Goal: Task Accomplishment & Management: Manage account settings

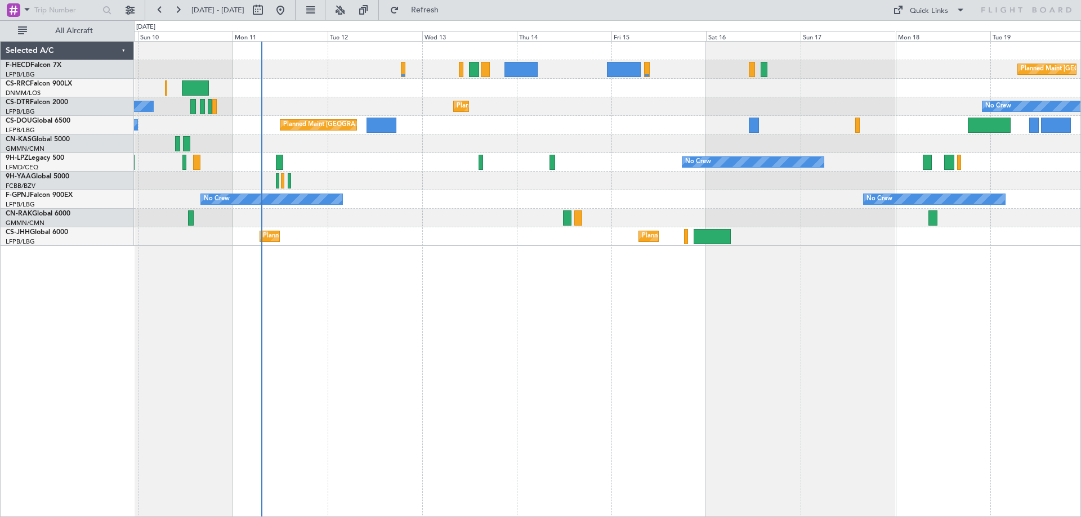
click at [461, 188] on div "Planned Maint [GEOGRAPHIC_DATA] ([GEOGRAPHIC_DATA]) No Crew Planned Maint Larna…" at bounding box center [607, 144] width 947 height 204
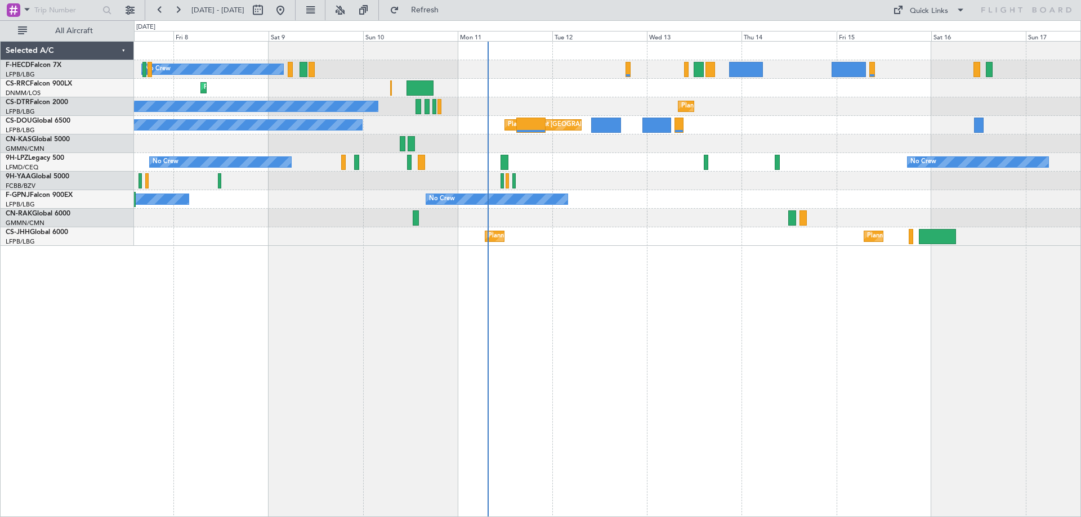
click at [661, 173] on div "No Crew Planned Maint [GEOGRAPHIC_DATA] ([GEOGRAPHIC_DATA]) Planned Maint Larna…" at bounding box center [607, 144] width 947 height 204
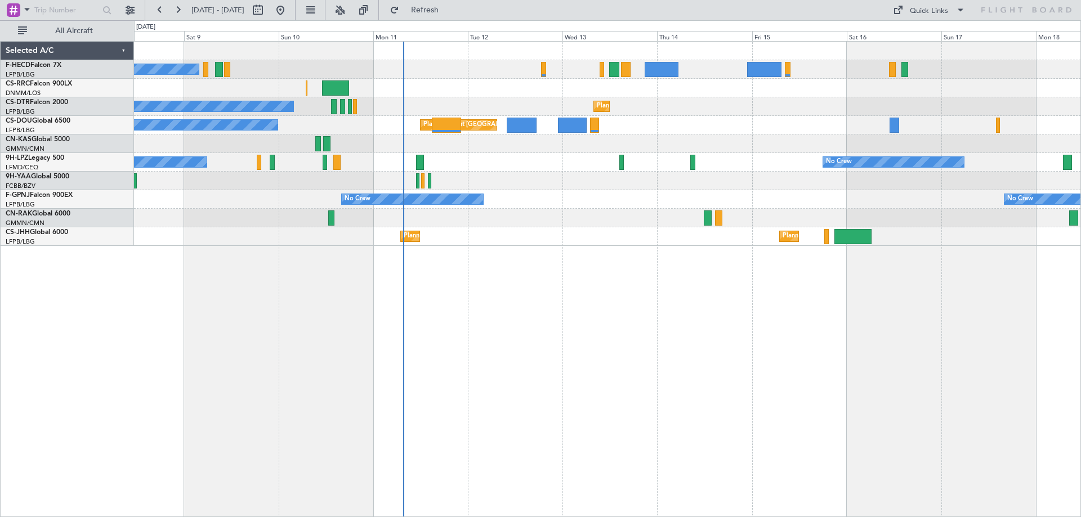
click at [540, 243] on div "No Crew Planned Maint [GEOGRAPHIC_DATA] ([GEOGRAPHIC_DATA]) Planned Maint Larna…" at bounding box center [607, 144] width 947 height 204
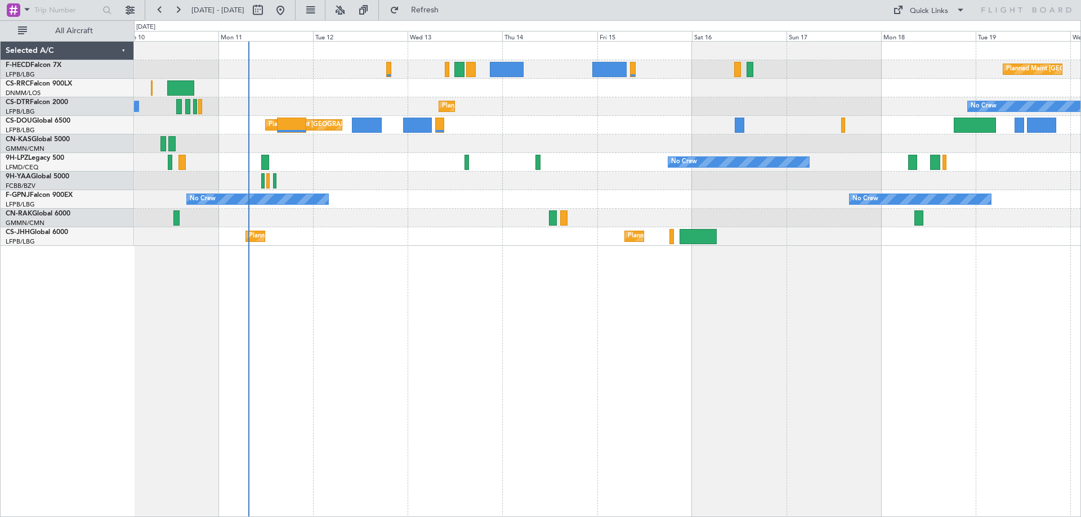
click at [528, 168] on div "No Crew No Crew" at bounding box center [607, 162] width 947 height 19
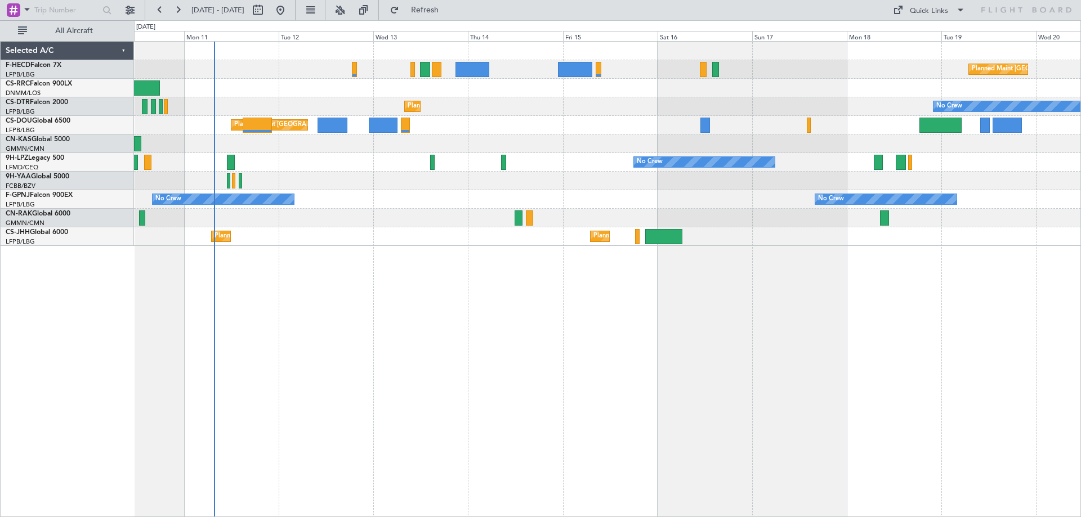
click at [510, 131] on div "Planned Maint Paris (Le Bourget) No Crew" at bounding box center [607, 125] width 947 height 19
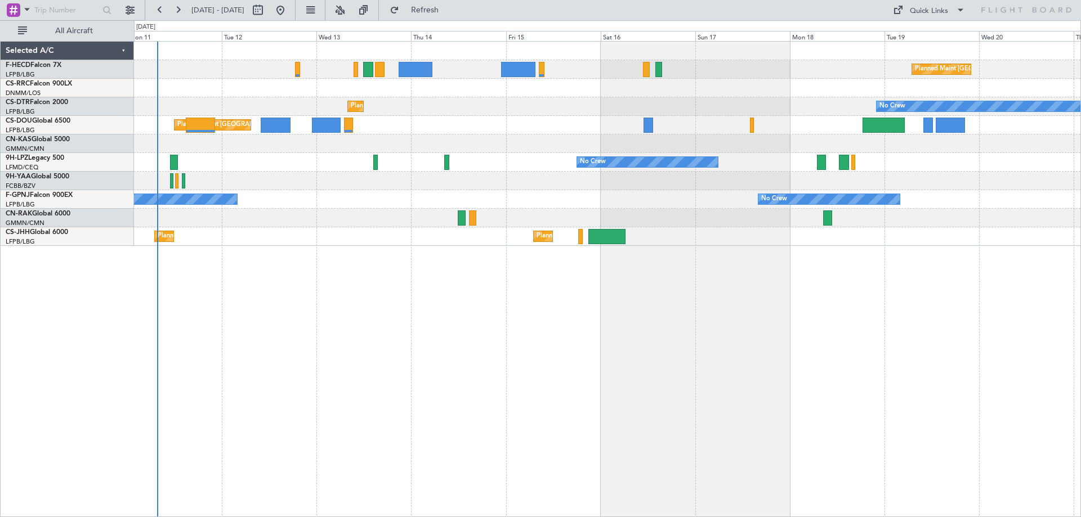
click at [413, 99] on div "Planned Maint Paris (Le Bourget) No Crew Planned Maint Sofia No Crew No Crew Pl…" at bounding box center [607, 144] width 947 height 204
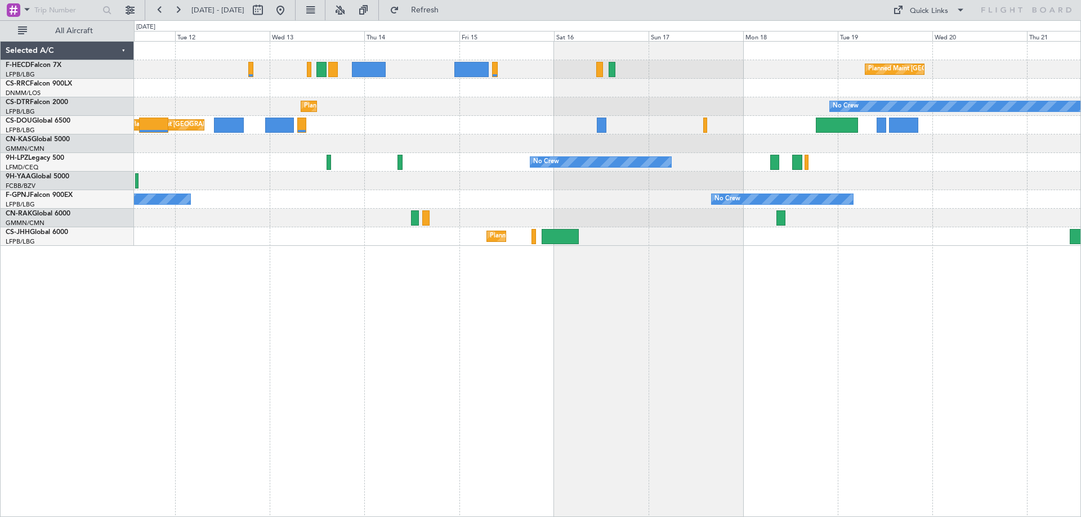
click at [419, 129] on div "Planned Maint Paris (Le Bourget) No Crew Planned Maint Sofia No Crew No Crew Pl…" at bounding box center [607, 144] width 947 height 204
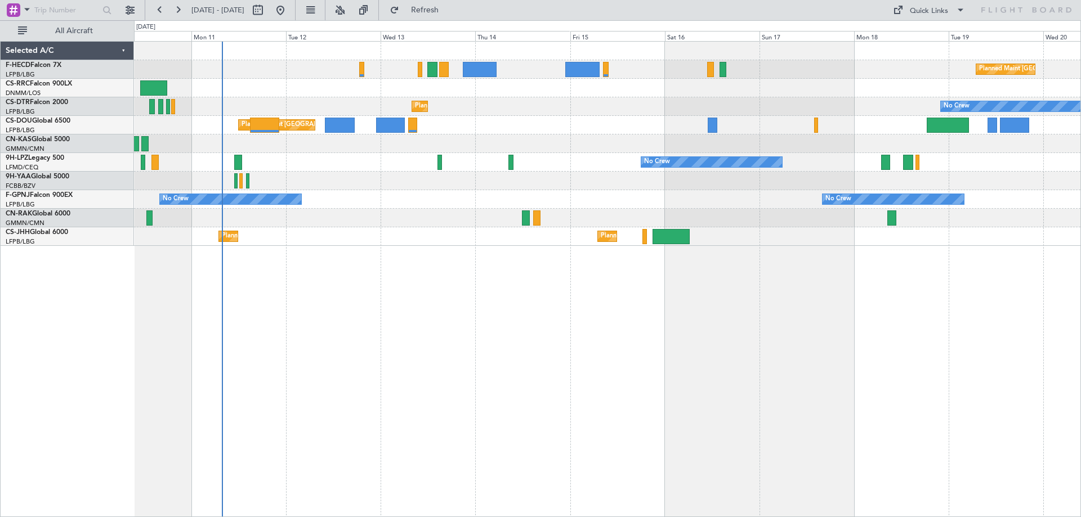
click at [478, 249] on div "Planned Maint Paris (Le Bourget) No Crew Planned Maint Larnaca (Larnaca Intl) P…" at bounding box center [607, 279] width 947 height 476
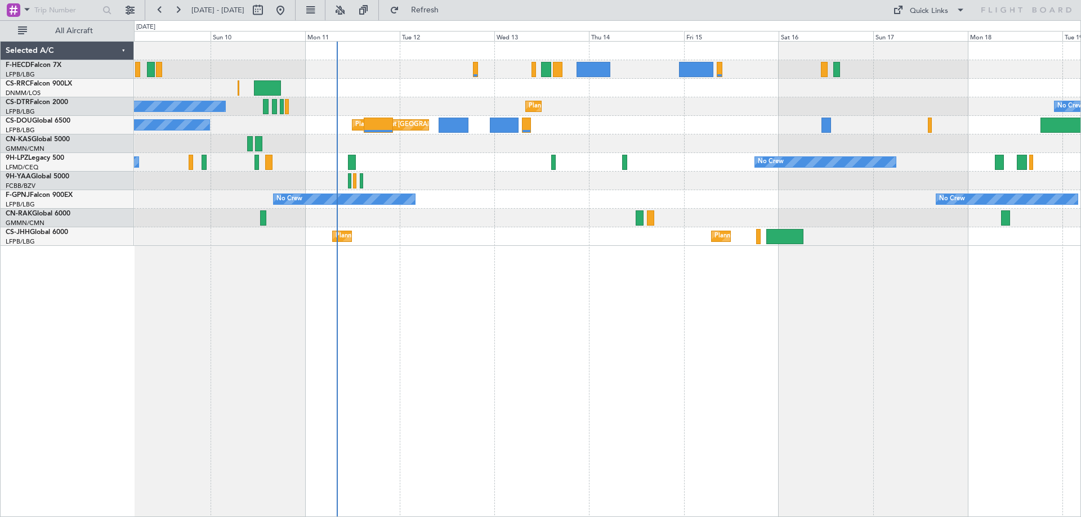
click at [429, 181] on div "No Crew Planned Maint Paris (Le Bourget) Planned Maint Larnaca (Larnaca Intl) P…" at bounding box center [607, 144] width 947 height 204
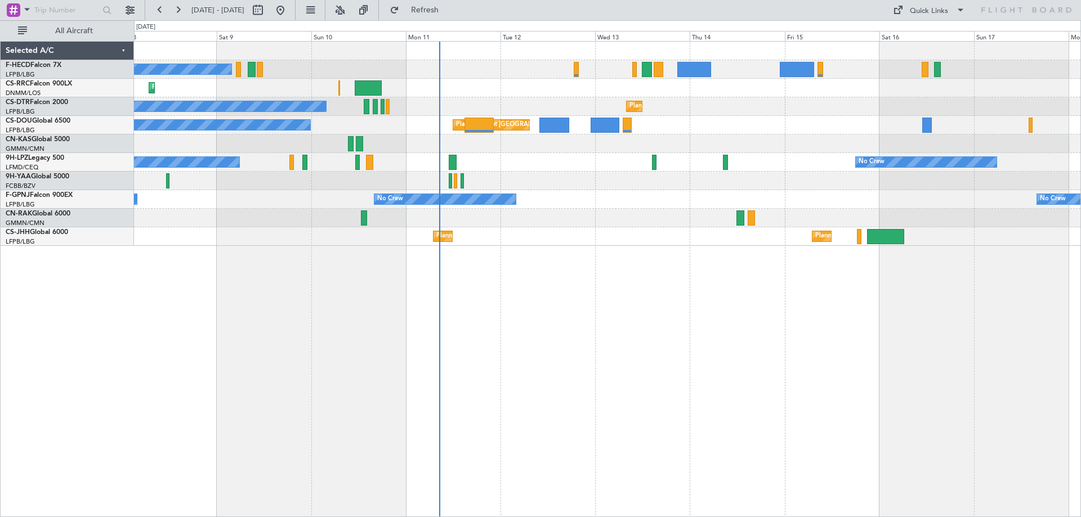
click at [471, 139] on div "No Crew Planned Maint Paris (Le Bourget) Planned Maint Larnaca (Larnaca Intl) N…" at bounding box center [607, 144] width 947 height 204
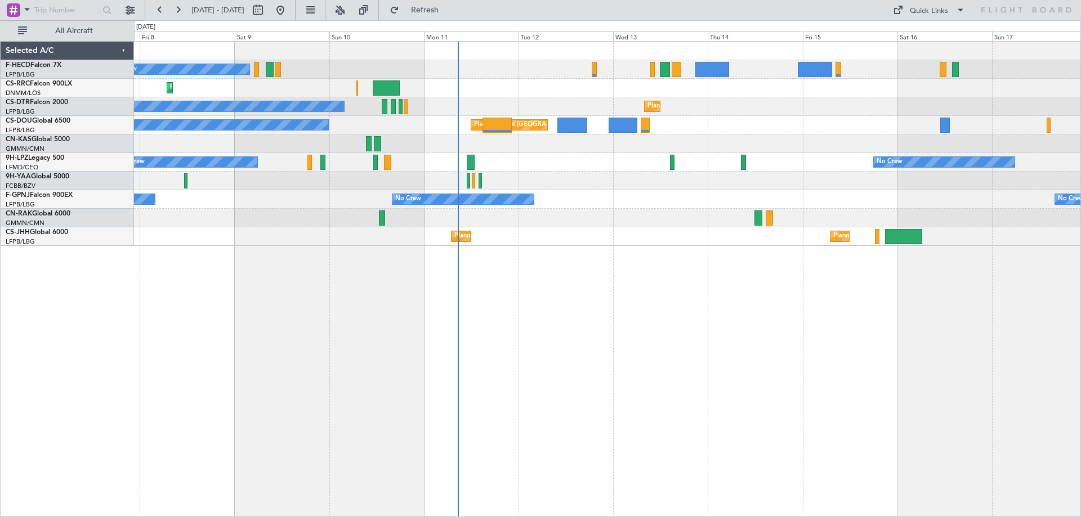
click at [529, 181] on div "No Crew Planned Maint Paris (Le Bourget) Planned Maint Larnaca (Larnaca Intl) P…" at bounding box center [607, 144] width 947 height 204
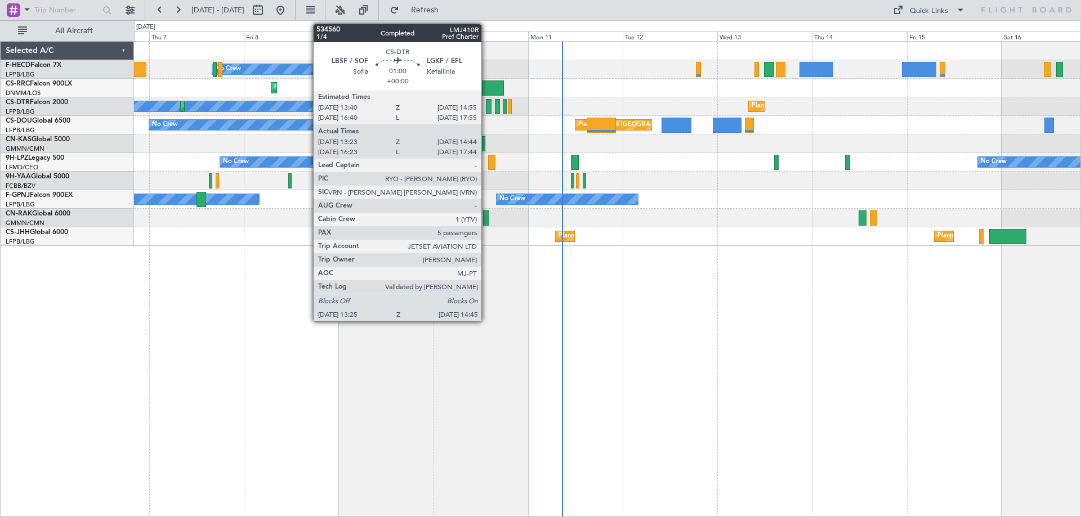
click at [487, 110] on div at bounding box center [489, 106] width 6 height 15
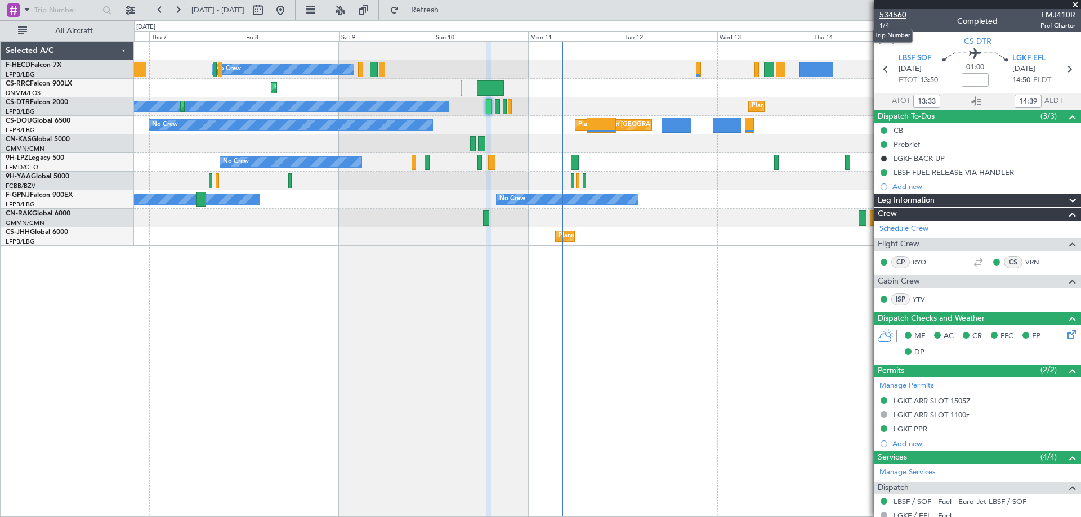
click at [895, 18] on span "534560" at bounding box center [893, 15] width 27 height 12
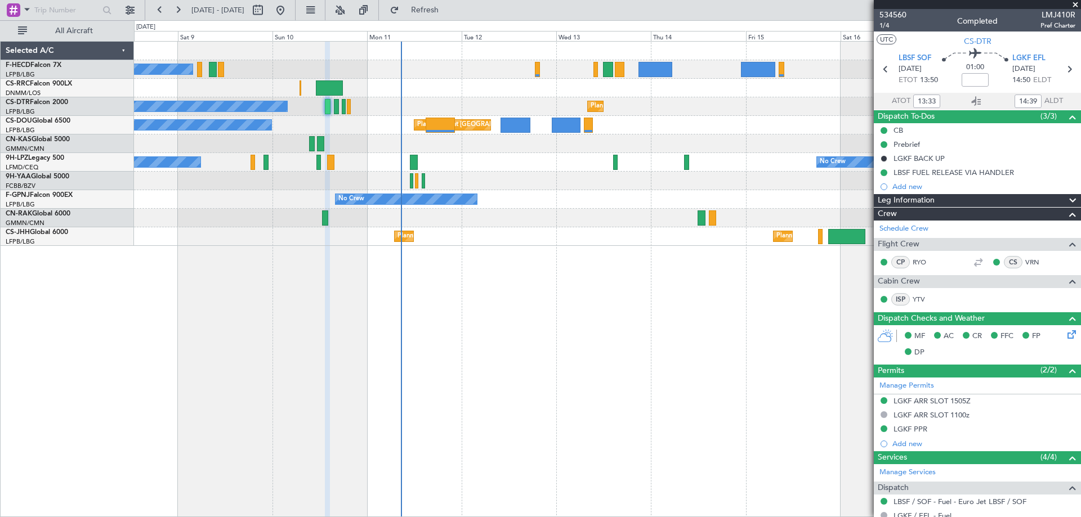
click at [447, 229] on div "No Crew Planned Maint Paris (Le Bourget) Planned Maint Larnaca (Larnaca Intl) P…" at bounding box center [607, 144] width 947 height 204
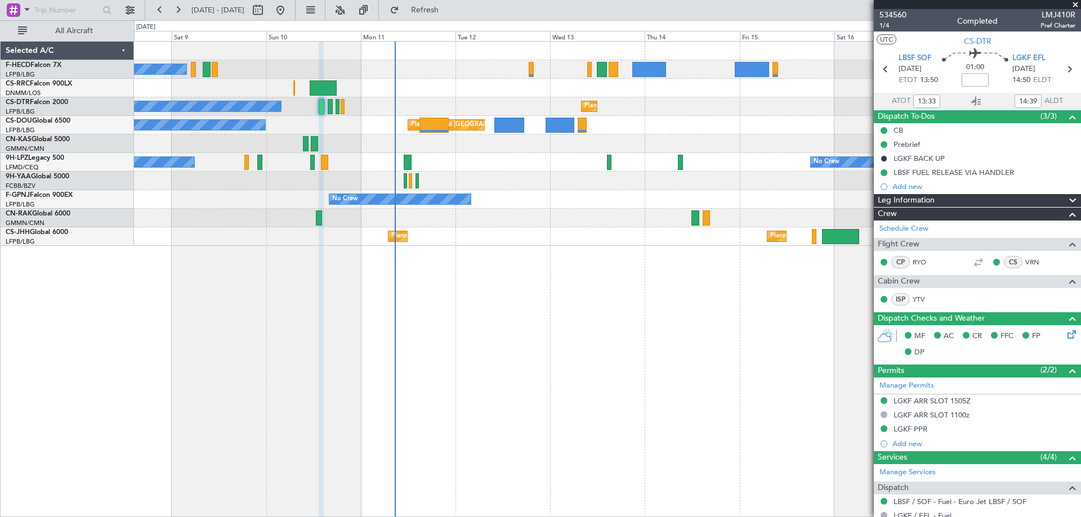
click at [1075, 6] on span at bounding box center [1075, 5] width 11 height 10
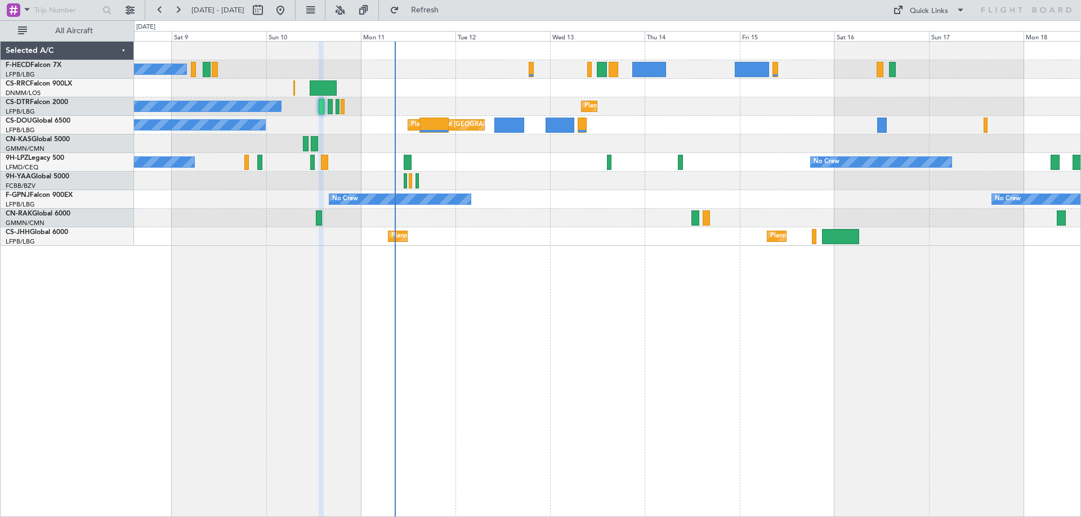
type input "0"
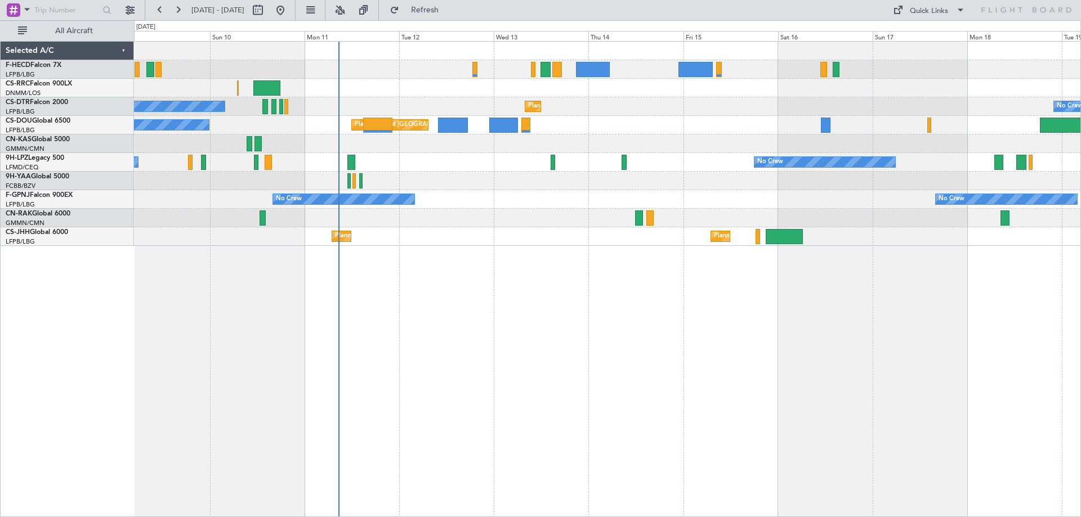
click at [501, 198] on div "No Crew No Crew No Crew" at bounding box center [607, 199] width 947 height 19
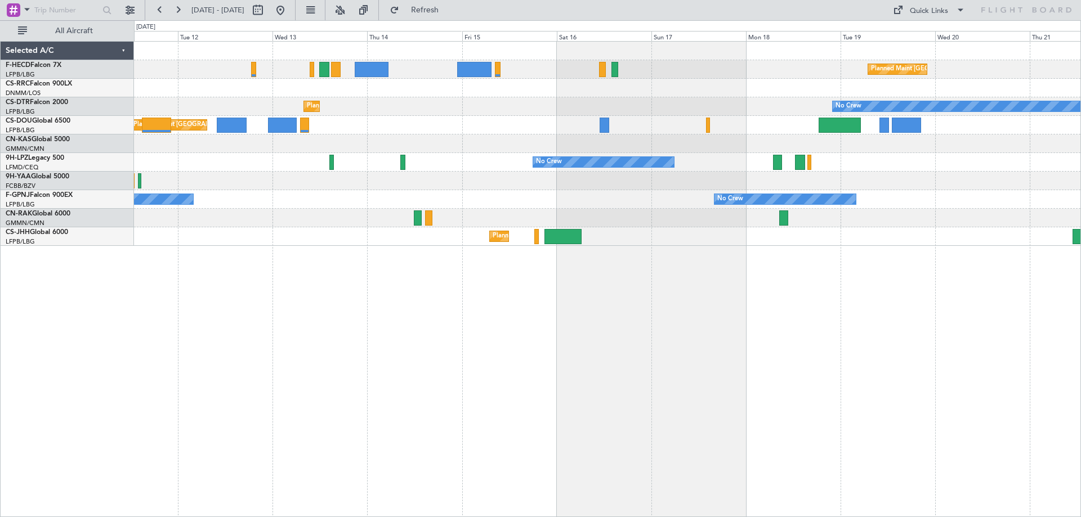
click at [717, 156] on div "Planned Maint Paris (Le Bourget) No Crew No Crew Planned Maint Sofia No Crew Pl…" at bounding box center [607, 144] width 947 height 204
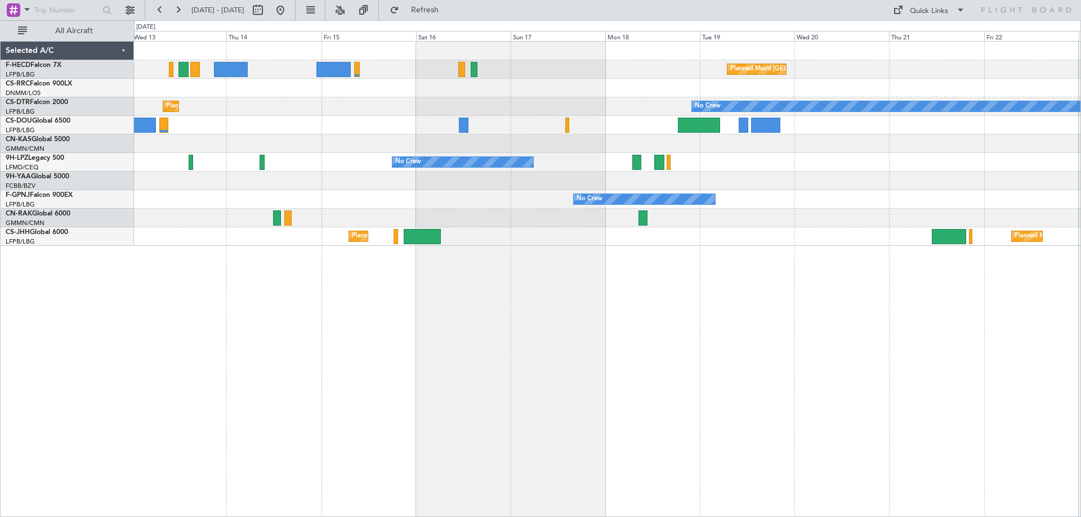
click at [697, 316] on div "Planned Maint Paris (Le Bourget) Planned Maint Paris (Le Bourget) No Crew No Cr…" at bounding box center [607, 279] width 947 height 476
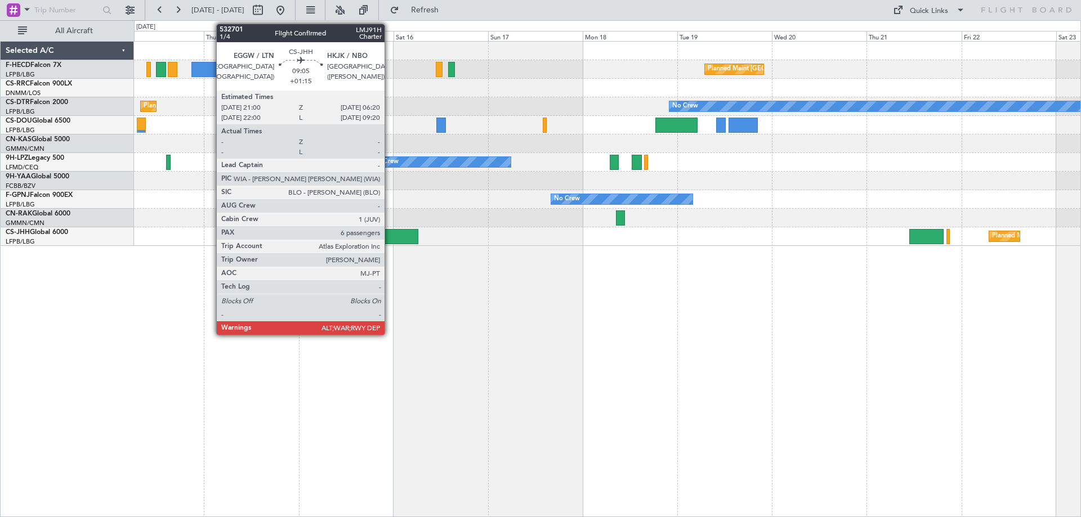
click at [390, 236] on div at bounding box center [399, 236] width 37 height 15
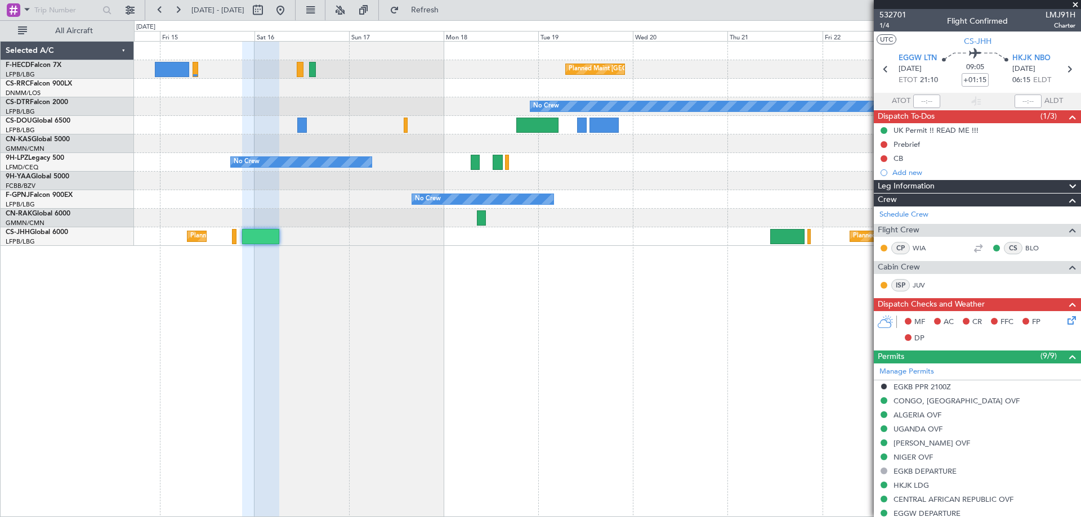
click at [566, 186] on div at bounding box center [607, 181] width 947 height 19
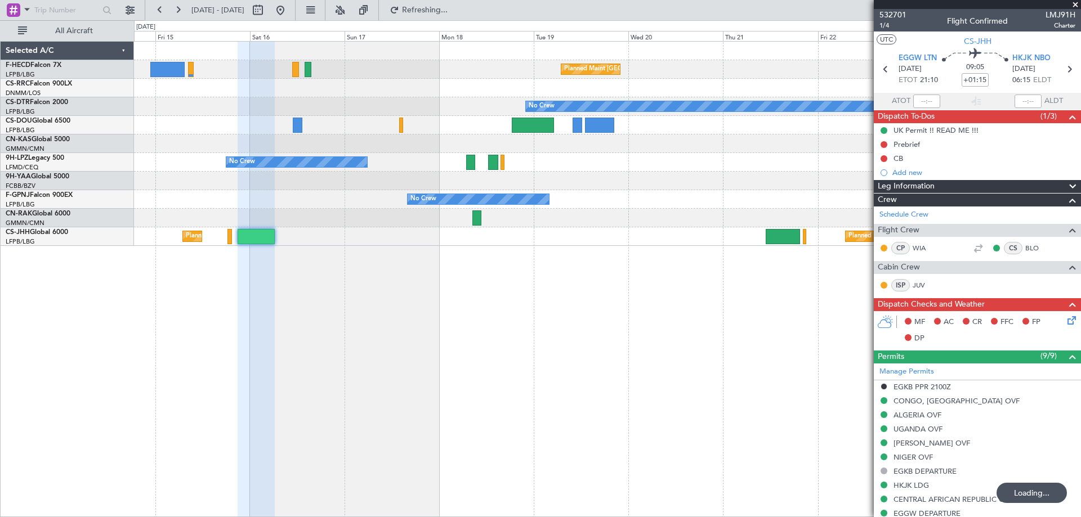
click at [334, 157] on div "No Crew" at bounding box center [607, 162] width 947 height 19
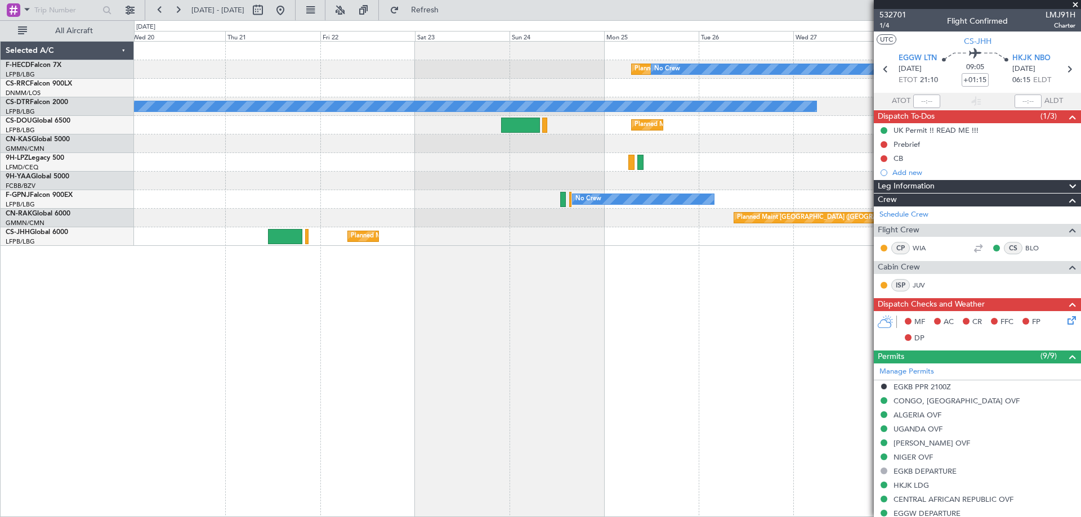
click at [523, 238] on div "Planned Maint Paris (Le Bourget) No Crew Planned Maint Paris (Le Bourget) No Cr…" at bounding box center [607, 144] width 947 height 204
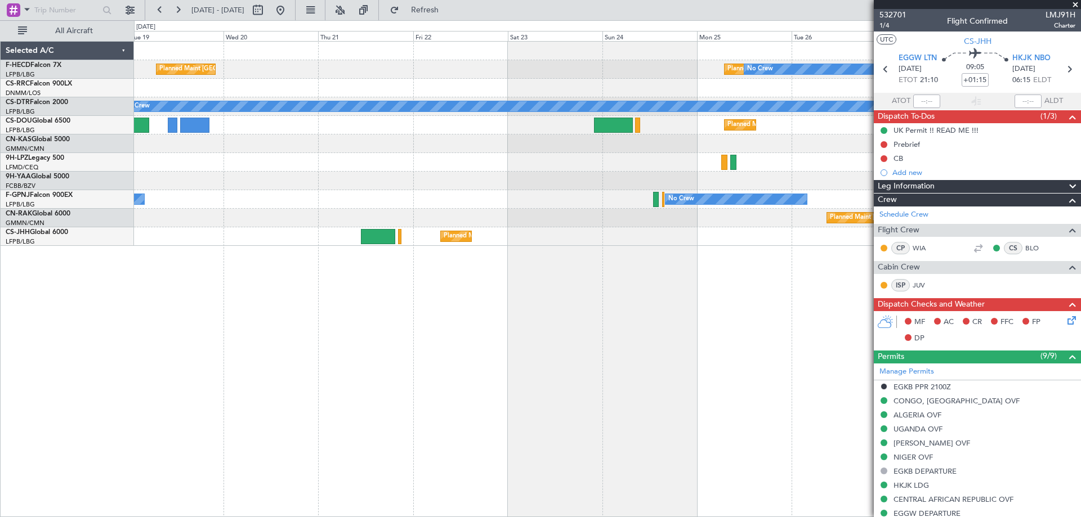
click at [608, 205] on div "No Crew No Crew No Crew" at bounding box center [607, 199] width 947 height 19
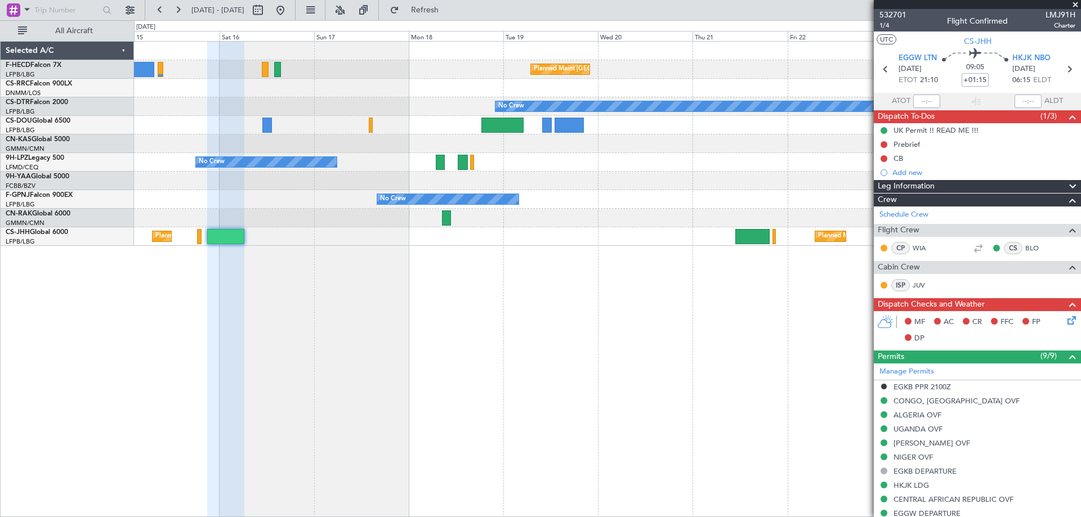
click at [526, 157] on div "No Crew" at bounding box center [607, 162] width 947 height 19
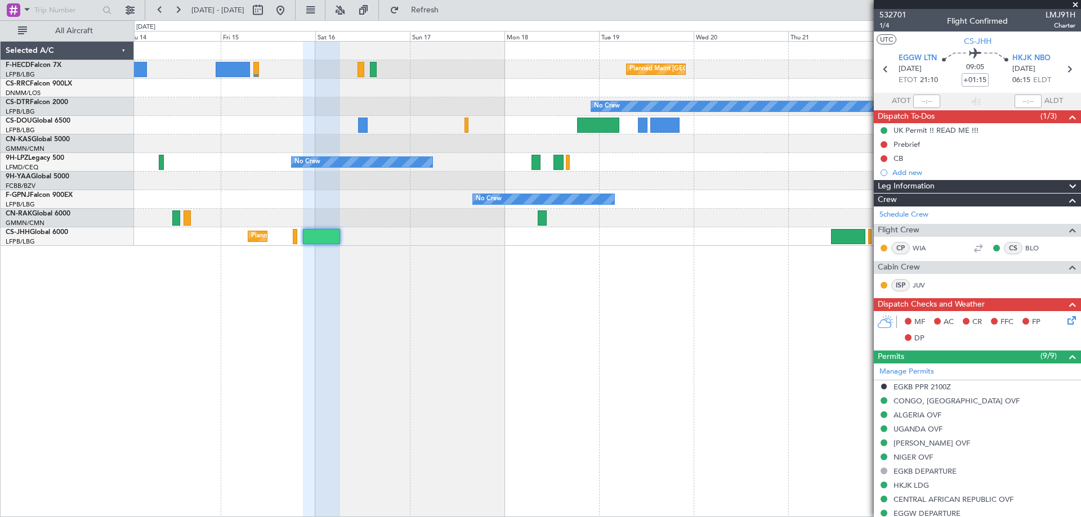
click at [498, 198] on div "Planned Maint Paris (Le Bourget) Planned Maint Paris (Le Bourget) No Crew No Cr…" at bounding box center [607, 144] width 947 height 204
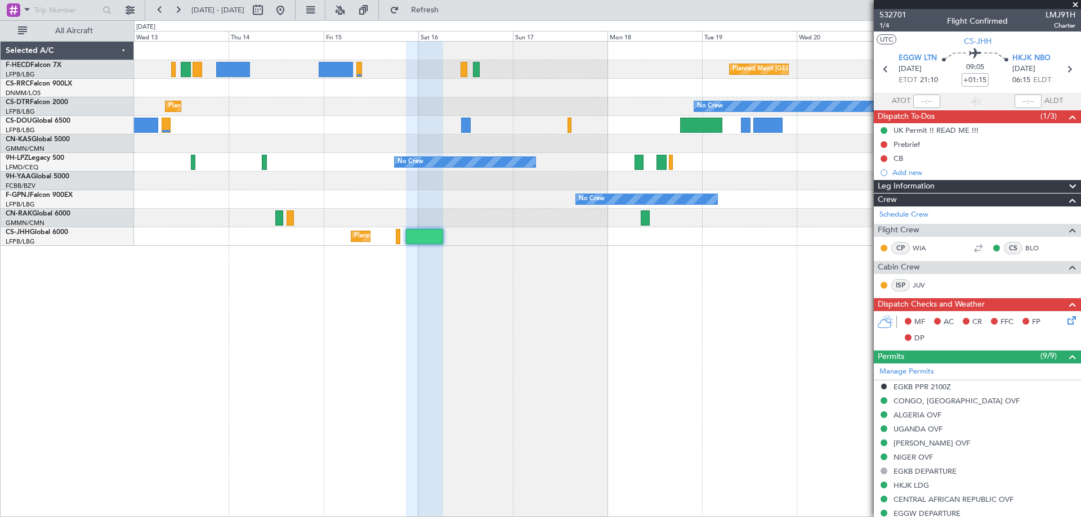
click at [507, 208] on div "Planned Maint Paris (Le Bourget) Planned Maint Paris (Le Bourget) No Crew No Cr…" at bounding box center [607, 144] width 947 height 204
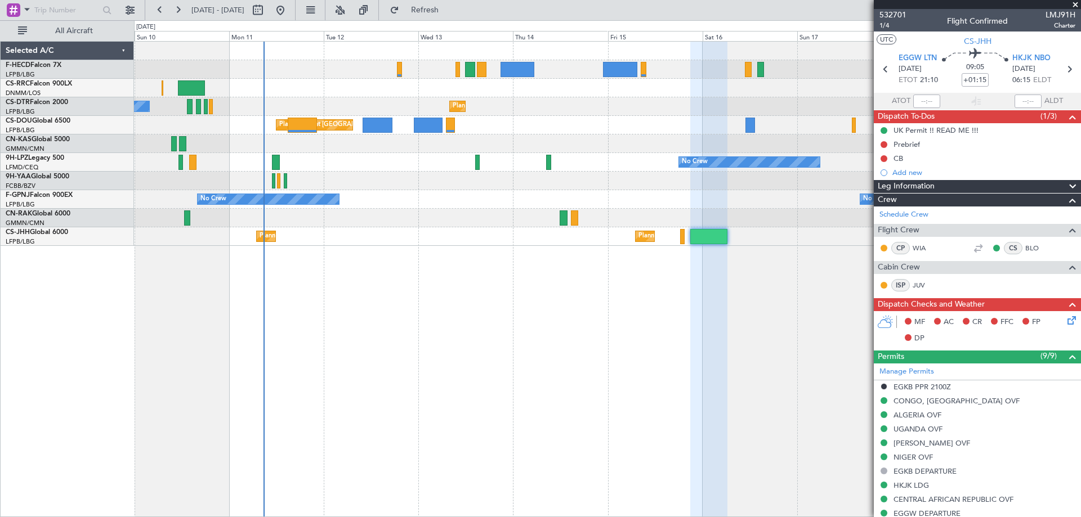
click at [448, 230] on div "Planned Maint Paris (Le Bourget) No Crew Planned Maint Larnaca (Larnaca Intl) N…" at bounding box center [607, 144] width 947 height 204
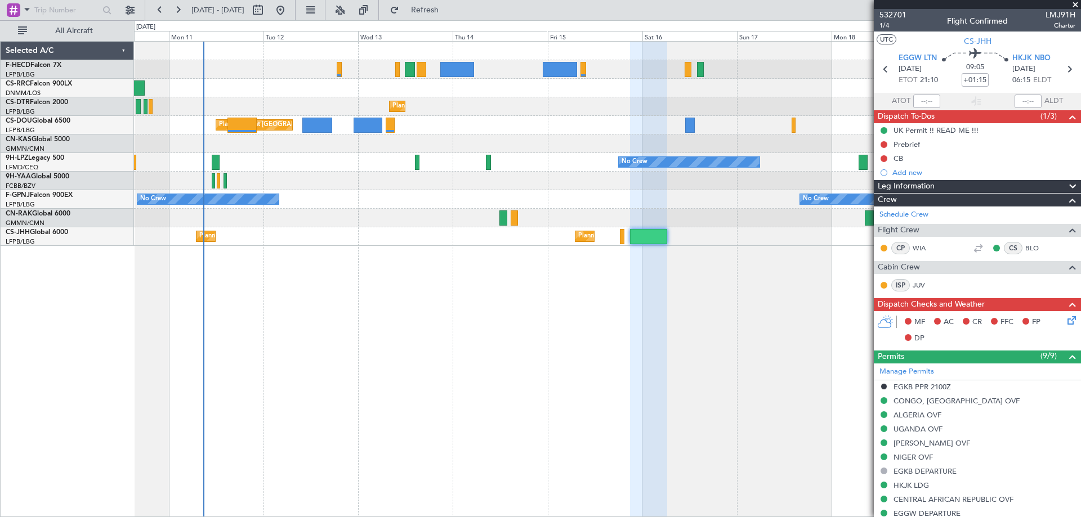
click at [337, 180] on div "Planned Maint Paris (Le Bourget) No Crew Planned Maint Larnaca (Larnaca Intl) N…" at bounding box center [607, 144] width 947 height 204
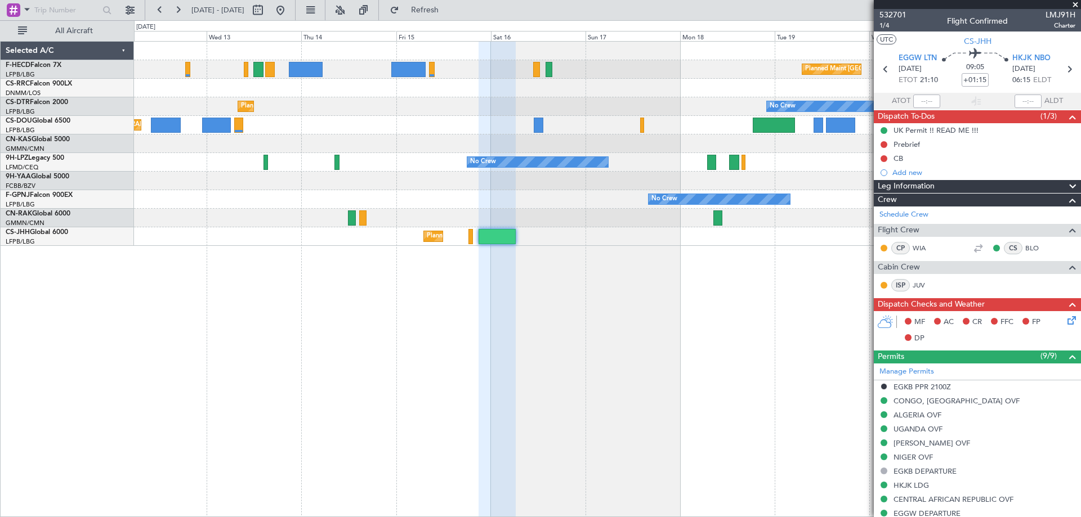
click at [449, 316] on div "Planned Maint Paris (Le Bourget) Planned Maint Sofia No Crew No Crew Planned Ma…" at bounding box center [607, 279] width 947 height 476
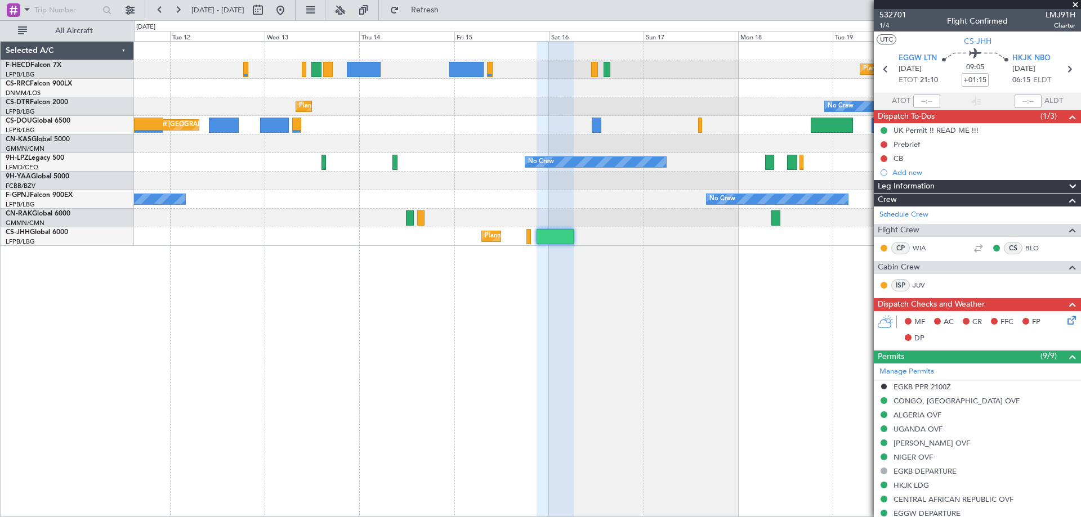
click at [631, 261] on div "Planned Maint Paris (Le Bourget) No Crew Planned Maint Sofia No Crew No Crew Pl…" at bounding box center [607, 279] width 947 height 476
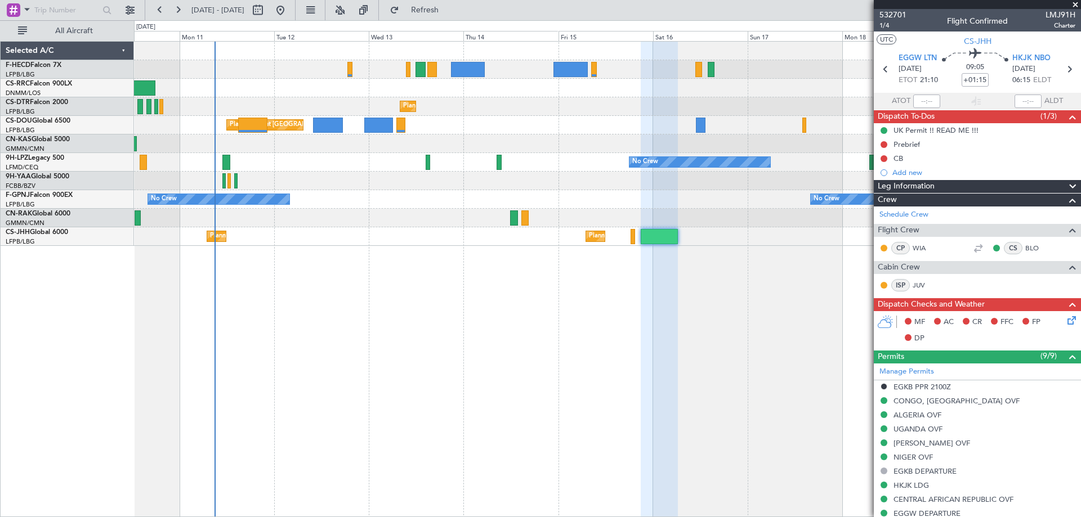
click at [407, 239] on div "Planned Maint Paris (Le Bourget) No Crew Planned Maint Larnaca (Larnaca Intl) P…" at bounding box center [607, 144] width 947 height 204
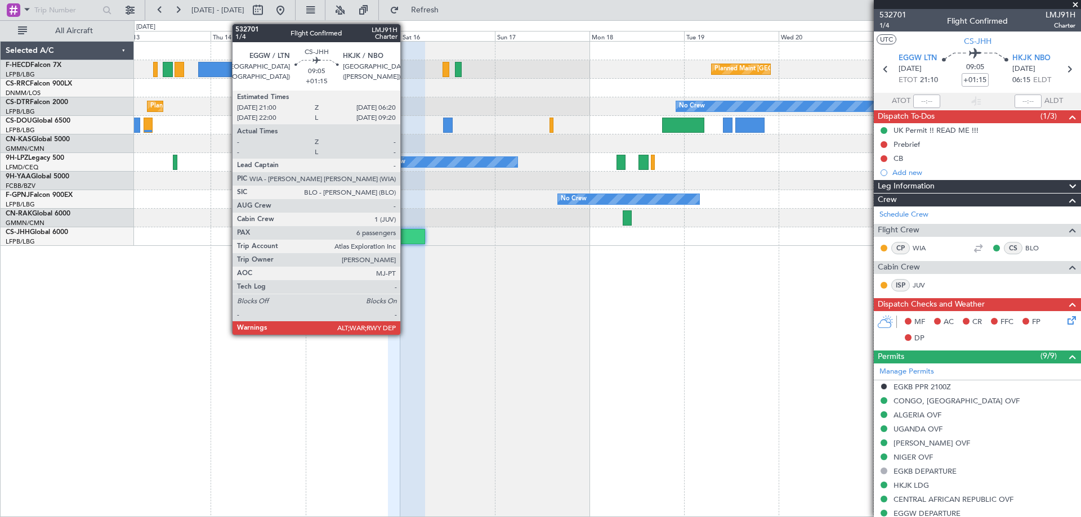
click at [405, 235] on div at bounding box center [406, 236] width 37 height 15
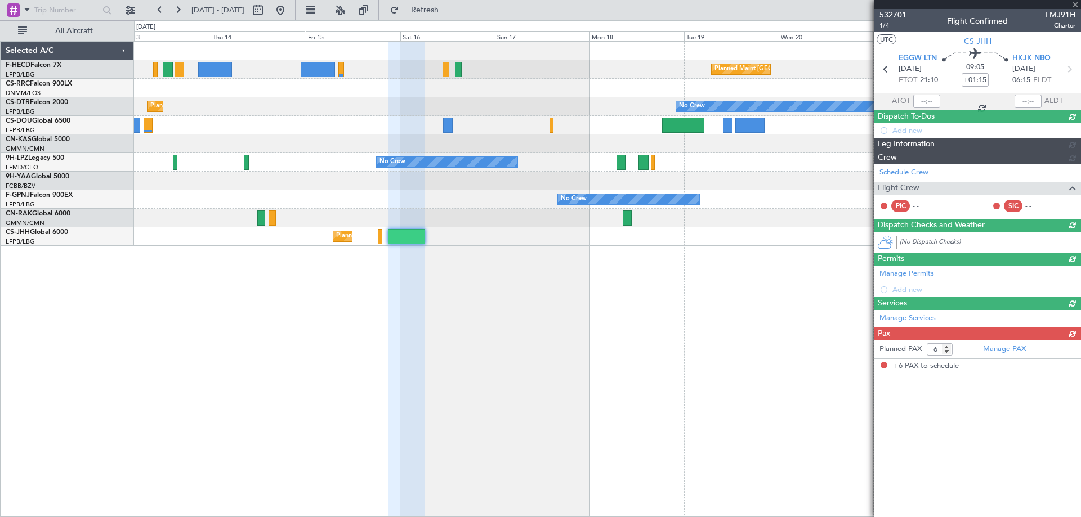
click at [591, 316] on div "Planned Maint Paris (Le Bourget) Planned Maint Paris (Le Bourget) No Crew Plann…" at bounding box center [607, 279] width 947 height 476
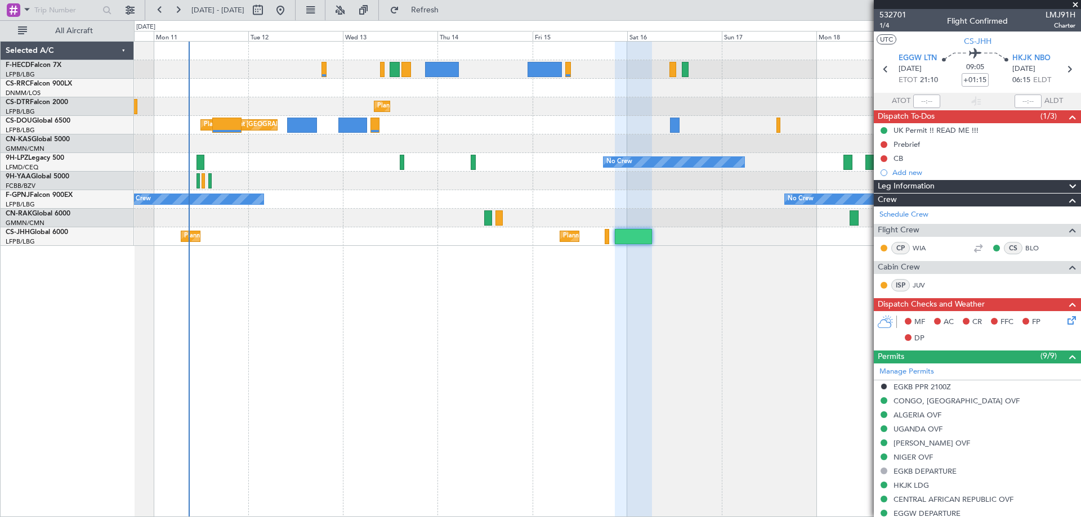
click at [581, 134] on div "Planned Maint Paris (Le Bourget) No Crew Planned Maint Larnaca (Larnaca Intl) P…" at bounding box center [607, 144] width 947 height 204
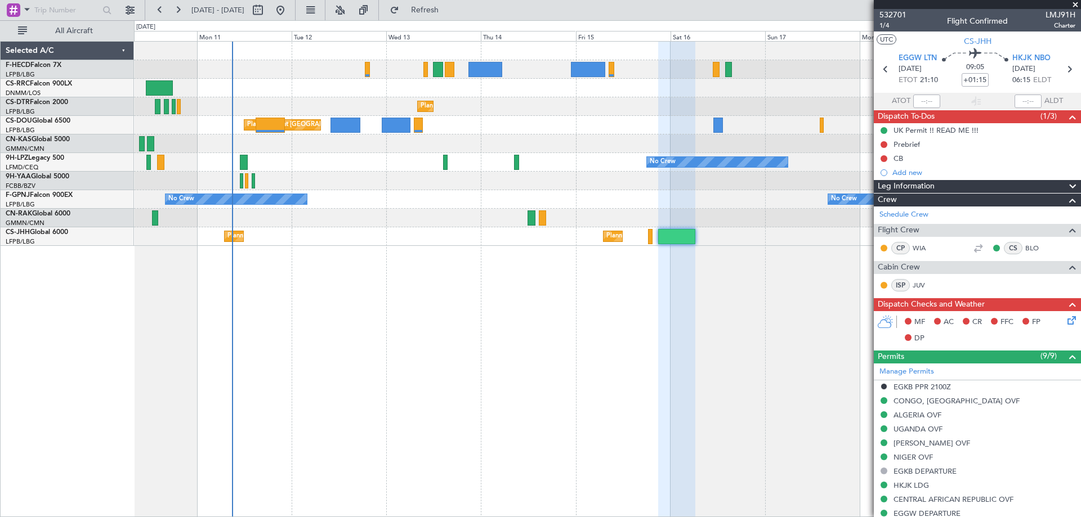
click at [1079, 5] on span at bounding box center [1075, 5] width 11 height 10
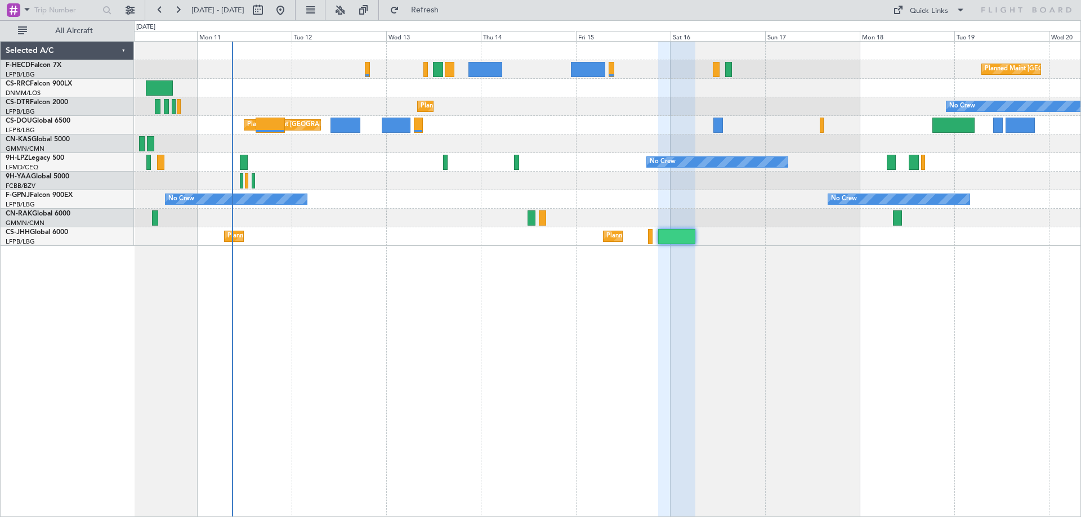
type input "0"
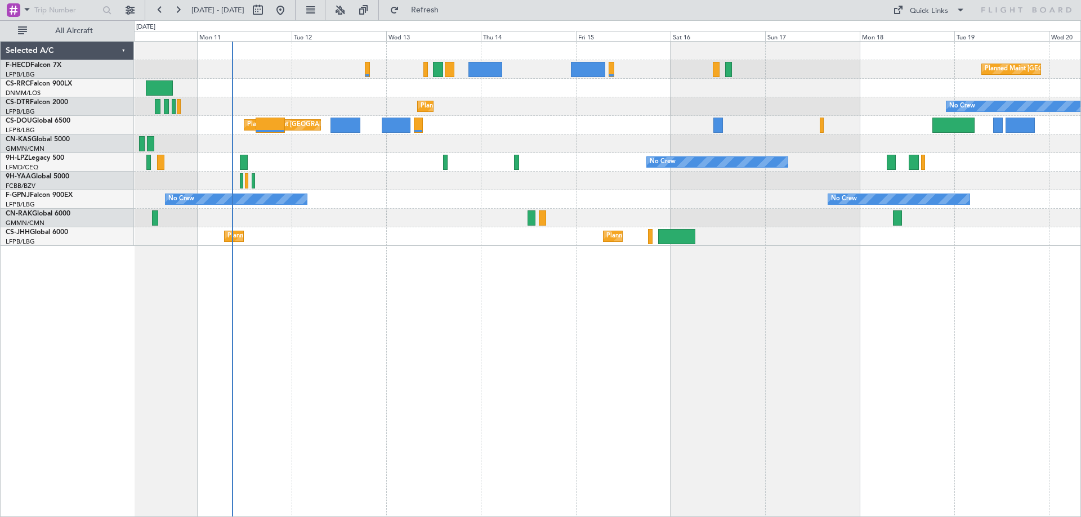
click at [551, 167] on div "Planned Maint Paris (Le Bourget) No Crew Planned Maint Larnaca (Larnaca Intl) P…" at bounding box center [607, 144] width 947 height 204
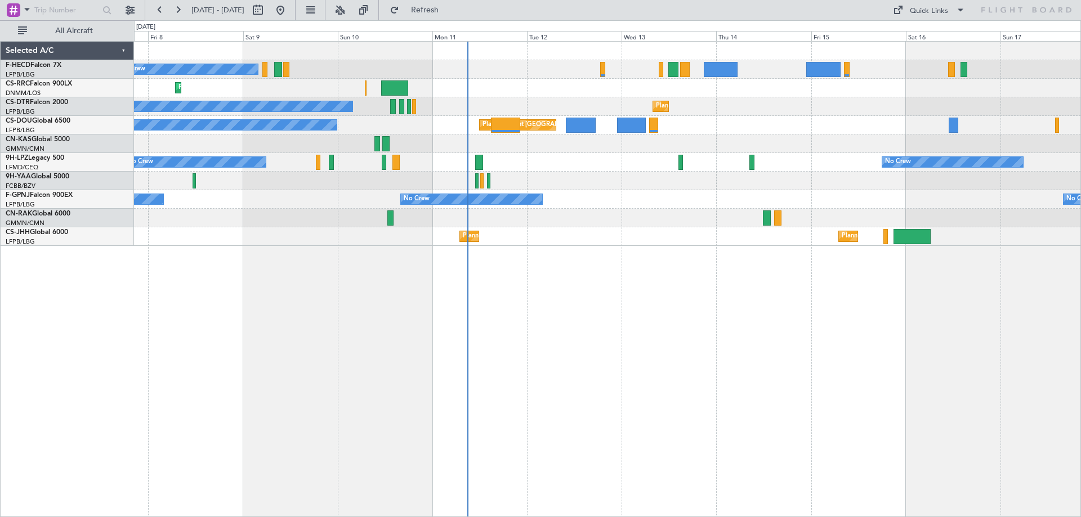
click at [609, 231] on div "No Crew Planned Maint Paris (Le Bourget) Planned Maint Larnaca (Larnaca Intl) P…" at bounding box center [607, 144] width 947 height 204
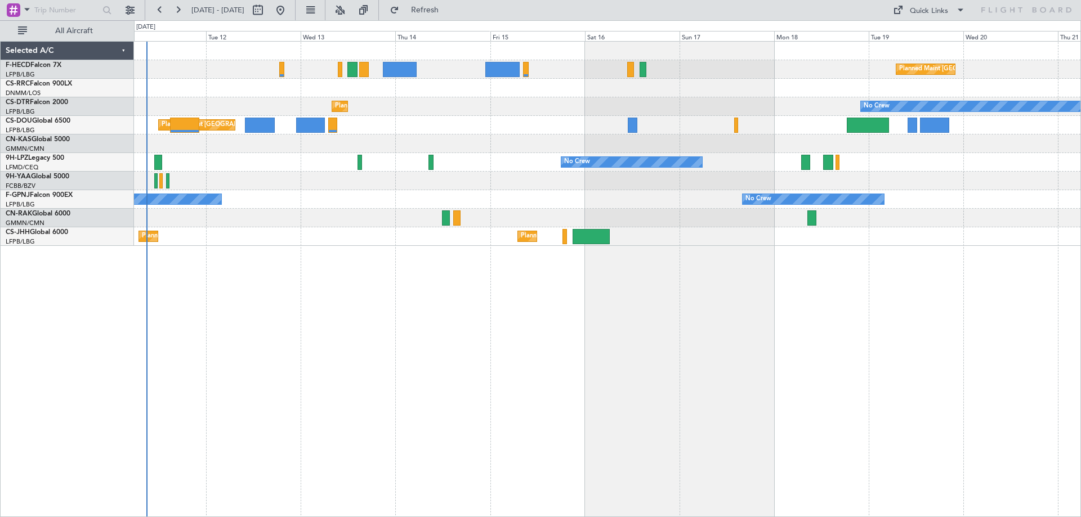
click at [483, 318] on div "Planned Maint Paris (Le Bourget) No Crew Planned Maint Sofia No Crew No Crew Pl…" at bounding box center [607, 279] width 947 height 476
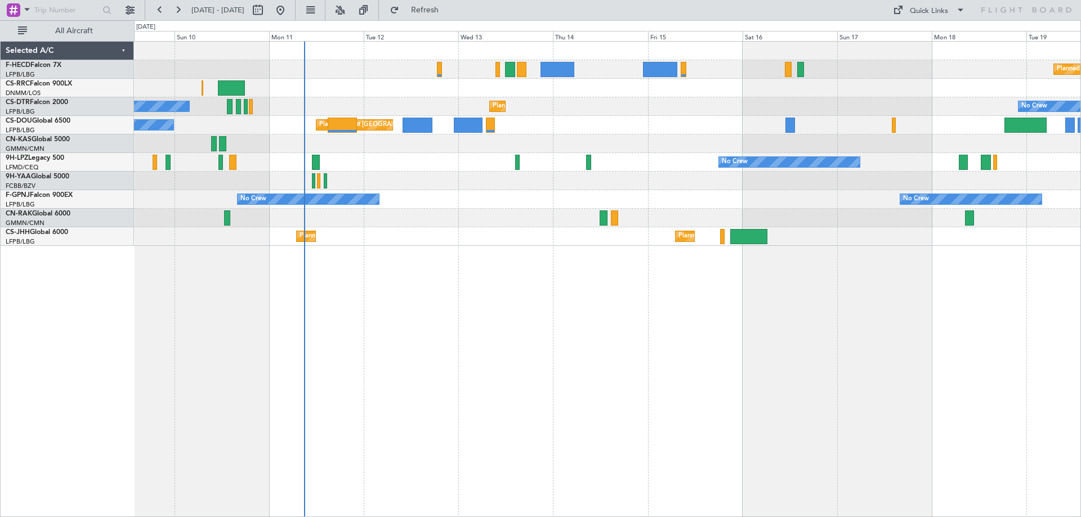
click at [799, 336] on div "Planned Maint Paris (Le Bourget) No Crew Planned Maint Larnaca (Larnaca Intl) P…" at bounding box center [607, 279] width 947 height 476
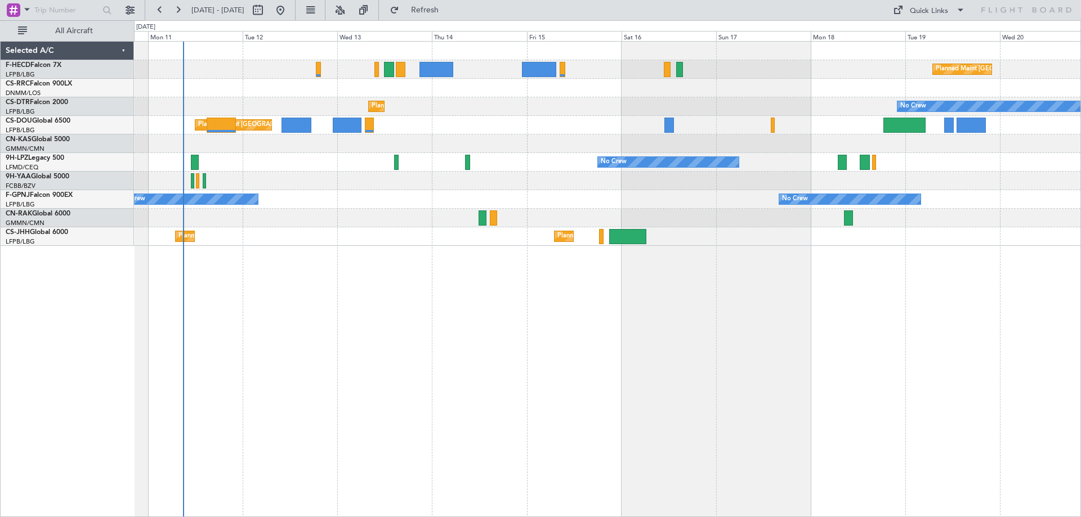
click at [655, 256] on div "Planned Maint Paris (Le Bourget) No Crew Planned Maint Sofia No Crew No Crew Pl…" at bounding box center [607, 279] width 947 height 476
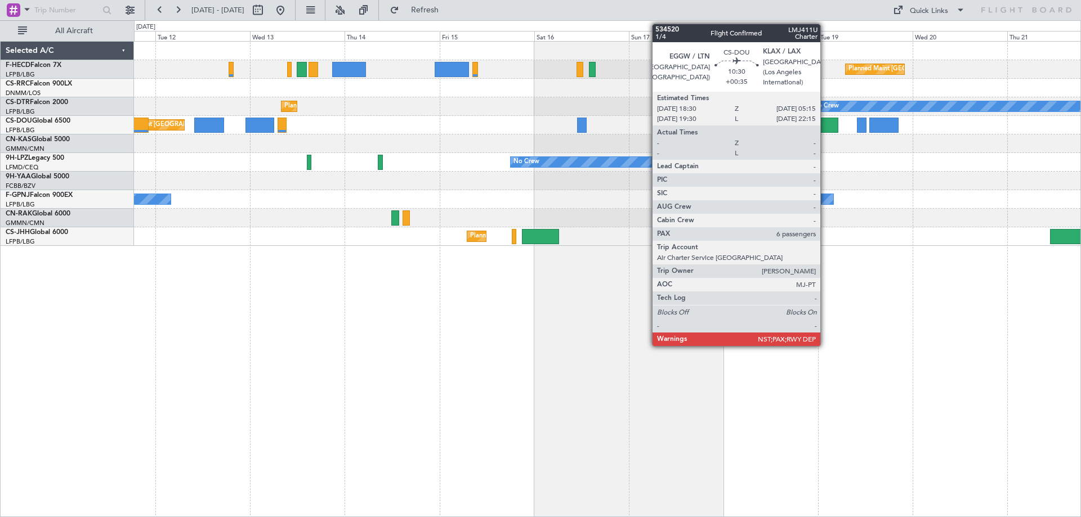
click at [819, 127] on div at bounding box center [817, 125] width 43 height 15
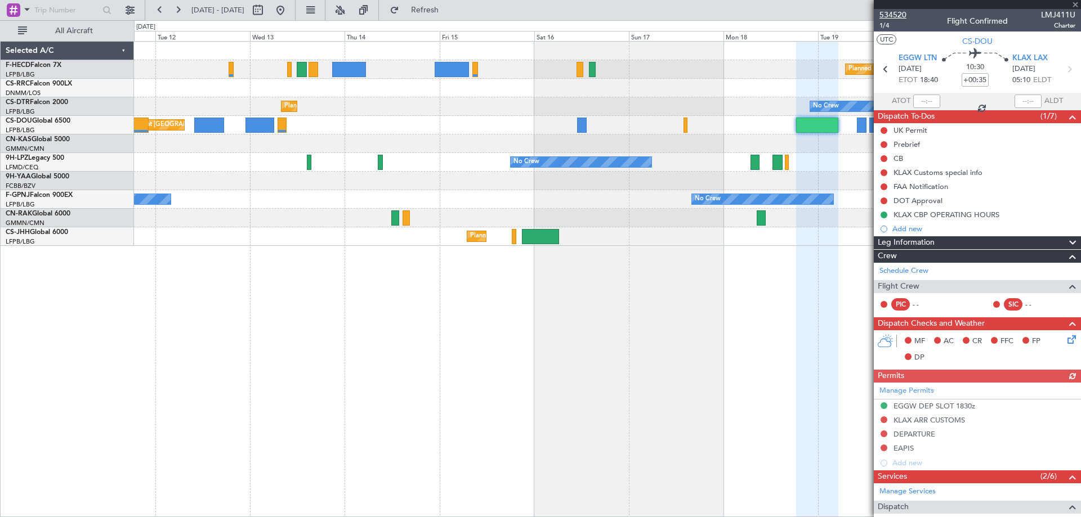
click at [887, 9] on span "534520" at bounding box center [893, 15] width 27 height 12
click at [825, 206] on div "No Crew No Crew" at bounding box center [607, 199] width 947 height 19
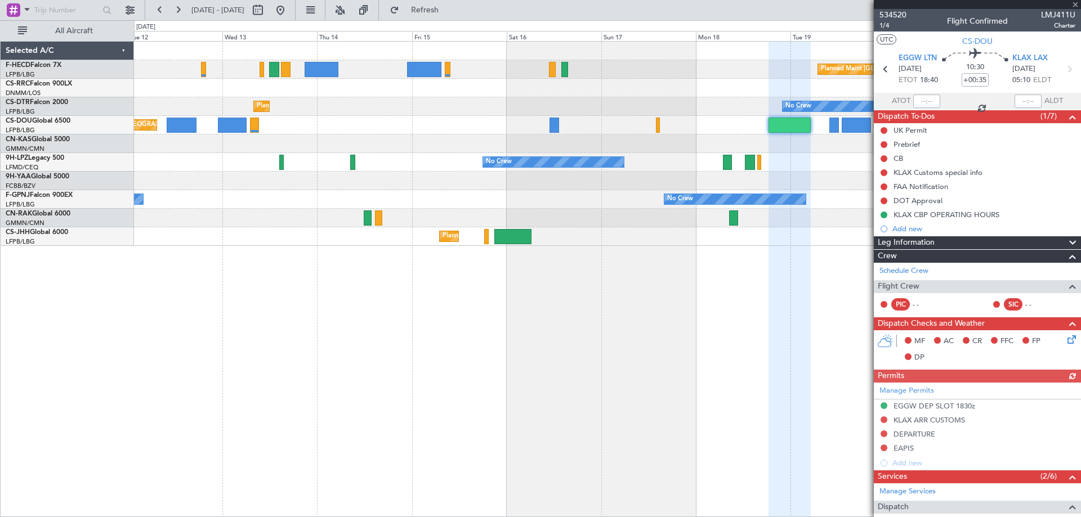
click at [145, 328] on div "Planned Maint Paris (Le Bourget) Planned Maint Sofia No Crew No Crew Planned Ma…" at bounding box center [607, 279] width 947 height 476
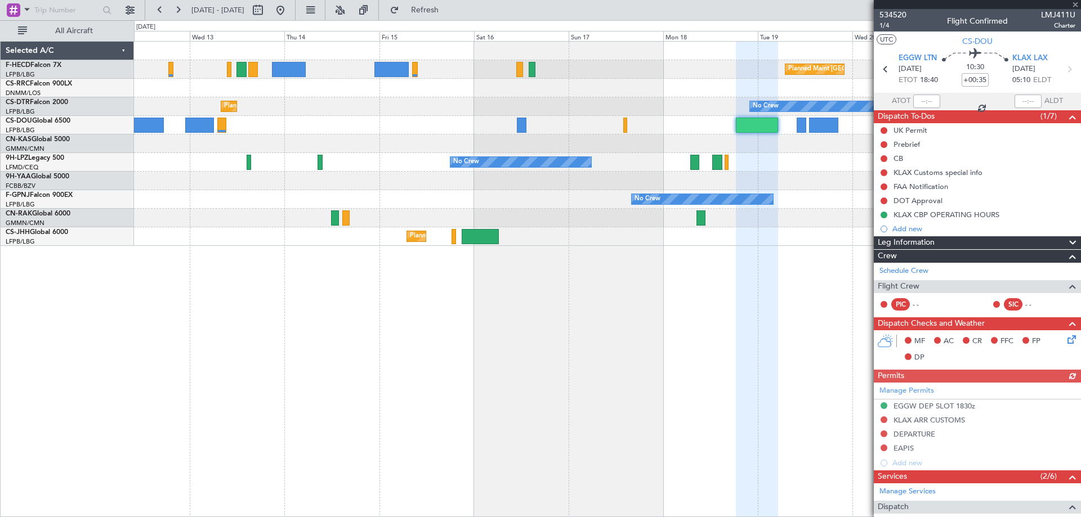
click at [346, 345] on div "Planned Maint Paris (Le Bourget) Planned Maint Sofia No Crew No Crew Planned Ma…" at bounding box center [607, 279] width 947 height 476
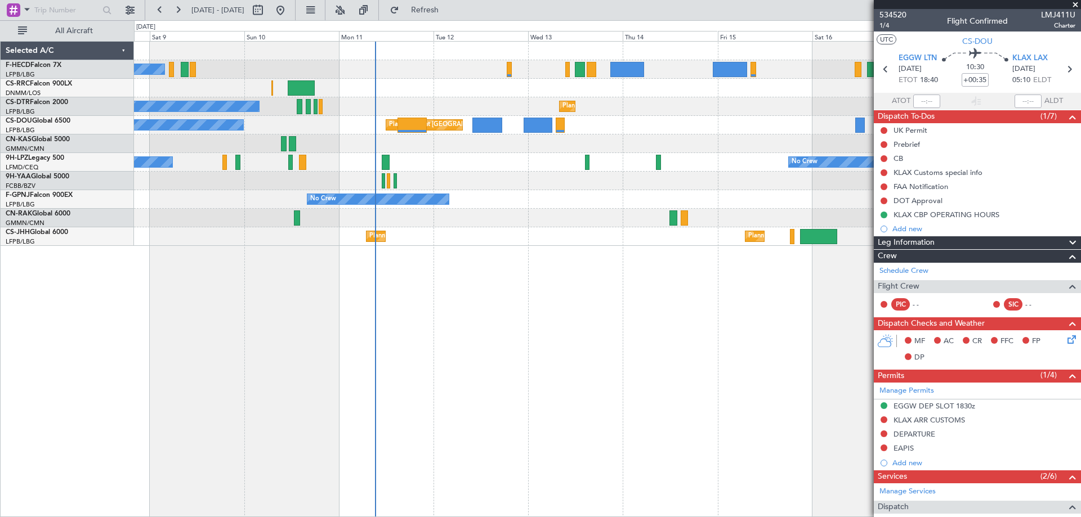
click at [811, 174] on div "No Crew Planned Maint Paris (Le Bourget) Planned Maint Larnaca (Larnaca Intl) P…" at bounding box center [607, 144] width 947 height 204
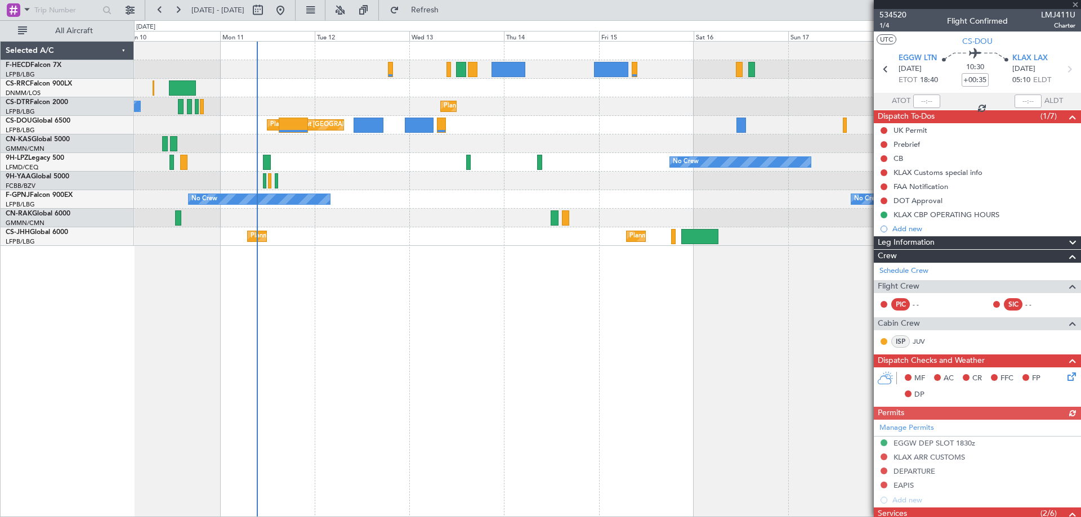
click at [405, 264] on div "Planned Maint Paris (Le Bourget) No Crew Planned Maint Larnaca (Larnaca Intl) P…" at bounding box center [607, 279] width 947 height 476
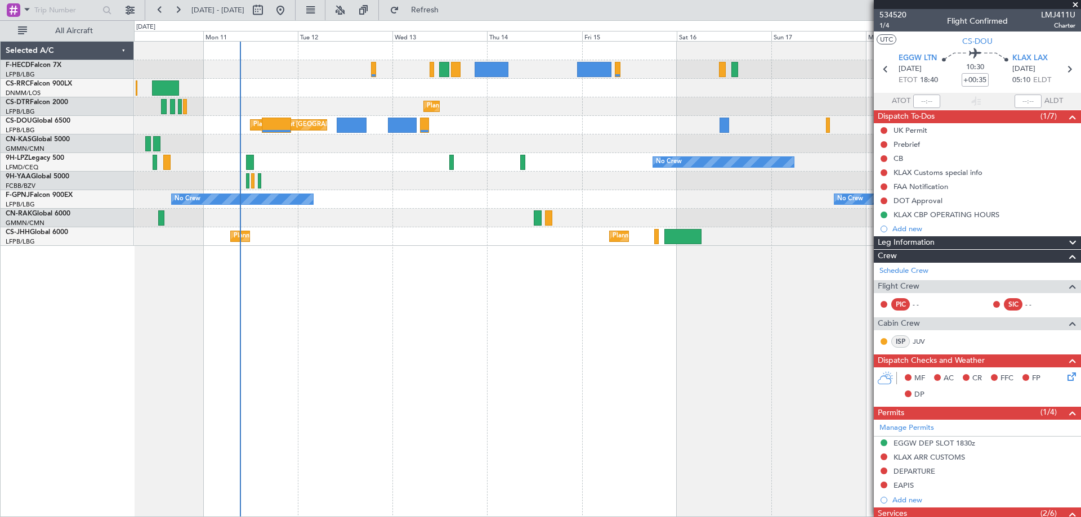
click at [1075, 2] on span at bounding box center [1075, 5] width 11 height 10
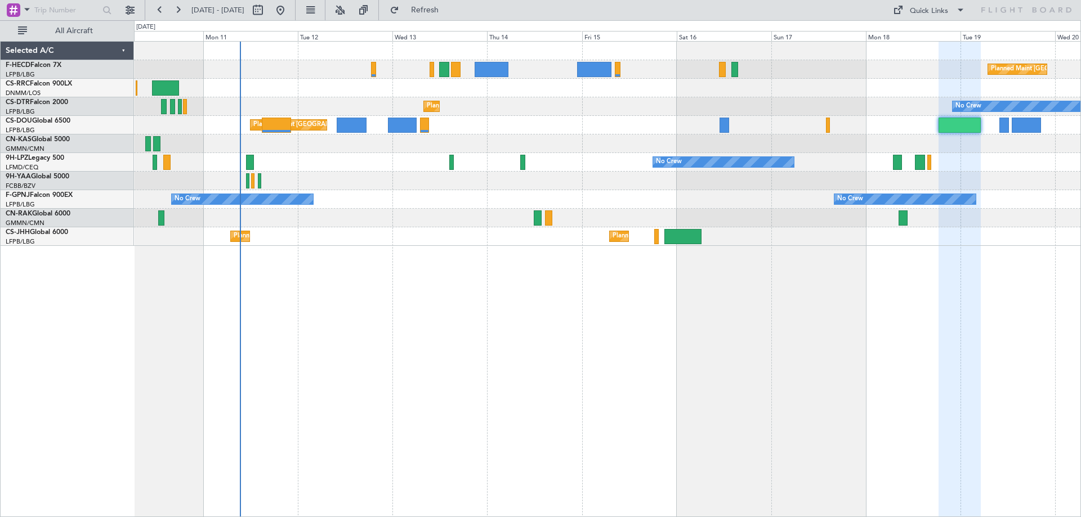
type input "0"
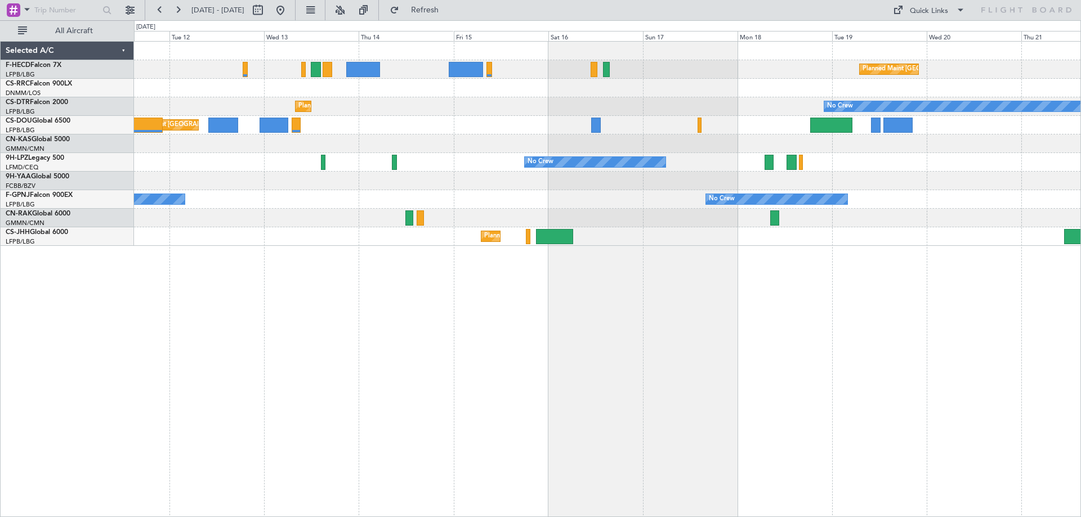
click at [284, 150] on div "Planned Maint Paris (Le Bourget) No Crew No Crew Planned Maint Sofia No Crew Pl…" at bounding box center [607, 144] width 947 height 204
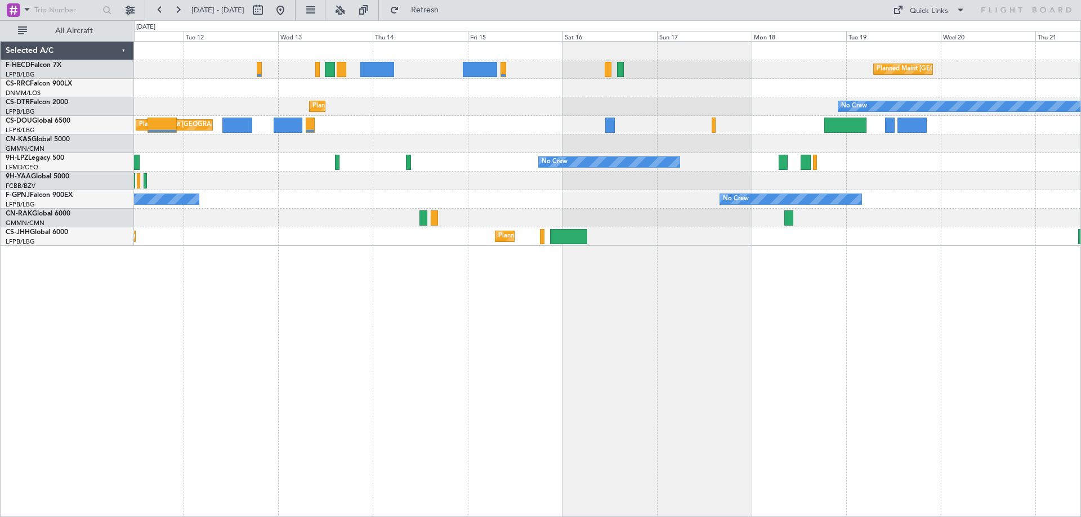
click at [800, 110] on div "Planned Maint Paris (Le Bourget) No Crew No Crew Planned Maint Sofia No Crew Pl…" at bounding box center [607, 144] width 947 height 204
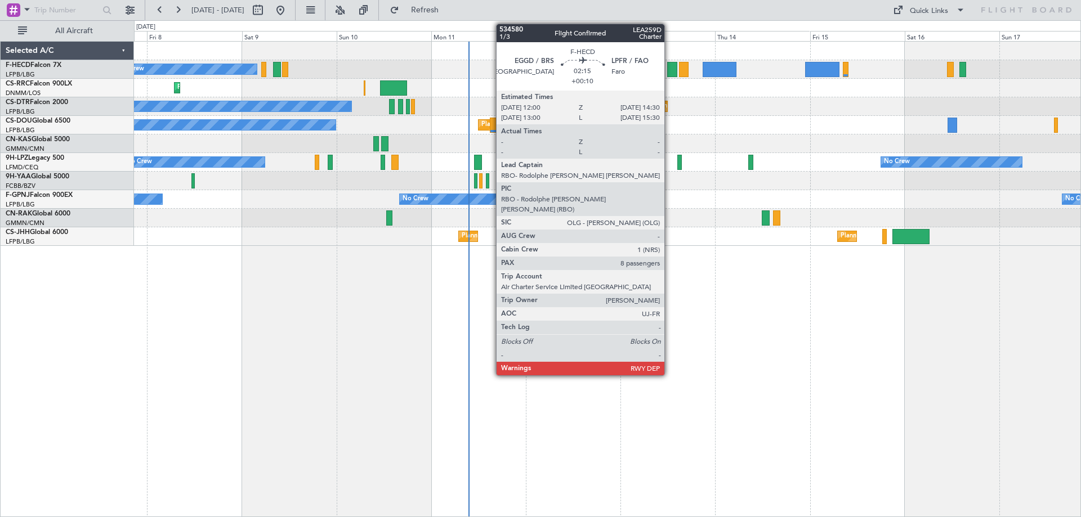
click at [670, 70] on div at bounding box center [672, 69] width 10 height 15
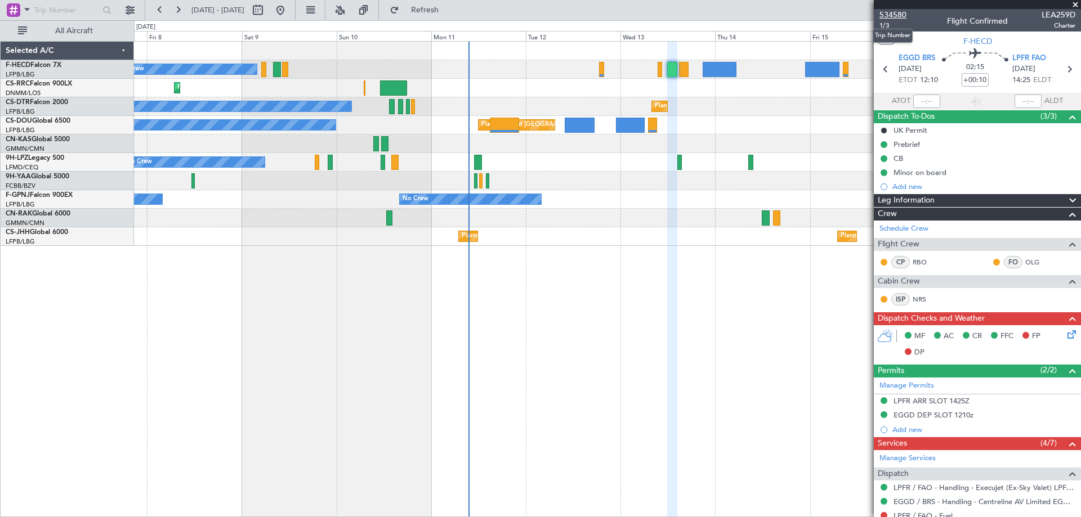
click at [893, 17] on span "534580" at bounding box center [893, 15] width 27 height 12
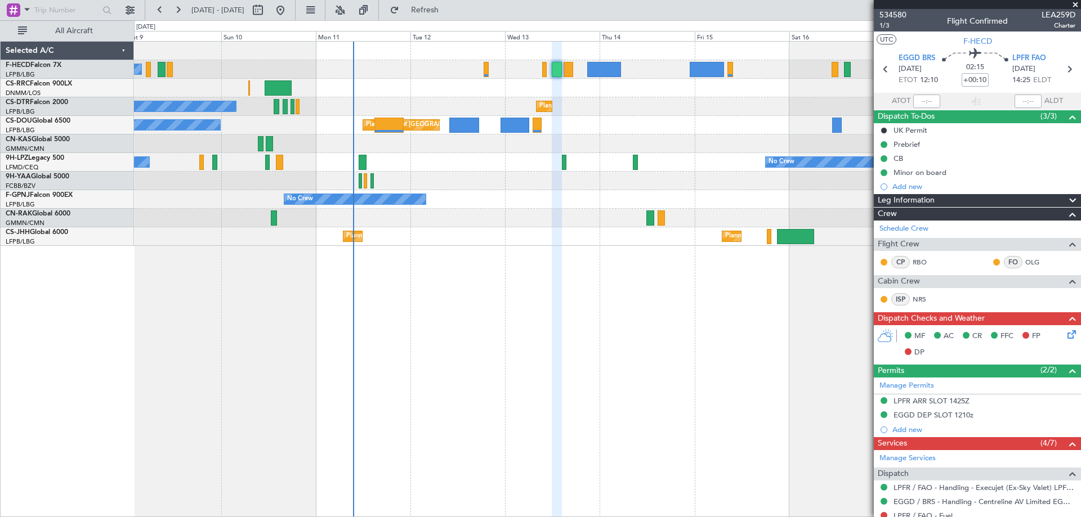
click at [547, 228] on div "No Crew Planned Maint Paris (Le Bourget) Planned Maint Larnaca (Larnaca Intl) P…" at bounding box center [607, 144] width 947 height 204
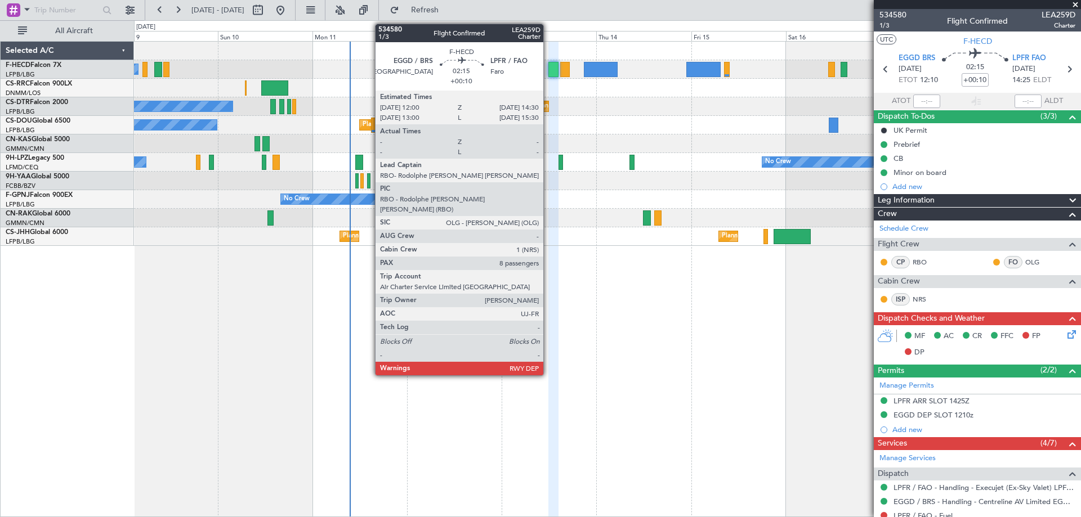
click at [548, 72] on div at bounding box center [553, 69] width 10 height 15
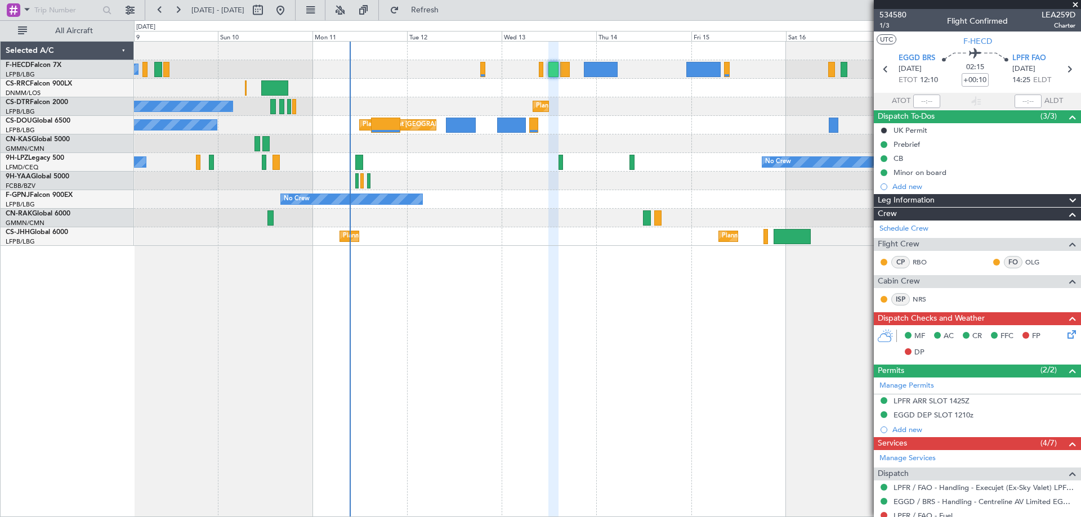
drag, startPoint x: 1074, startPoint y: 2, endPoint x: 1056, endPoint y: 10, distance: 19.4
click at [1074, 2] on span at bounding box center [1075, 5] width 11 height 10
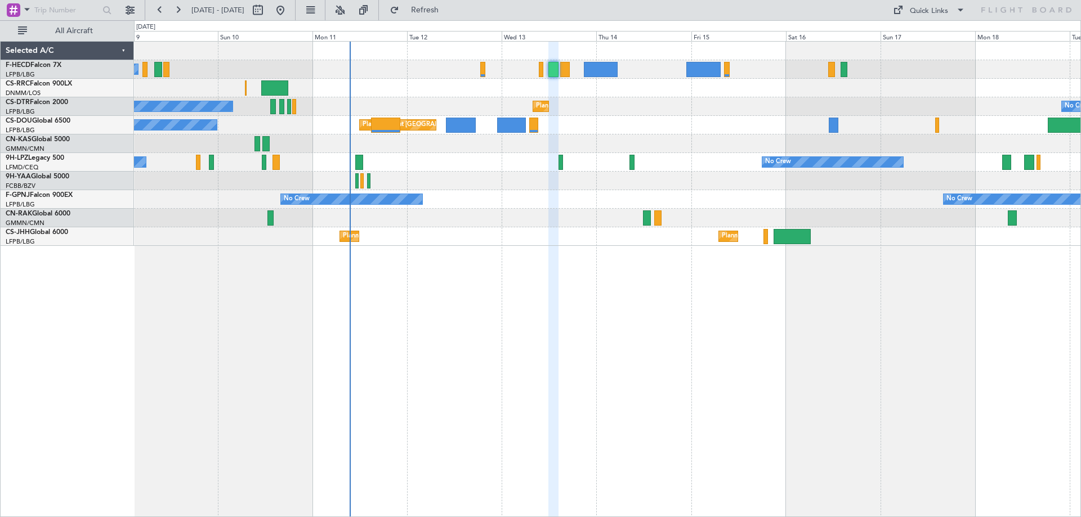
type input "0"
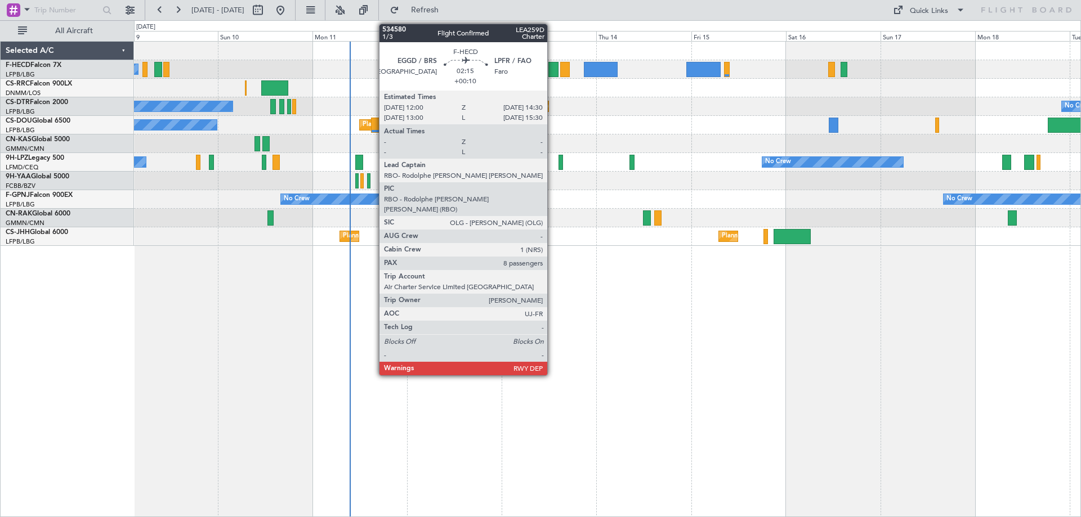
click at [552, 75] on div at bounding box center [553, 69] width 10 height 15
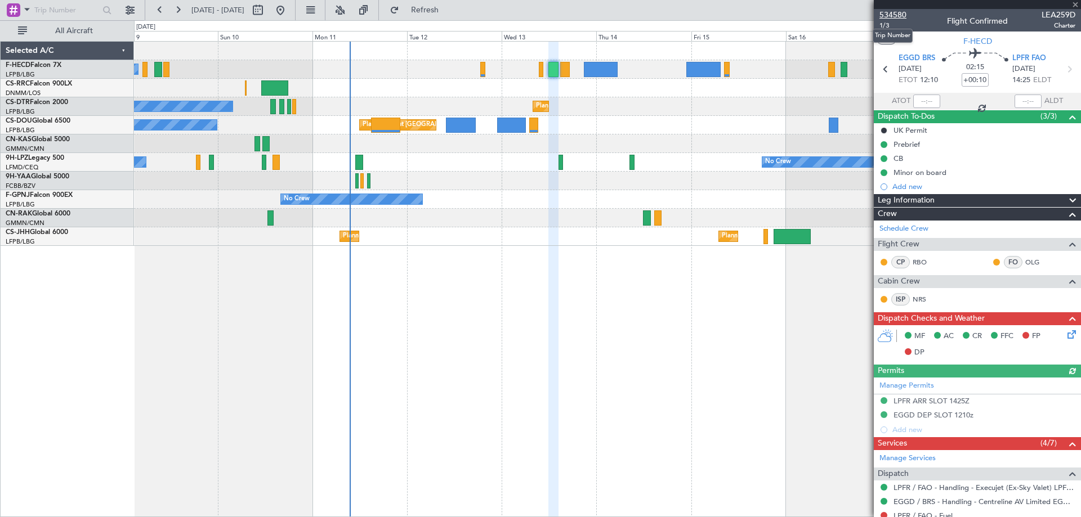
click at [892, 16] on span "534580" at bounding box center [893, 15] width 27 height 12
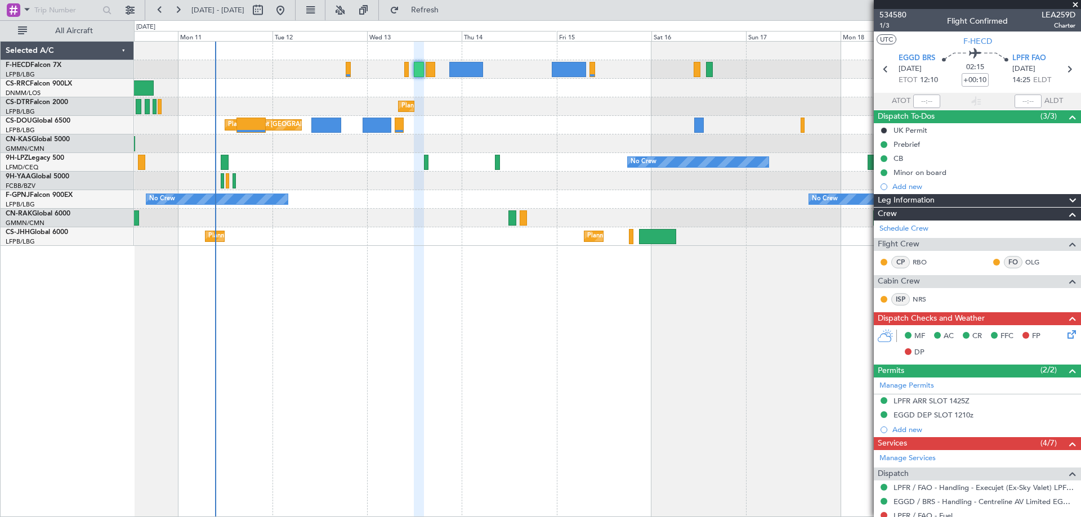
click at [276, 249] on div "Planned Maint Paris (Le Bourget) No Crew Planned Maint Larnaca (Larnaca Intl) N…" at bounding box center [607, 279] width 947 height 476
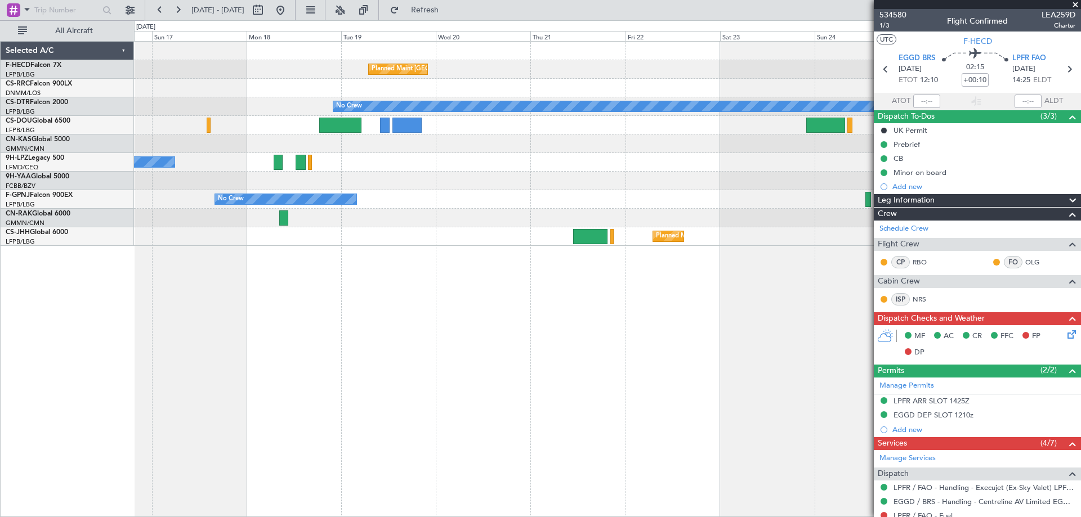
click at [409, 234] on div "Planned Maint Paris (Le Bourget) Planned Maint Paris (Le Bourget) No Crew No Cr…" at bounding box center [607, 144] width 947 height 204
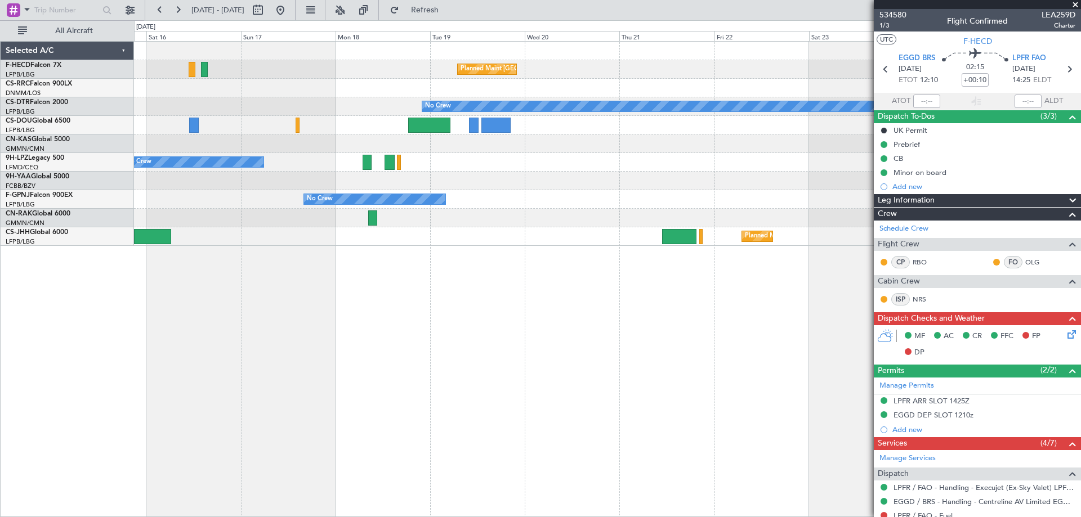
click at [448, 179] on div "Planned Maint Paris (Le Bourget) Planned Maint Paris (Le Bourget) No Crew No Cr…" at bounding box center [607, 144] width 947 height 204
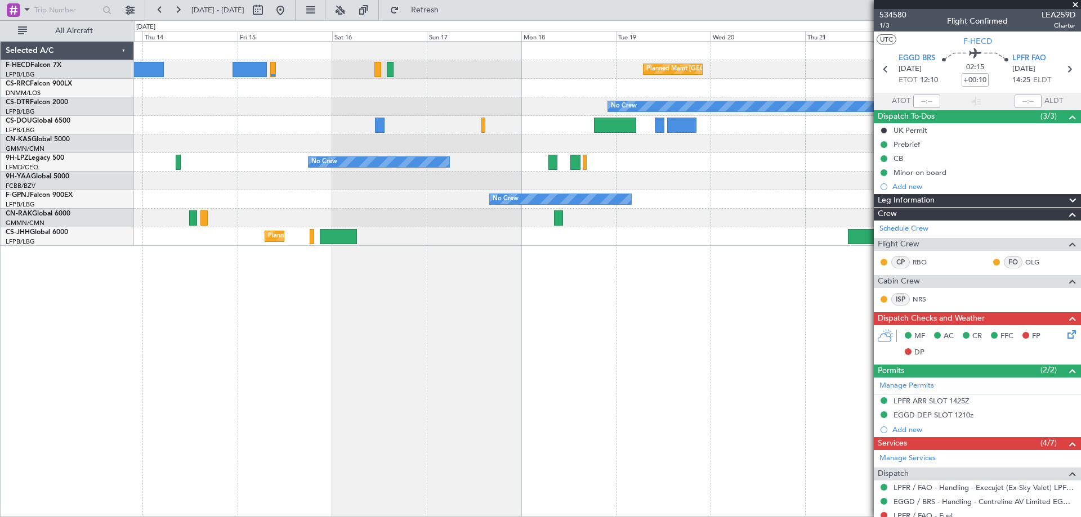
click at [541, 159] on div "Planned Maint Paris (Le Bourget) Planned Maint Paris (Le Bourget) No Crew No Cr…" at bounding box center [607, 144] width 947 height 204
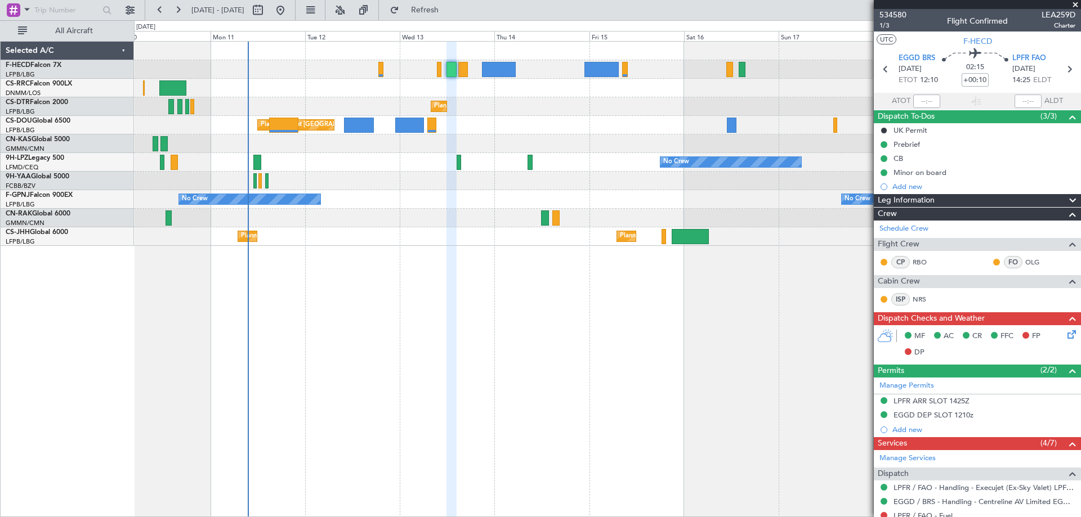
click at [684, 181] on div "Planned Maint Paris (Le Bourget) No Crew Planned Maint Larnaca (Larnaca Intl) N…" at bounding box center [607, 144] width 947 height 204
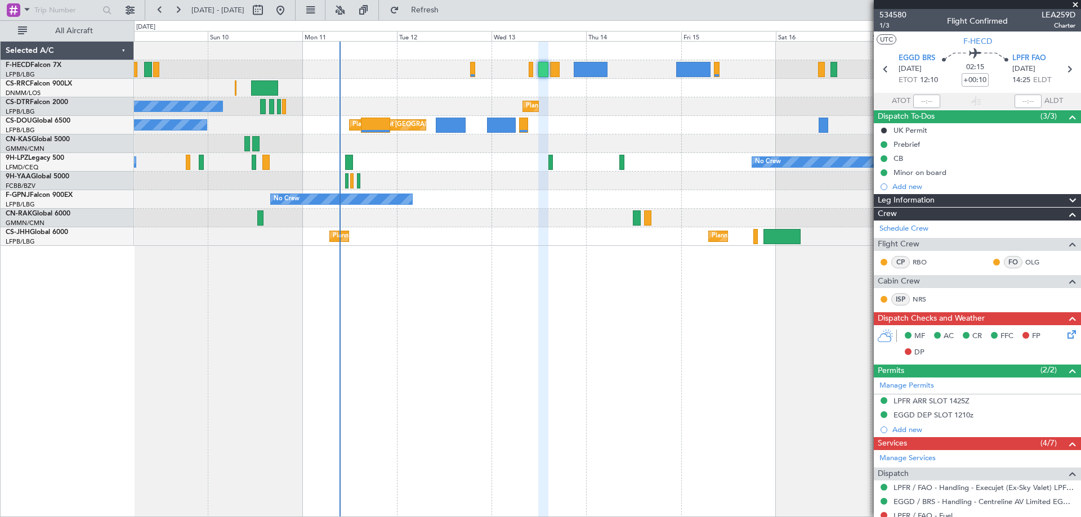
click at [563, 157] on div "No Crew No Crew" at bounding box center [607, 162] width 947 height 19
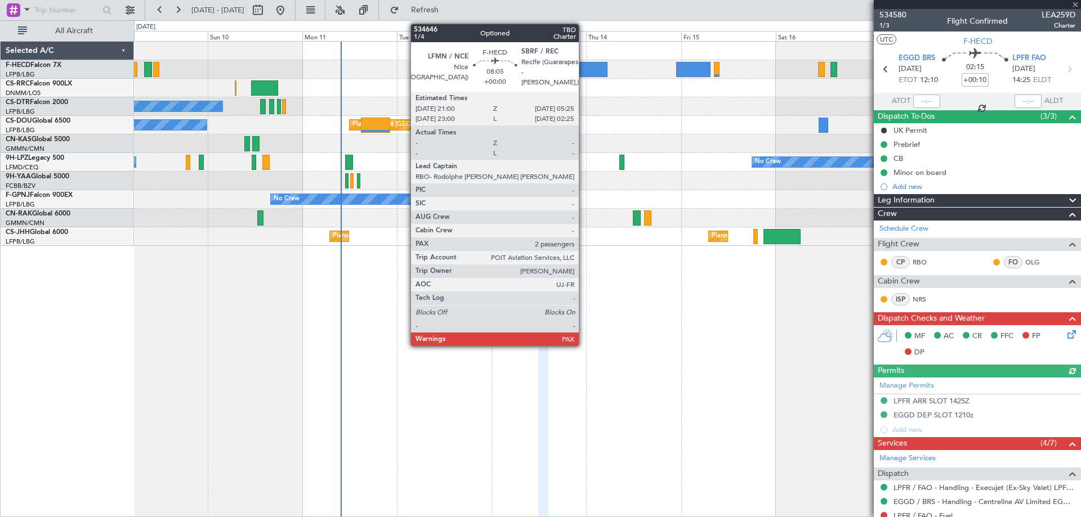
click at [584, 70] on div at bounding box center [590, 69] width 33 height 15
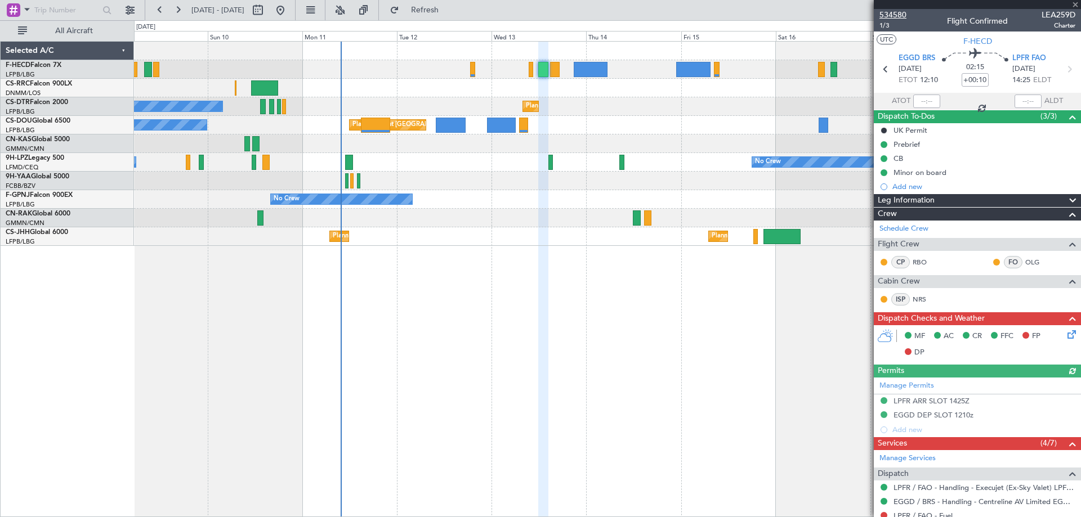
click at [891, 15] on span "534580" at bounding box center [893, 15] width 27 height 12
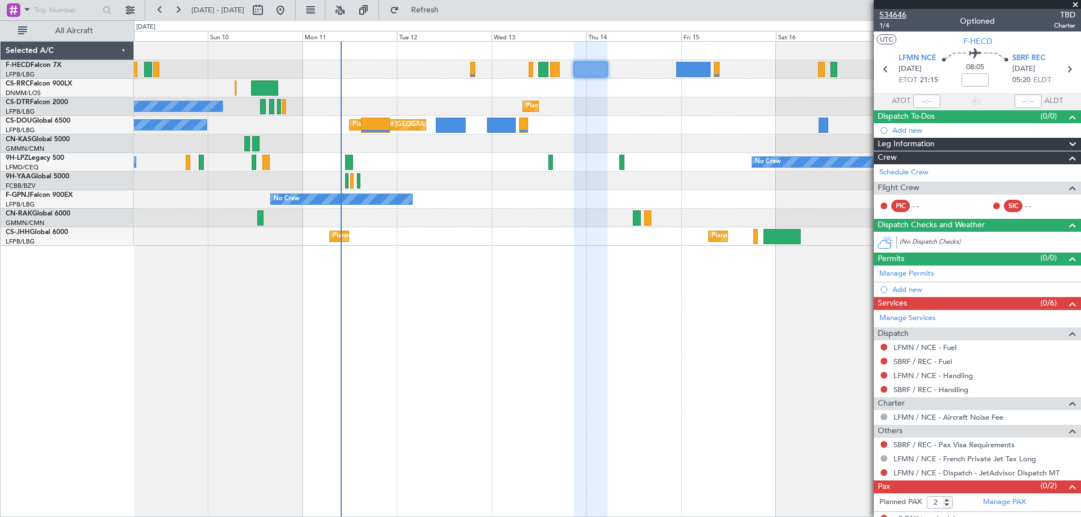
click at [891, 17] on span "534646" at bounding box center [893, 15] width 27 height 12
click at [899, 18] on span "534646" at bounding box center [893, 15] width 27 height 12
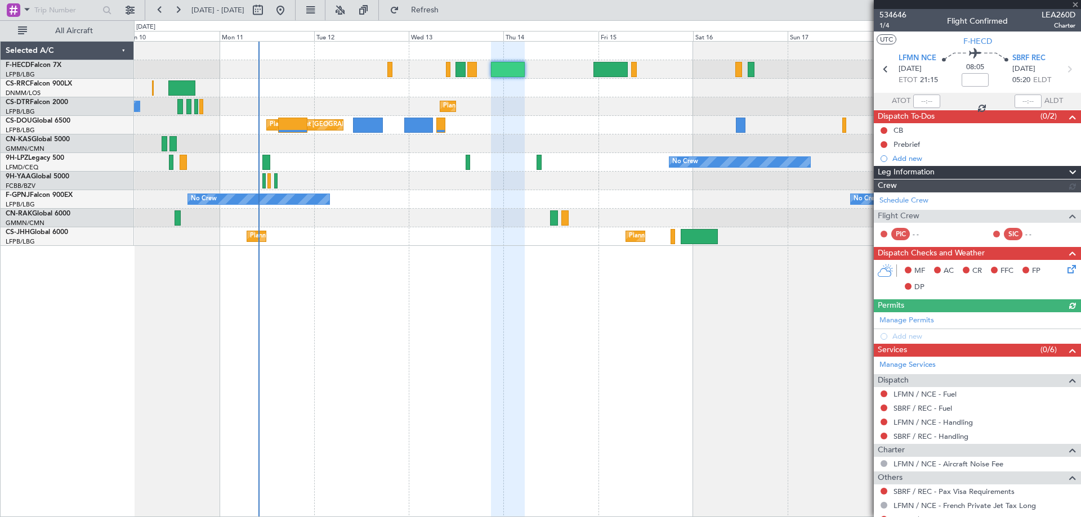
click at [419, 203] on div "No Crew No Crew No Crew" at bounding box center [607, 199] width 947 height 19
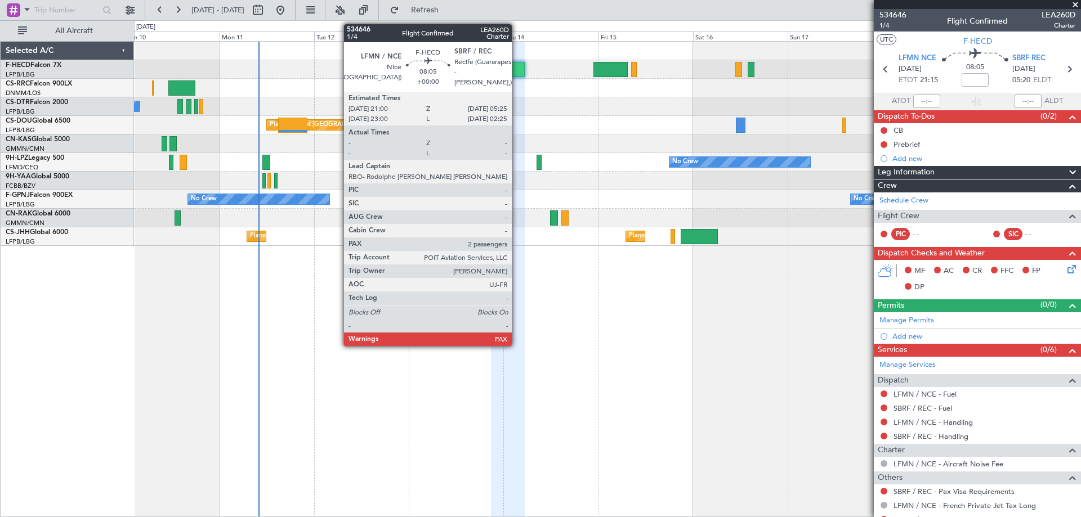
click at [517, 69] on div at bounding box center [507, 69] width 33 height 15
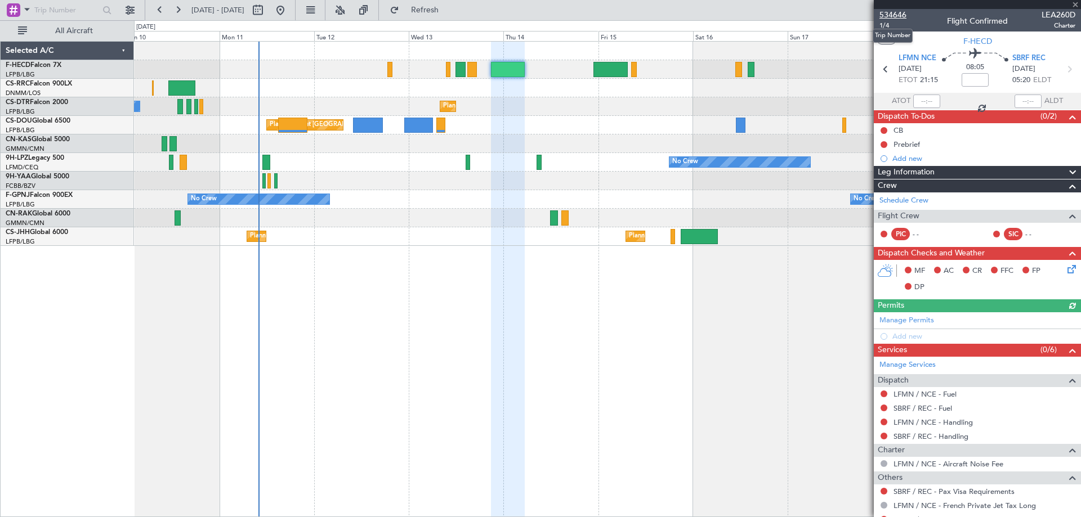
click at [893, 16] on span "534646" at bounding box center [893, 15] width 27 height 12
click at [1073, 4] on span at bounding box center [1075, 5] width 11 height 10
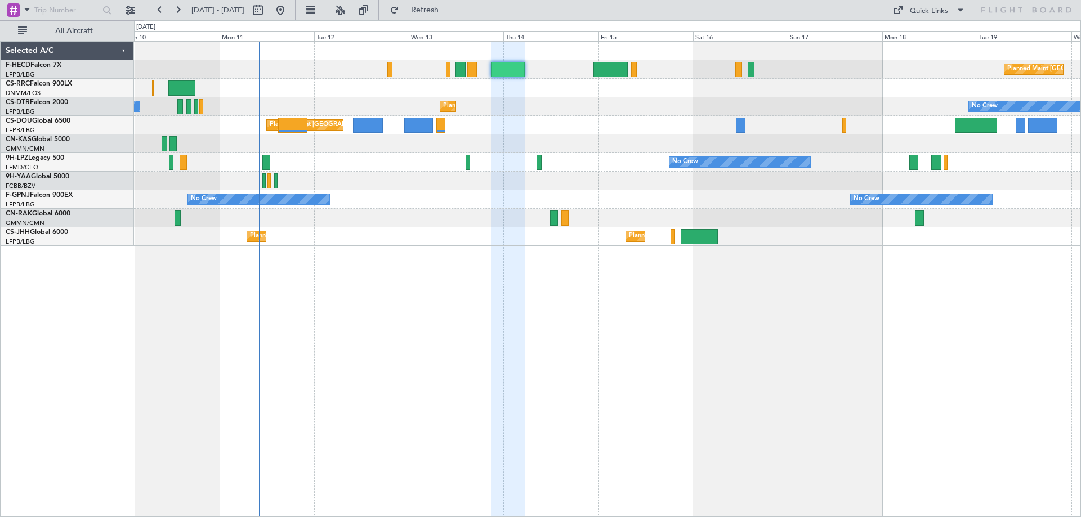
type input "0"
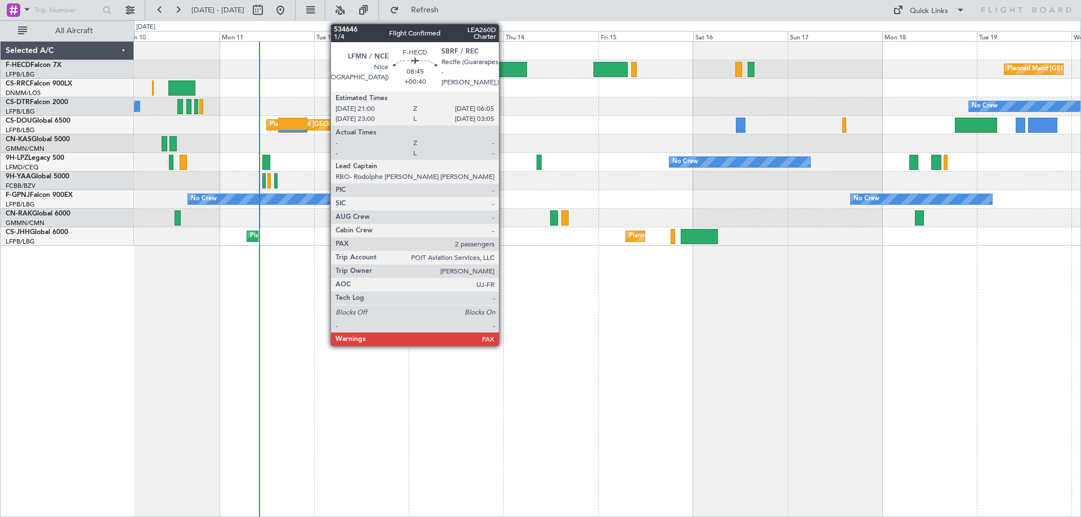
click at [504, 73] on div at bounding box center [509, 69] width 36 height 15
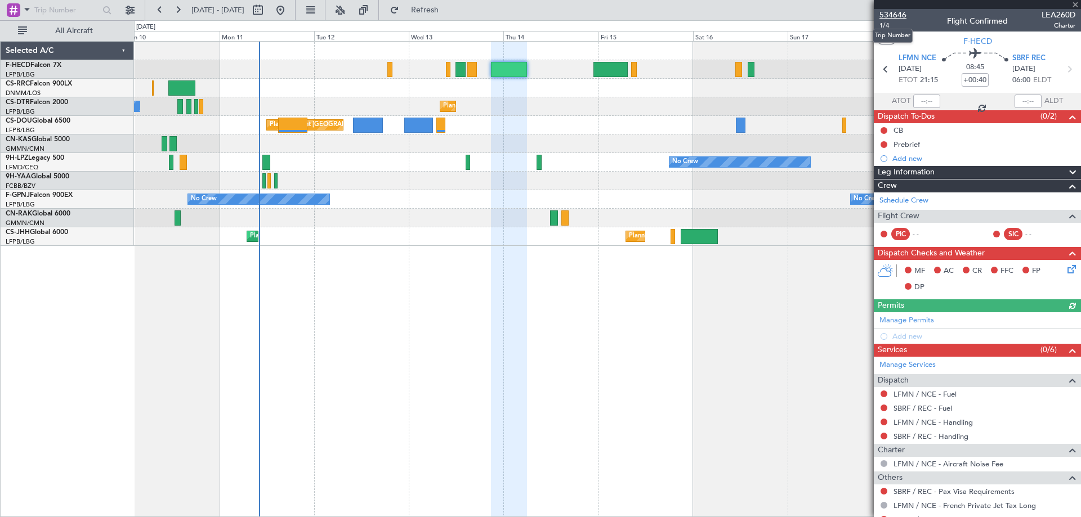
click at [887, 17] on span "534646" at bounding box center [893, 15] width 27 height 12
click at [900, 17] on span "534646" at bounding box center [893, 15] width 27 height 12
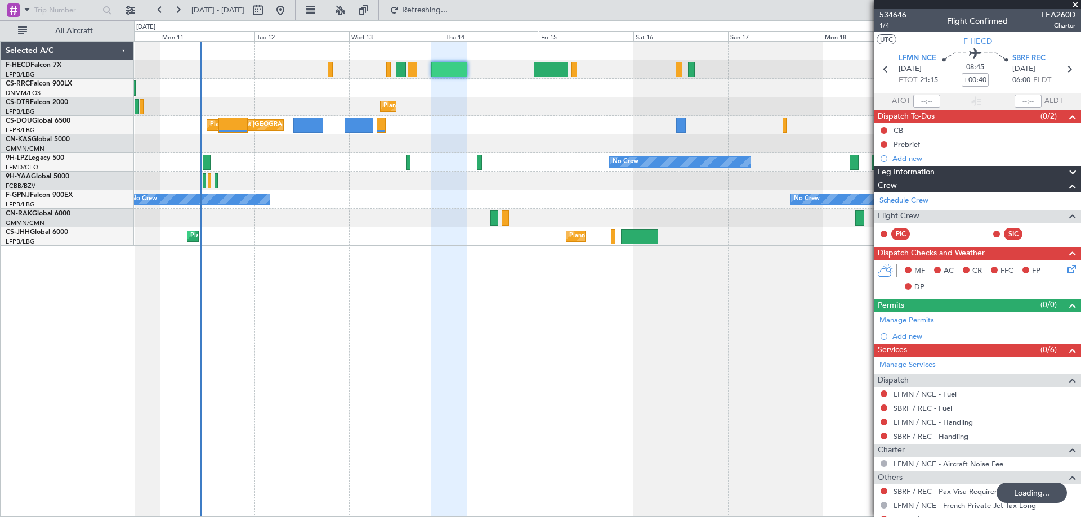
click at [403, 129] on div "Planned Maint [GEOGRAPHIC_DATA] ([GEOGRAPHIC_DATA]) No Crew" at bounding box center [607, 125] width 947 height 19
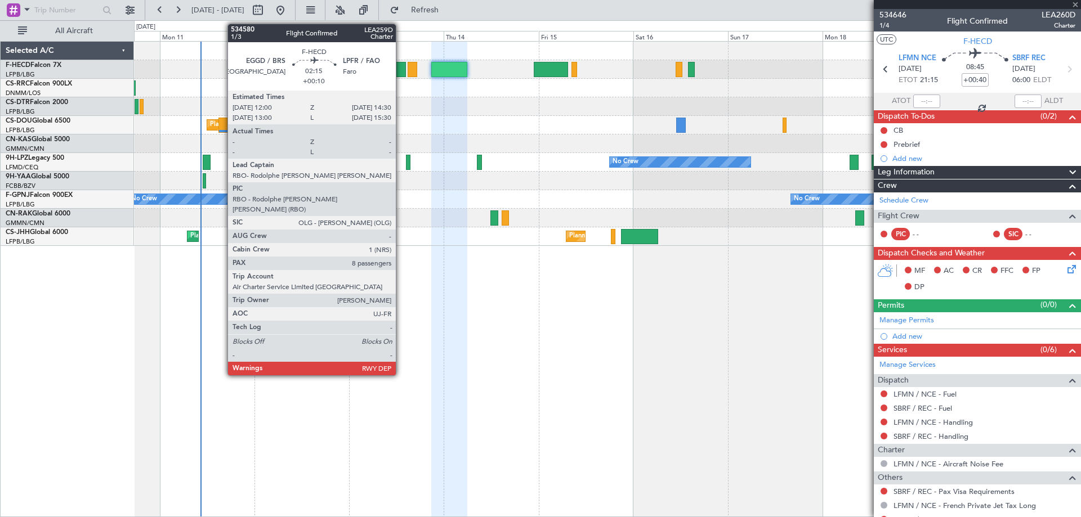
click at [401, 72] on div at bounding box center [401, 69] width 10 height 15
type input "+00:10"
type input "8"
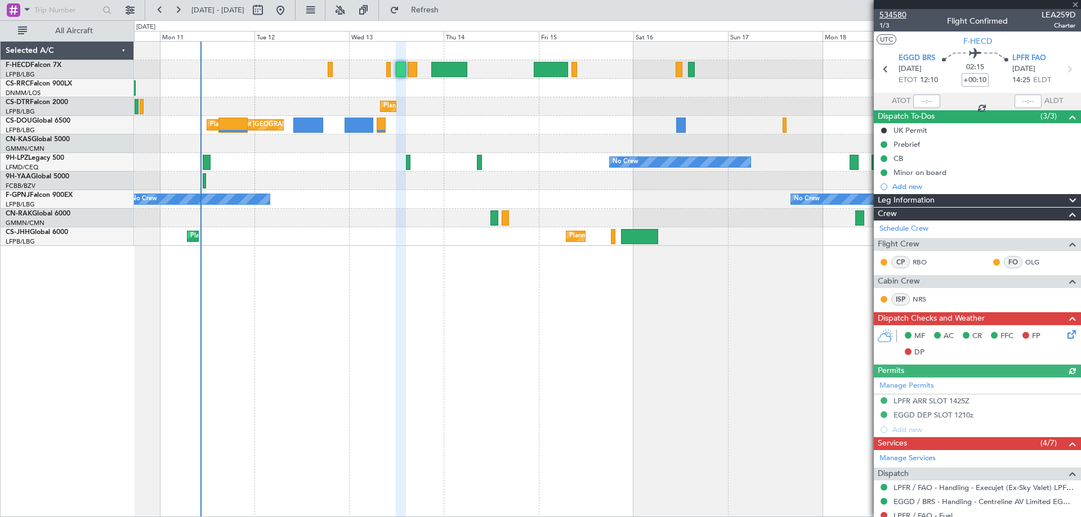
click at [899, 16] on span "534580" at bounding box center [893, 15] width 27 height 12
click at [589, 257] on div "Planned Maint Paris (Le Bourget) No Crew Planned Maint Larnaca (Larnaca Intl) N…" at bounding box center [607, 279] width 947 height 476
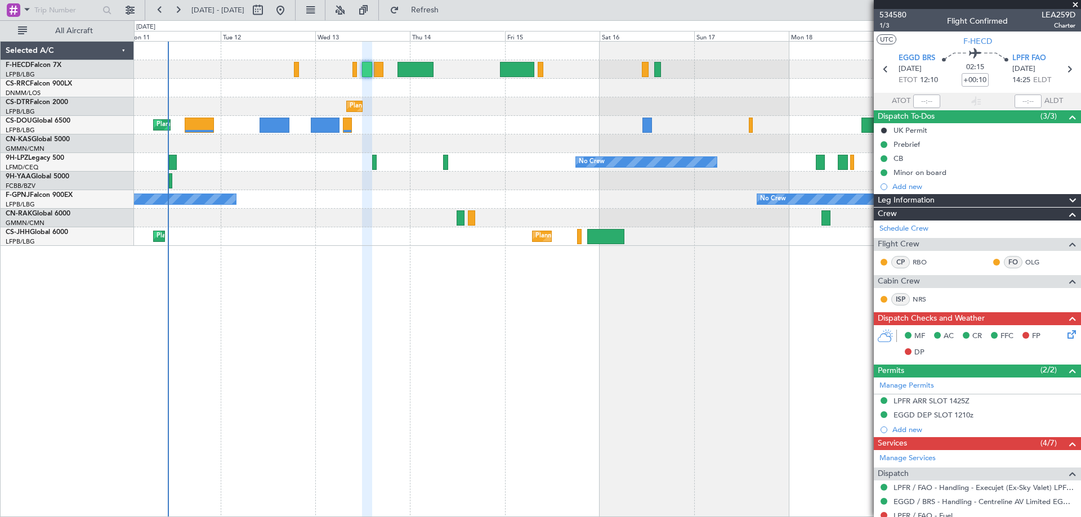
click at [427, 223] on div at bounding box center [607, 218] width 947 height 19
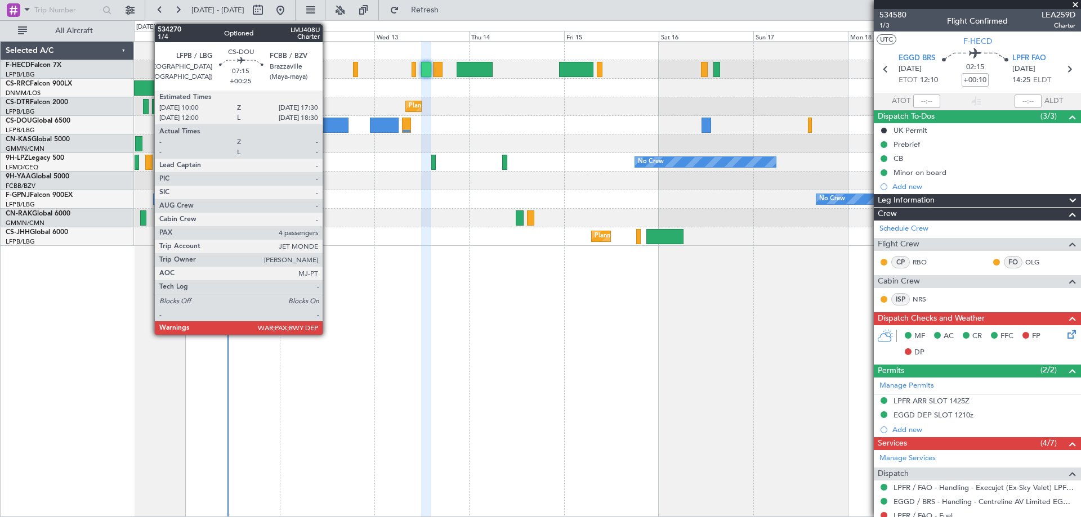
click at [328, 128] on div at bounding box center [334, 125] width 30 height 15
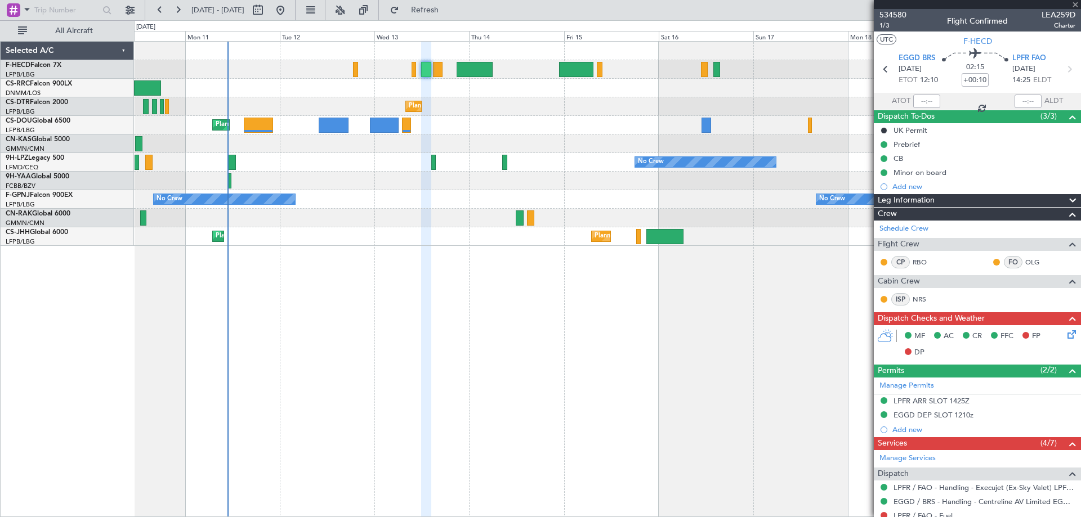
type input "+00:25"
type input "4"
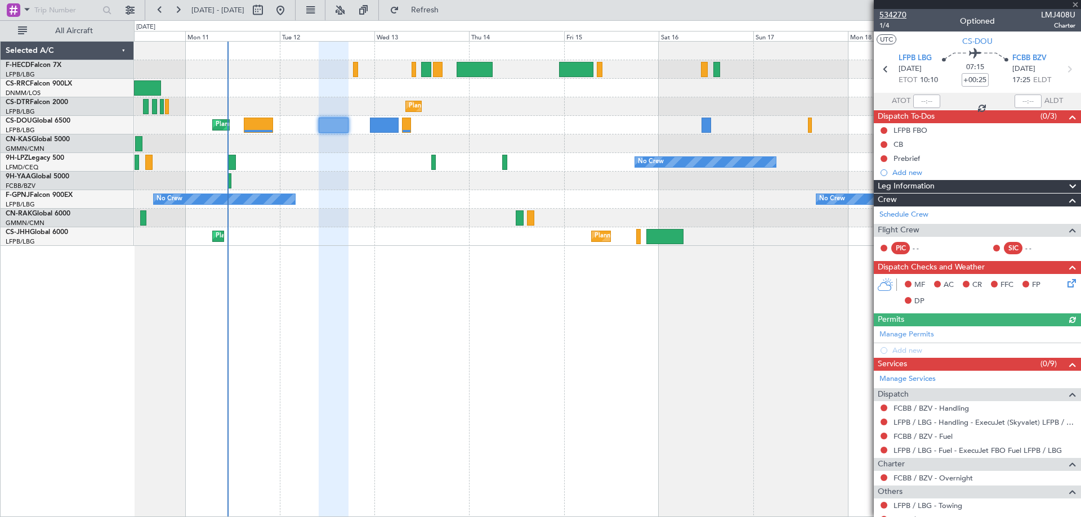
click at [905, 16] on div "534270 1/4 Optioned LMJ408U Charter" at bounding box center [977, 20] width 207 height 23
click at [896, 17] on span "534270" at bounding box center [893, 15] width 27 height 12
click at [890, 14] on span "534270" at bounding box center [893, 15] width 27 height 12
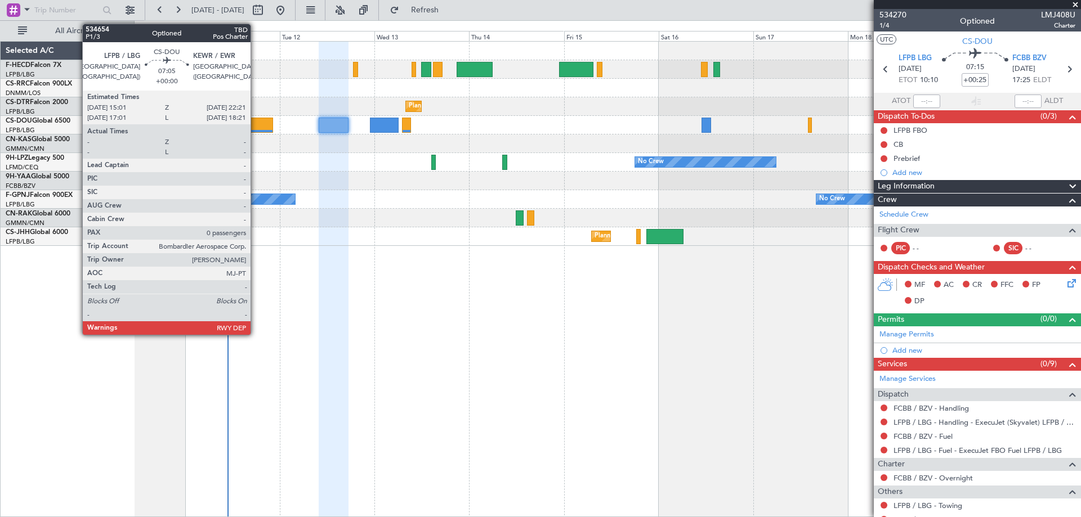
click at [256, 129] on div at bounding box center [258, 125] width 29 height 15
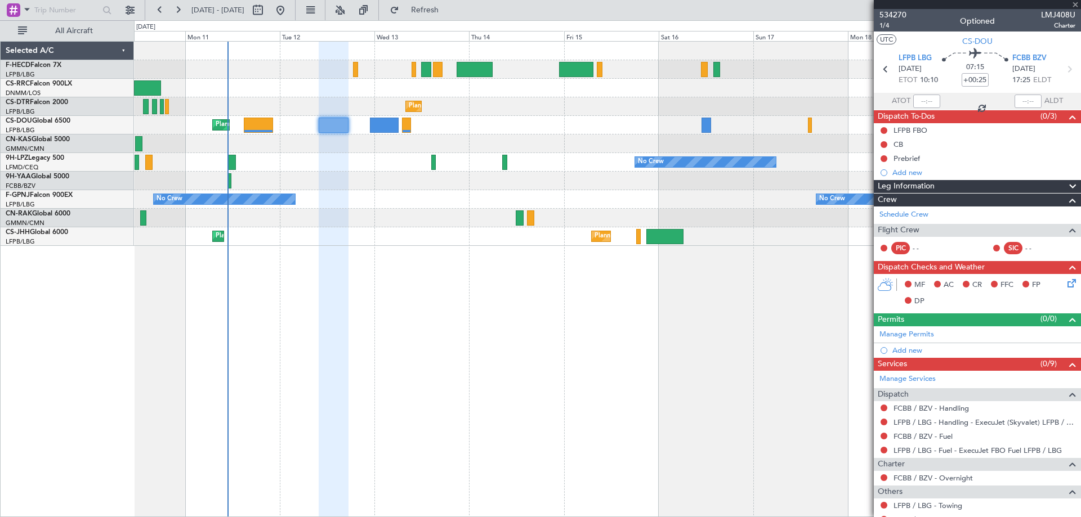
type input "0"
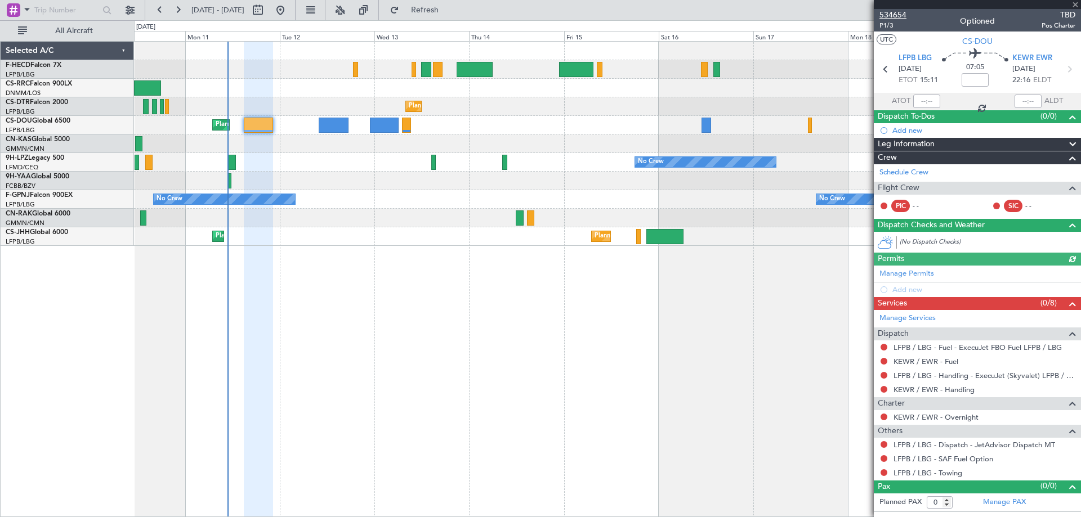
click at [896, 15] on span "534654" at bounding box center [893, 15] width 27 height 12
click at [1076, 6] on span at bounding box center [1075, 5] width 11 height 10
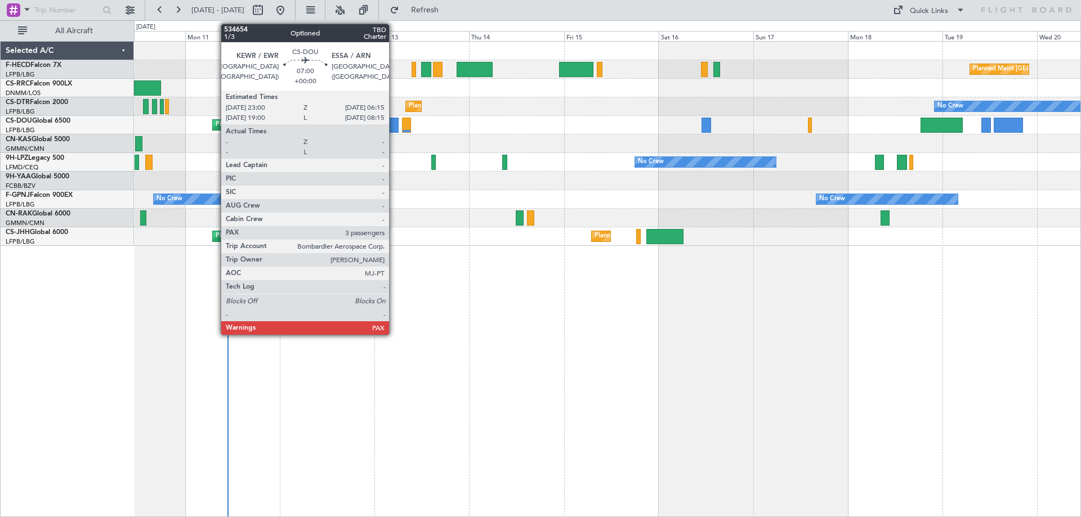
click at [394, 122] on div at bounding box center [384, 125] width 29 height 15
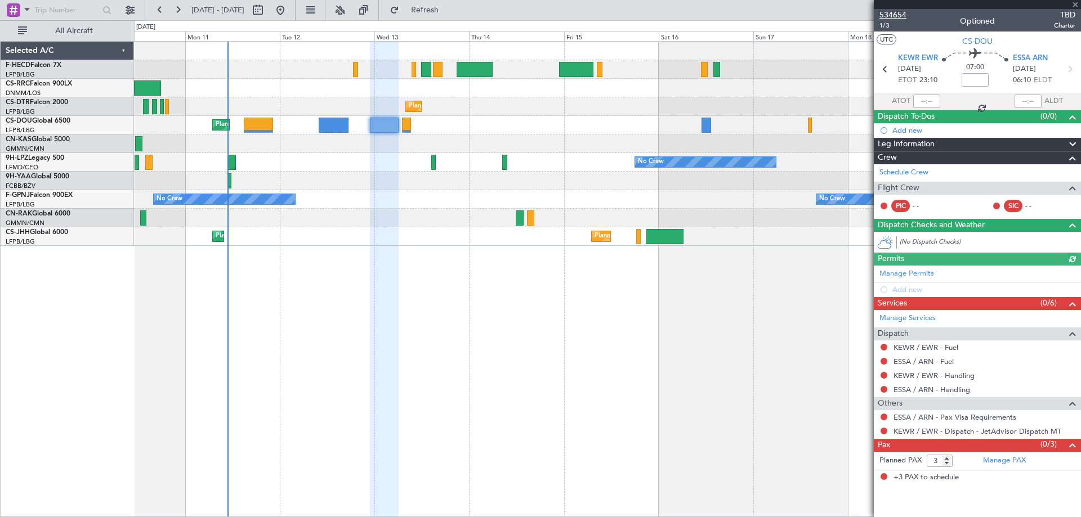
click at [895, 16] on span "534654" at bounding box center [893, 15] width 27 height 12
click at [900, 13] on span "534654" at bounding box center [893, 15] width 27 height 12
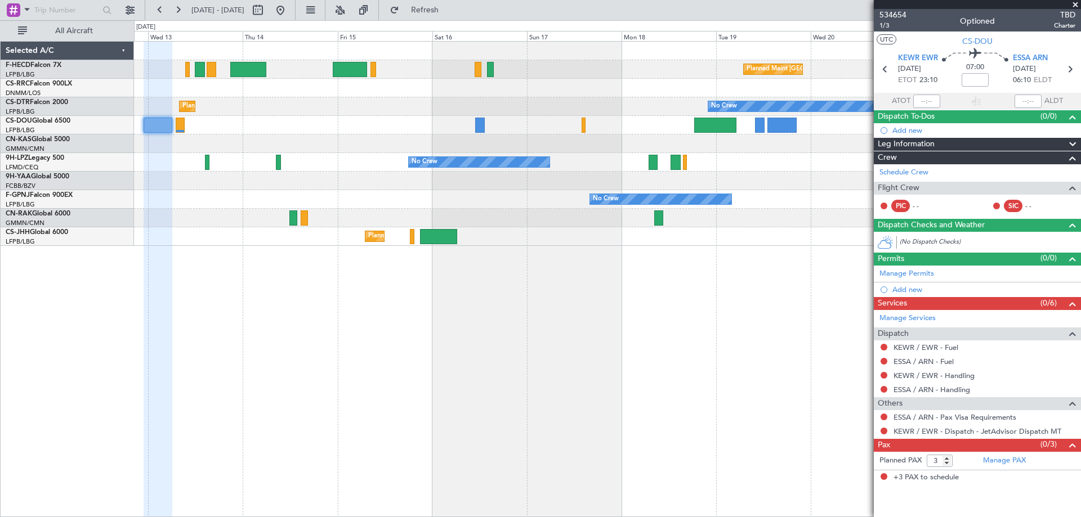
click at [532, 234] on div "Planned Maint Paris (Le Bourget) Planned Maint Paris (Le Bourget) Planned Maint…" at bounding box center [607, 236] width 947 height 19
click at [650, 172] on div at bounding box center [607, 181] width 947 height 19
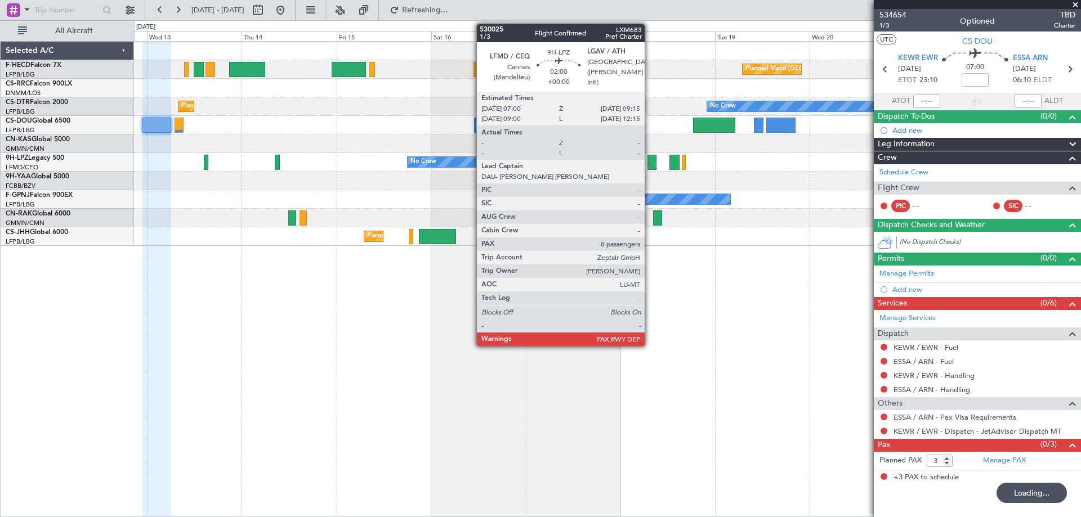
click at [650, 160] on div at bounding box center [652, 162] width 9 height 15
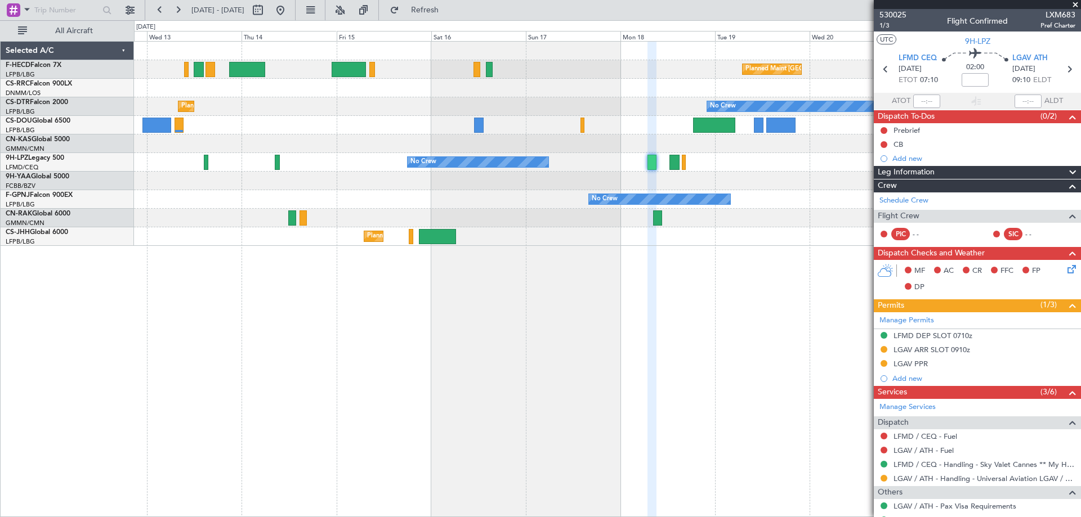
scroll to position [244, 0]
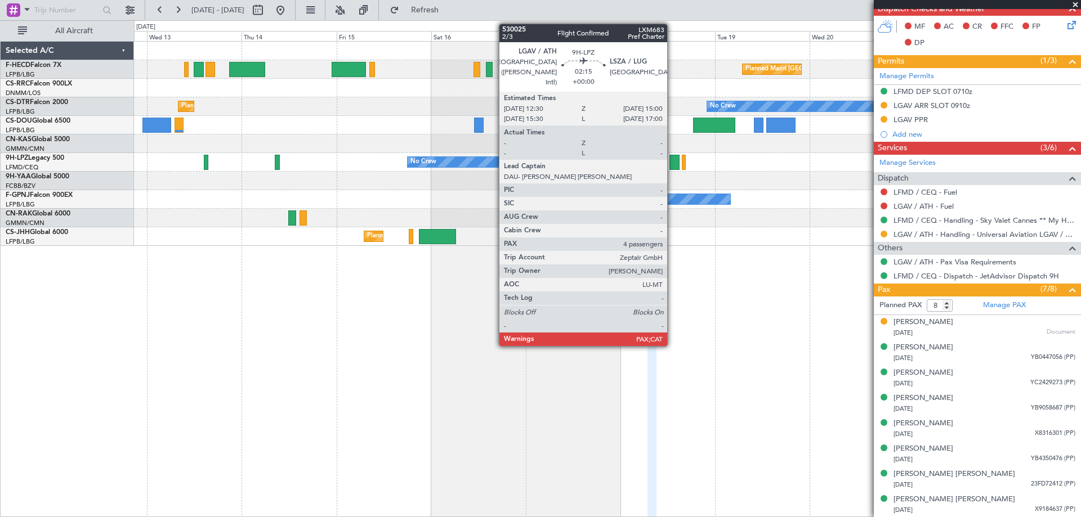
click at [672, 164] on div at bounding box center [675, 162] width 10 height 15
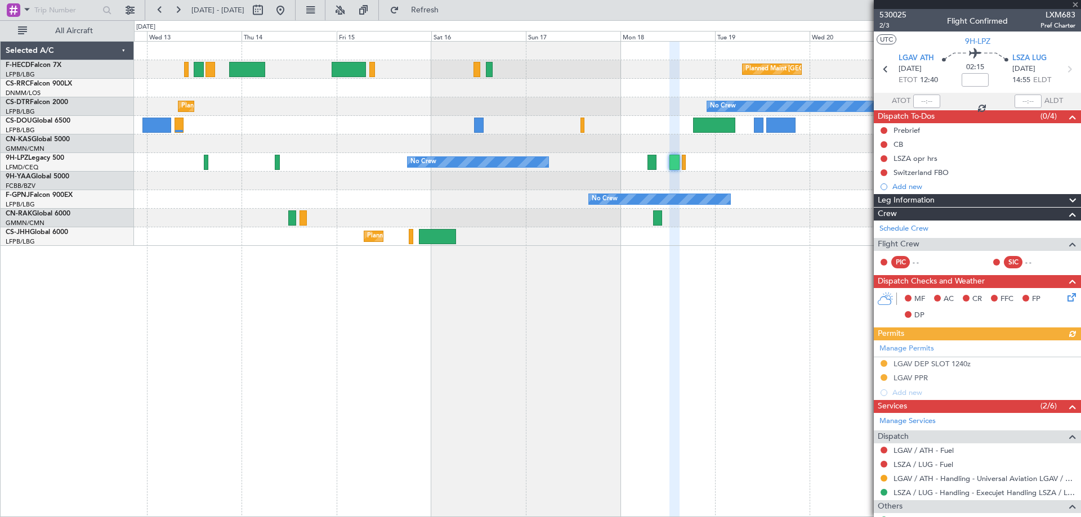
scroll to position [157, 0]
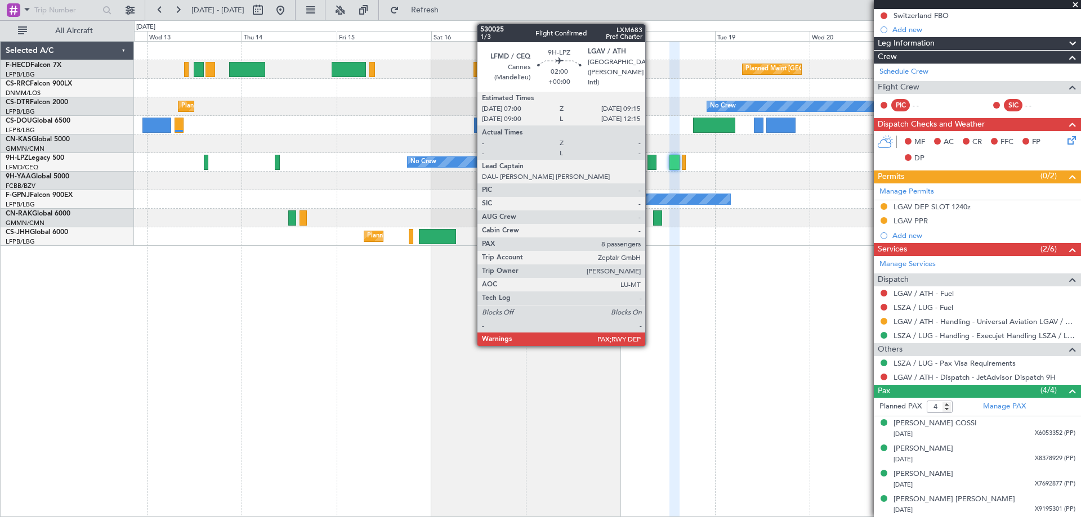
click at [650, 165] on div at bounding box center [652, 162] width 9 height 15
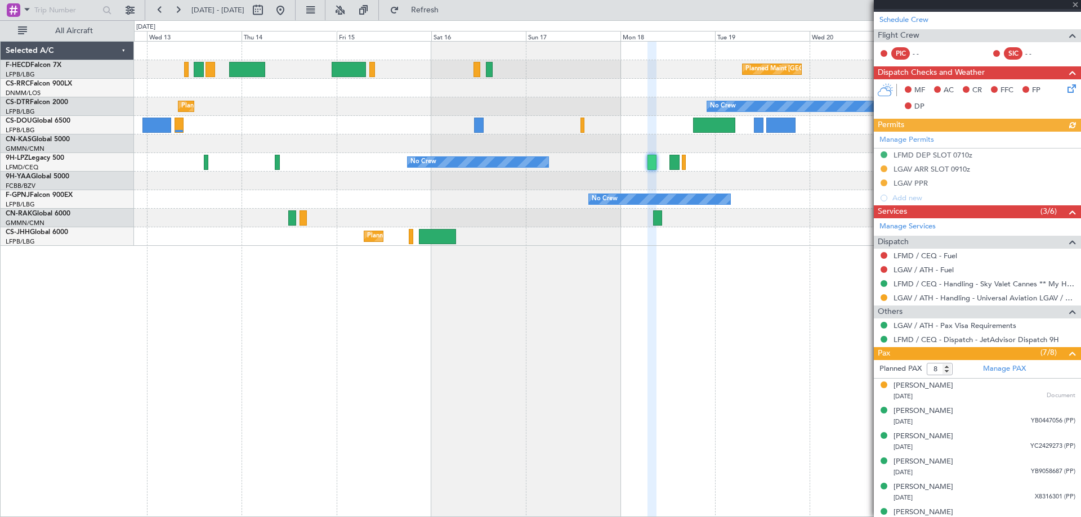
scroll to position [244, 0]
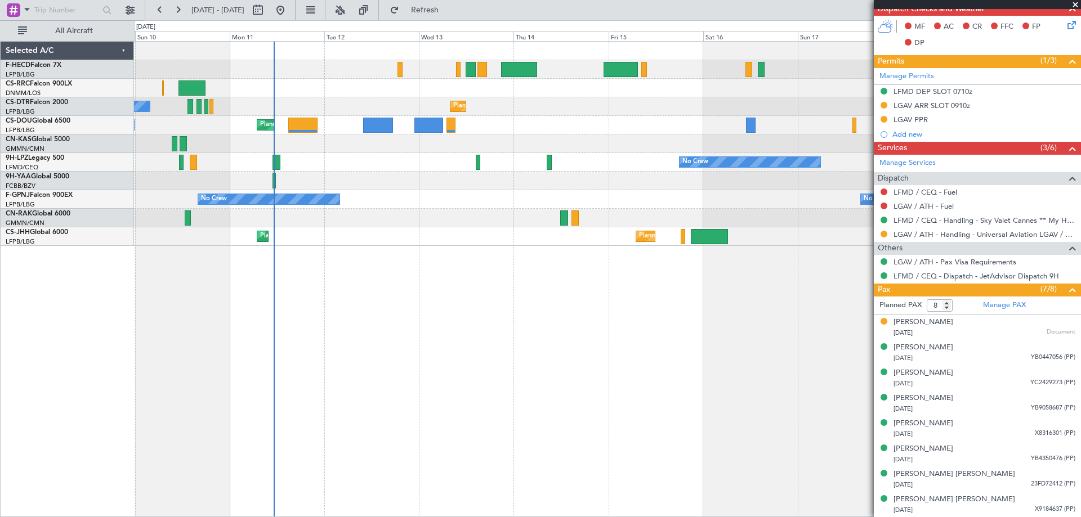
click at [651, 175] on div "Planned Maint Paris (Le Bourget) No Crew Planned Maint Larnaca (Larnaca Intl) N…" at bounding box center [607, 144] width 947 height 204
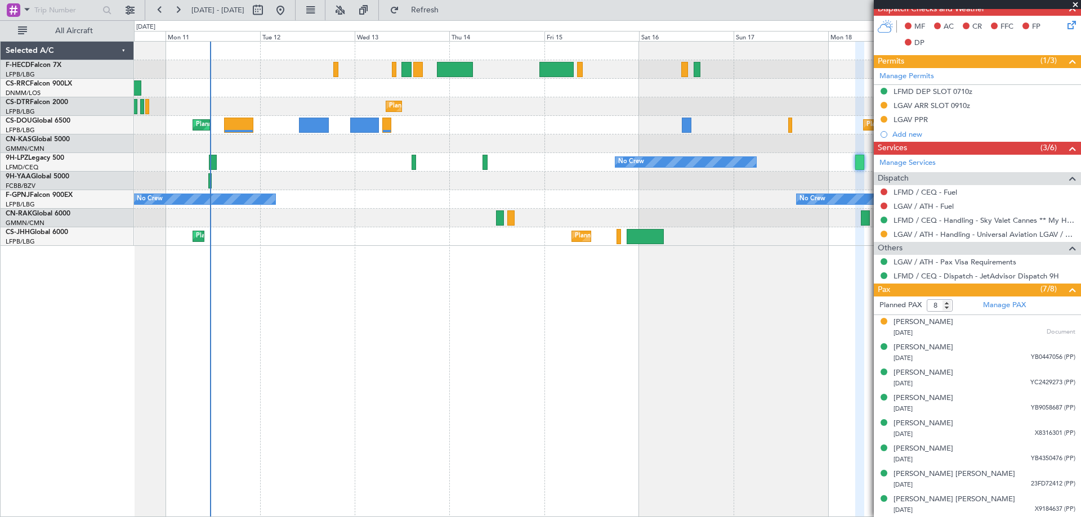
click at [344, 226] on div at bounding box center [607, 218] width 947 height 19
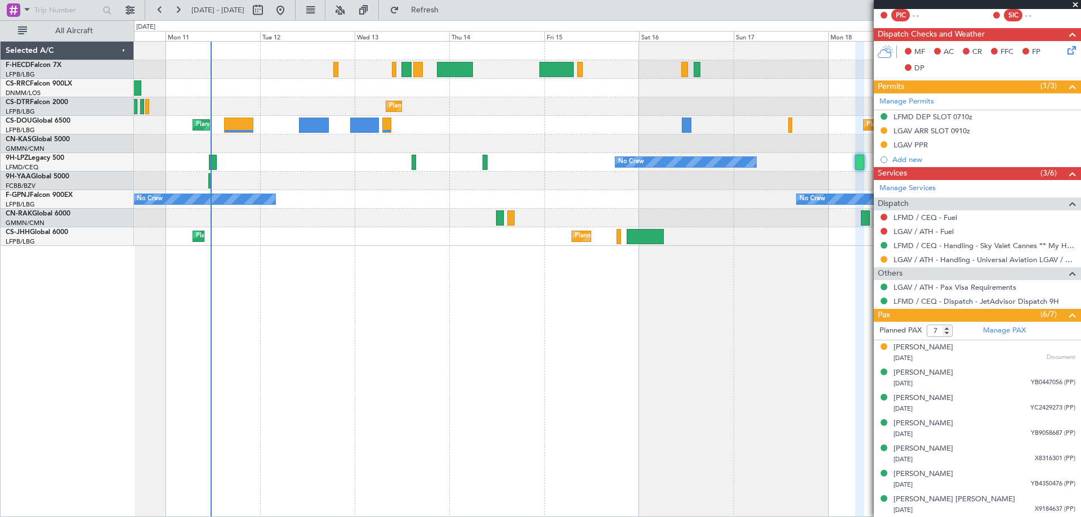
click at [1073, 3] on span at bounding box center [1075, 5] width 11 height 10
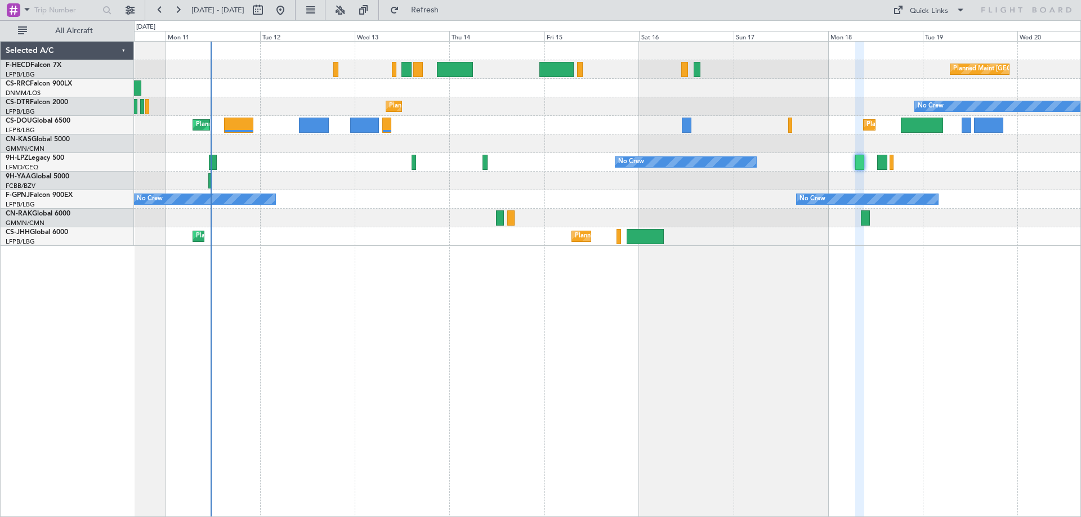
type input "0"
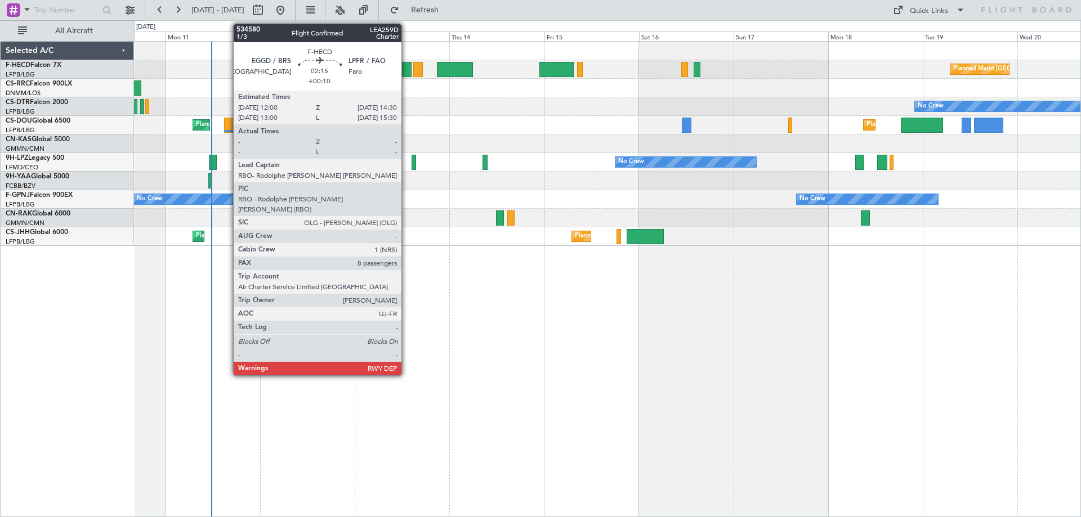
click at [407, 70] on div at bounding box center [406, 69] width 10 height 15
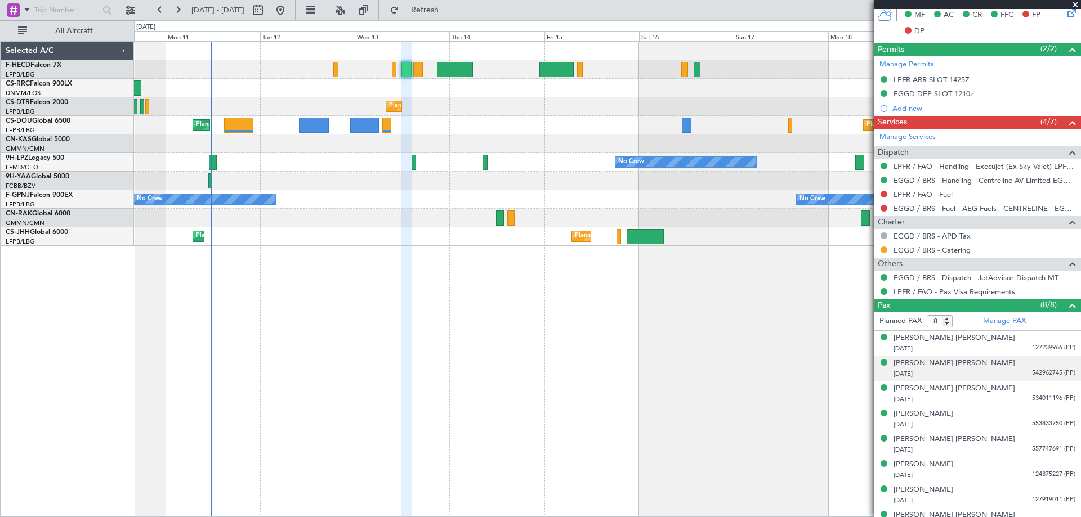
scroll to position [337, 0]
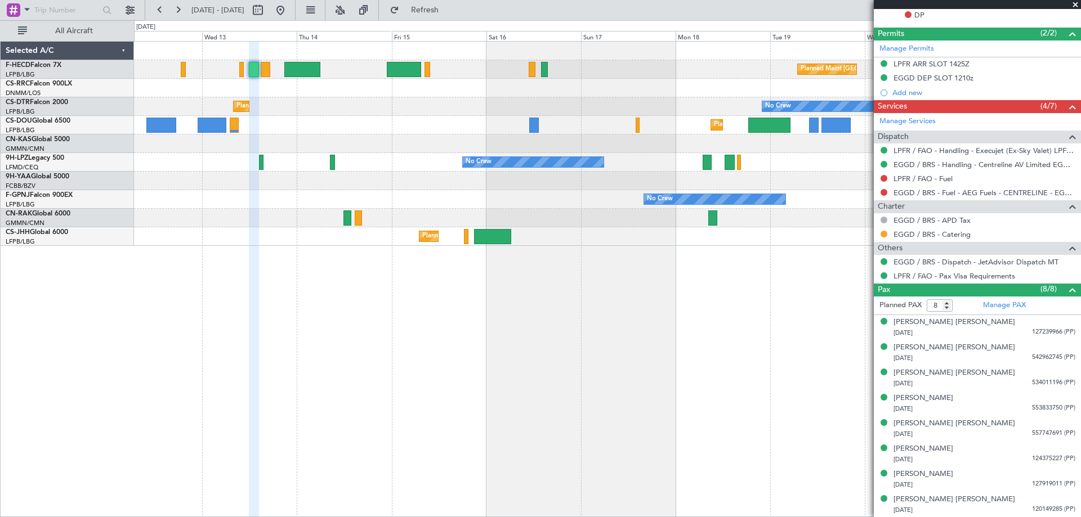
click at [633, 228] on div "Planned Maint Paris (Le Bourget) No Crew Planned Maint Sofia No Crew Planned Ma…" at bounding box center [607, 144] width 947 height 204
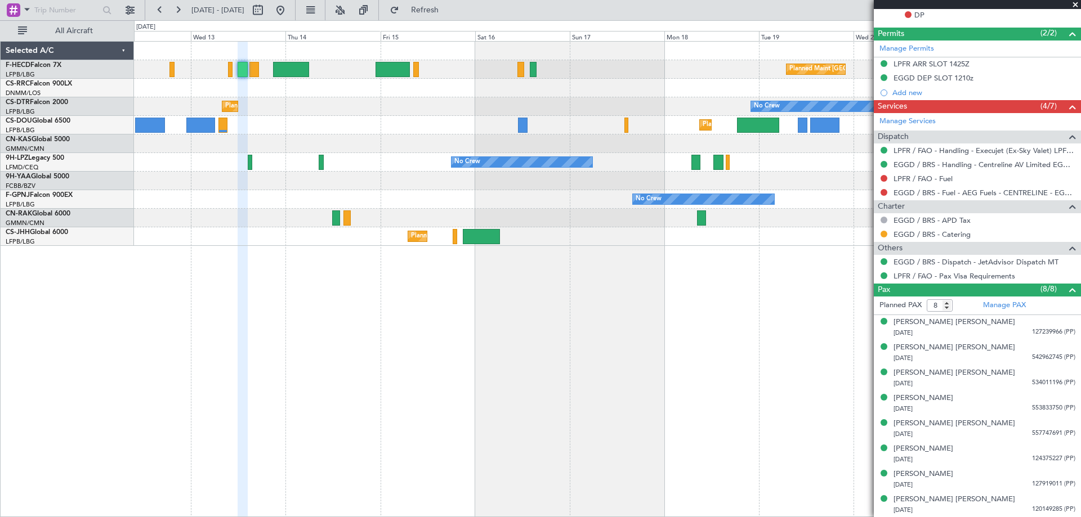
click at [1079, 5] on span at bounding box center [1075, 5] width 11 height 10
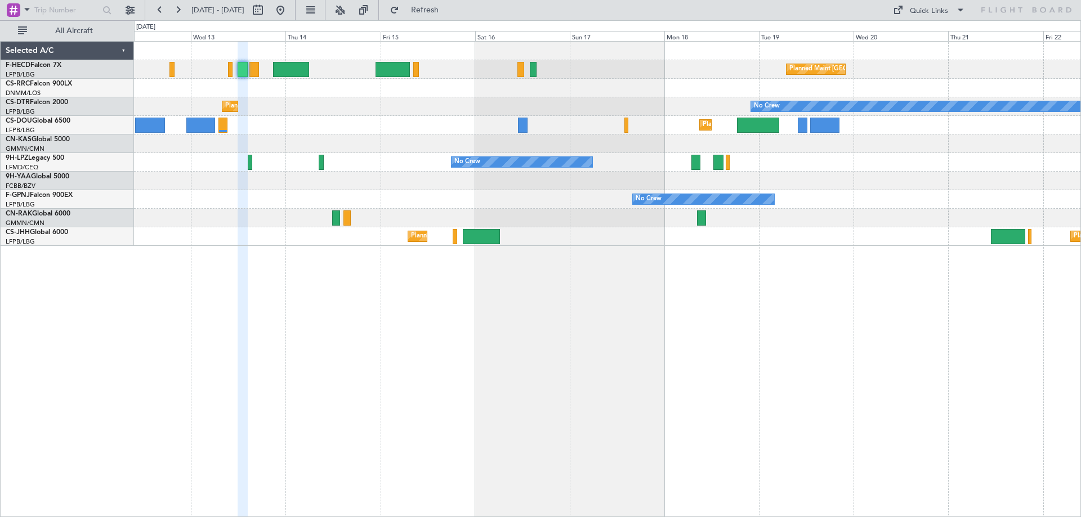
type input "0"
click at [911, 171] on div "Planned Maint Paris (Le Bourget) No Crew Planned Maint Sofia No Crew Planned Ma…" at bounding box center [607, 144] width 947 height 204
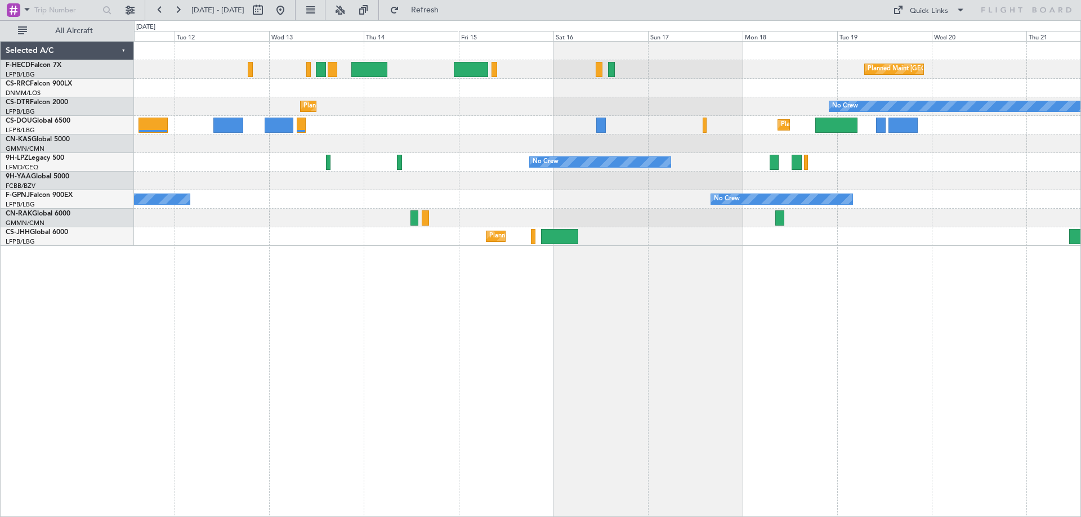
click at [527, 171] on div "Planned Maint Paris (Le Bourget) No Crew No Crew Planned Maint Sofia No Crew Pl…" at bounding box center [540, 268] width 1081 height 497
click at [547, 145] on div "Planned Maint Paris (Le Bourget) No Crew No Crew Planned Maint Sofia No Crew Pl…" at bounding box center [607, 144] width 947 height 204
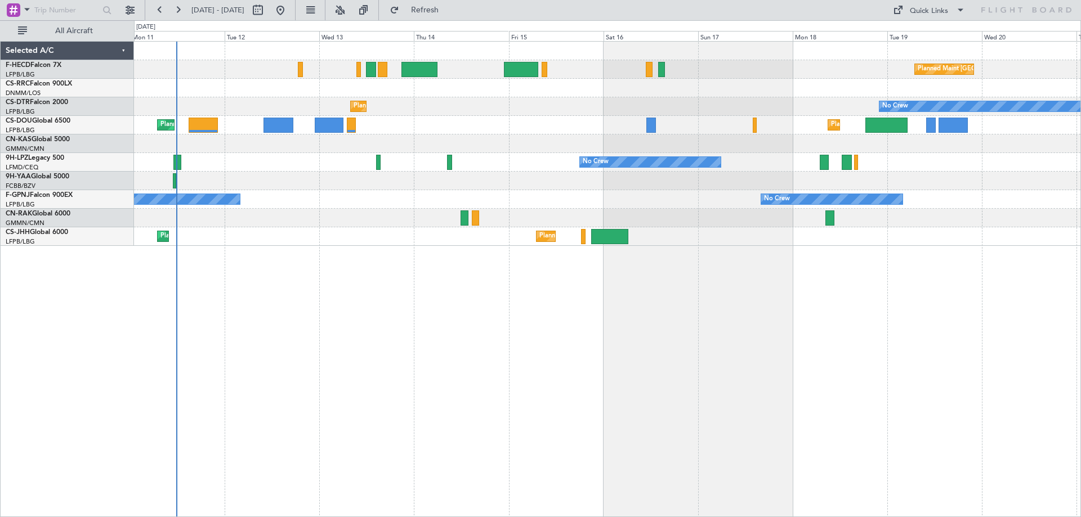
click at [361, 202] on div "No Crew No Crew" at bounding box center [607, 199] width 947 height 19
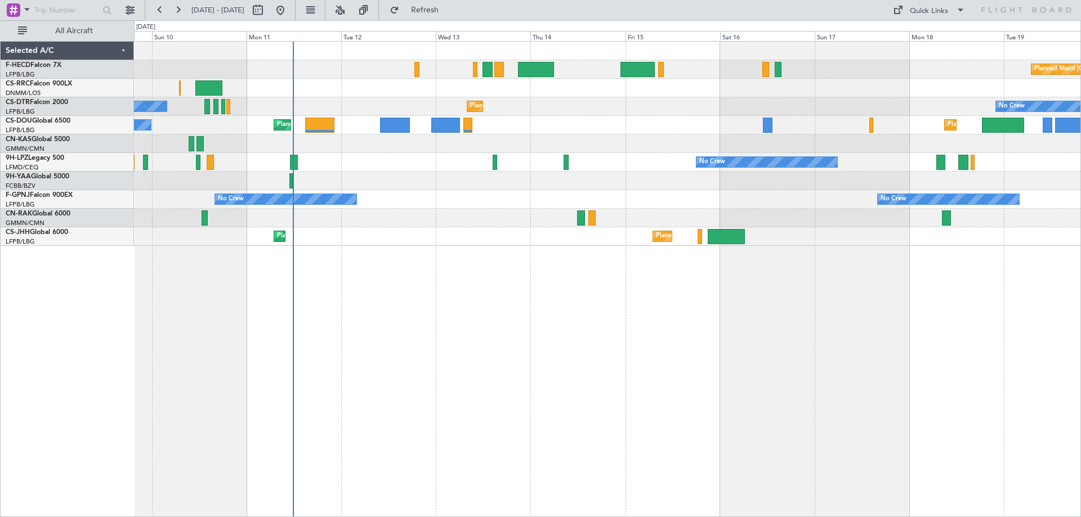
click at [404, 160] on div "No Crew No Crew" at bounding box center [607, 162] width 947 height 19
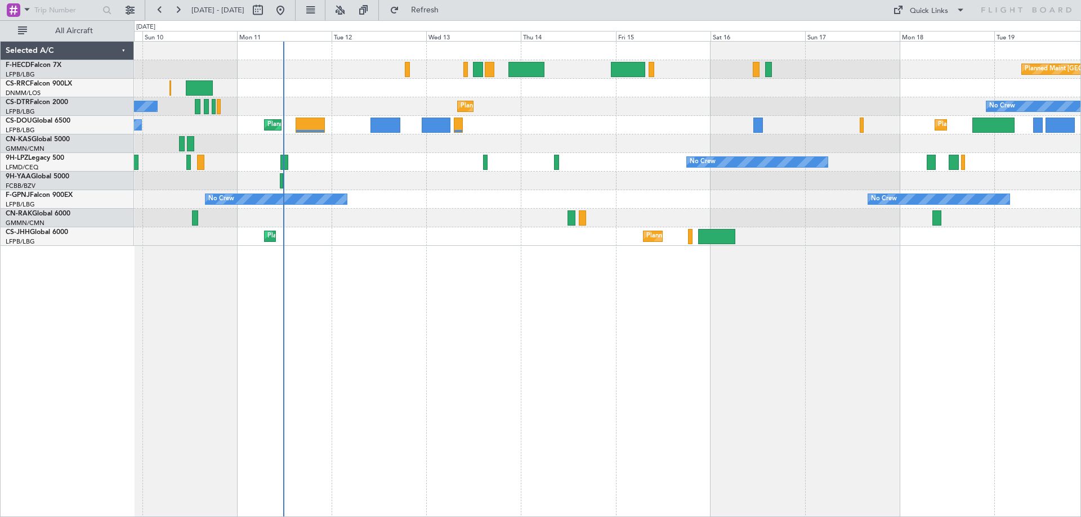
click at [492, 215] on div at bounding box center [607, 218] width 947 height 19
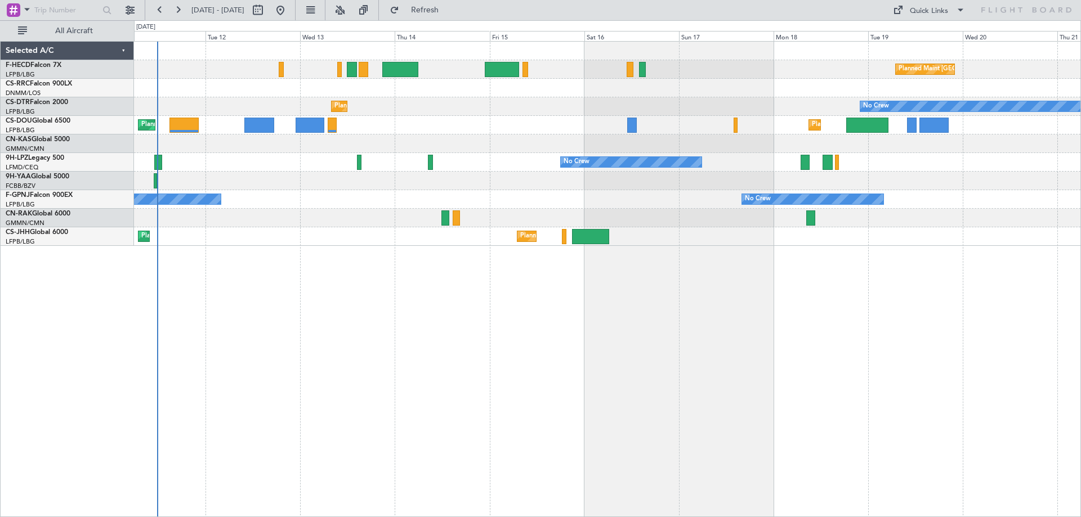
click at [518, 163] on div "Planned Maint Paris (Le Bourget) No Crew No Crew Planned Maint Sofia No Crew Pl…" at bounding box center [607, 144] width 947 height 204
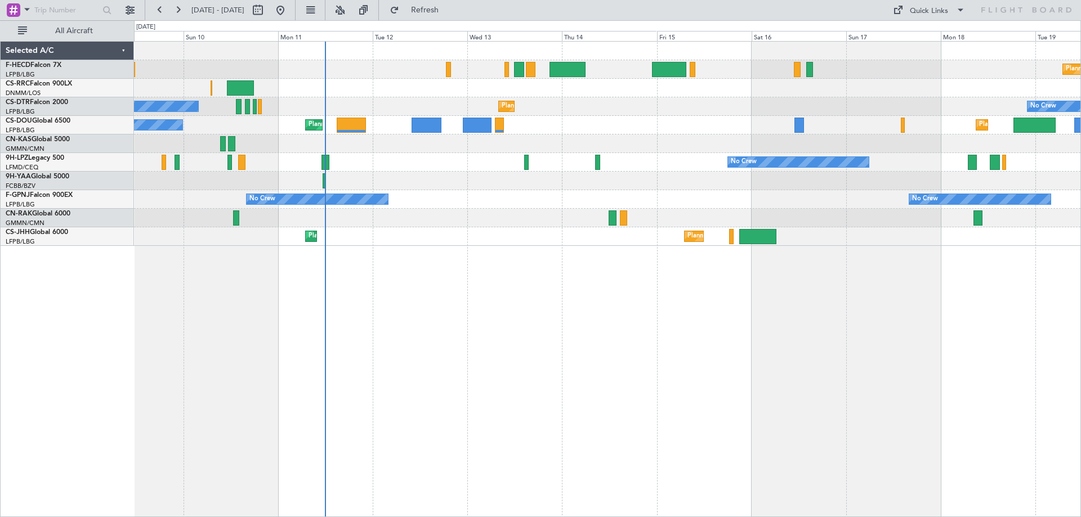
click at [469, 298] on div "Planned Maint Paris (Le Bourget) No Crew Planned Maint Larnaca (Larnaca Intl) N…" at bounding box center [607, 279] width 947 height 476
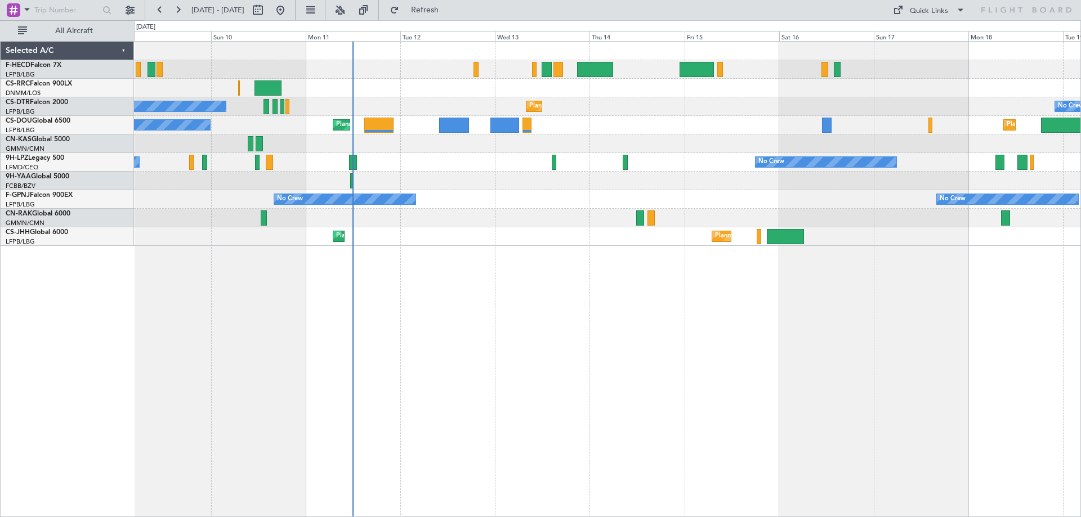
click at [497, 173] on div "No Crew Planned Maint Paris (Le Bourget) Planned Maint Larnaca (Larnaca Intl) N…" at bounding box center [607, 144] width 947 height 204
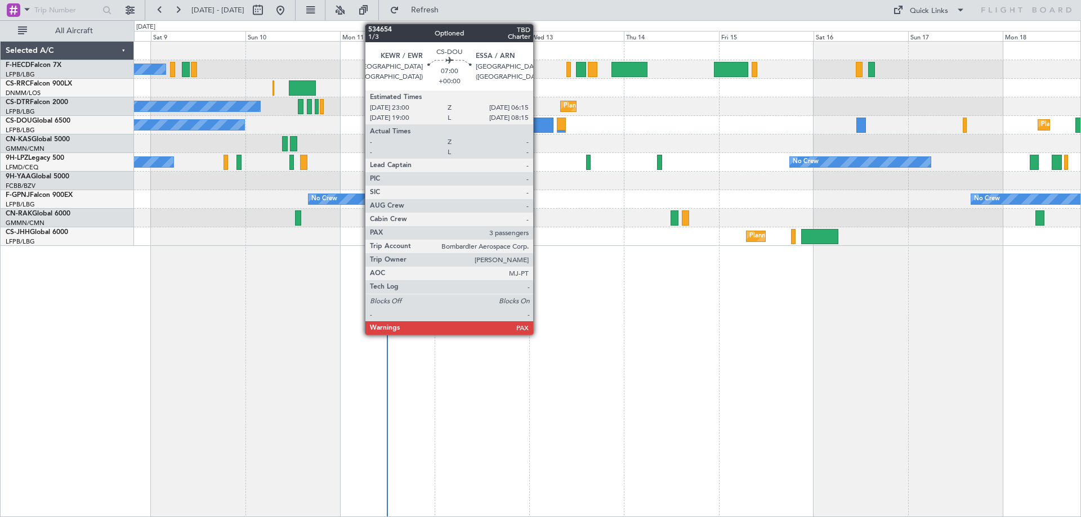
click at [538, 125] on div at bounding box center [539, 125] width 29 height 15
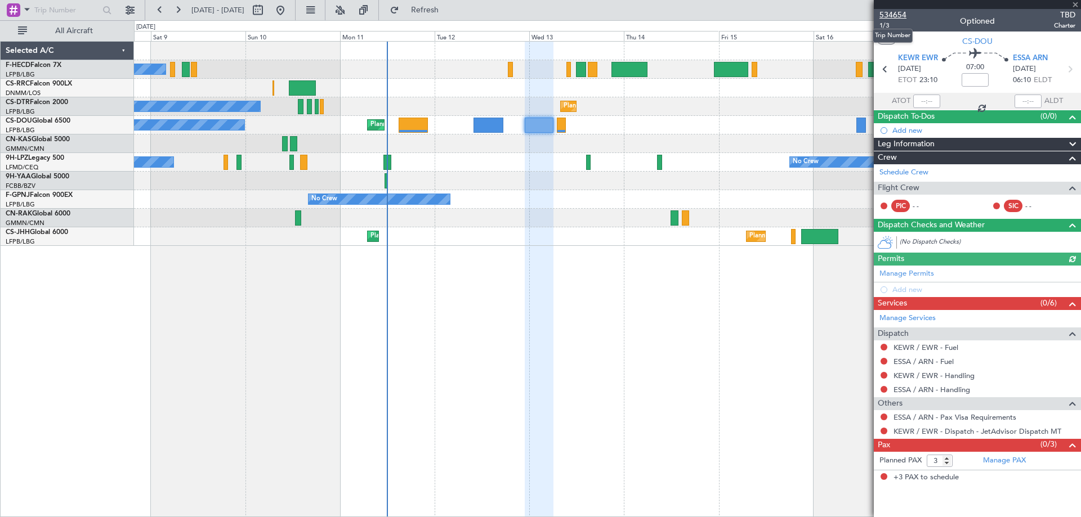
click at [900, 9] on span "534654" at bounding box center [893, 15] width 27 height 12
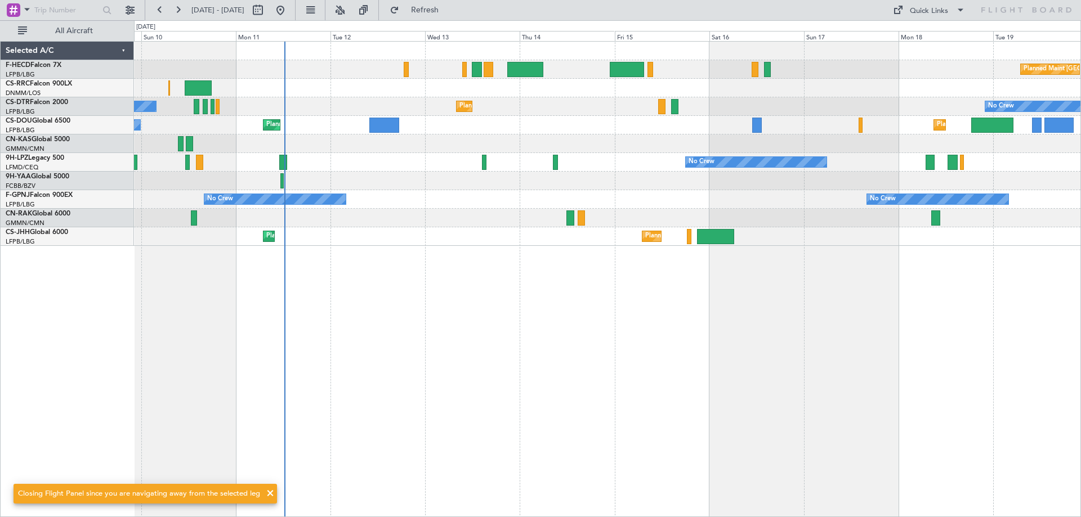
click at [506, 298] on div "Planned Maint Paris (Le Bourget) No Crew Planned Maint Larnaca (Larnaca Intl) N…" at bounding box center [607, 279] width 947 height 476
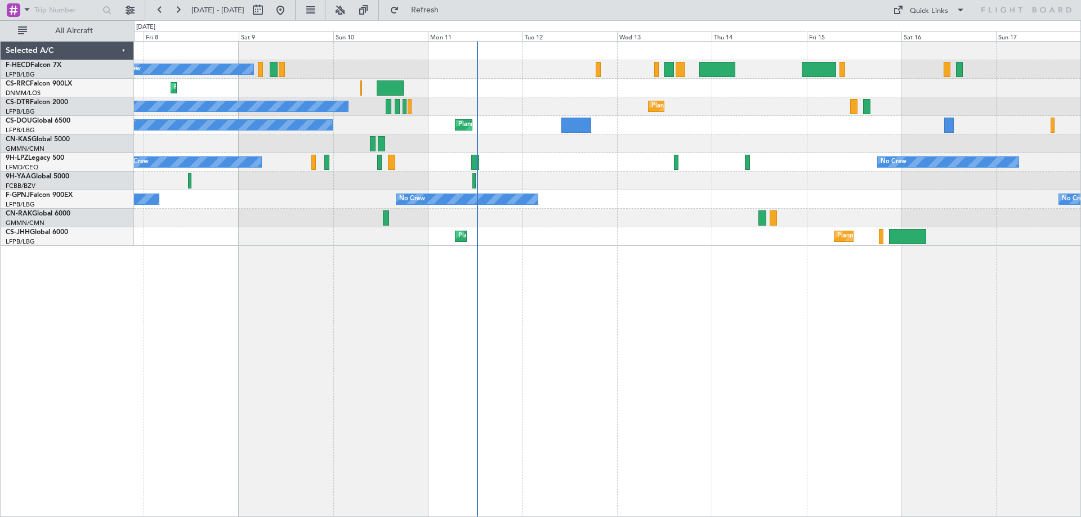
click at [554, 176] on div "No Crew Planned Maint Paris (Le Bourget) Planned Maint Larnaca (Larnaca Intl) P…" at bounding box center [607, 144] width 947 height 204
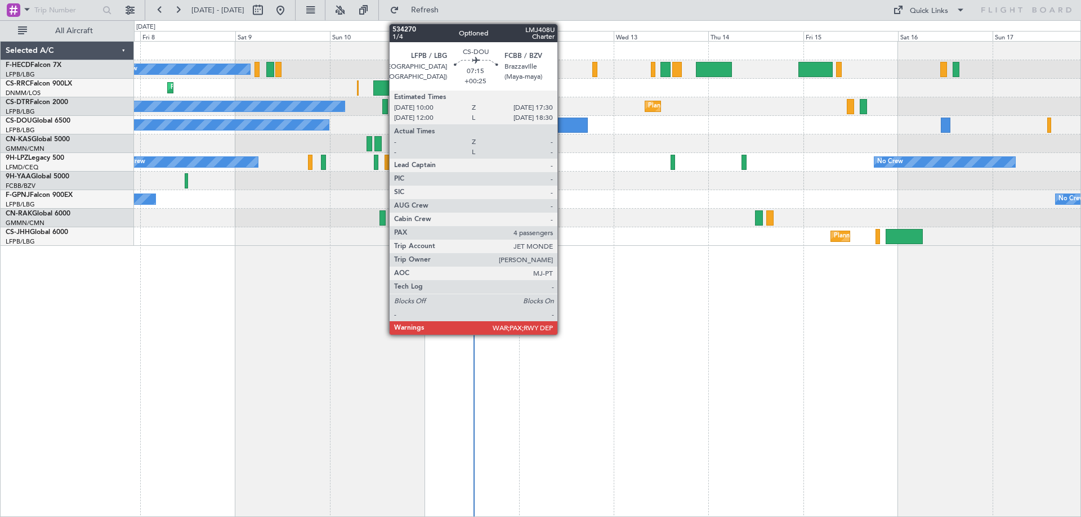
click at [563, 123] on div at bounding box center [573, 125] width 30 height 15
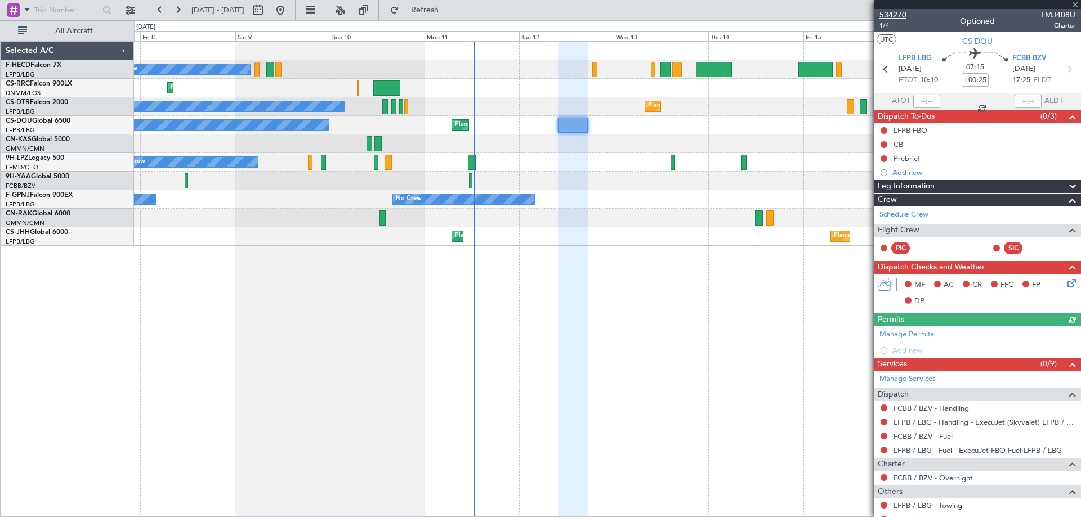
click at [896, 13] on span "534270" at bounding box center [893, 15] width 27 height 12
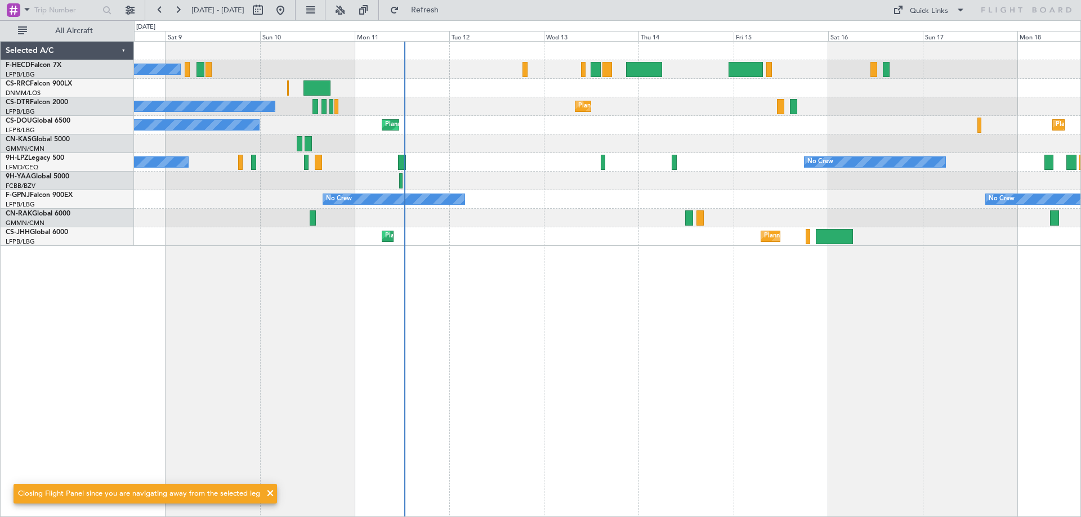
click at [444, 260] on div "No Crew Planned Maint Paris (Le Bourget) Planned Maint Larnaca (Larnaca Intl) P…" at bounding box center [607, 279] width 947 height 476
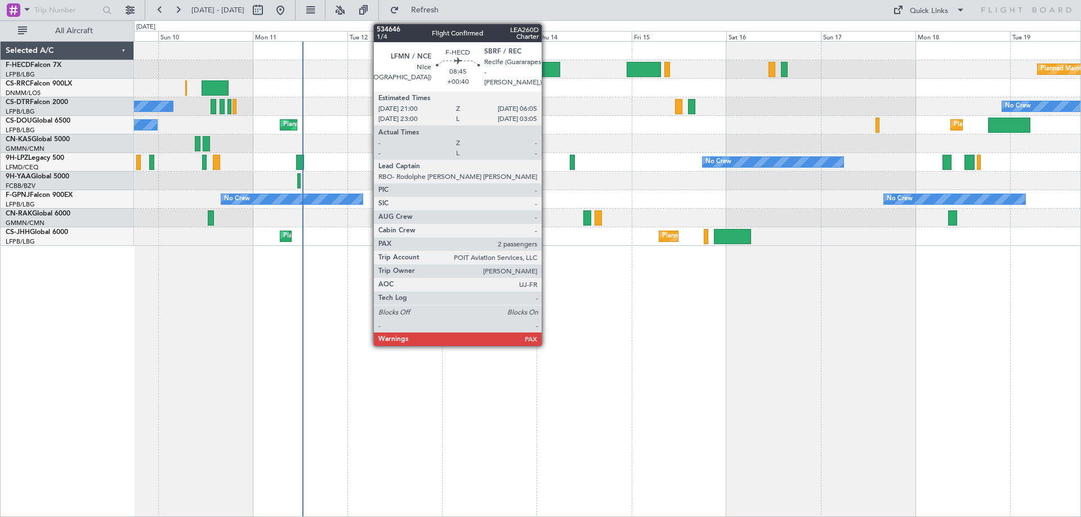
click at [547, 68] on div at bounding box center [542, 69] width 36 height 15
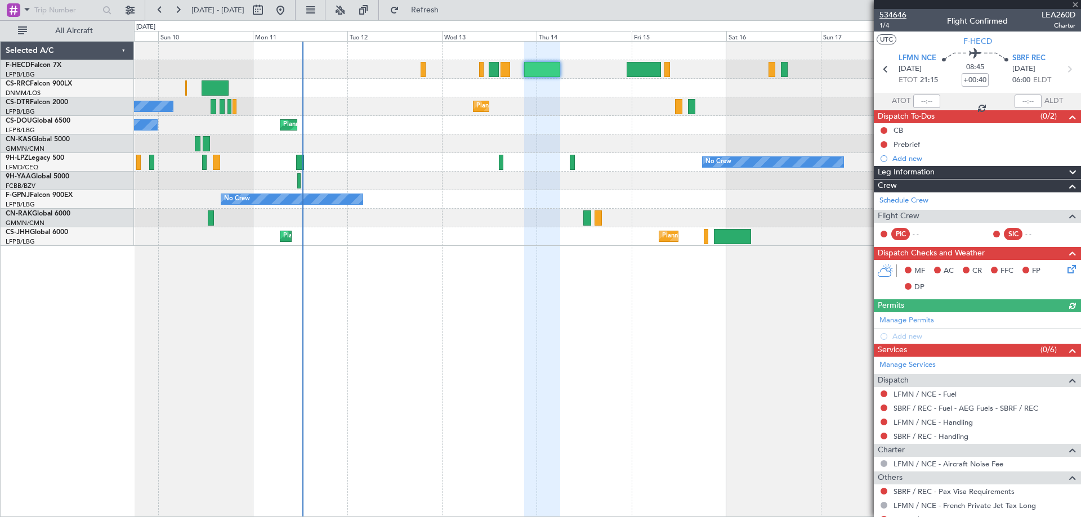
click at [901, 16] on span "534646" at bounding box center [893, 15] width 27 height 12
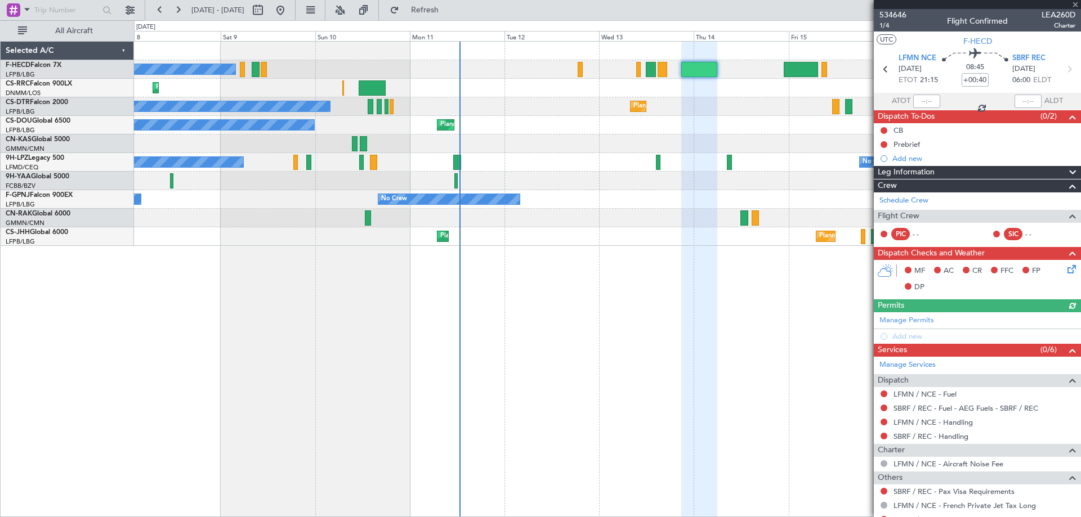
click at [645, 229] on div "No Crew Planned Maint Paris (Le Bourget) Planned Maint Larnaca (Larnaca Intl) P…" at bounding box center [607, 144] width 947 height 204
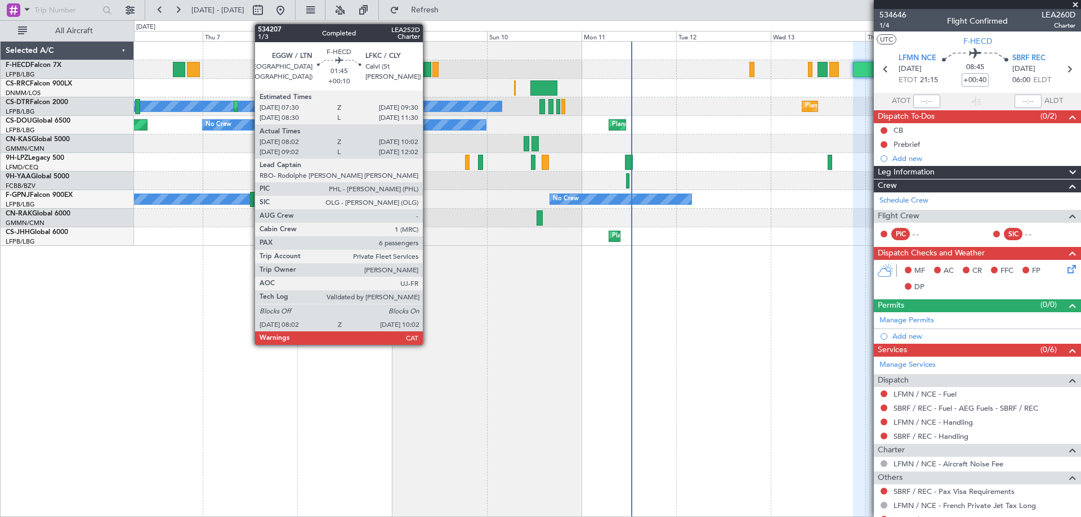
click at [428, 71] on div at bounding box center [427, 69] width 8 height 15
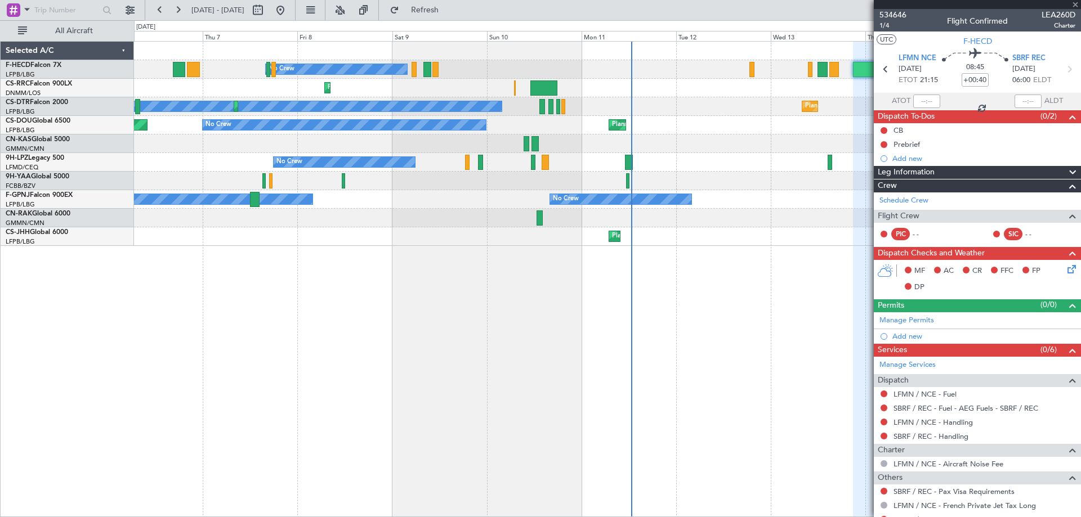
type input "+00:10"
type input "08:12"
type input "09:57"
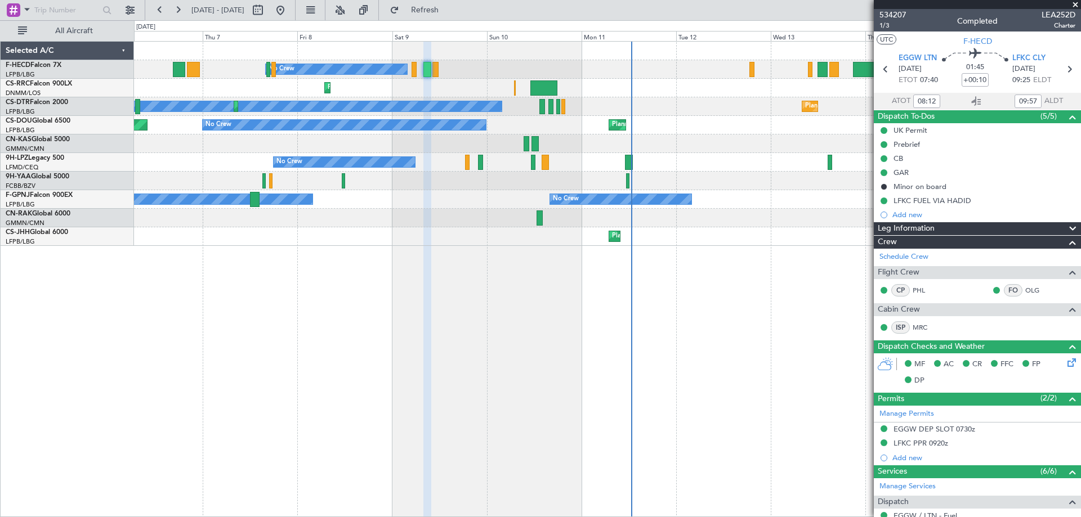
click at [1075, 7] on span at bounding box center [1075, 5] width 11 height 10
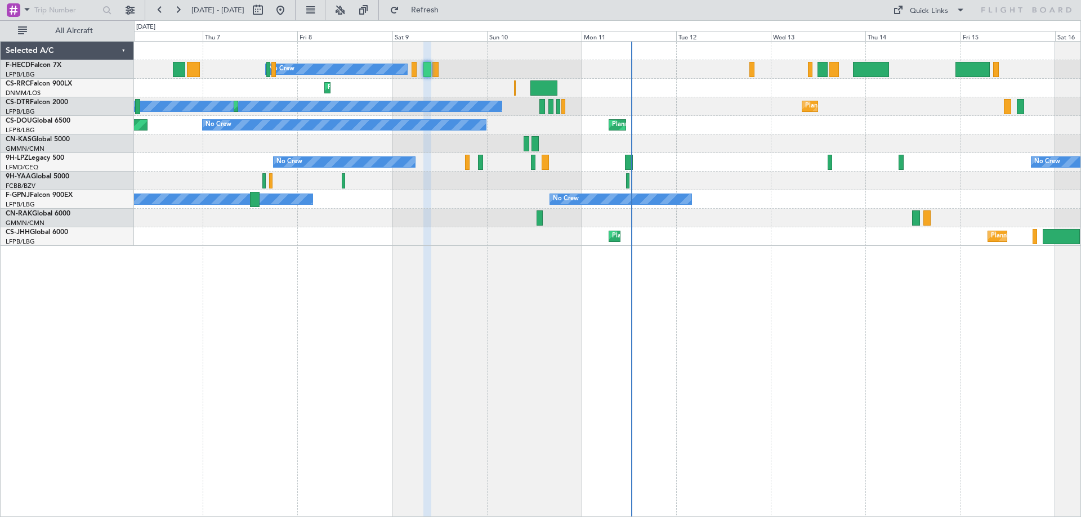
type input "0"
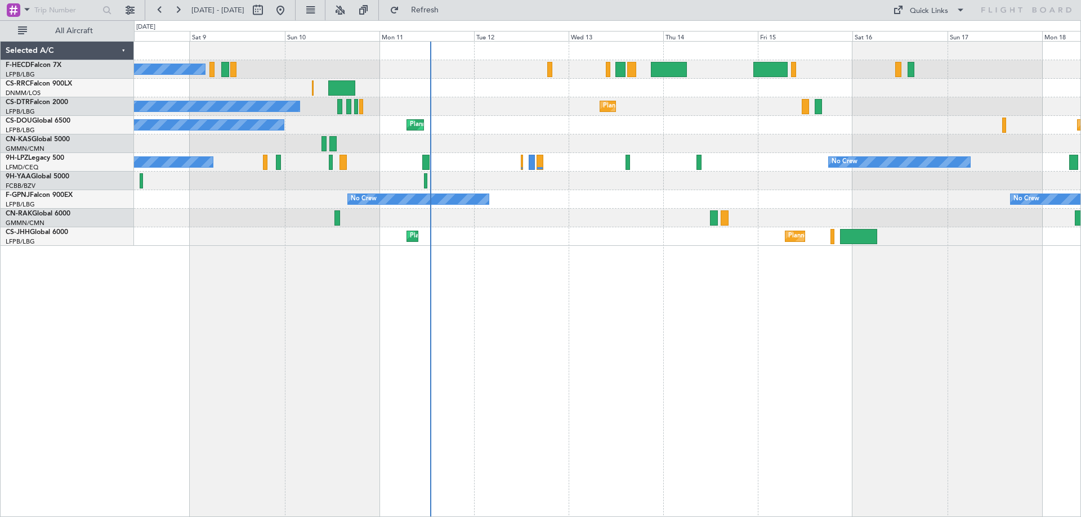
click at [532, 208] on div "No Crew Planned Maint Paris (Le Bourget) Planned Maint Larnaca (Larnaca Intl) P…" at bounding box center [607, 144] width 947 height 204
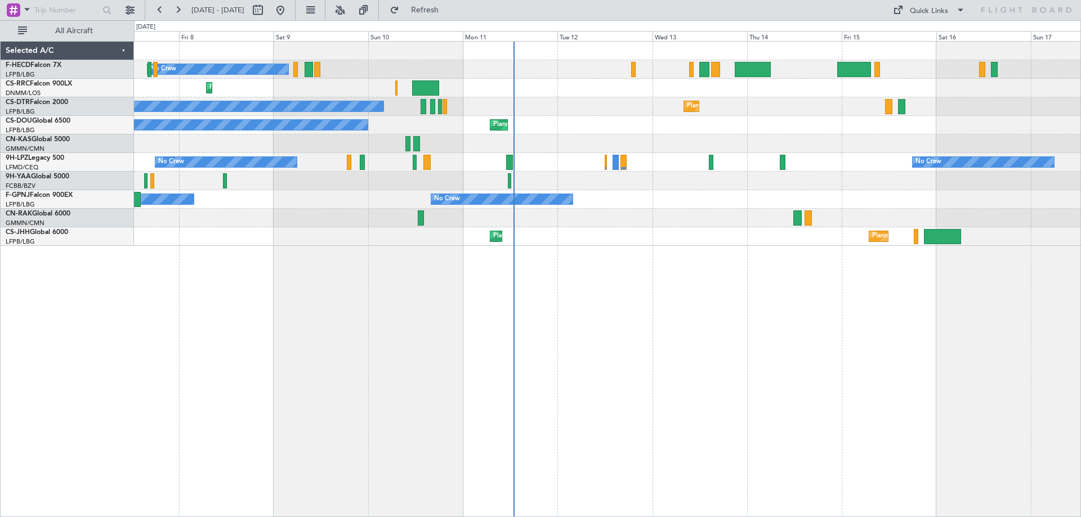
click at [661, 159] on div "No Crew Planned Maint [GEOGRAPHIC_DATA] ([GEOGRAPHIC_DATA]) Planned Maint Larna…" at bounding box center [607, 144] width 947 height 204
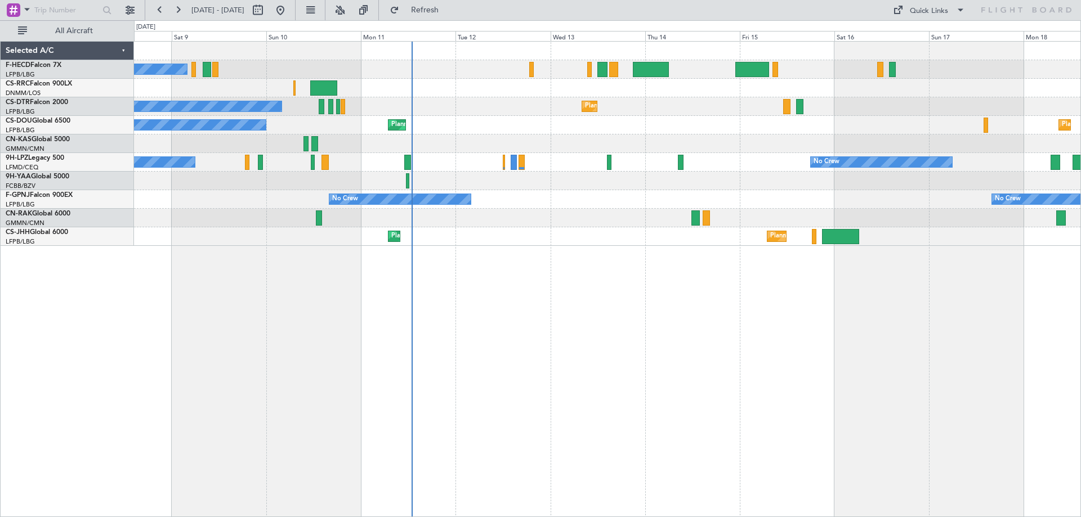
click at [783, 160] on div "No Crew Planned Maint Paris (Le Bourget) Planned Maint Larnaca (Larnaca Intl) P…" at bounding box center [607, 144] width 947 height 204
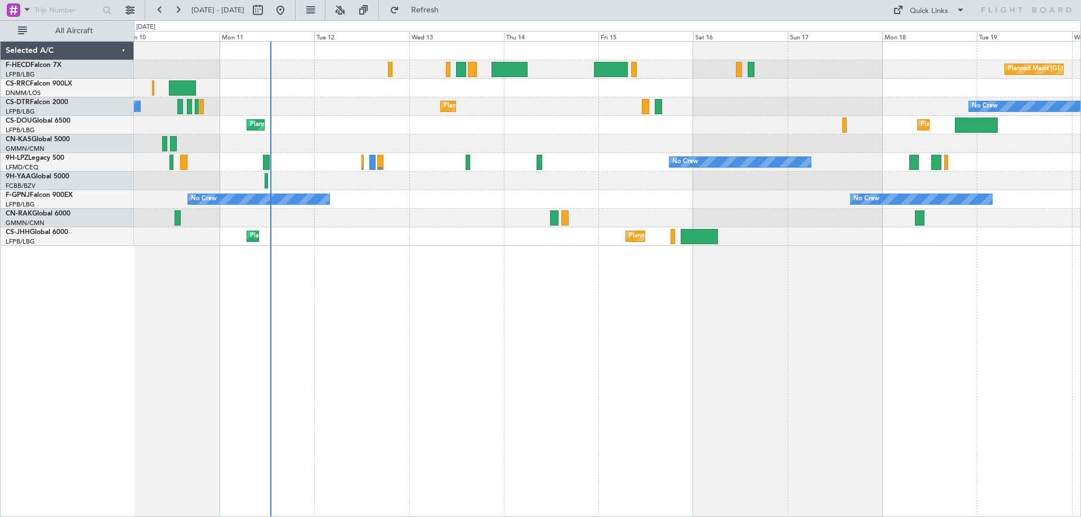
click at [805, 113] on div "Planned Maint Paris (Le Bourget) No Crew Planned Maint Larnaca (Larnaca Intl) P…" at bounding box center [607, 144] width 947 height 204
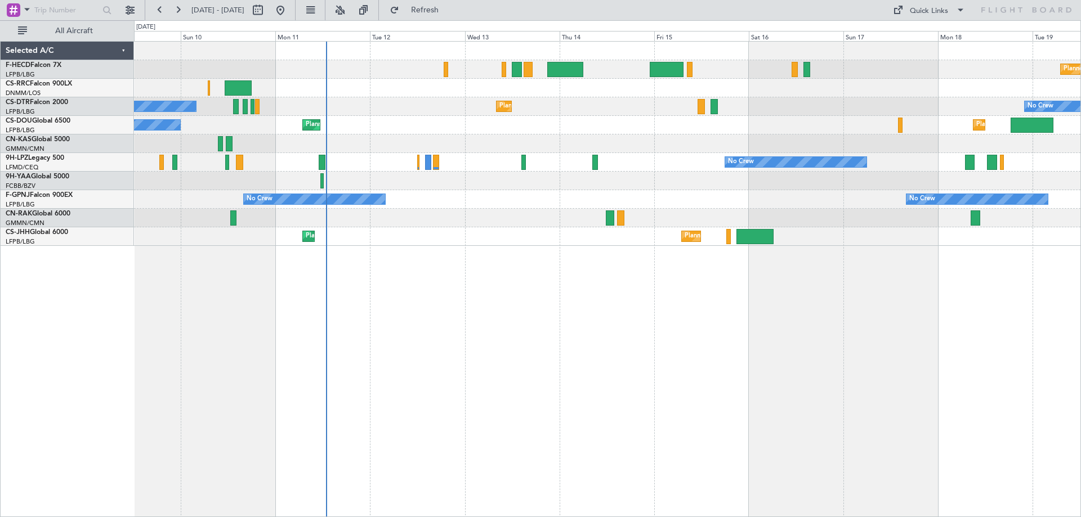
click at [481, 172] on div "Planned Maint Paris (Le Bourget) No Crew Planned Maint Larnaca (Larnaca Intl) P…" at bounding box center [607, 144] width 947 height 204
click at [497, 142] on div at bounding box center [607, 144] width 947 height 19
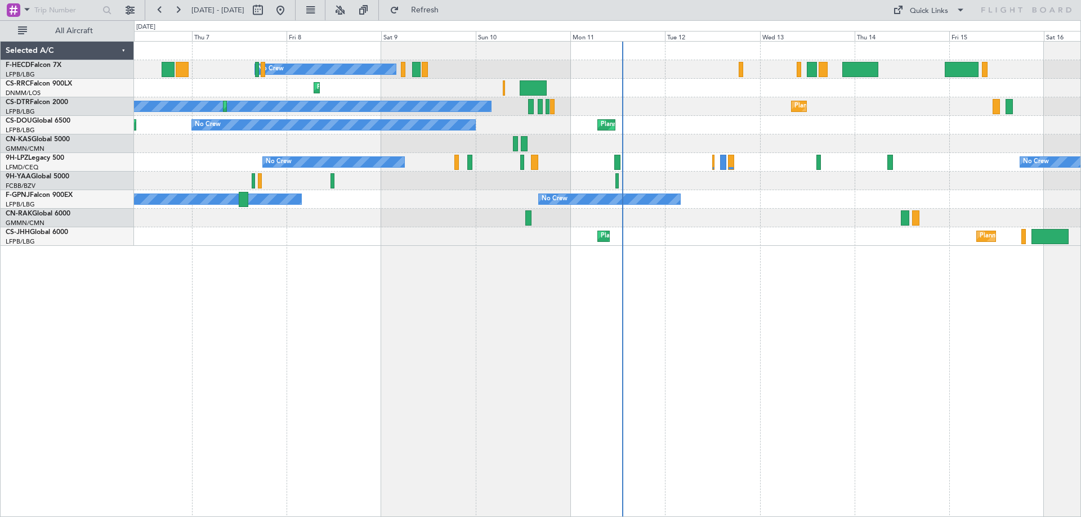
click at [931, 347] on div "No Crew Planned Maint Larnaca ([GEOGRAPHIC_DATA]) Planned Maint Sofia No Crew P…" at bounding box center [607, 279] width 947 height 476
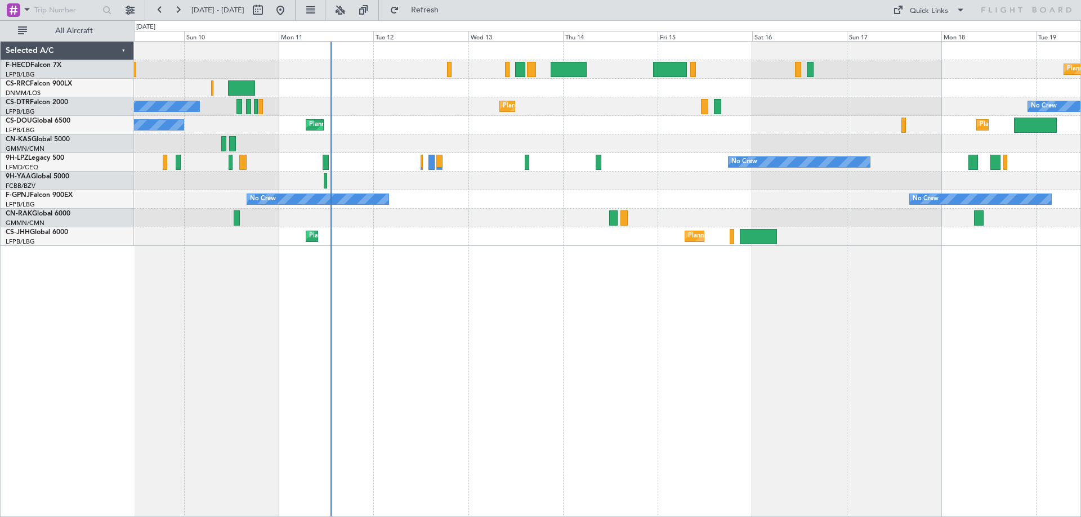
click at [560, 197] on div "Planned Maint [GEOGRAPHIC_DATA] ([GEOGRAPHIC_DATA]) No Crew Planned Maint Larna…" at bounding box center [607, 144] width 947 height 204
click at [398, 249] on div "Planned Maint [GEOGRAPHIC_DATA] ([GEOGRAPHIC_DATA]) No Crew Planned Maint Larna…" at bounding box center [607, 279] width 947 height 476
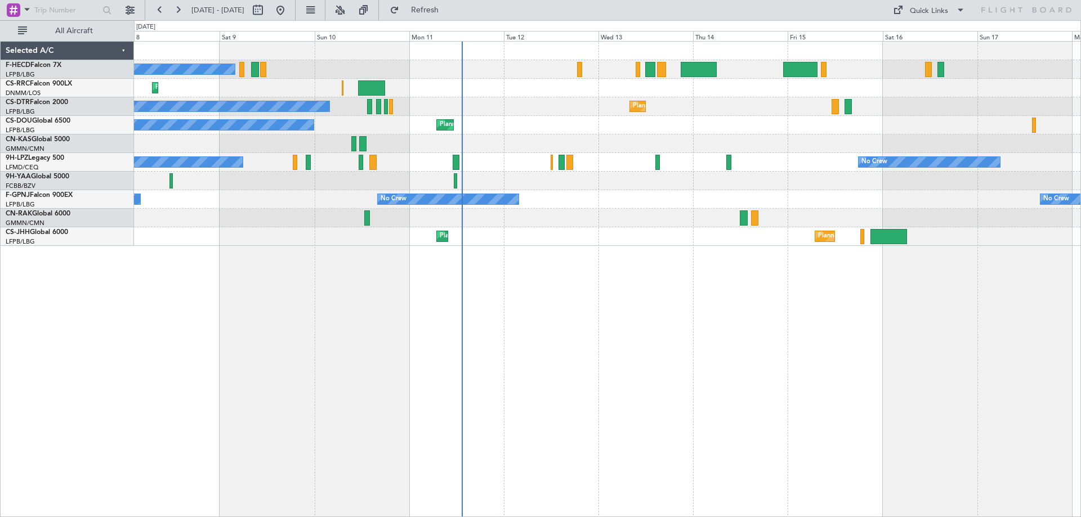
click at [508, 238] on div "No Crew Planned Maint [GEOGRAPHIC_DATA] ([GEOGRAPHIC_DATA]) Planned Maint Larna…" at bounding box center [607, 144] width 947 height 204
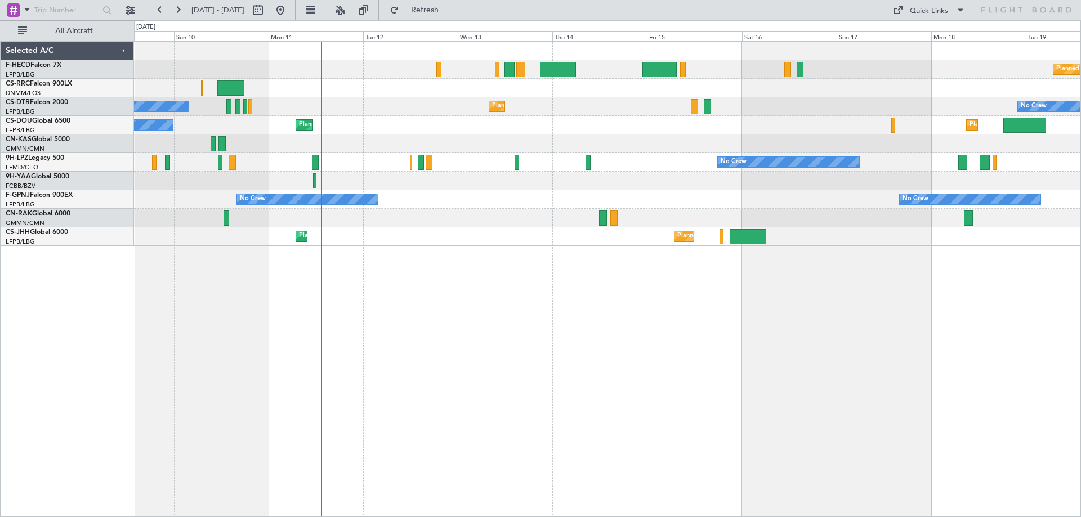
click at [572, 244] on div "Planned Maint [GEOGRAPHIC_DATA] ([GEOGRAPHIC_DATA]) No Crew Planned Maint Larna…" at bounding box center [607, 144] width 947 height 204
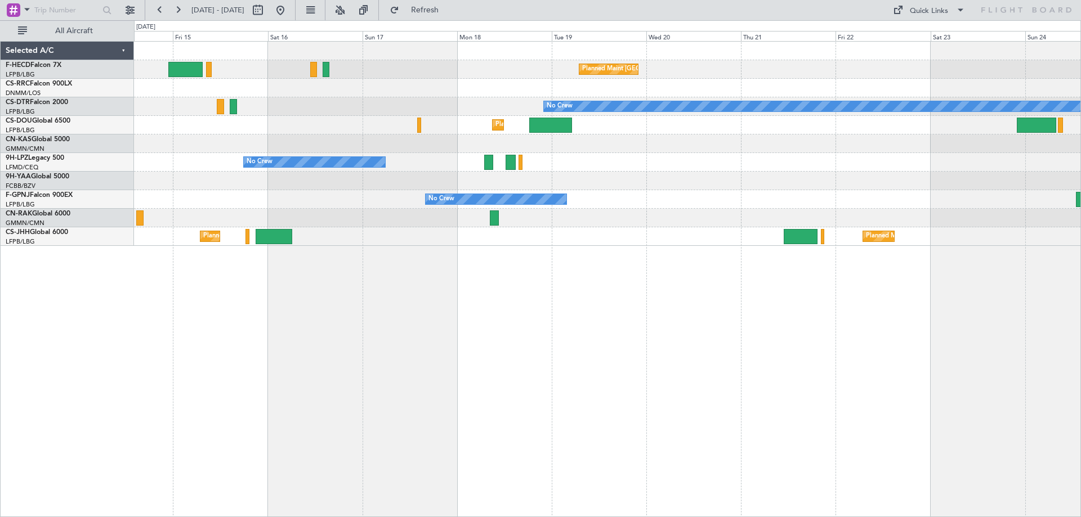
click at [364, 208] on div "Planned Maint [GEOGRAPHIC_DATA] ([GEOGRAPHIC_DATA]) Planned Maint [GEOGRAPHIC_D…" at bounding box center [607, 144] width 947 height 204
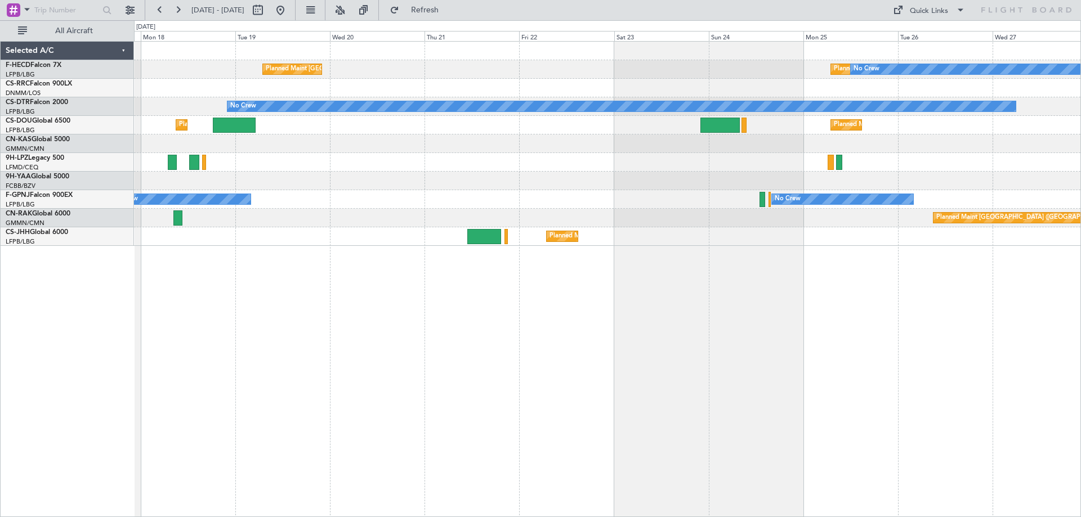
click at [1036, 278] on div "Planned Maint [GEOGRAPHIC_DATA] ([GEOGRAPHIC_DATA]) No Crew Planned Maint [GEOG…" at bounding box center [607, 279] width 947 height 476
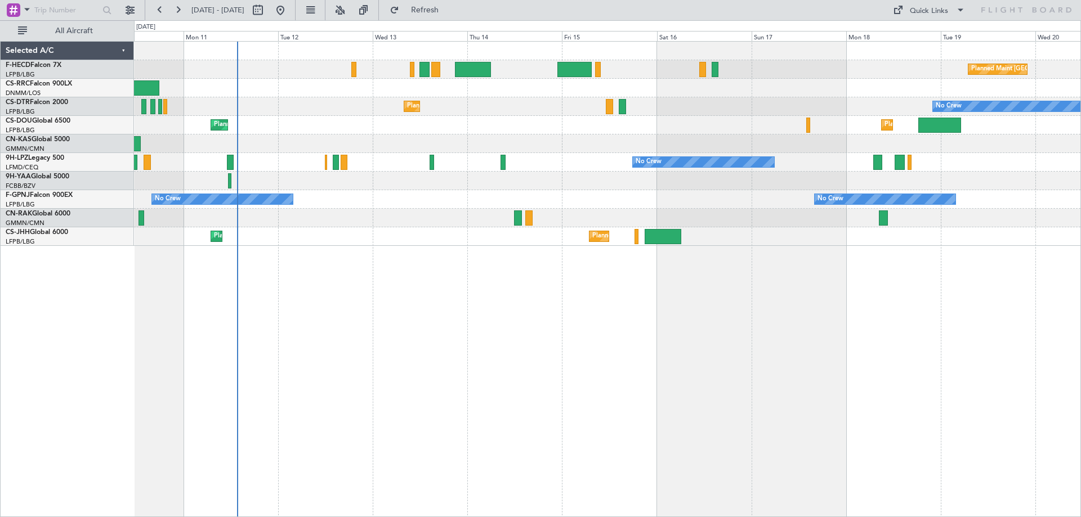
click at [863, 224] on div "Planned Maint [GEOGRAPHIC_DATA] ([GEOGRAPHIC_DATA]) No Crew Planned Maint Larna…" at bounding box center [607, 144] width 947 height 204
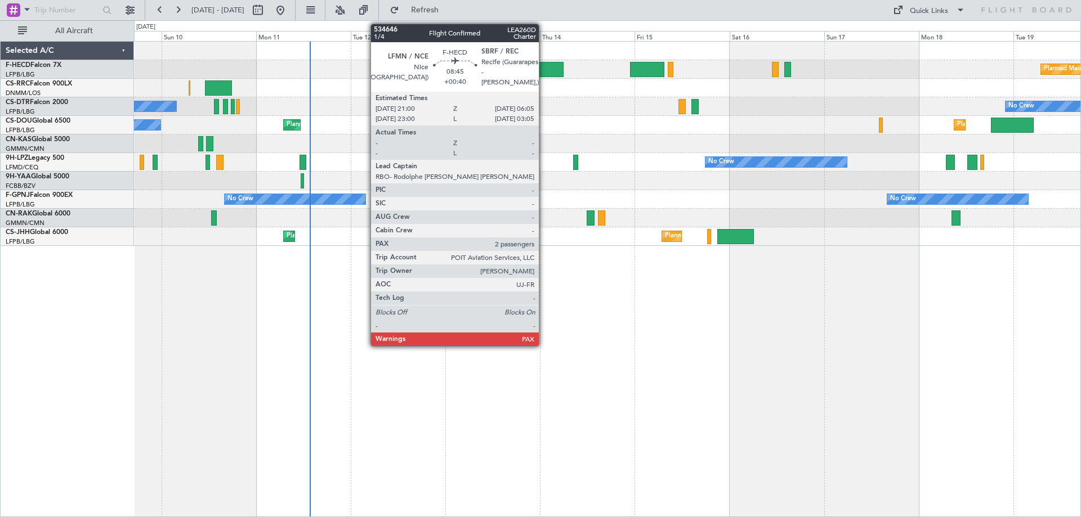
click at [544, 69] on div at bounding box center [546, 69] width 36 height 15
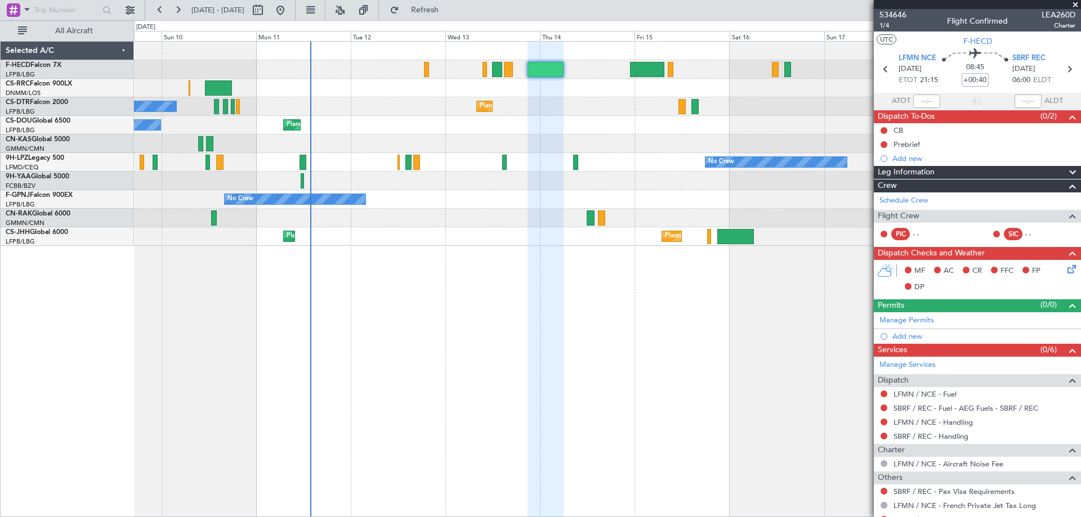
click at [461, 258] on div "Planned Maint [GEOGRAPHIC_DATA] ([GEOGRAPHIC_DATA]) No Crew Planned Maint Larna…" at bounding box center [607, 279] width 947 height 476
click at [655, 288] on div "Planned Maint [GEOGRAPHIC_DATA] ([GEOGRAPHIC_DATA]) No Crew Planned Maint Larna…" at bounding box center [607, 279] width 947 height 476
click at [205, 250] on div "Planned Maint [GEOGRAPHIC_DATA] ([GEOGRAPHIC_DATA]) No Crew Planned Maint Larna…" at bounding box center [607, 279] width 947 height 476
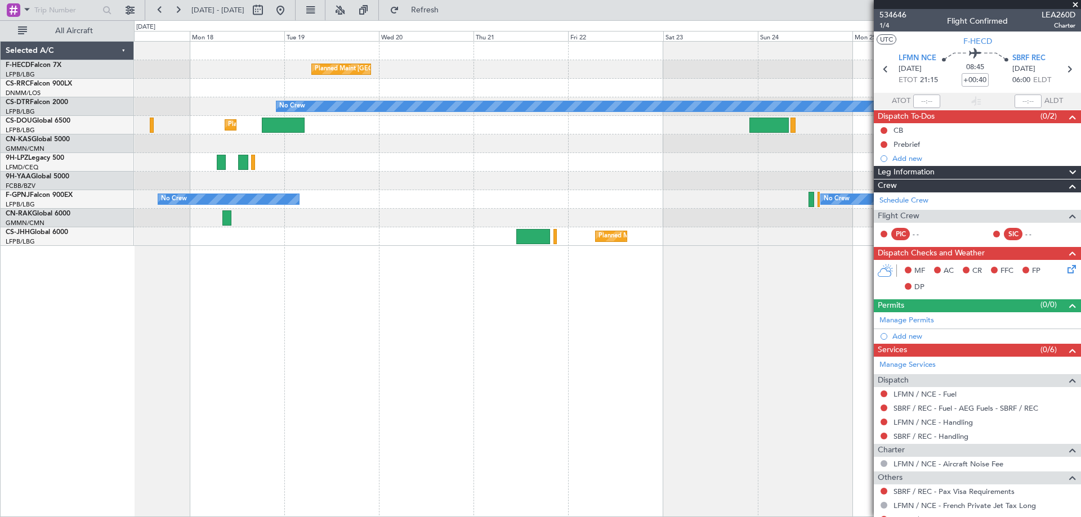
click at [359, 302] on div "Planned Maint [GEOGRAPHIC_DATA] ([GEOGRAPHIC_DATA]) Planned Maint [GEOGRAPHIC_D…" at bounding box center [607, 279] width 947 height 476
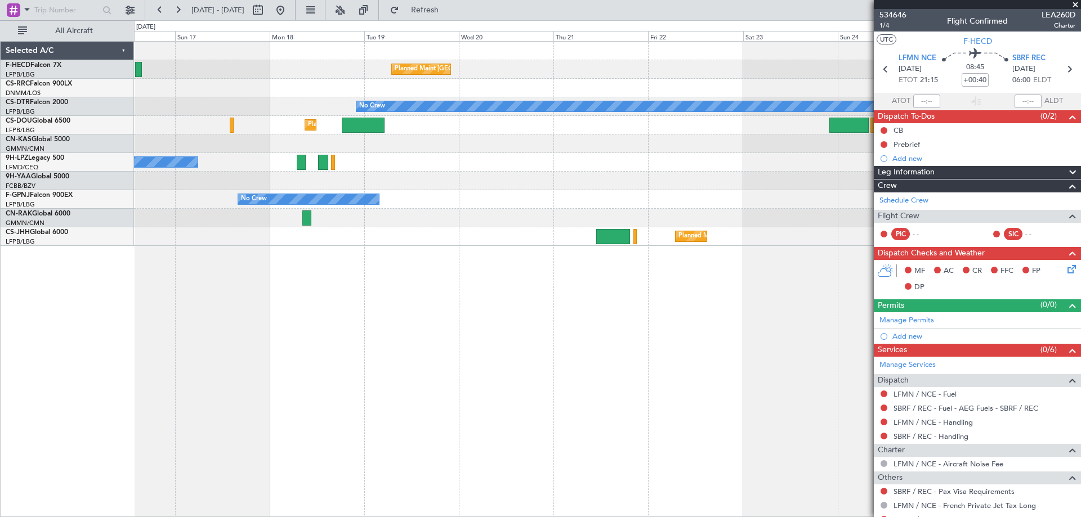
click at [519, 281] on div "Planned Maint [GEOGRAPHIC_DATA] ([GEOGRAPHIC_DATA]) Planned Maint [GEOGRAPHIC_D…" at bounding box center [607, 279] width 947 height 476
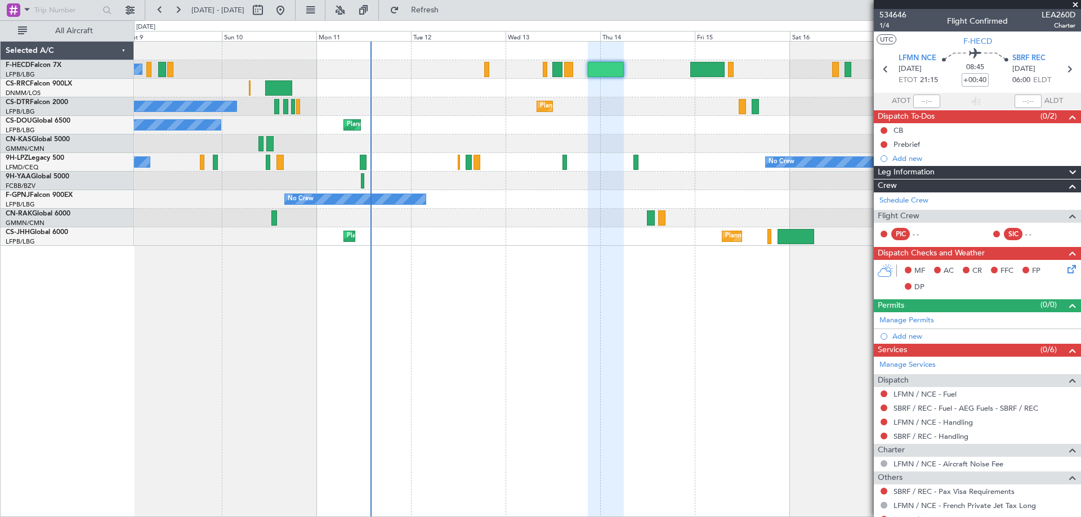
click at [856, 273] on div "No Crew Planned Maint [GEOGRAPHIC_DATA] ([GEOGRAPHIC_DATA]) Planned Maint Larna…" at bounding box center [607, 279] width 947 height 476
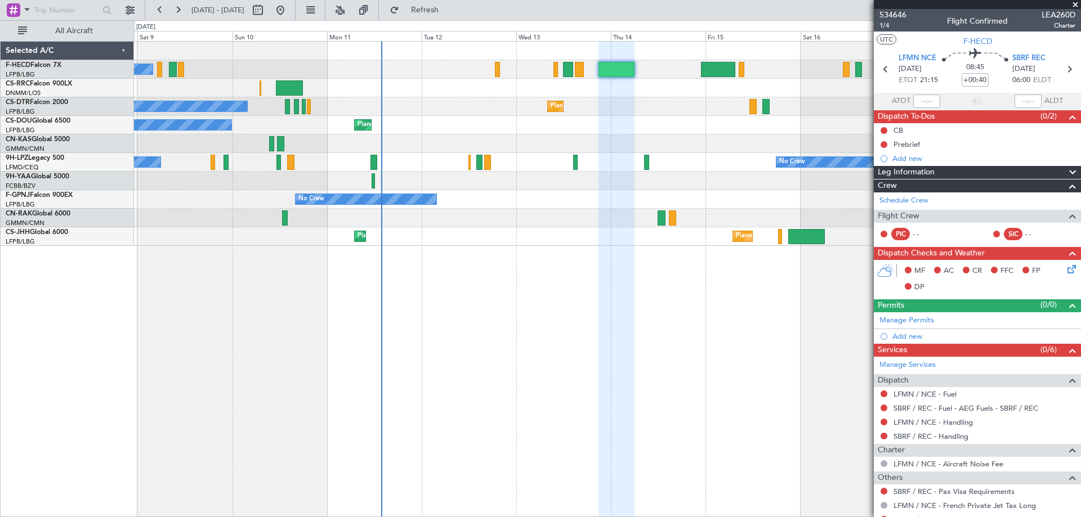
click at [461, 242] on div "Planned Maint [GEOGRAPHIC_DATA] ([GEOGRAPHIC_DATA]) Planned Maint [GEOGRAPHIC_D…" at bounding box center [607, 236] width 947 height 19
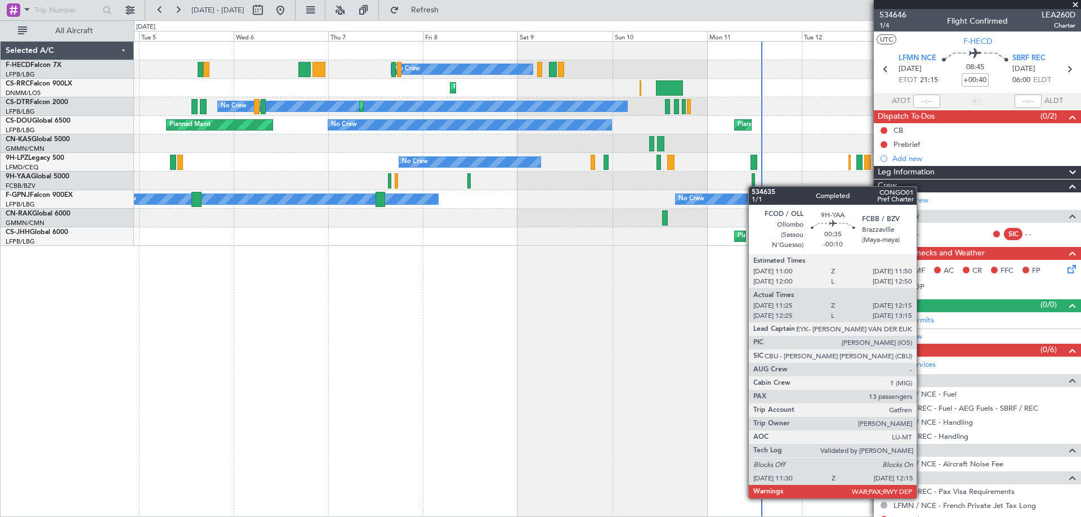
click at [755, 186] on div "No Crew Planned Maint Larnaca (Larnaca Intl) Planned Maint Sofia No Crew Planne…" at bounding box center [607, 144] width 947 height 204
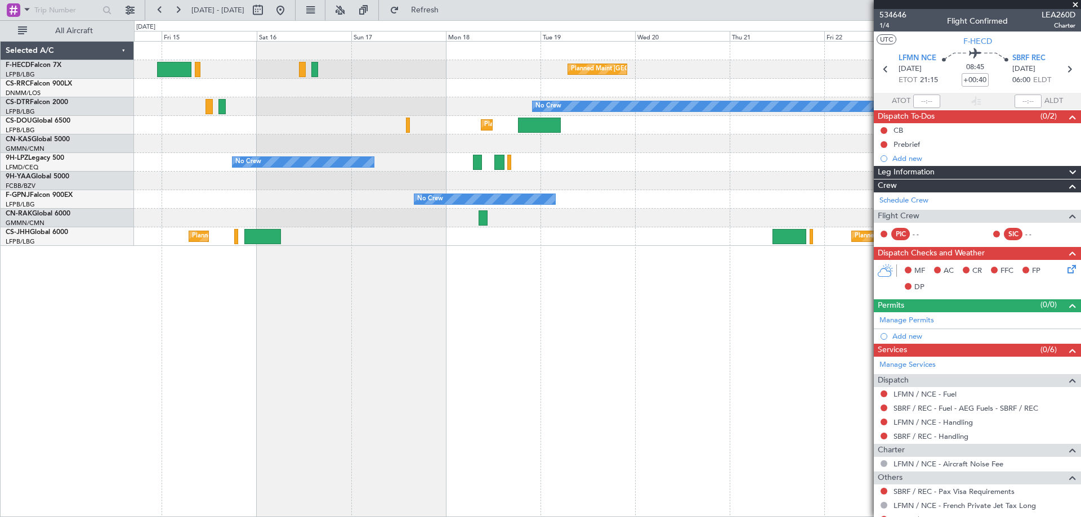
click at [391, 288] on div "Planned Maint Paris (Le Bourget) Planned Maint Paris (Le Bourget) No Crew No Cr…" at bounding box center [607, 279] width 947 height 476
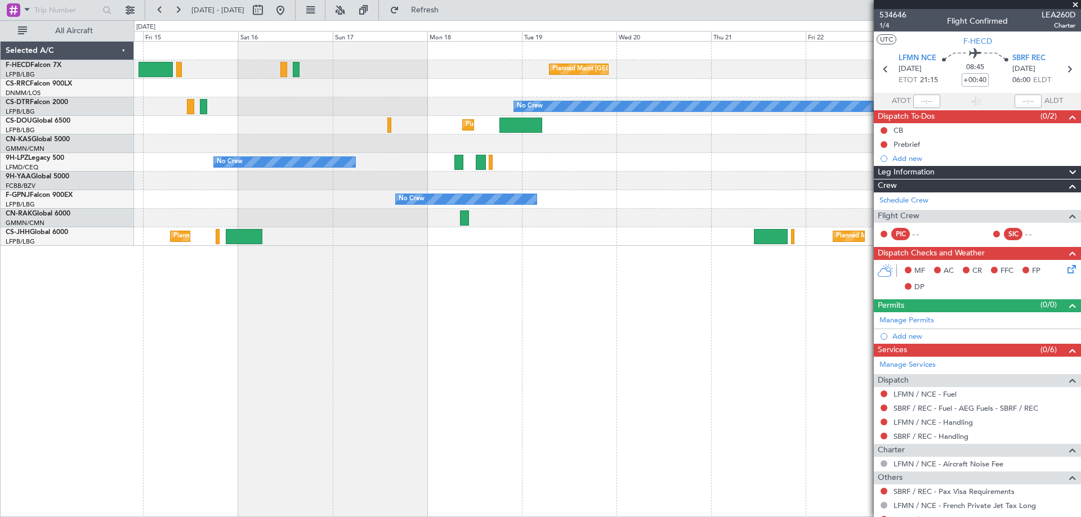
click at [529, 253] on div "Planned Maint Paris (Le Bourget) Planned Maint Paris (Le Bourget) No Crew No Cr…" at bounding box center [607, 279] width 947 height 476
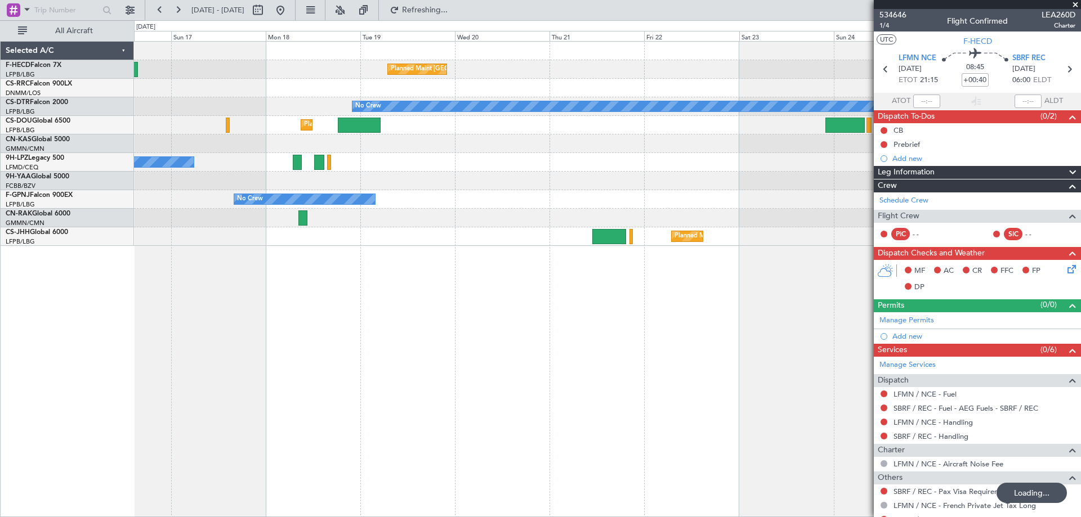
click at [553, 265] on div "Planned Maint [GEOGRAPHIC_DATA] ([GEOGRAPHIC_DATA]) Planned Maint [GEOGRAPHIC_D…" at bounding box center [607, 279] width 947 height 476
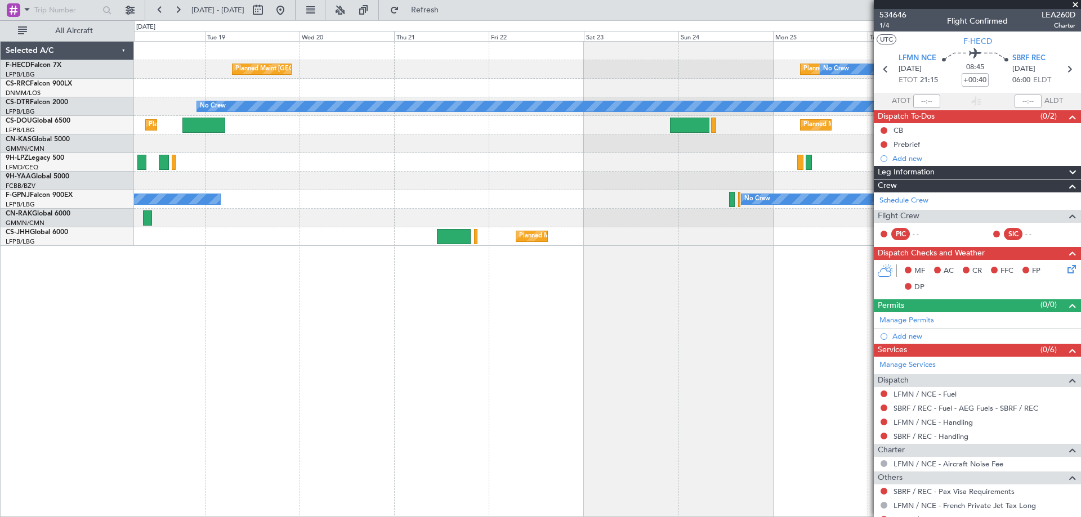
click at [952, 323] on fb-app "18 Aug 2025 - 28 Aug 2025 Refresh Quick Links All Aircraft Planned Maint Paris …" at bounding box center [540, 262] width 1081 height 509
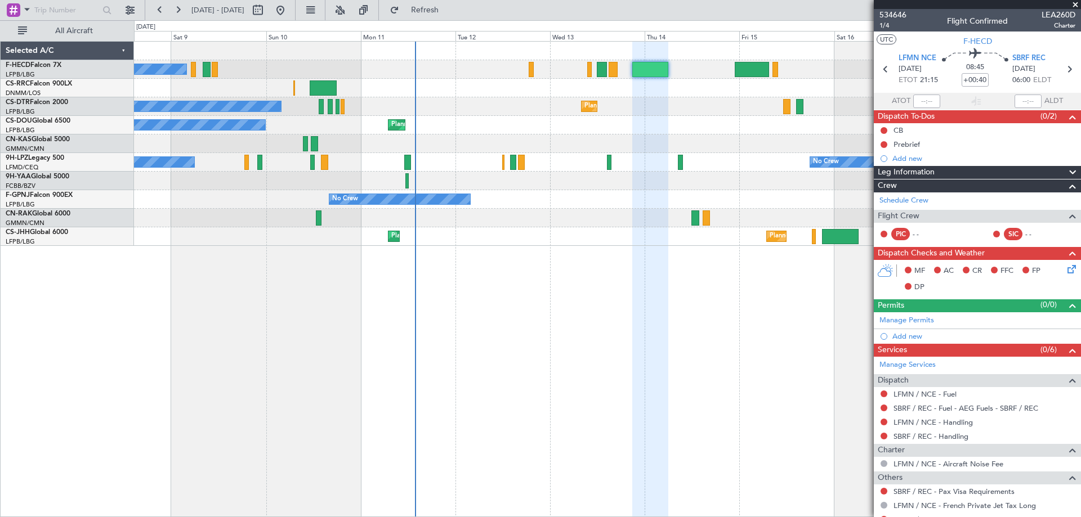
click at [655, 306] on div "No Crew Planned Maint Paris (Le Bourget) Planned Maint Larnaca (Larnaca Intl) P…" at bounding box center [607, 279] width 947 height 476
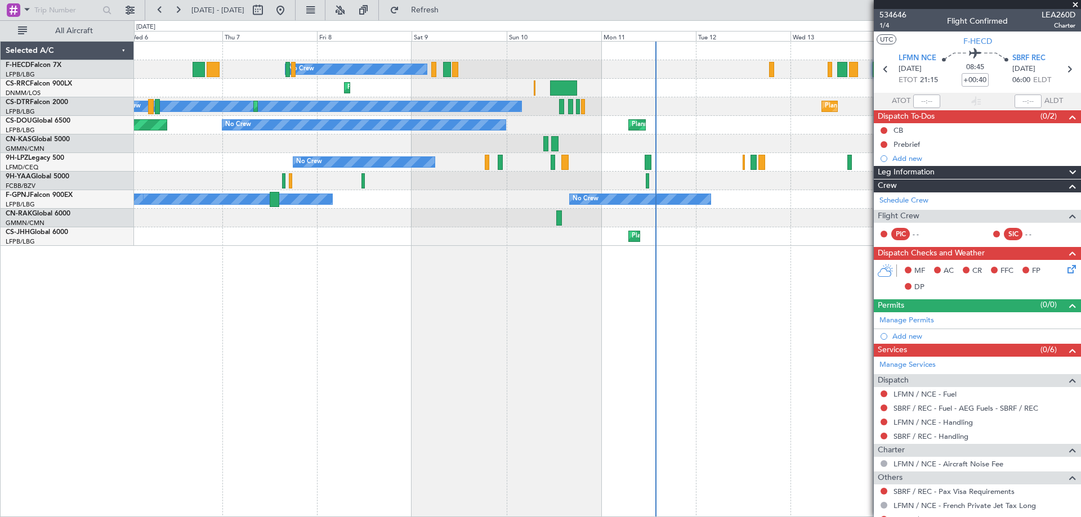
click at [1077, 5] on span at bounding box center [1075, 5] width 11 height 10
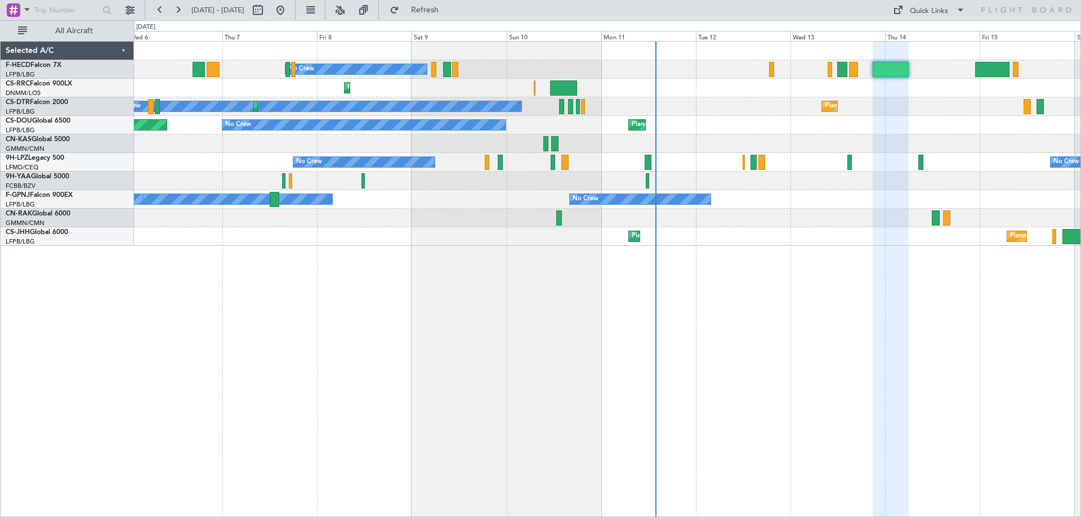
type input "0"
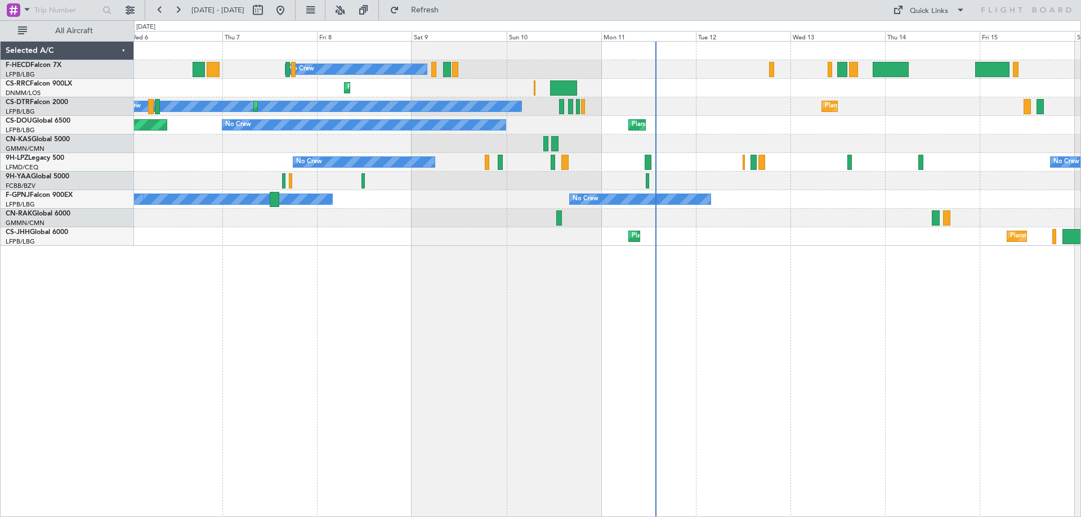
click at [502, 248] on div "No Crew Planned Maint Larnaca (Larnaca Intl) Planned Maint Sofia No Crew Planne…" at bounding box center [607, 279] width 947 height 476
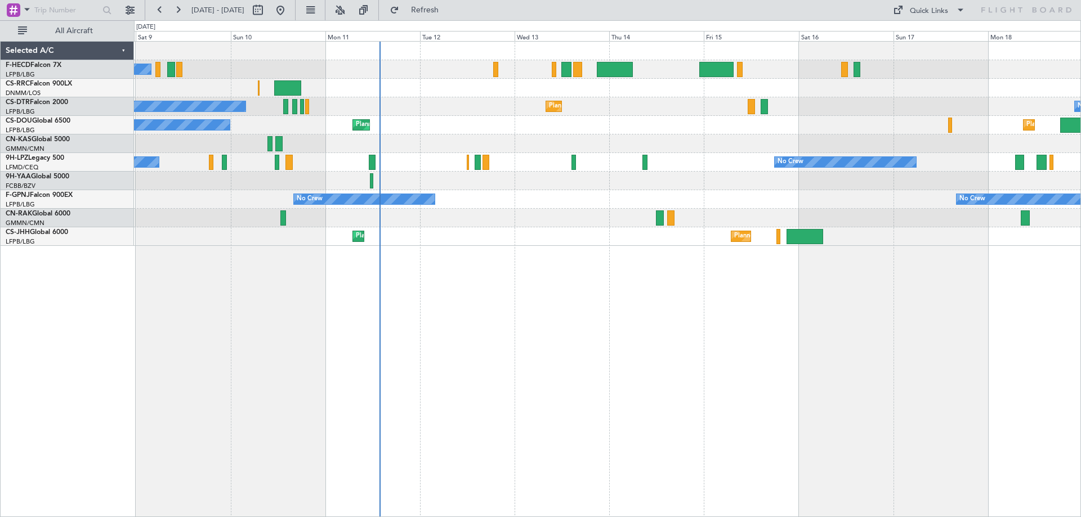
click at [668, 292] on div "No Crew Planned Maint Paris (Le Bourget) Planned Maint Larnaca (Larnaca Intl) P…" at bounding box center [607, 279] width 947 height 476
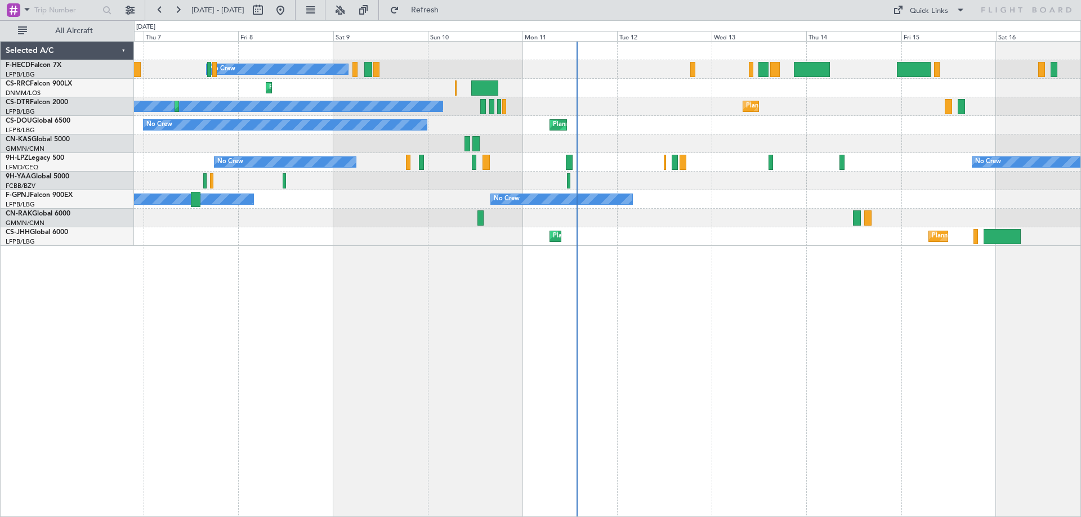
click at [448, 297] on div "No Crew Planned Maint [GEOGRAPHIC_DATA] ([GEOGRAPHIC_DATA]) Planned Maint Larna…" at bounding box center [607, 279] width 947 height 476
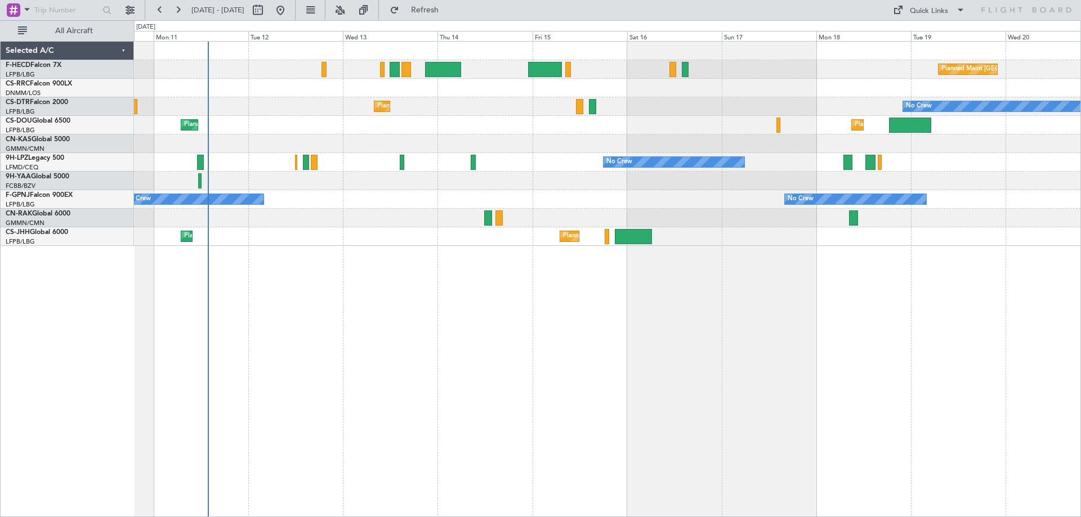
click at [487, 243] on div "Planned Maint [GEOGRAPHIC_DATA] ([GEOGRAPHIC_DATA]) No Crew Planned Maint Larna…" at bounding box center [607, 144] width 947 height 204
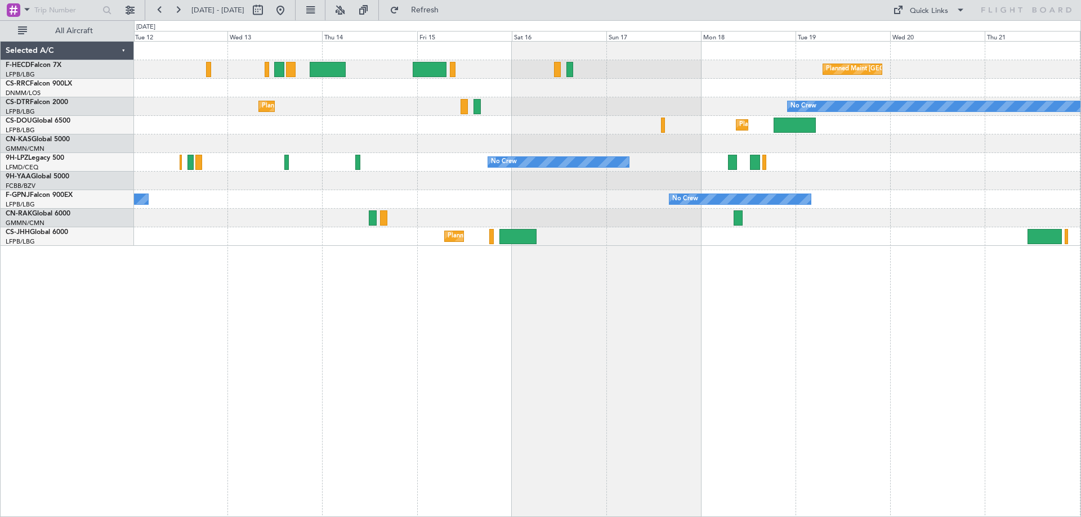
click at [474, 244] on div "Planned Maint [GEOGRAPHIC_DATA] ([GEOGRAPHIC_DATA]) Planned Maint Sofia No Crew…" at bounding box center [607, 144] width 947 height 204
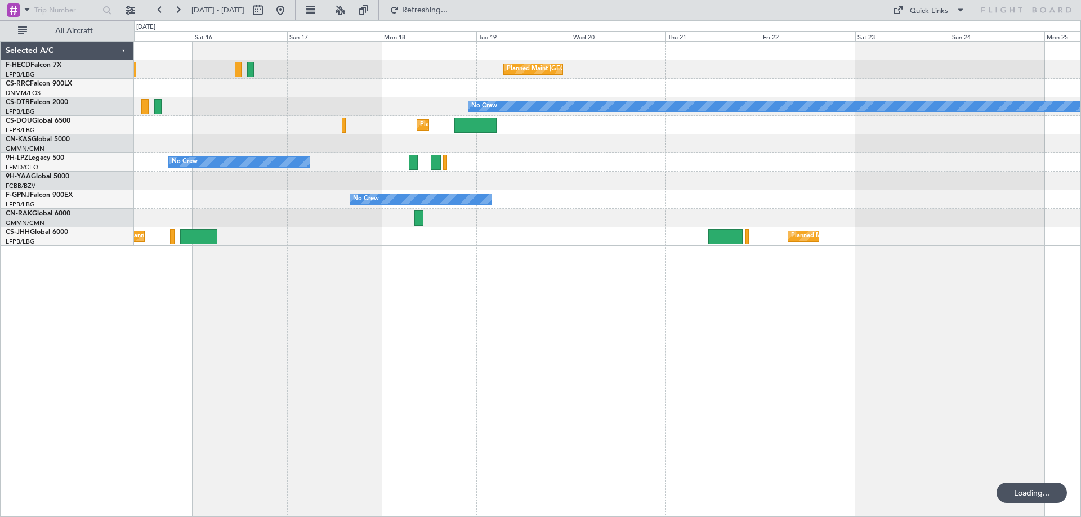
click at [440, 254] on div "Planned Maint [GEOGRAPHIC_DATA] ([GEOGRAPHIC_DATA]) No Crew Planned Maint Sofia…" at bounding box center [607, 279] width 947 height 476
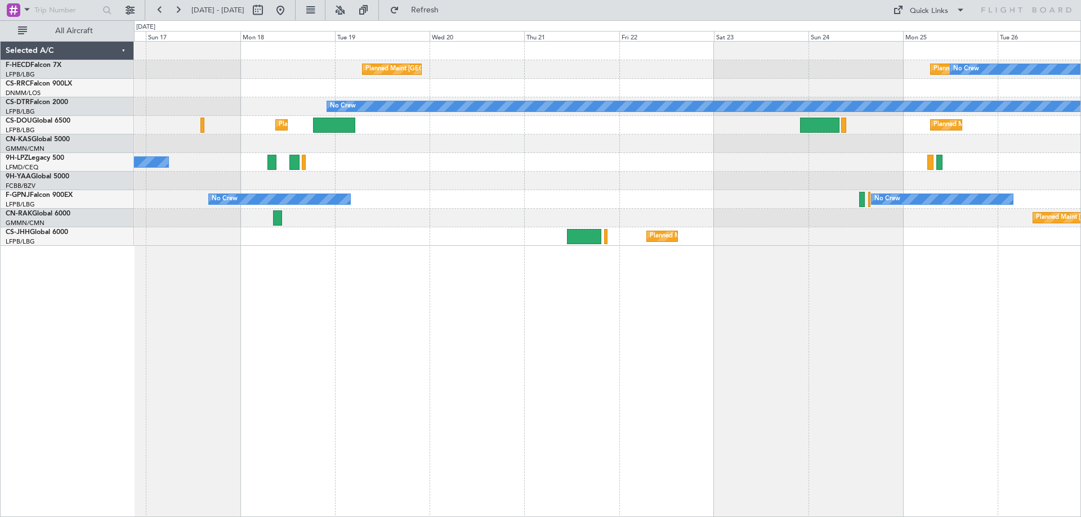
click at [411, 301] on div "Planned Maint [GEOGRAPHIC_DATA] ([GEOGRAPHIC_DATA]) Planned Maint [GEOGRAPHIC_D…" at bounding box center [607, 279] width 947 height 476
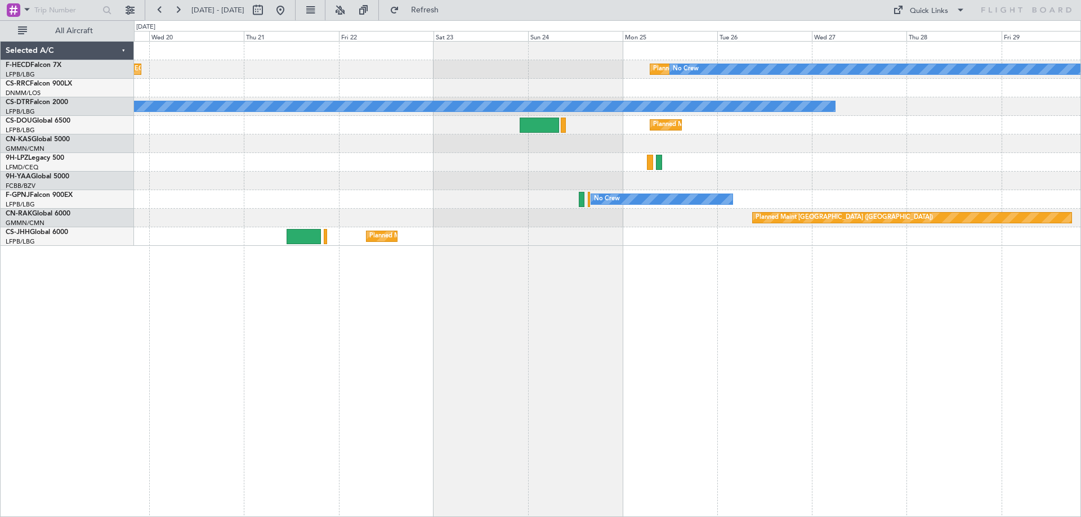
click at [0, 120] on div "Planned Maint [GEOGRAPHIC_DATA] ([GEOGRAPHIC_DATA]) No Crew Planned Maint [GEOG…" at bounding box center [540, 268] width 1081 height 497
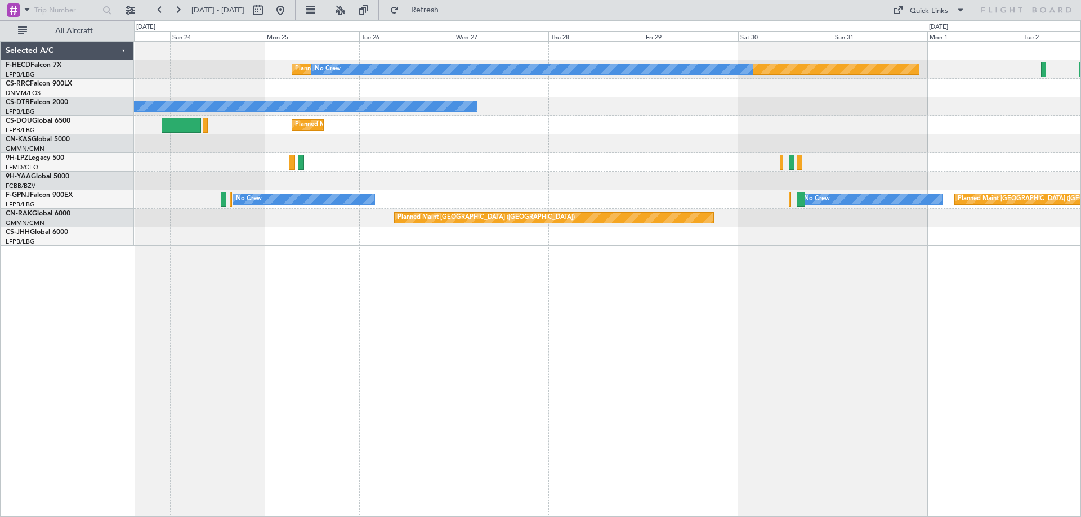
click at [53, 150] on div "Planned Maint [GEOGRAPHIC_DATA] ([GEOGRAPHIC_DATA]) No Crew No Crew Planned Mai…" at bounding box center [540, 268] width 1081 height 497
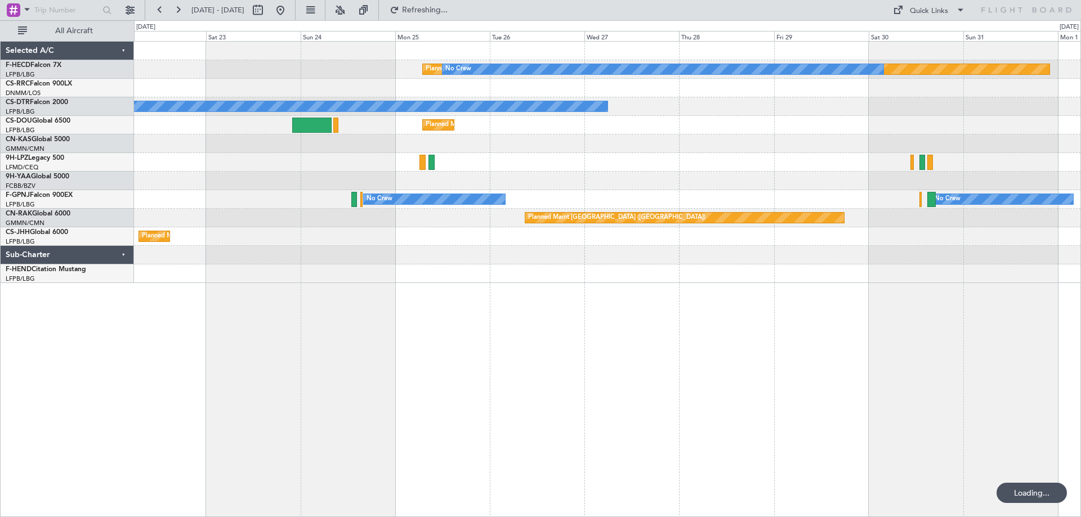
click at [662, 140] on div "Planned Maint [GEOGRAPHIC_DATA] ([GEOGRAPHIC_DATA]) No Crew Planned Maint [GEOG…" at bounding box center [607, 163] width 947 height 242
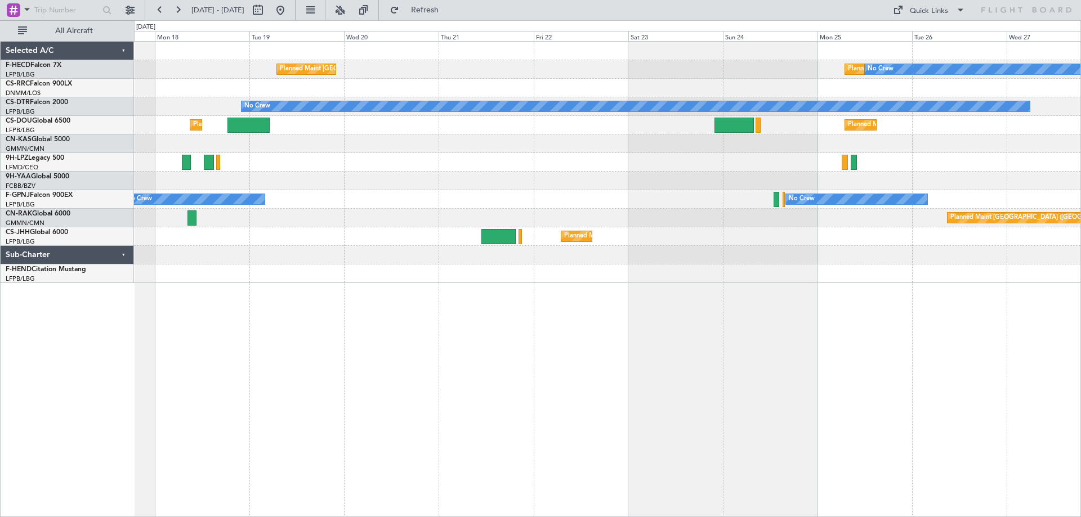
click at [880, 144] on div "Planned Maint [GEOGRAPHIC_DATA] ([GEOGRAPHIC_DATA]) No Crew Planned Maint [GEOG…" at bounding box center [607, 163] width 947 height 242
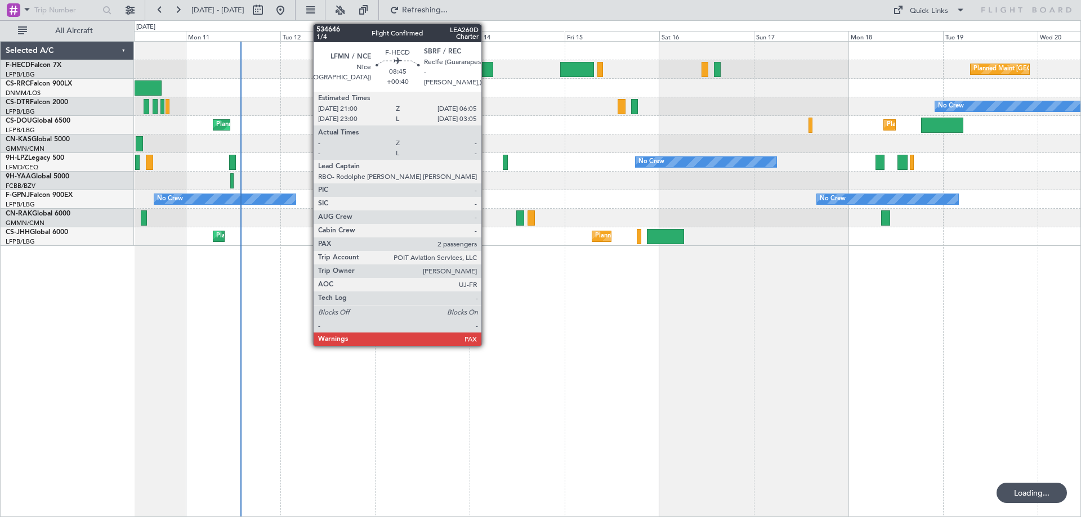
click at [487, 72] on div at bounding box center [475, 69] width 36 height 15
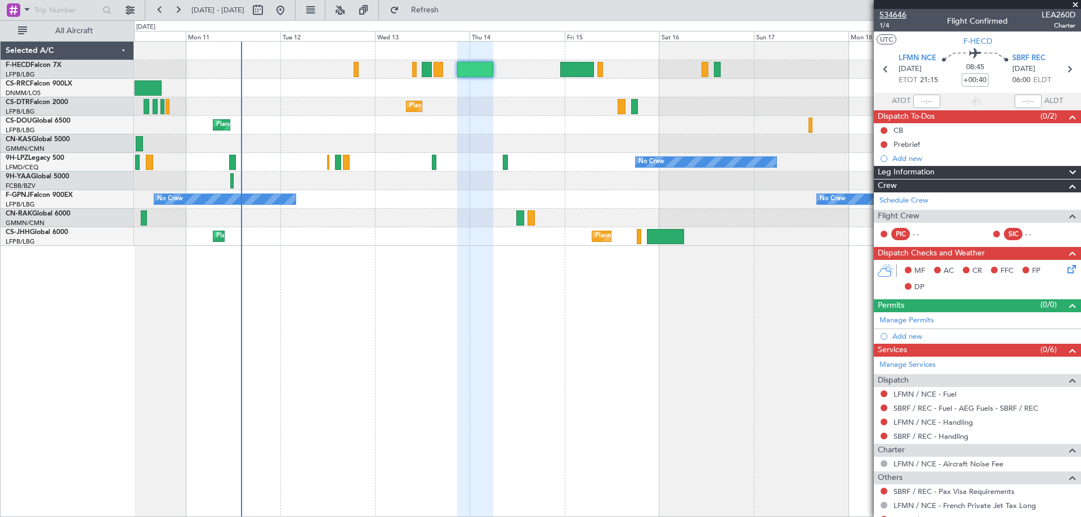
click at [896, 14] on span "534646" at bounding box center [893, 15] width 27 height 12
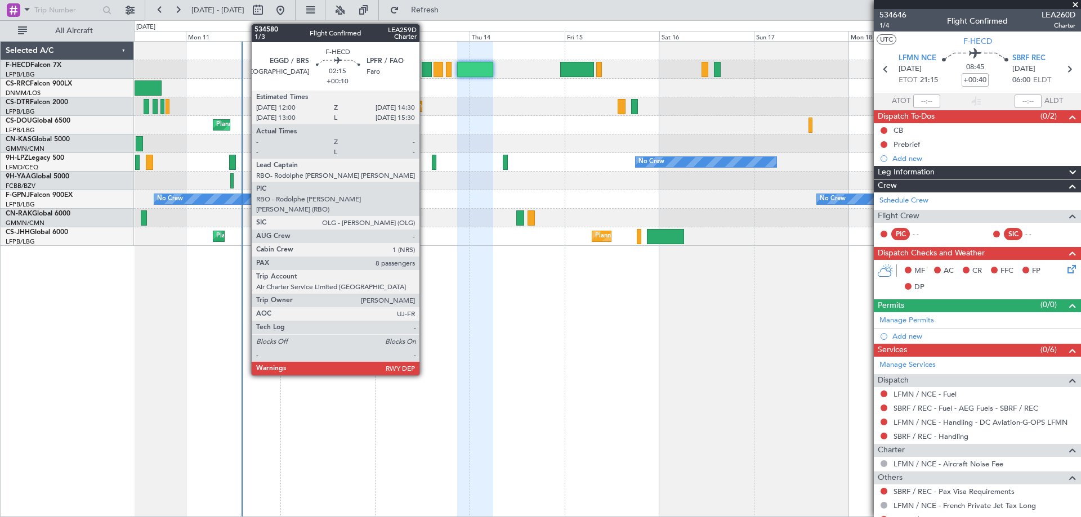
click at [425, 68] on div at bounding box center [427, 69] width 10 height 15
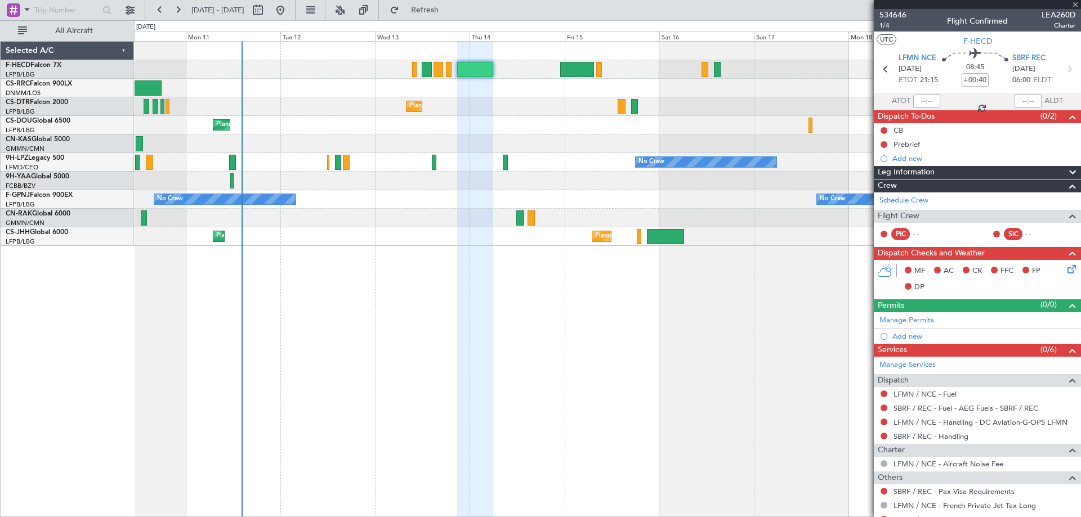
type input "+00:10"
type input "8"
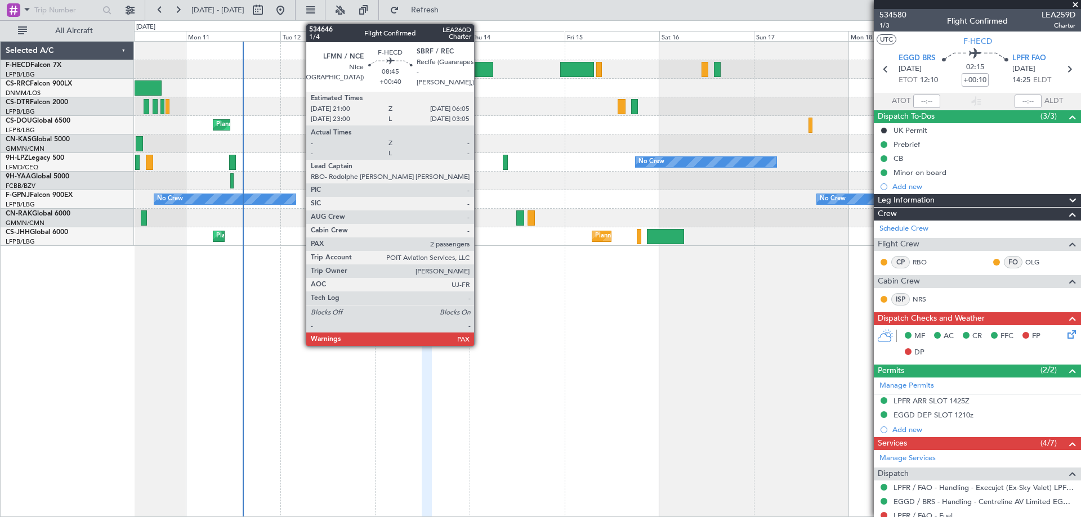
click at [479, 68] on div at bounding box center [475, 69] width 36 height 15
type input "+00:40"
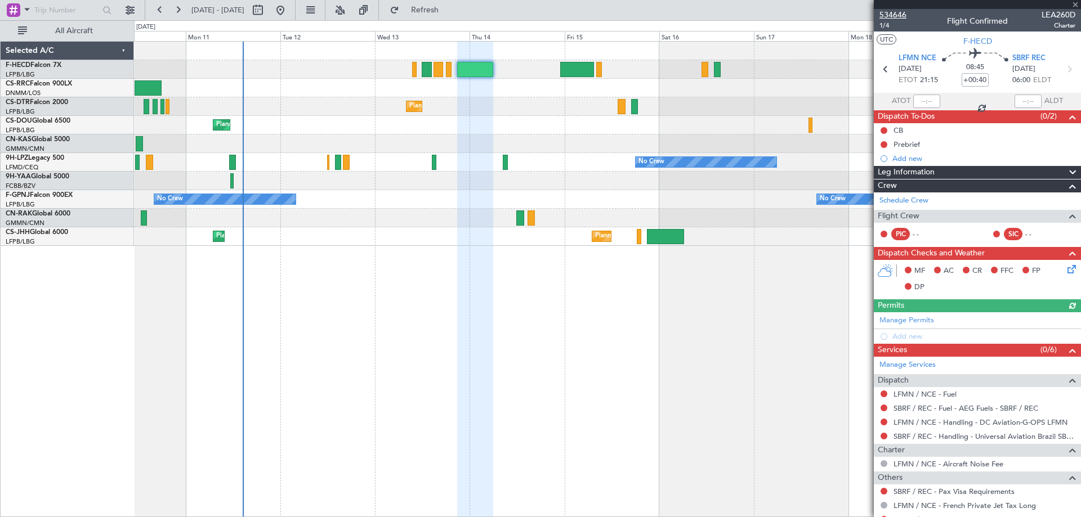
click at [882, 15] on span "534646" at bounding box center [893, 15] width 27 height 12
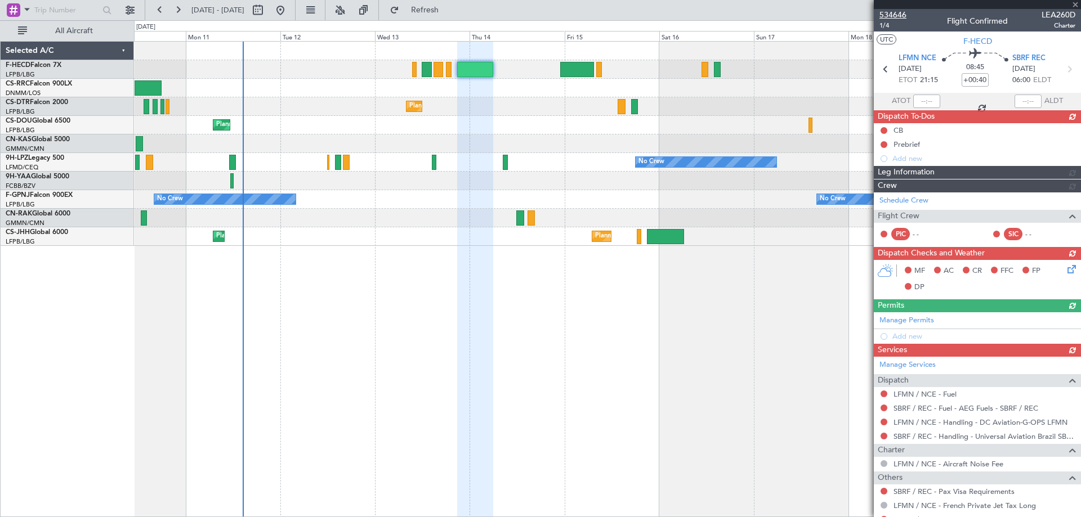
type input "1"
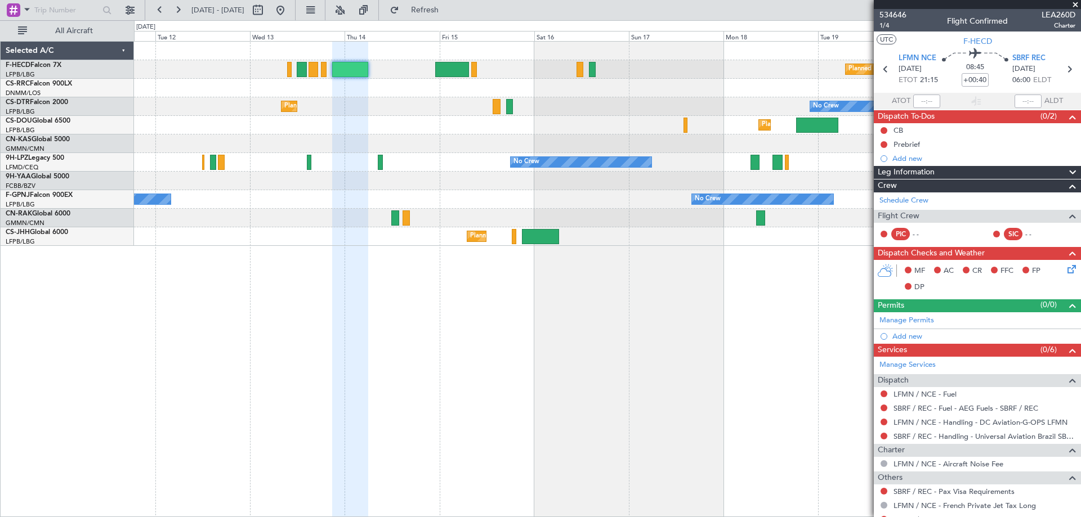
click at [381, 382] on div "Planned Maint [GEOGRAPHIC_DATA] ([GEOGRAPHIC_DATA]) No Crew Planned Maint Sofia…" at bounding box center [607, 279] width 947 height 476
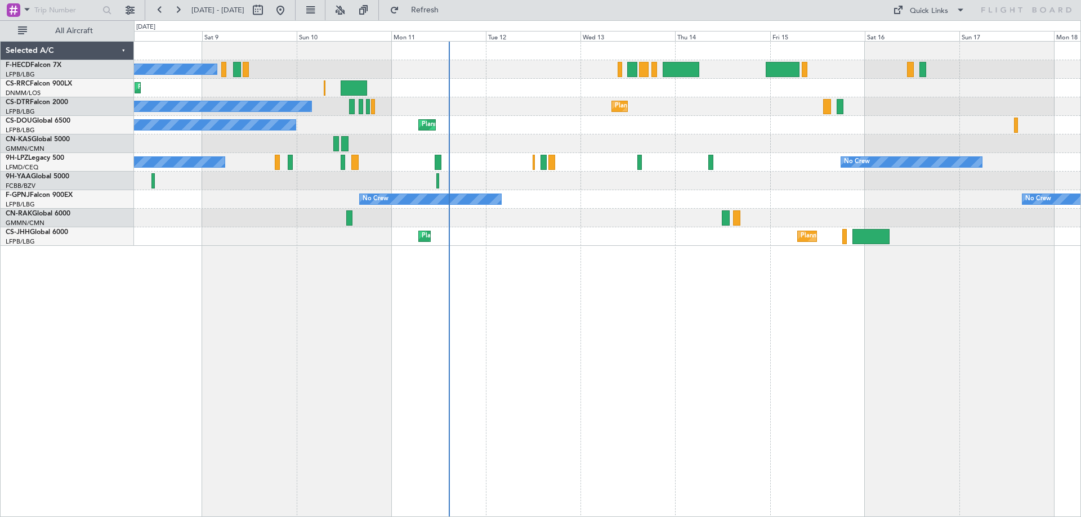
click at [542, 247] on div "No Crew Planned Maint [GEOGRAPHIC_DATA] ([GEOGRAPHIC_DATA]) Planned Maint Larna…" at bounding box center [607, 279] width 947 height 476
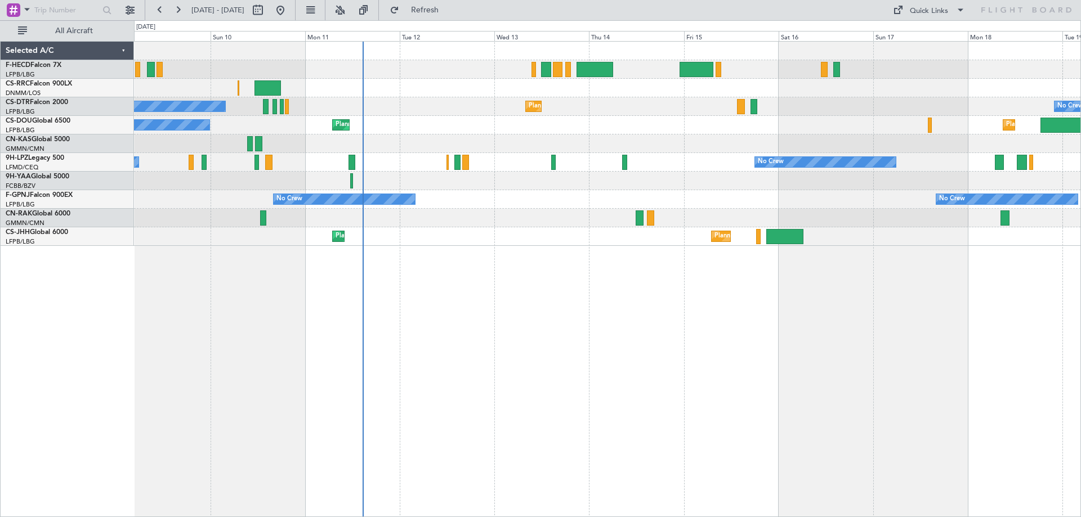
click at [961, 293] on div "No Crew Planned Maint Paris (Le Bourget) Planned Maint Larnaca (Larnaca Intl) N…" at bounding box center [607, 279] width 947 height 476
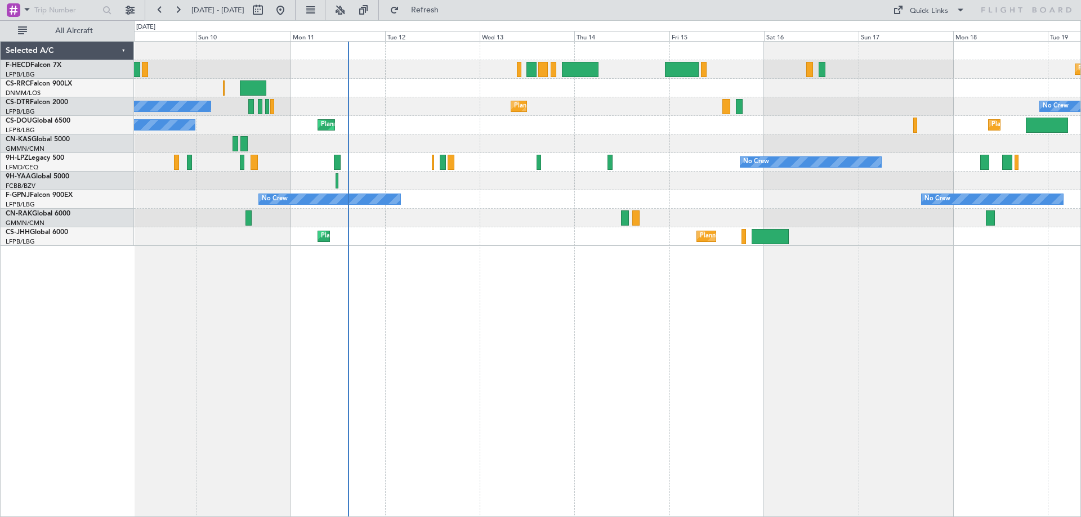
click at [699, 325] on div "Planned Maint Paris (Le Bourget) No Crew Planned Maint Larnaca (Larnaca Intl) N…" at bounding box center [607, 279] width 947 height 476
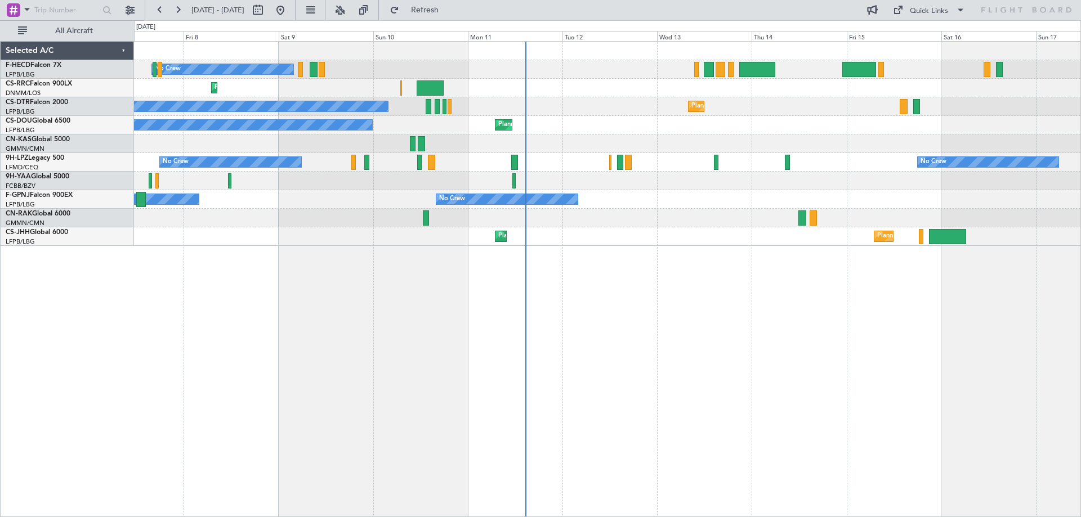
click at [552, 233] on div "No Crew Planned Maint [GEOGRAPHIC_DATA] ([GEOGRAPHIC_DATA]) Planned Maint Larna…" at bounding box center [607, 144] width 947 height 204
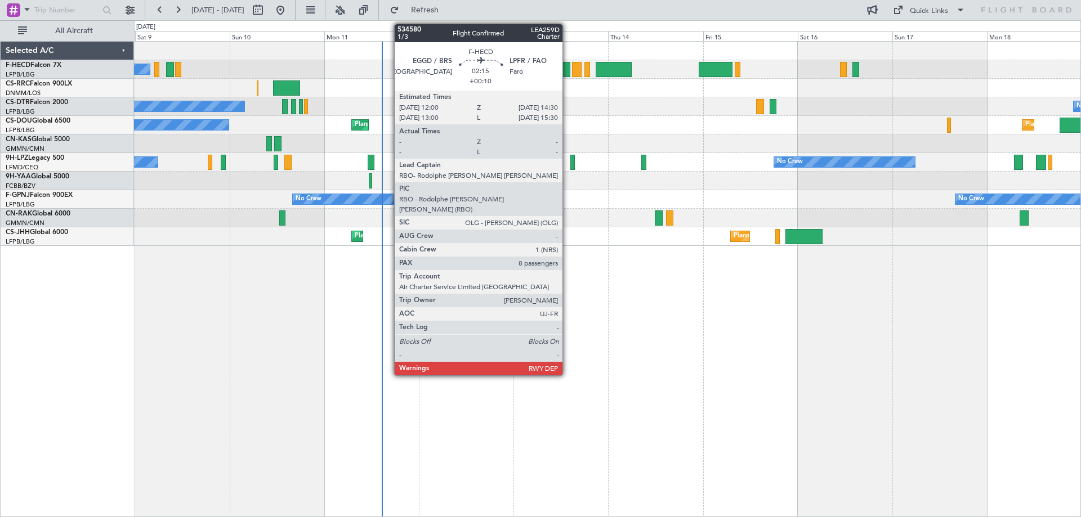
click at [568, 69] on div at bounding box center [565, 69] width 10 height 15
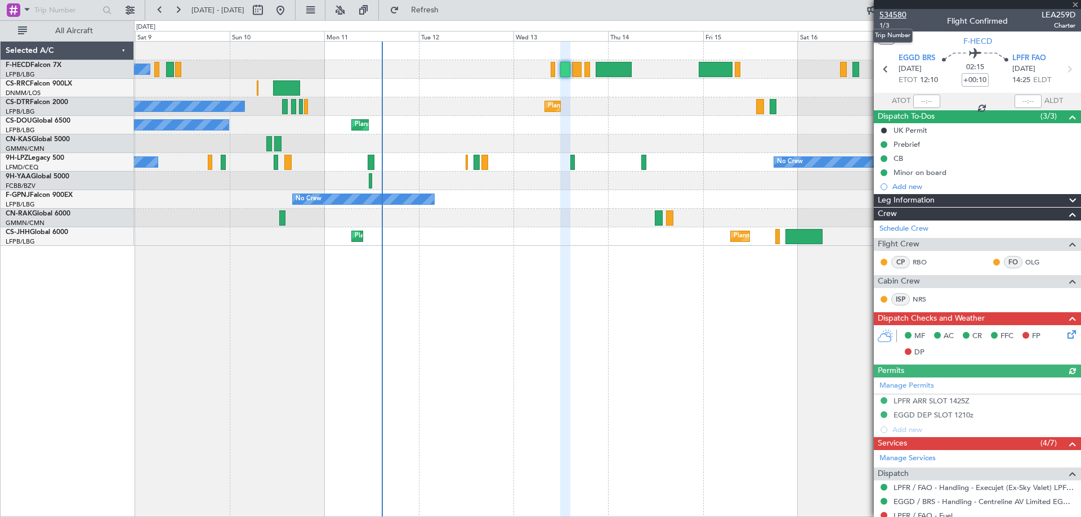
click at [898, 13] on span "534580" at bounding box center [893, 15] width 27 height 12
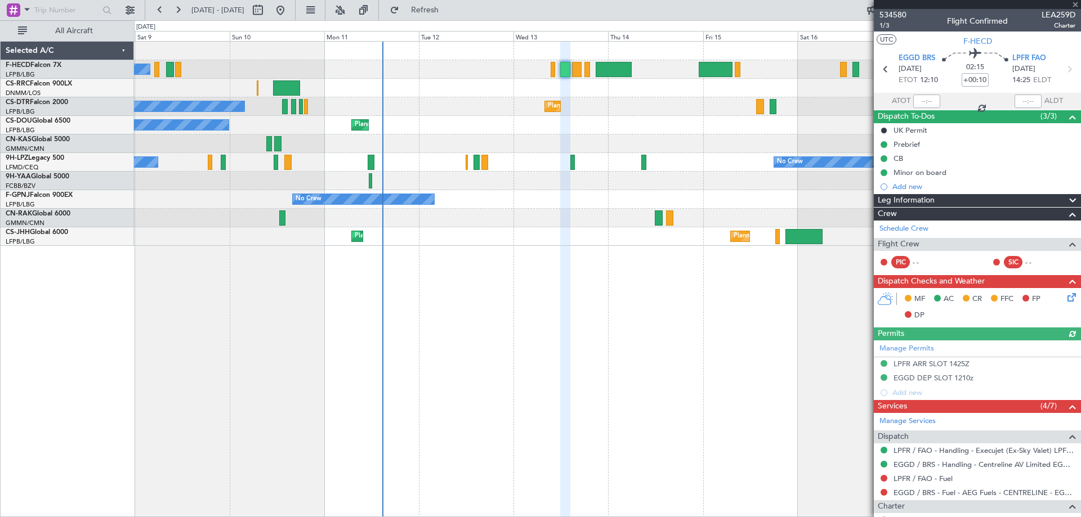
click at [492, 310] on div "No Crew Planned Maint [GEOGRAPHIC_DATA] ([GEOGRAPHIC_DATA]) Planned Maint Larna…" at bounding box center [607, 279] width 947 height 476
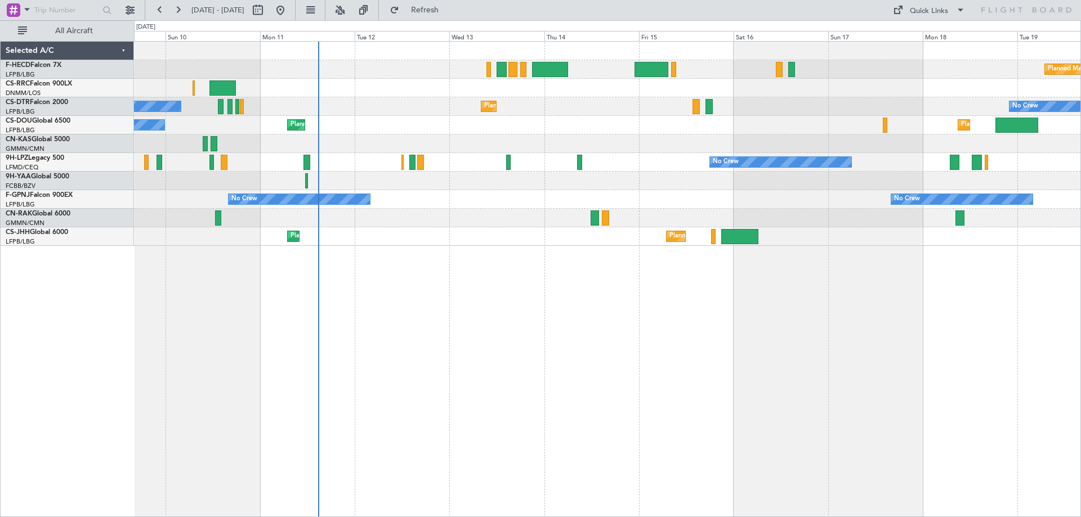
click at [523, 176] on div "Planned Maint [GEOGRAPHIC_DATA] ([GEOGRAPHIC_DATA]) No Crew Planned Maint Larna…" at bounding box center [607, 144] width 947 height 204
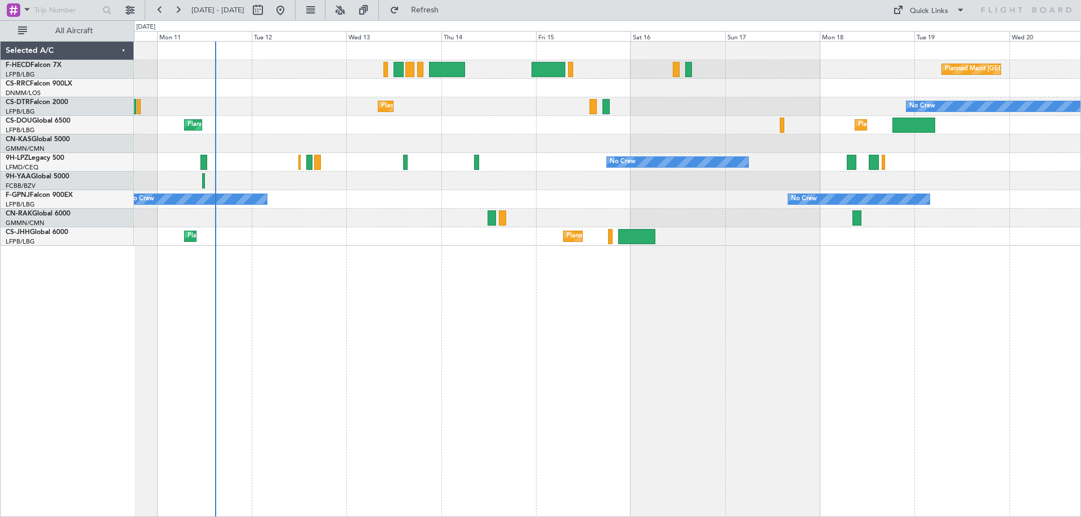
click at [514, 283] on div "Planned Maint [GEOGRAPHIC_DATA] ([GEOGRAPHIC_DATA]) No Crew Planned Maint Larna…" at bounding box center [607, 279] width 947 height 476
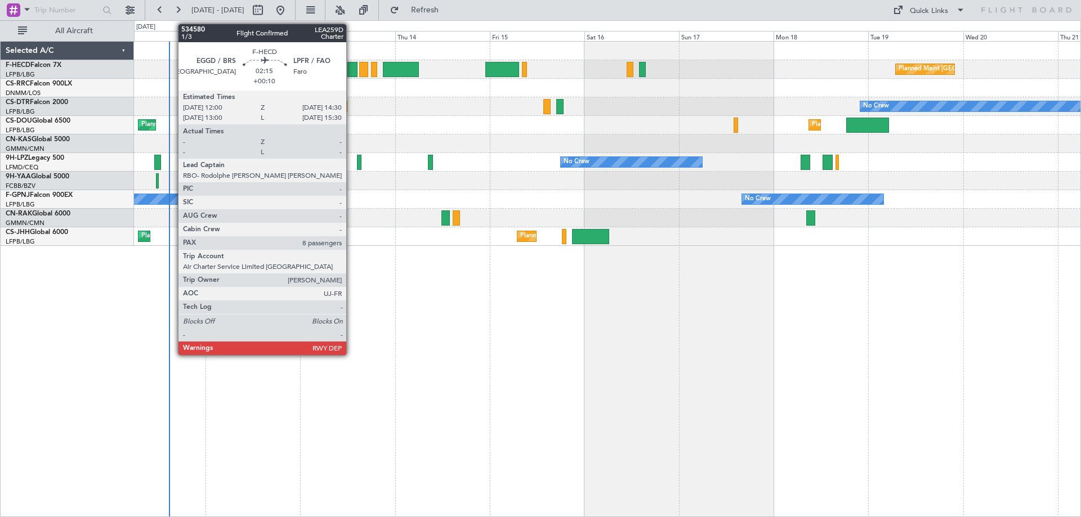
click at [351, 70] on div at bounding box center [352, 69] width 10 height 15
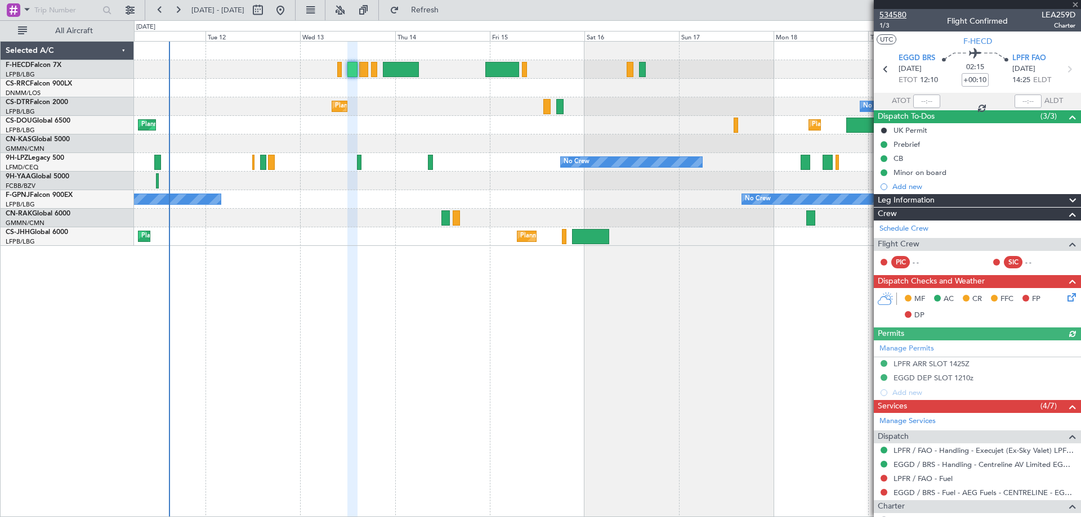
click at [902, 11] on span "534580" at bounding box center [893, 15] width 27 height 12
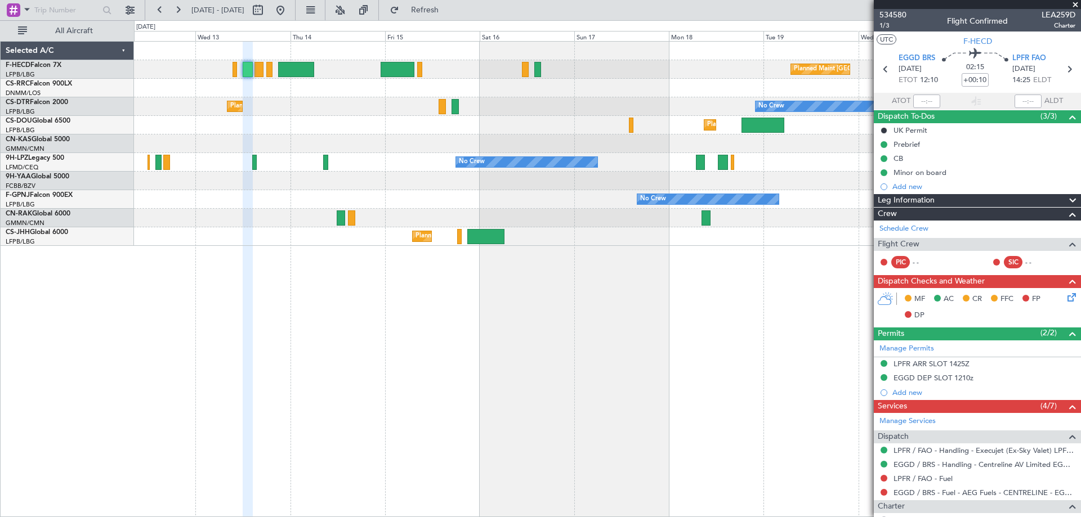
click at [476, 254] on div "Planned Maint [GEOGRAPHIC_DATA] ([GEOGRAPHIC_DATA]) No Crew Planned Maint Sofia…" at bounding box center [607, 279] width 947 height 476
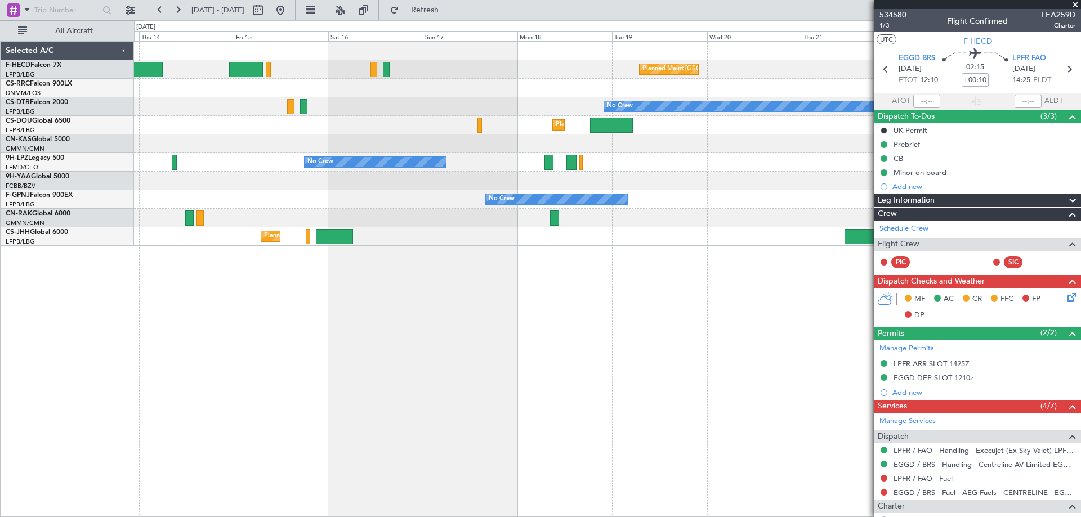
click at [333, 334] on div "Planned Maint [GEOGRAPHIC_DATA] ([GEOGRAPHIC_DATA]) Planned Maint [GEOGRAPHIC_D…" at bounding box center [607, 279] width 947 height 476
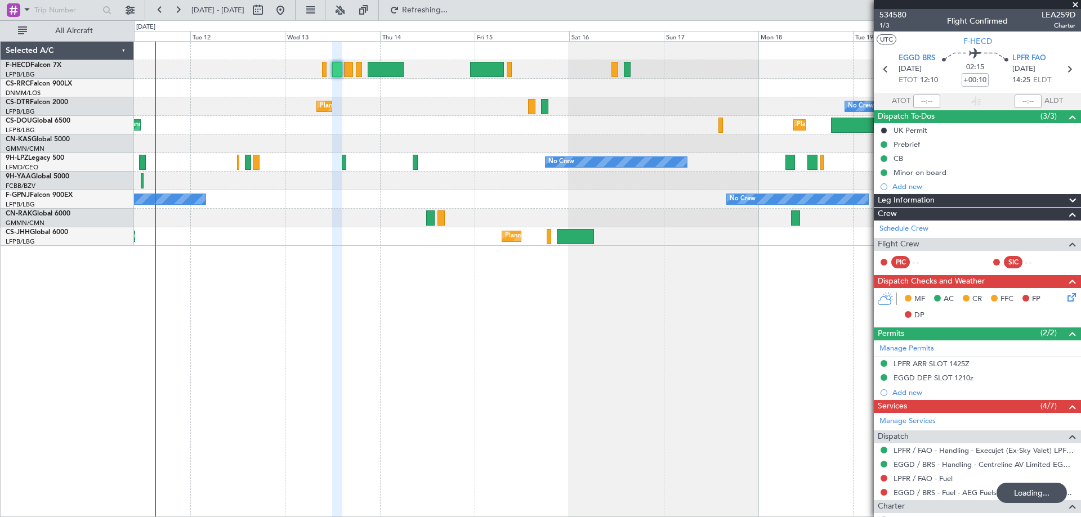
click at [545, 212] on div at bounding box center [607, 218] width 947 height 19
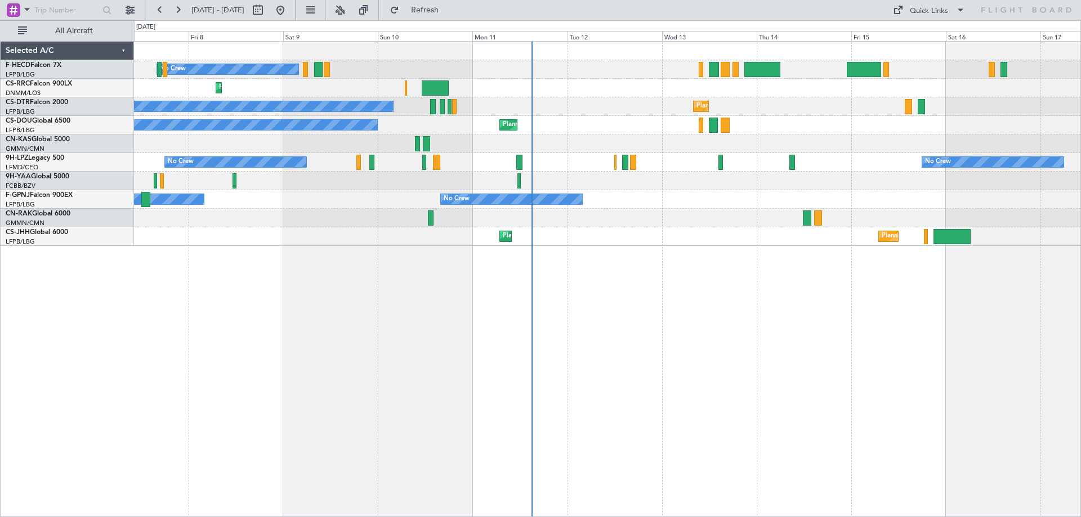
click at [605, 238] on div "No Crew Planned Maint [GEOGRAPHIC_DATA] ([GEOGRAPHIC_DATA]) Planned Maint Larna…" at bounding box center [607, 144] width 947 height 204
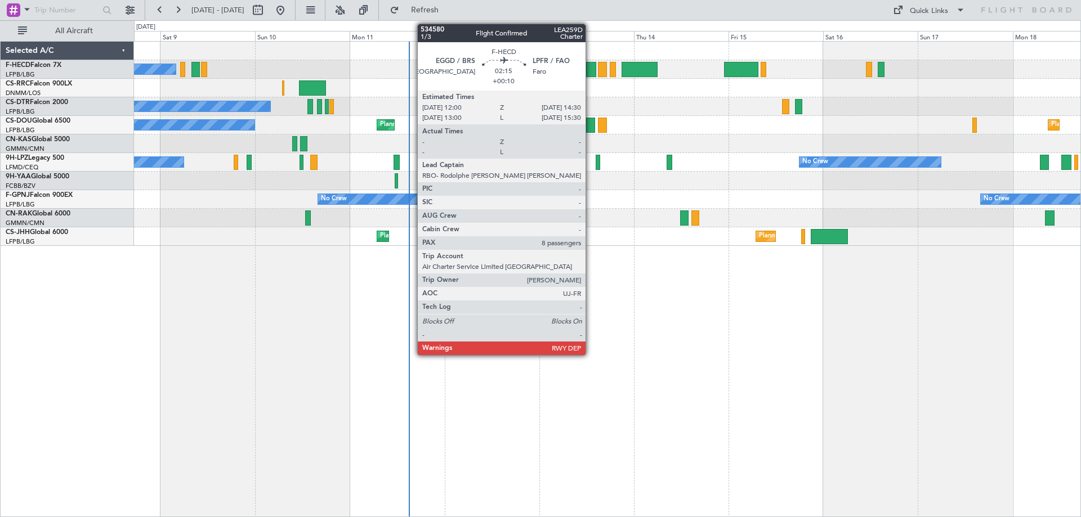
click at [591, 70] on div at bounding box center [591, 69] width 10 height 15
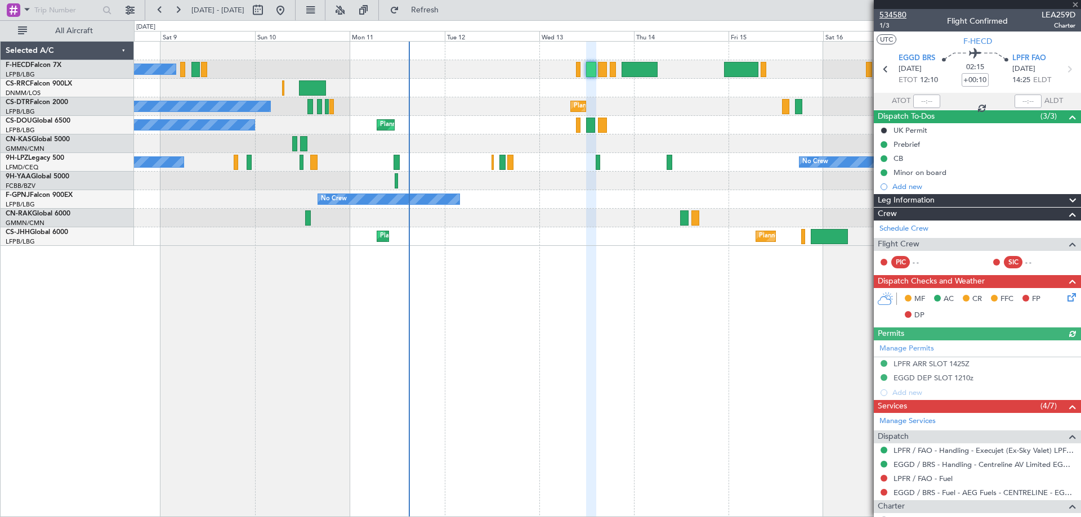
click at [897, 16] on span "534580" at bounding box center [893, 15] width 27 height 12
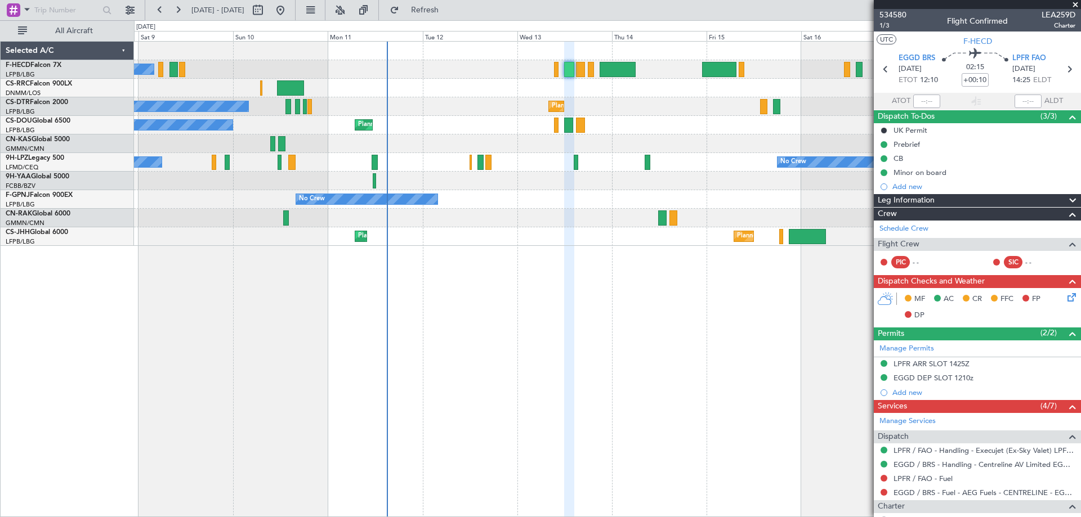
click at [503, 189] on div "No Crew Planned Maint [GEOGRAPHIC_DATA] ([GEOGRAPHIC_DATA]) Planned Maint Larna…" at bounding box center [607, 144] width 947 height 204
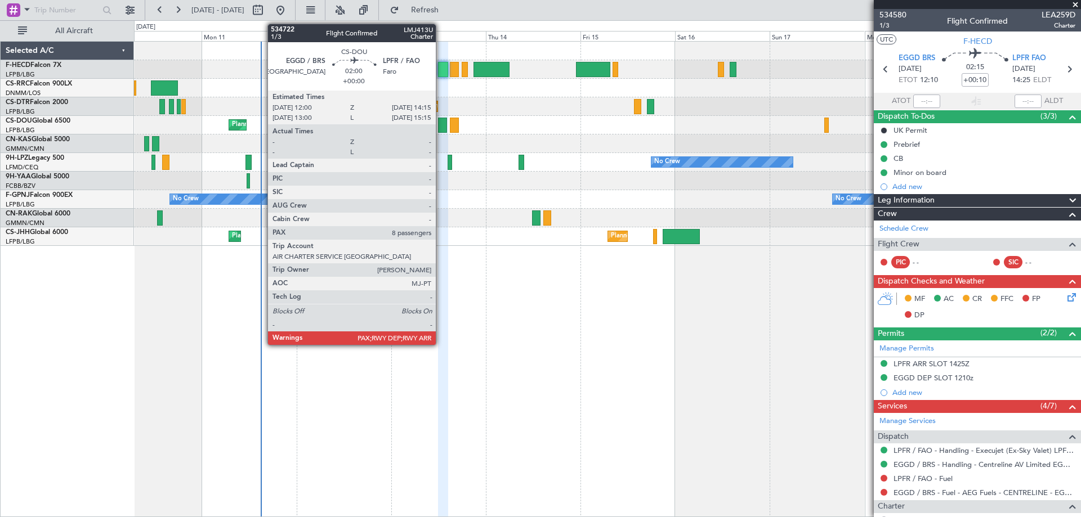
click at [441, 128] on div at bounding box center [442, 125] width 9 height 15
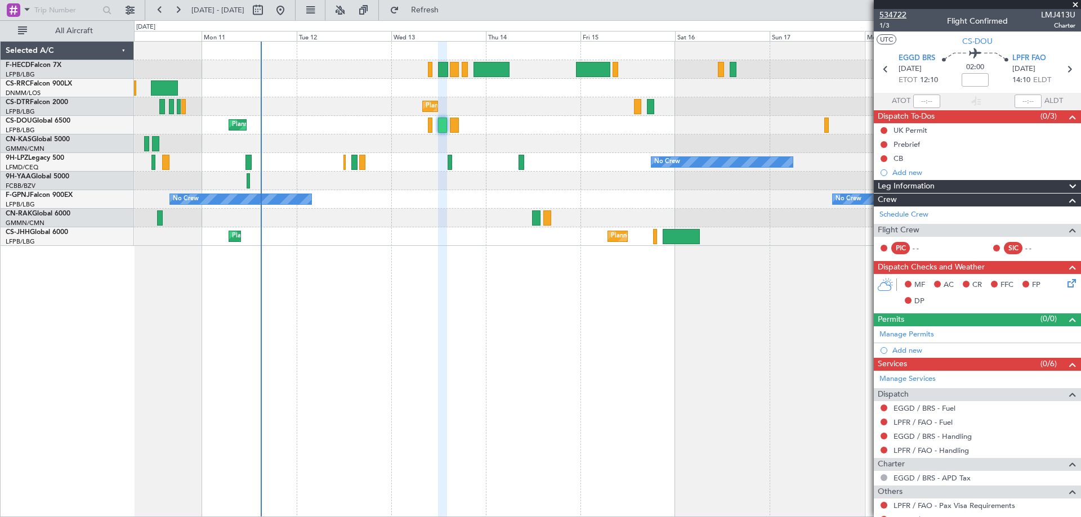
click at [900, 11] on span "534722" at bounding box center [893, 15] width 27 height 12
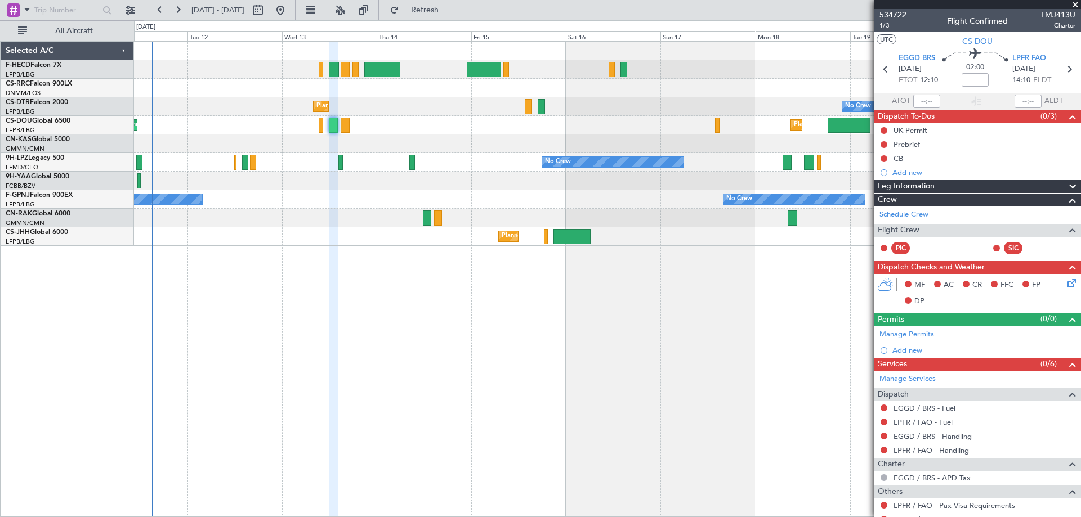
click at [448, 199] on div "Planned Maint [GEOGRAPHIC_DATA] ([GEOGRAPHIC_DATA]) No Crew No Crew Planned Mai…" at bounding box center [607, 144] width 947 height 204
click at [453, 242] on div "Planned Maint [GEOGRAPHIC_DATA] ([GEOGRAPHIC_DATA]) No Crew No Crew Planned Mai…" at bounding box center [607, 144] width 947 height 204
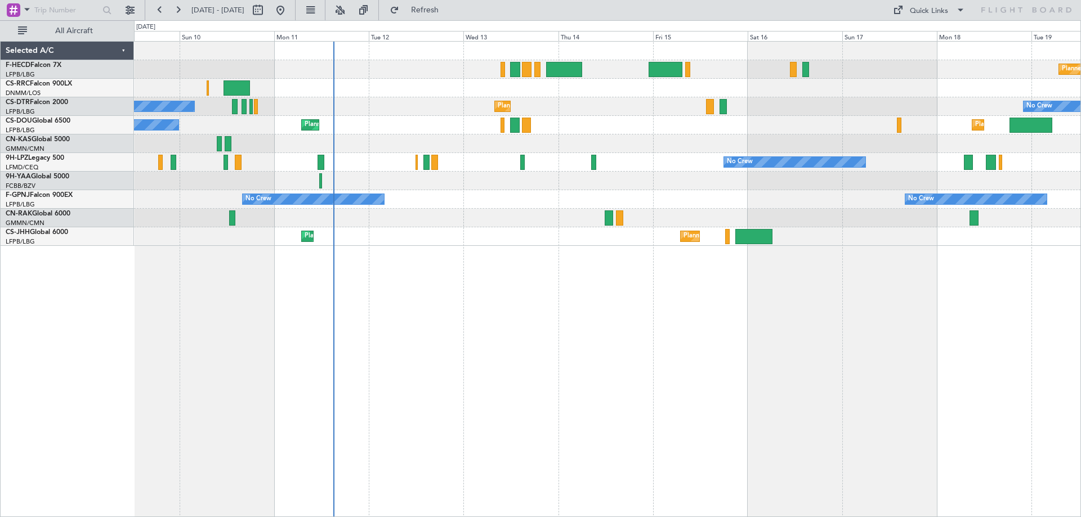
click at [531, 213] on div "Planned Maint [GEOGRAPHIC_DATA] ([GEOGRAPHIC_DATA]) No Crew Planned Maint Larna…" at bounding box center [607, 144] width 947 height 204
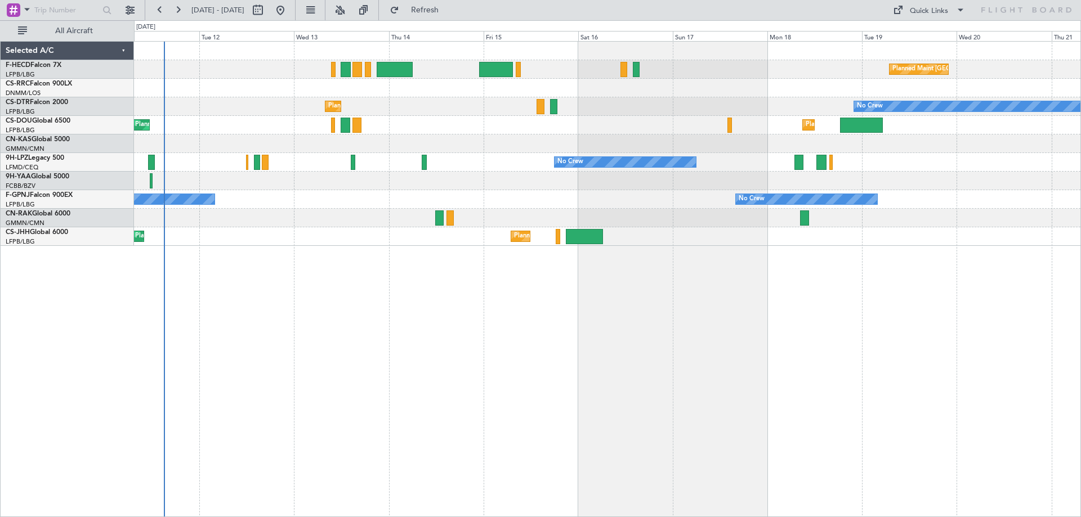
click at [554, 221] on div "Planned Maint [GEOGRAPHIC_DATA] ([GEOGRAPHIC_DATA]) No Crew No Crew Planned Mai…" at bounding box center [607, 144] width 947 height 204
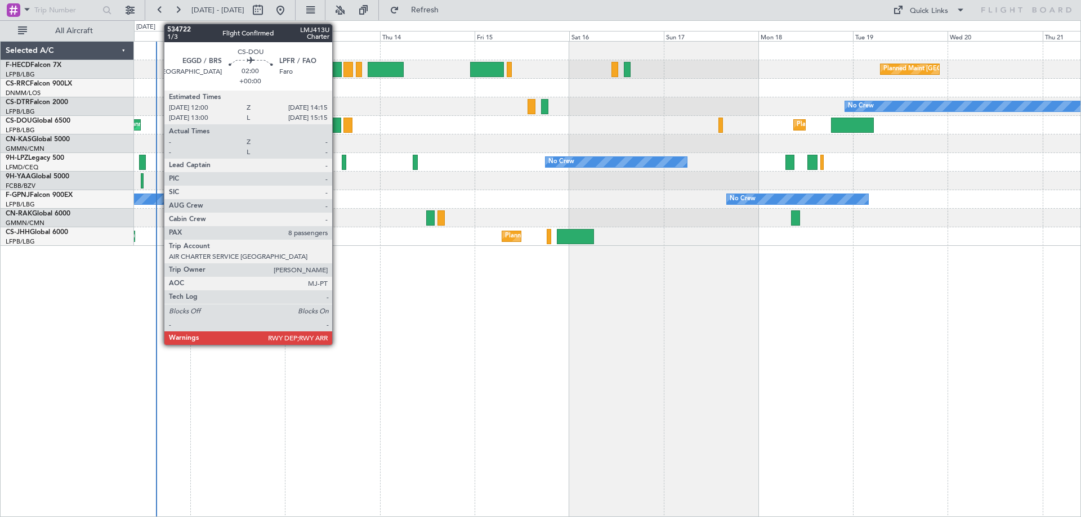
click at [337, 128] on div at bounding box center [336, 125] width 9 height 15
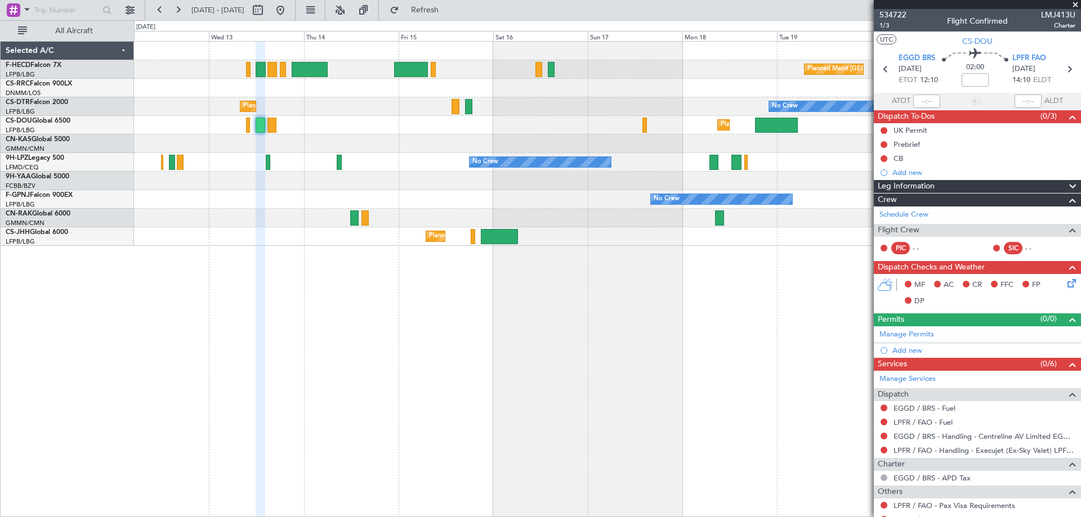
click at [374, 143] on div "Planned Maint Paris (Le Bourget) Planned Maint Sofia No Crew No Crew Planned Ma…" at bounding box center [607, 144] width 947 height 204
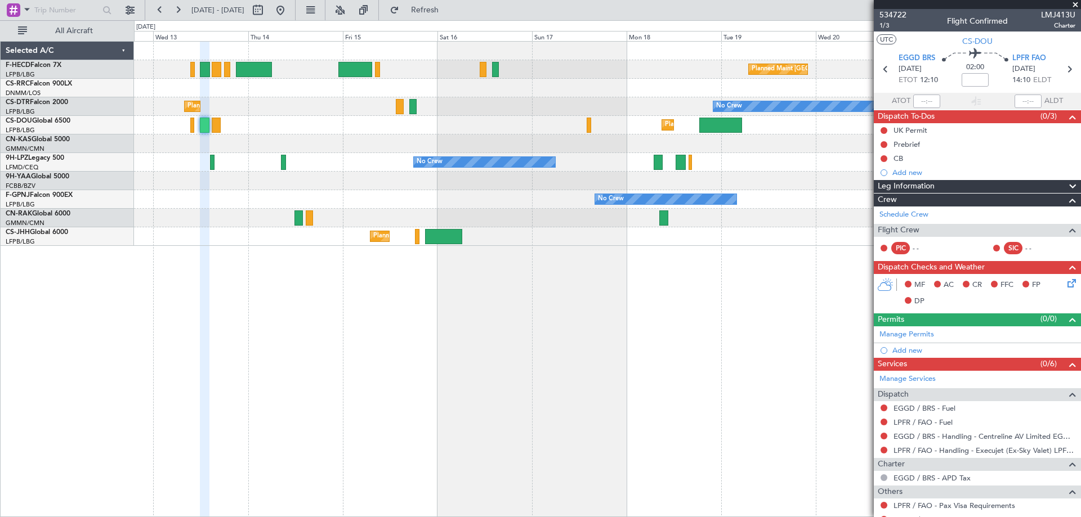
click at [419, 213] on div "Planned Maint Paris (Le Bourget) Planned Maint Paris (Le Bourget) Planned Maint…" at bounding box center [607, 144] width 947 height 204
click at [580, 219] on div at bounding box center [607, 218] width 947 height 19
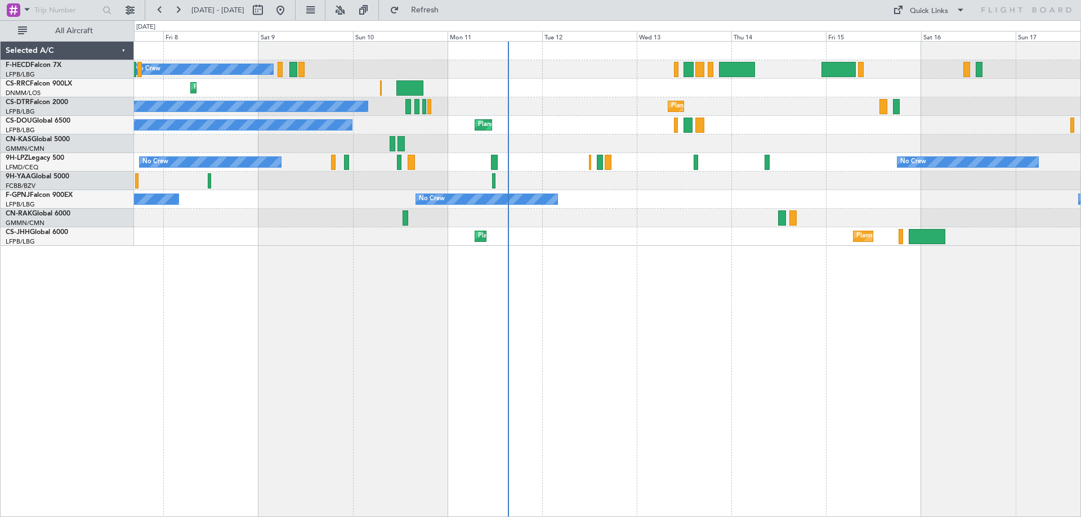
click at [533, 153] on div "No Crew Planned Maint [GEOGRAPHIC_DATA] ([GEOGRAPHIC_DATA]) Planned Maint Larna…" at bounding box center [607, 144] width 947 height 204
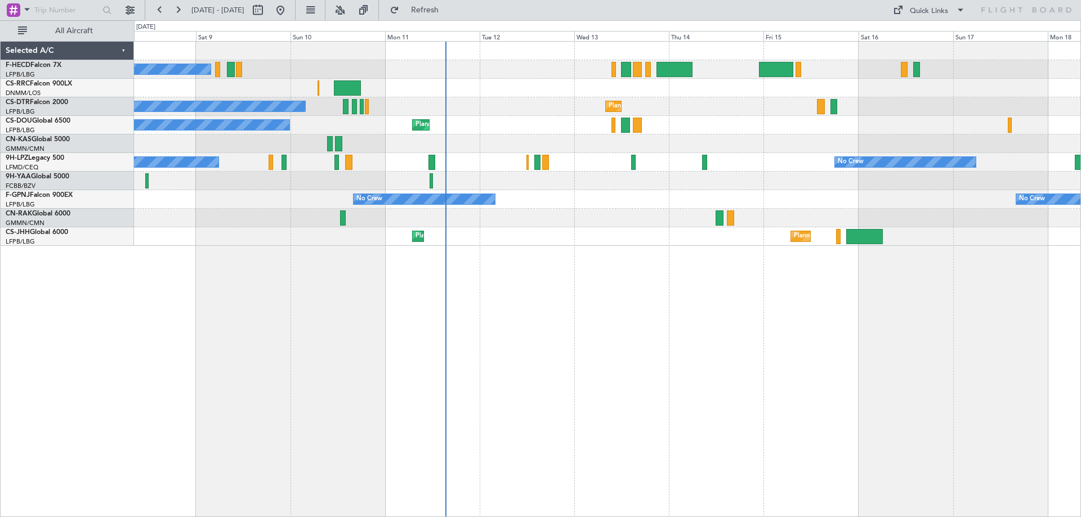
click at [591, 122] on div "No Crew Planned Maint [GEOGRAPHIC_DATA] ([GEOGRAPHIC_DATA]) Planned Maint Larna…" at bounding box center [607, 144] width 947 height 204
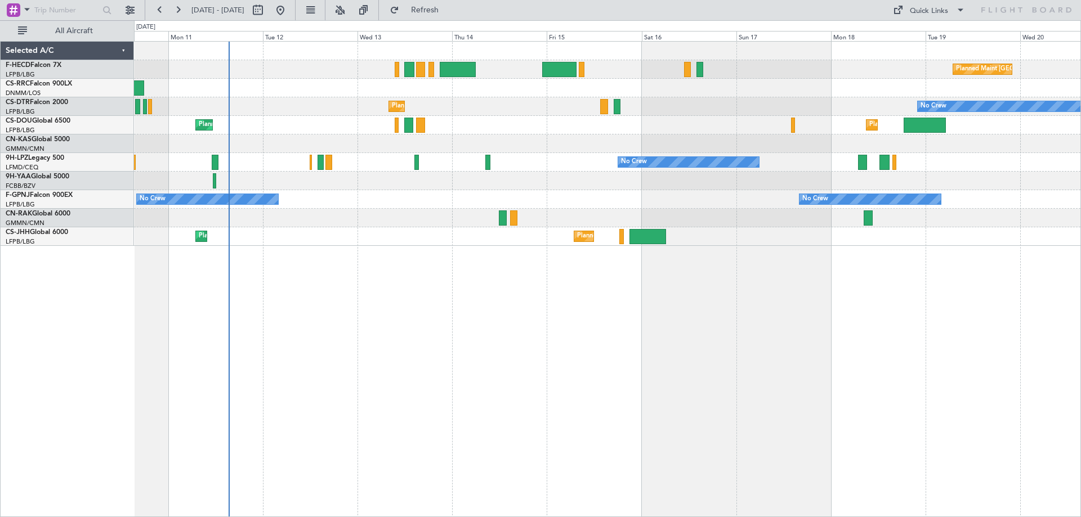
click at [461, 163] on div "No Crew No Crew" at bounding box center [607, 162] width 947 height 19
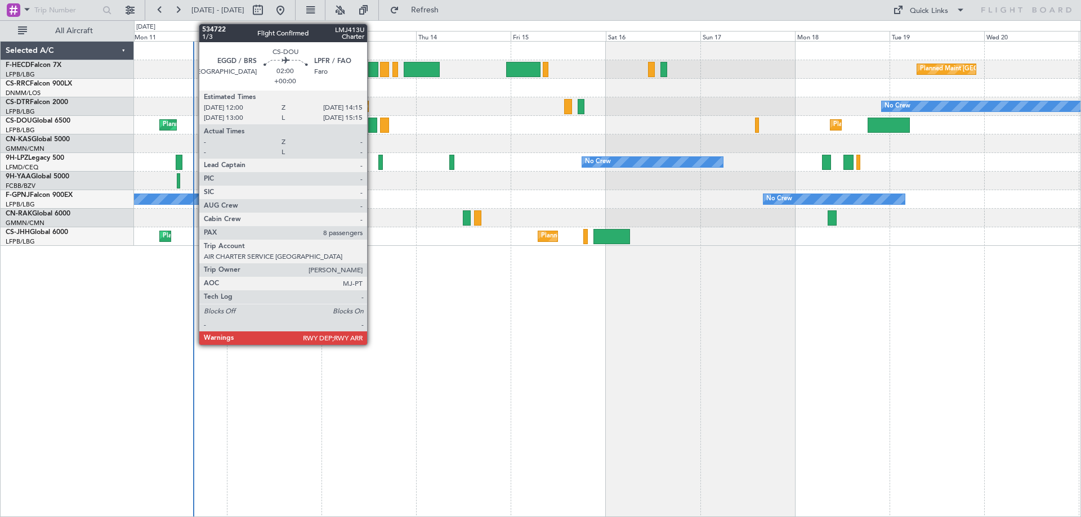
click at [372, 126] on div at bounding box center [372, 125] width 9 height 15
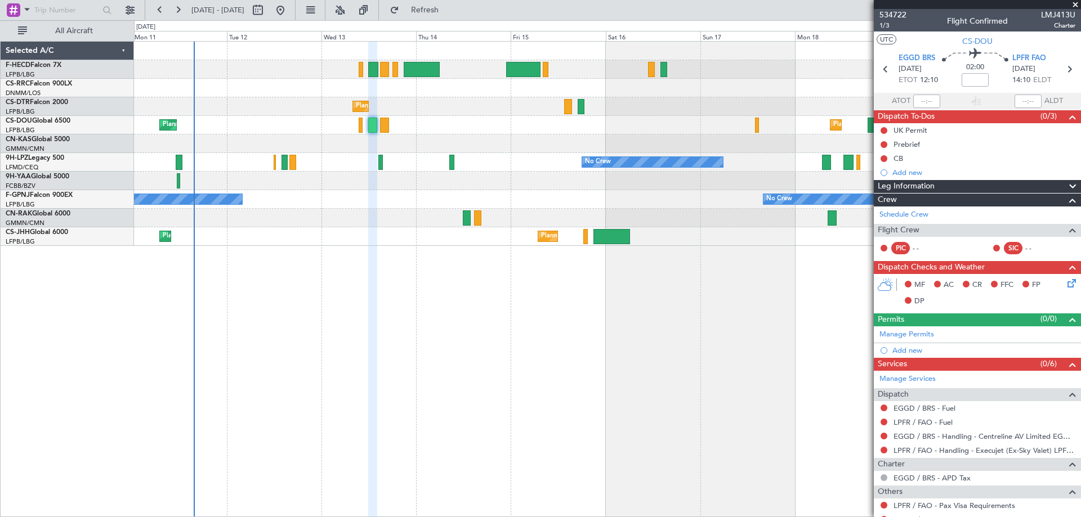
click at [414, 78] on div "Planned Maint [GEOGRAPHIC_DATA] ([GEOGRAPHIC_DATA]) No Crew" at bounding box center [607, 69] width 947 height 19
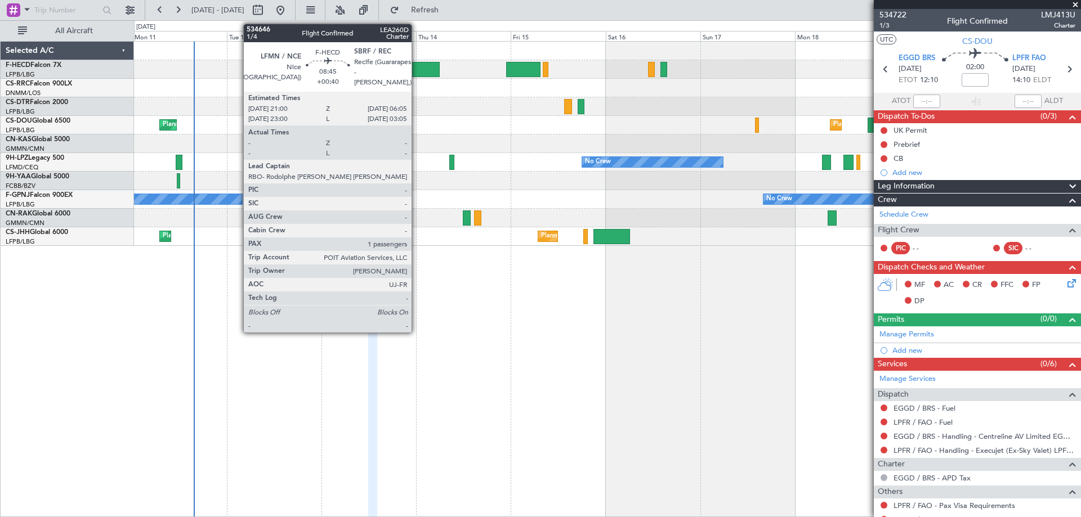
click at [417, 71] on div at bounding box center [422, 69] width 36 height 15
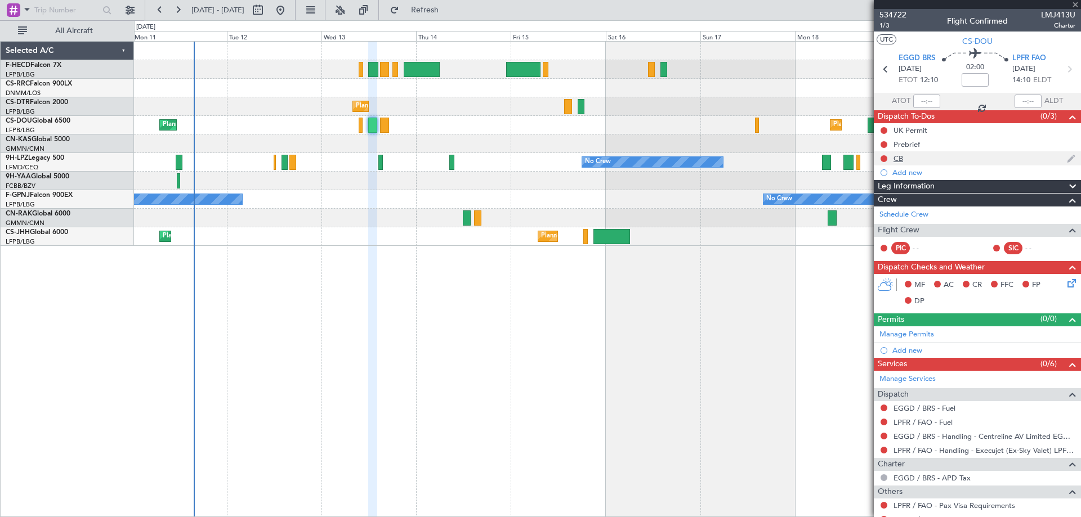
type input "+00:40"
type input "1"
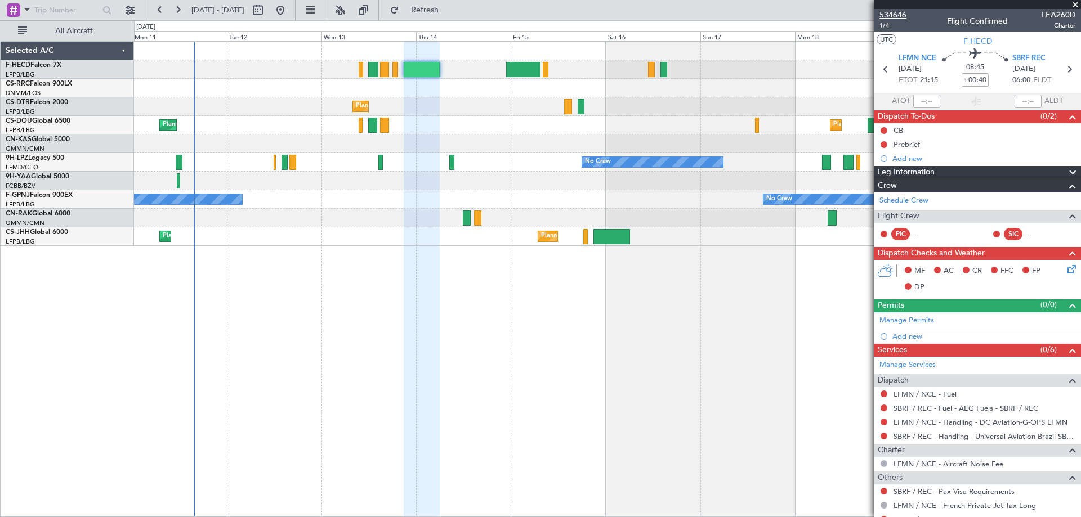
click at [898, 12] on span "534646" at bounding box center [893, 15] width 27 height 12
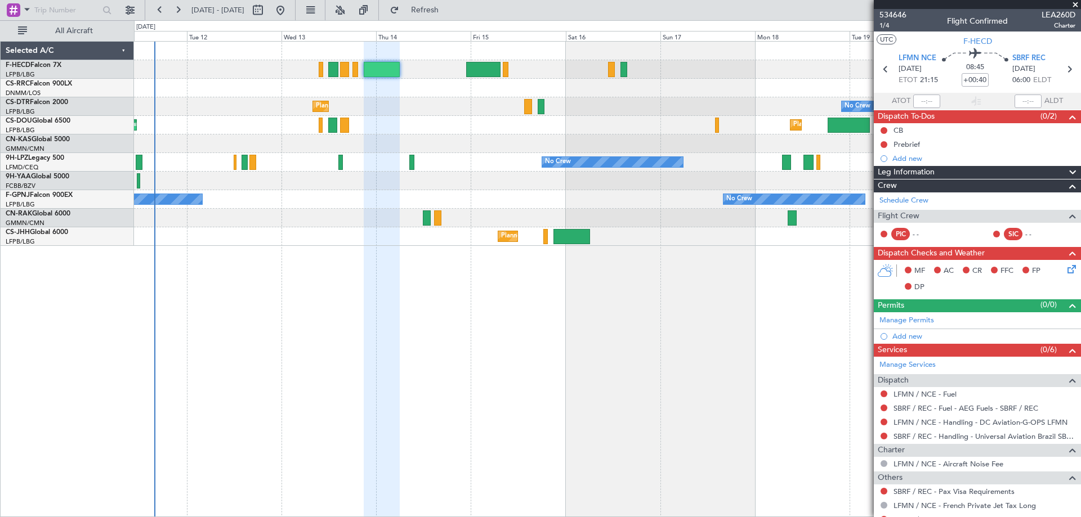
click at [416, 250] on div "Planned Maint Paris (Le Bourget) No Crew Planned Maint Sofia No Crew No Crew Pl…" at bounding box center [607, 279] width 947 height 476
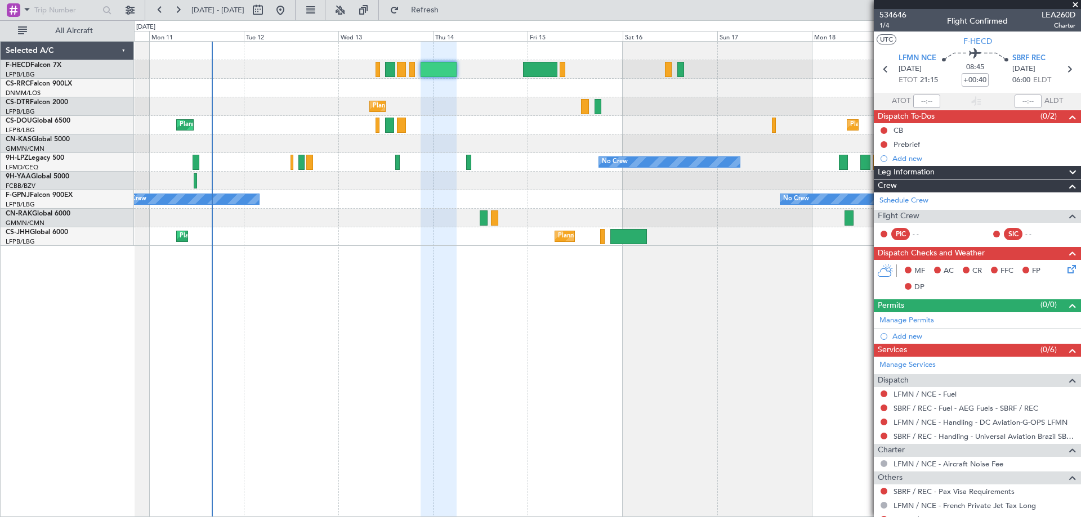
click at [476, 172] on div "Planned Maint Paris (Le Bourget) No Crew Planned Maint Larnaca (Larnaca Intl) P…" at bounding box center [607, 144] width 947 height 204
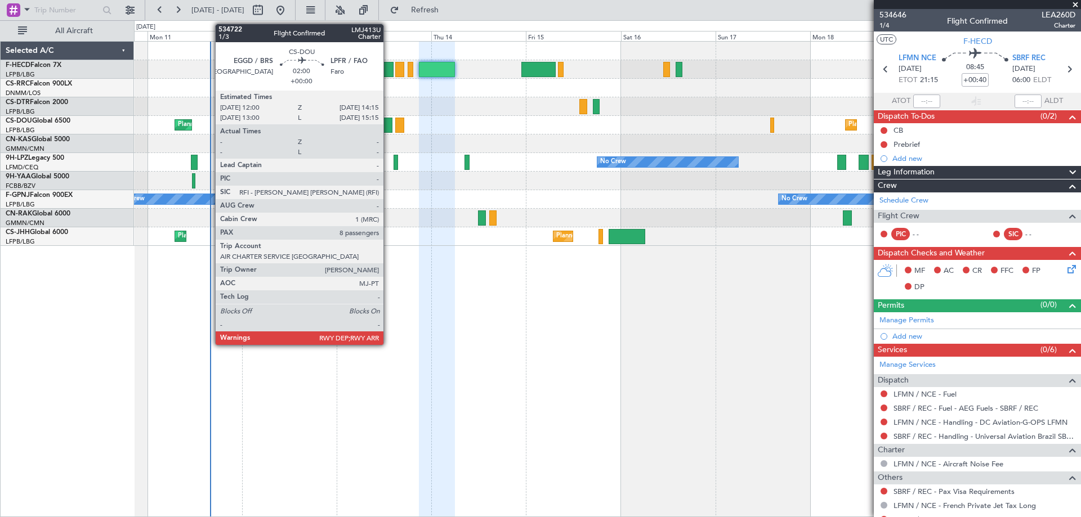
click at [389, 126] on div at bounding box center [387, 125] width 9 height 15
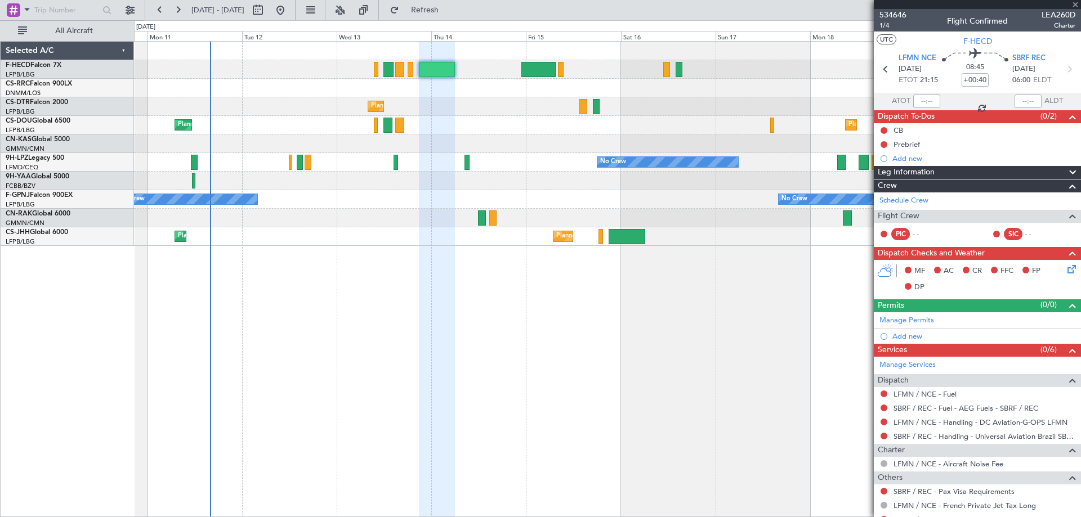
type input "8"
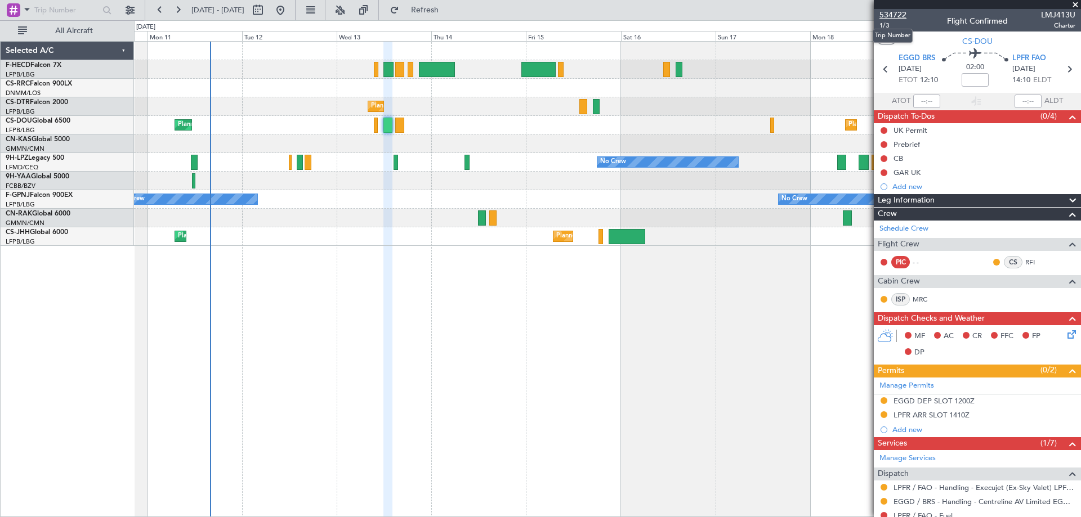
click at [886, 15] on span "534722" at bounding box center [893, 15] width 27 height 12
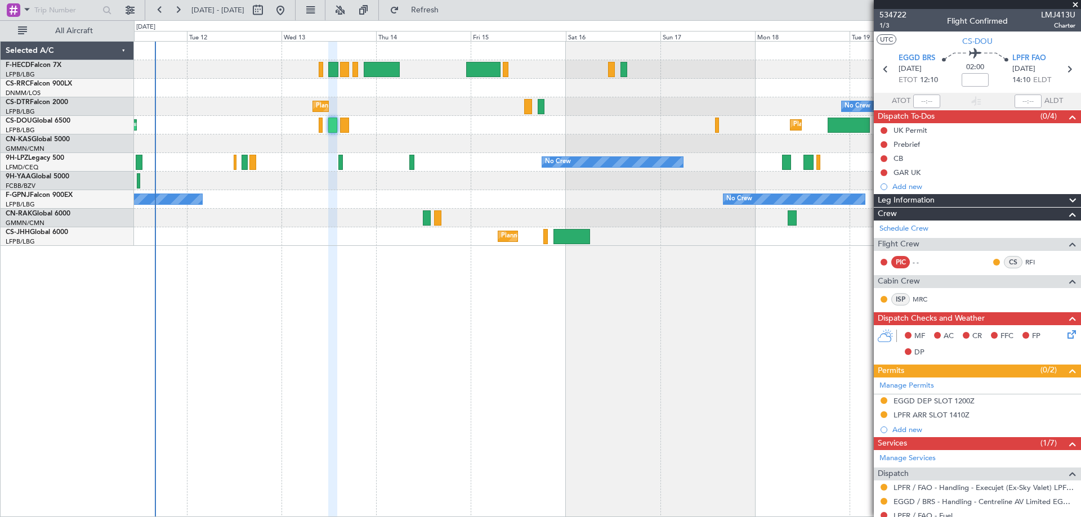
click at [455, 203] on div "No Crew No Crew" at bounding box center [607, 199] width 947 height 19
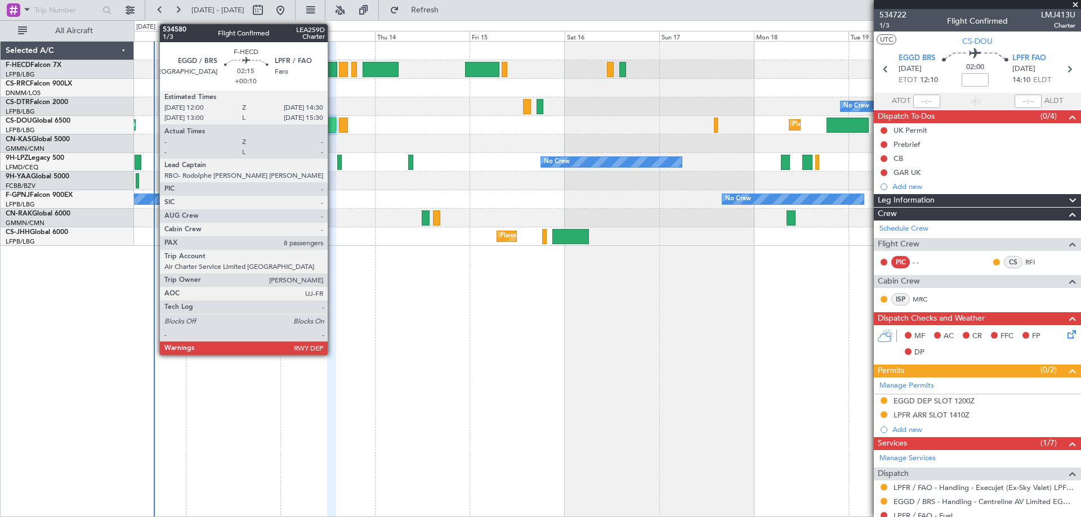
click at [333, 71] on div at bounding box center [332, 69] width 10 height 15
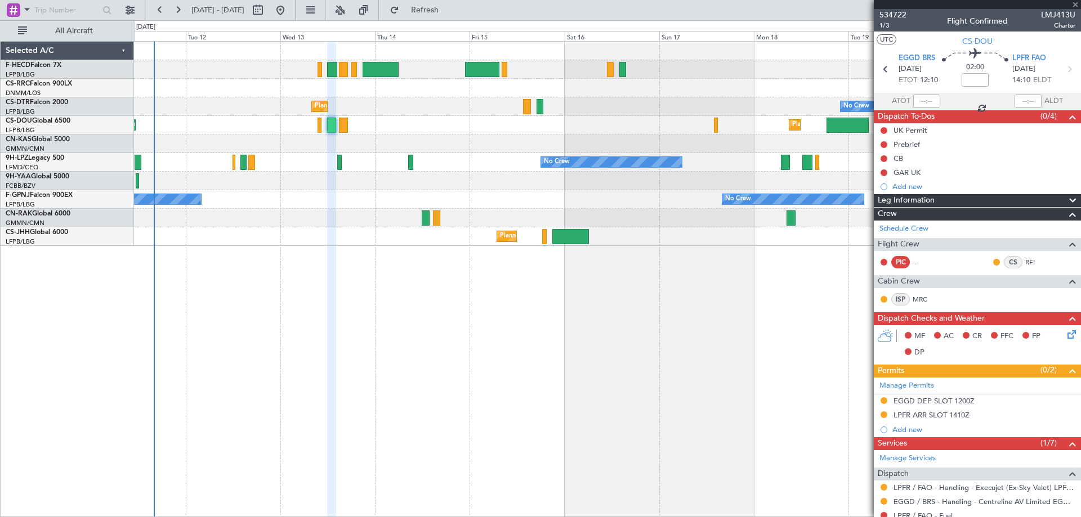
type input "+00:10"
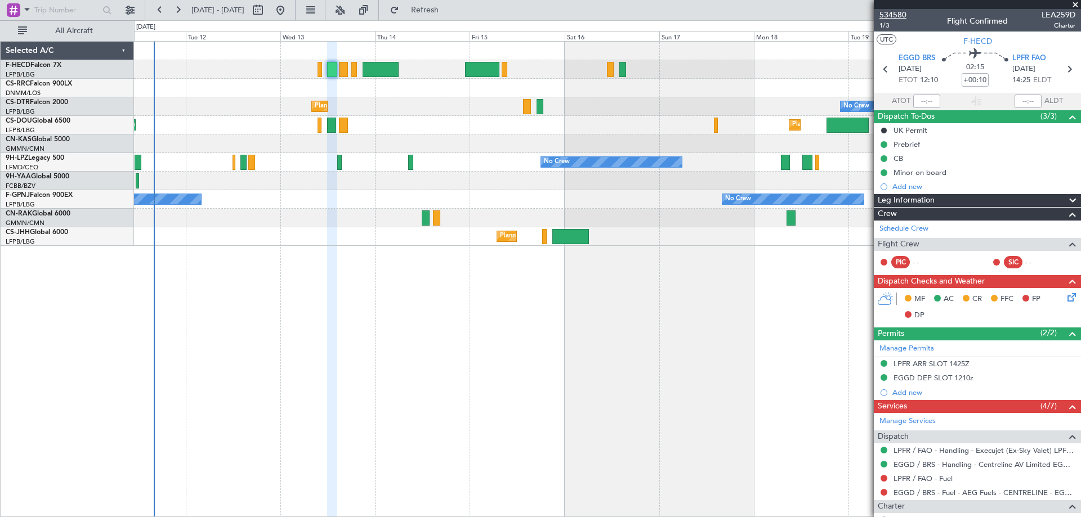
click at [904, 14] on span "534580" at bounding box center [893, 15] width 27 height 12
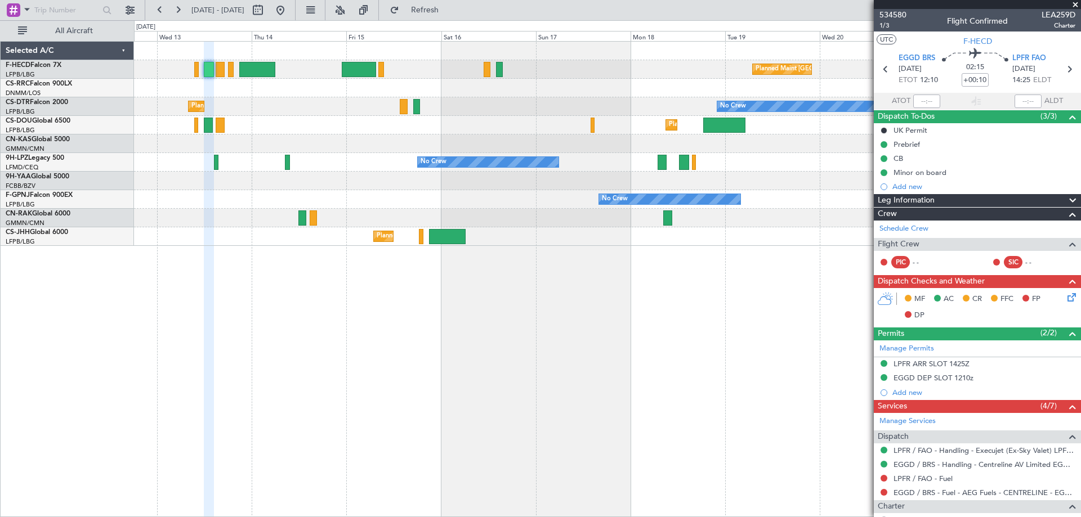
click at [319, 162] on div "Planned Maint Paris (Le Bourget) No Crew Planned Maint Sofia Planned Maint Lond…" at bounding box center [607, 144] width 947 height 204
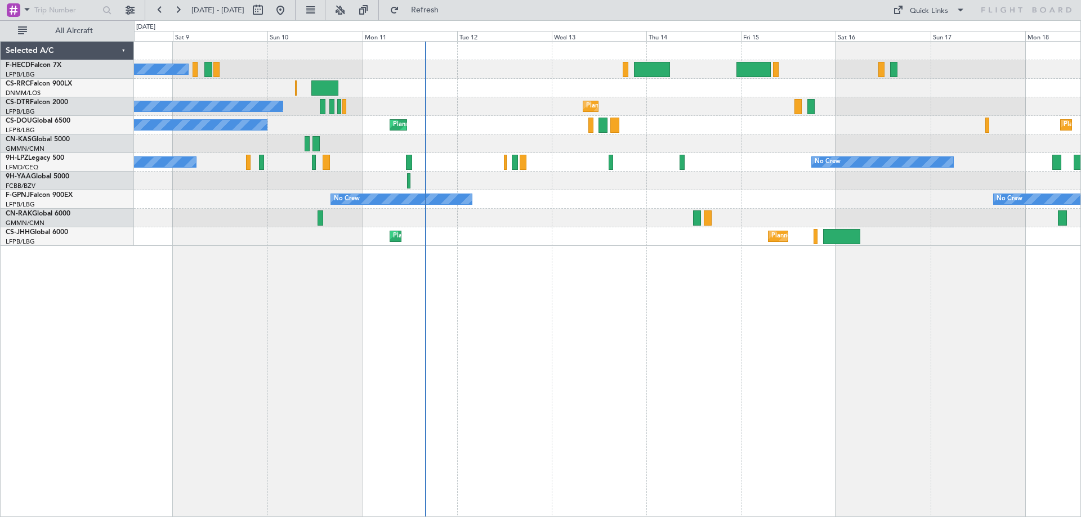
click at [531, 100] on div "No Crew Planned Maint [GEOGRAPHIC_DATA] ([GEOGRAPHIC_DATA]) Planned Maint Larna…" at bounding box center [607, 144] width 947 height 204
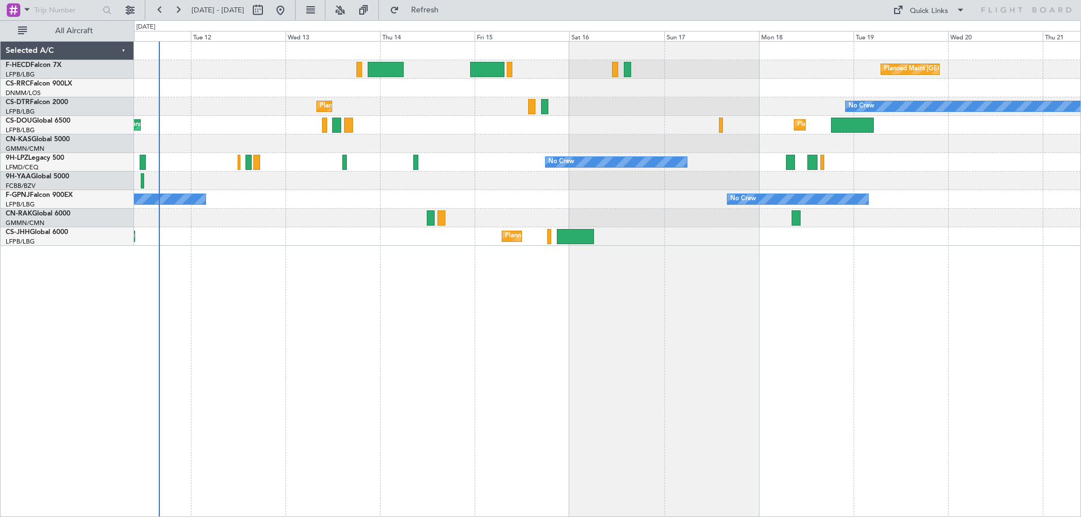
click at [795, 144] on div at bounding box center [607, 144] width 947 height 19
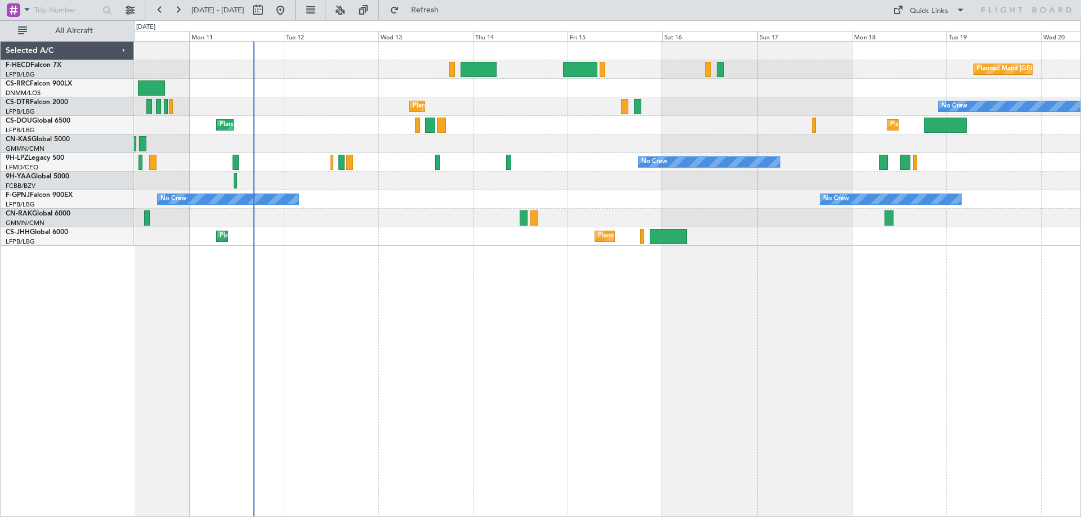
click at [706, 359] on div "Planned Maint [GEOGRAPHIC_DATA] ([GEOGRAPHIC_DATA]) No Crew Planned Maint Larna…" at bounding box center [607, 279] width 947 height 476
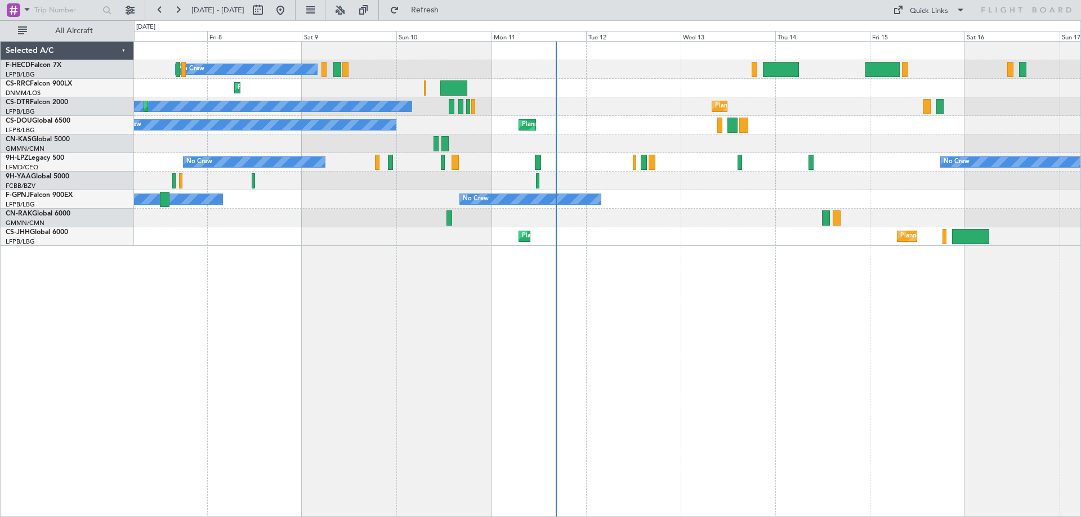
click at [665, 162] on div "No Crew Planned Maint [GEOGRAPHIC_DATA] ([GEOGRAPHIC_DATA]) Planned Maint Larna…" at bounding box center [607, 144] width 947 height 204
click at [949, 117] on div "No Crew Planned Maint [GEOGRAPHIC_DATA] ([GEOGRAPHIC_DATA]) Planned Maint Larna…" at bounding box center [607, 144] width 947 height 204
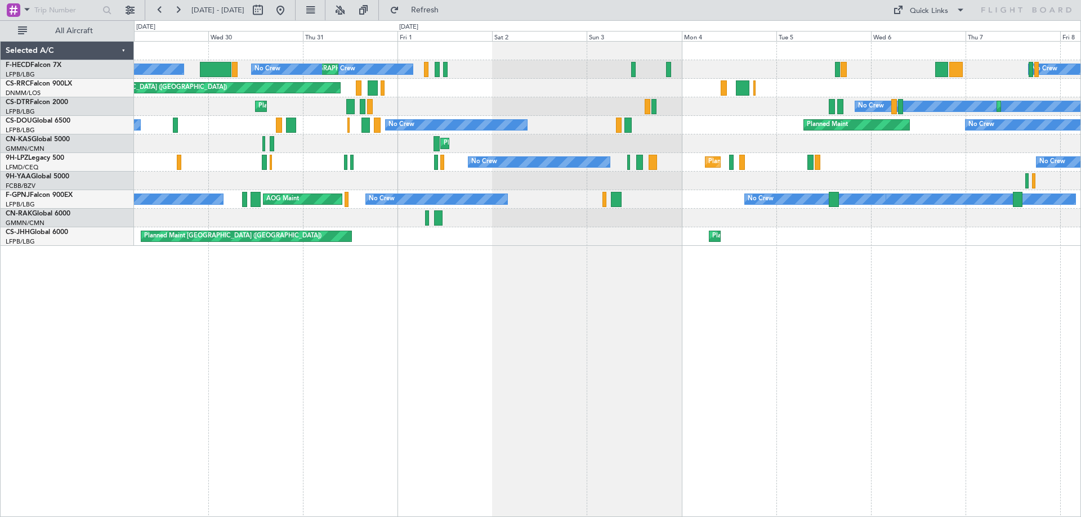
click at [944, 75] on div "No Crew No Crew Planned Maint [GEOGRAPHIC_DATA] ([GEOGRAPHIC_DATA]) No Crew No …" at bounding box center [607, 144] width 947 height 204
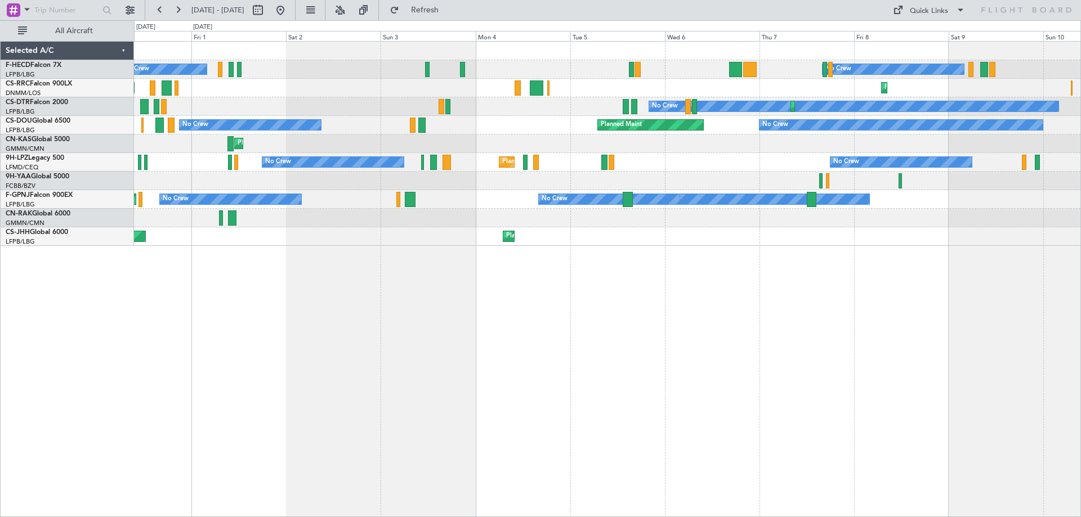
click at [572, 182] on div "No Crew No Crew Planned Maint [GEOGRAPHIC_DATA] ([GEOGRAPHIC_DATA]) No Crew No …" at bounding box center [607, 144] width 947 height 204
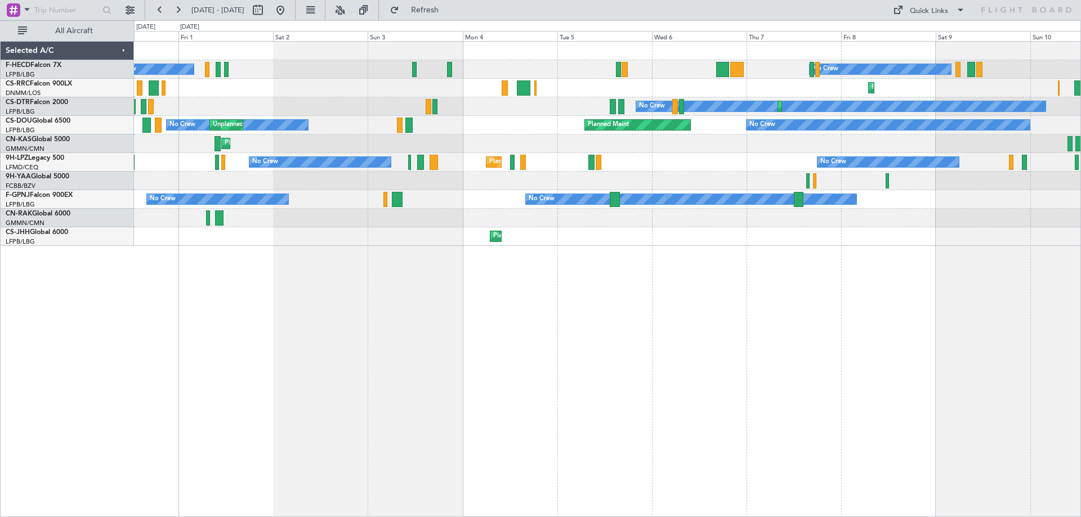
click at [931, 162] on div "No Crew No Crew Planned Maint [GEOGRAPHIC_DATA] ([GEOGRAPHIC_DATA]) No Crew No …" at bounding box center [607, 144] width 947 height 204
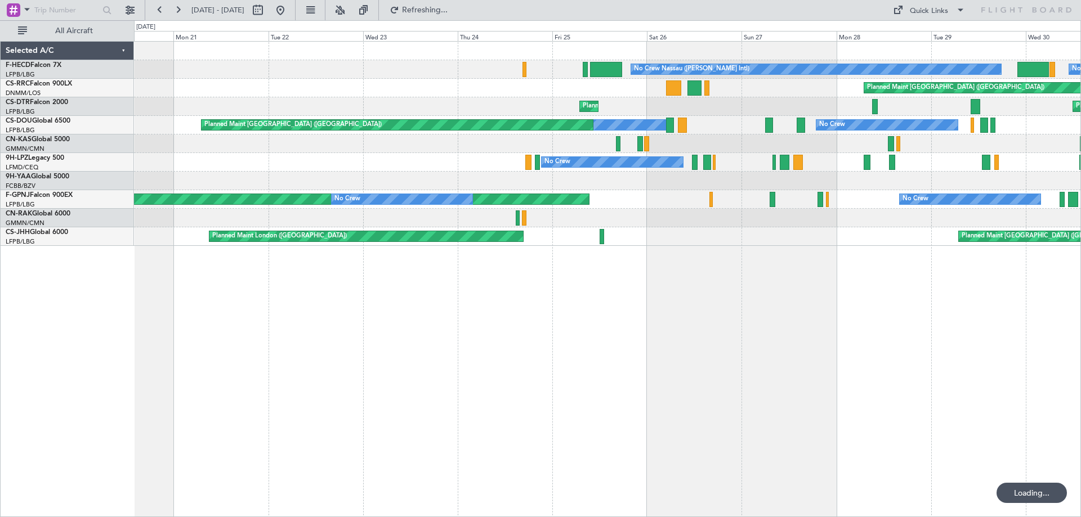
click at [851, 101] on div "Planned Maint [GEOGRAPHIC_DATA] ([GEOGRAPHIC_DATA]) No Crew No Crew Nassau ([PE…" at bounding box center [607, 144] width 947 height 204
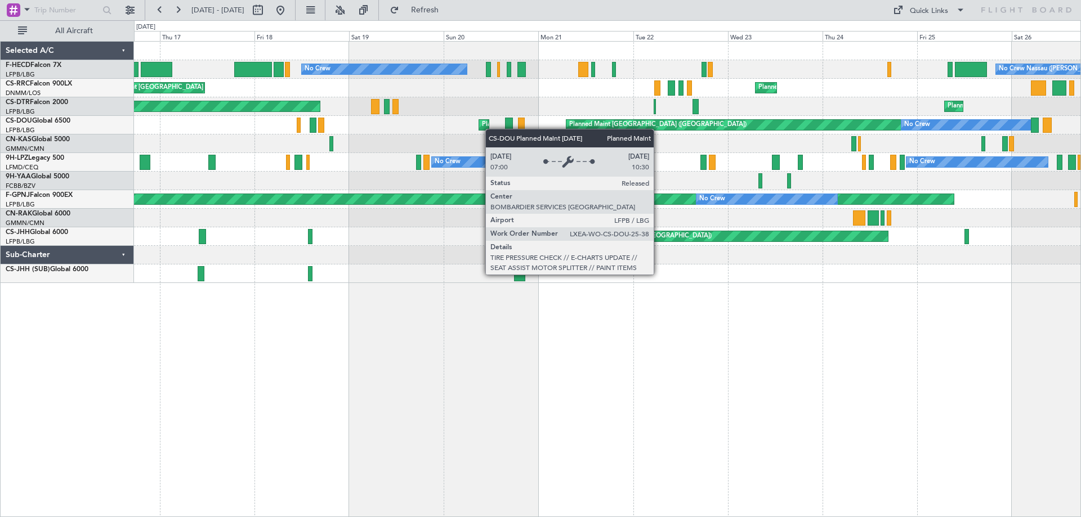
click at [793, 88] on div "No Crew Nassau ([PERSON_NAME] Intl) No Crew Planned Maint [GEOGRAPHIC_DATA] ([G…" at bounding box center [607, 163] width 947 height 242
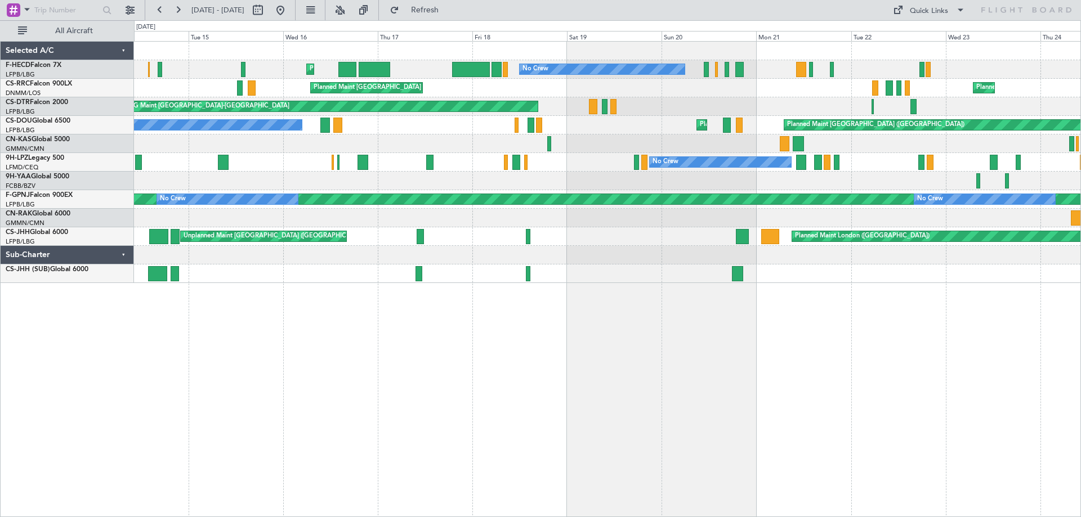
click at [791, 135] on div "No Crew Planned Maint [GEOGRAPHIC_DATA] ([GEOGRAPHIC_DATA]) No Crew Nassau ([PE…" at bounding box center [607, 163] width 947 height 242
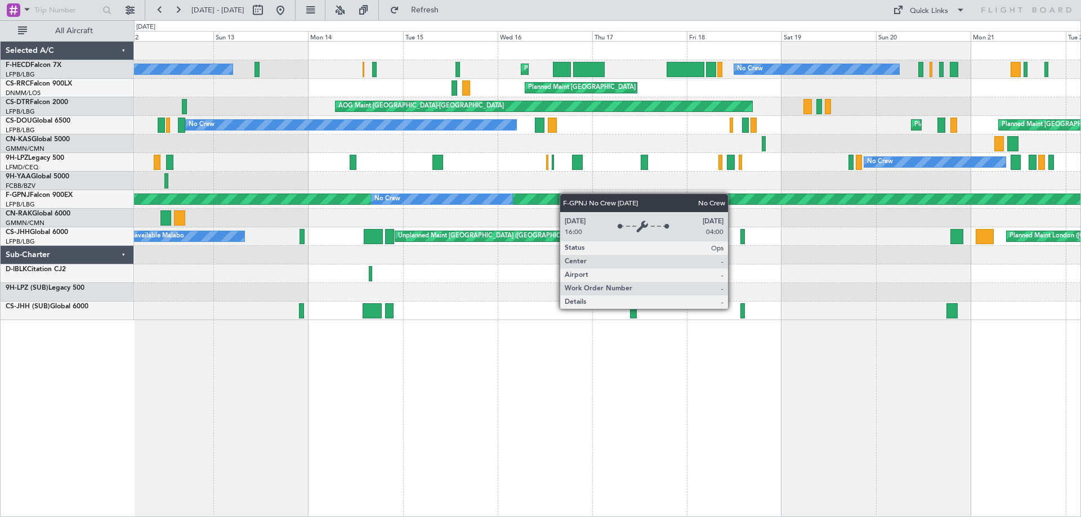
click at [476, 200] on div "Planned Maint [GEOGRAPHIC_DATA] ([GEOGRAPHIC_DATA]) No Crew No Crew Planned Mai…" at bounding box center [607, 181] width 947 height 279
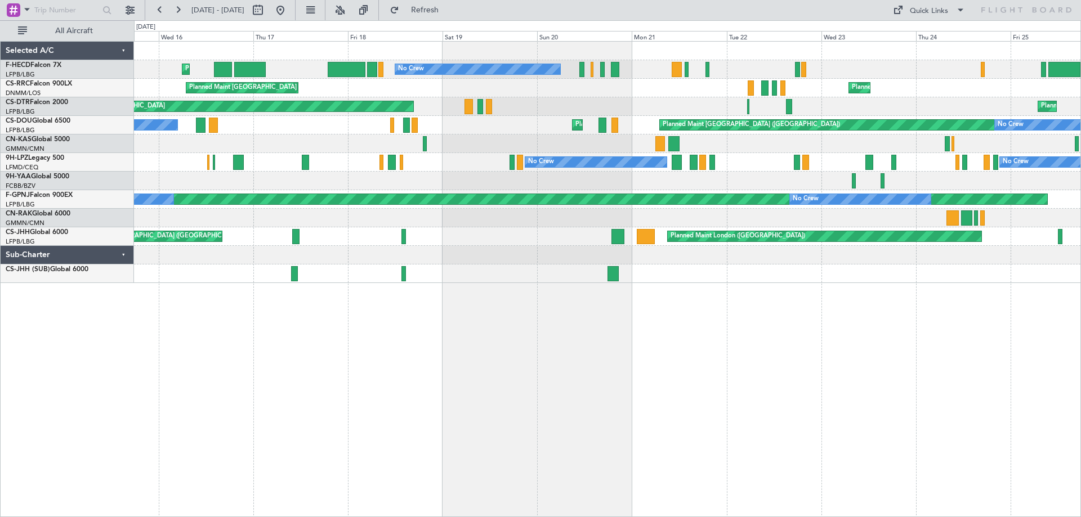
click at [487, 155] on div "No Crew Planned Maint [GEOGRAPHIC_DATA] ([GEOGRAPHIC_DATA]) No Crew Nassau ([PE…" at bounding box center [607, 163] width 947 height 242
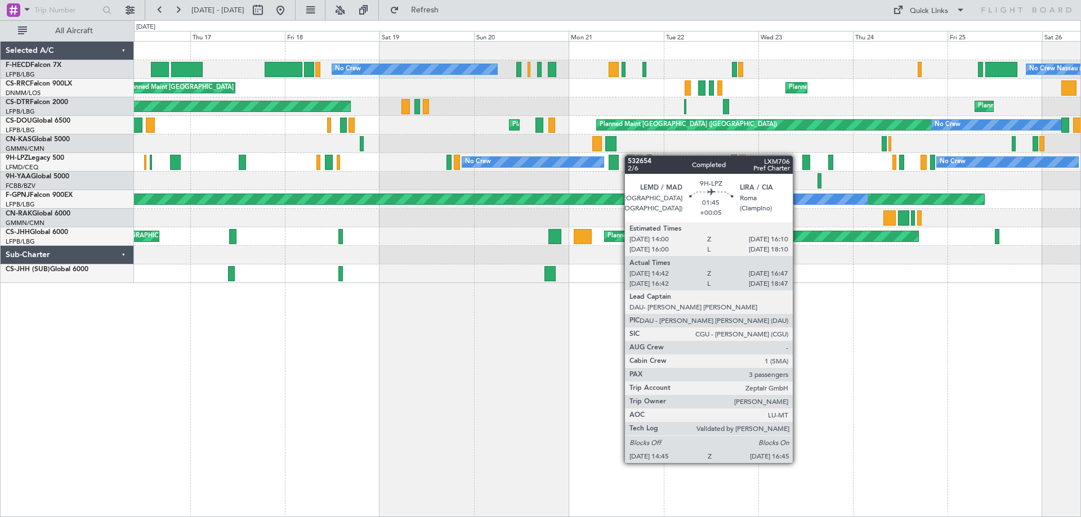
click at [624, 158] on div "No Crew No Crew Nassau ([PERSON_NAME] Intl) Planned Maint [GEOGRAPHIC_DATA] ([G…" at bounding box center [607, 163] width 947 height 242
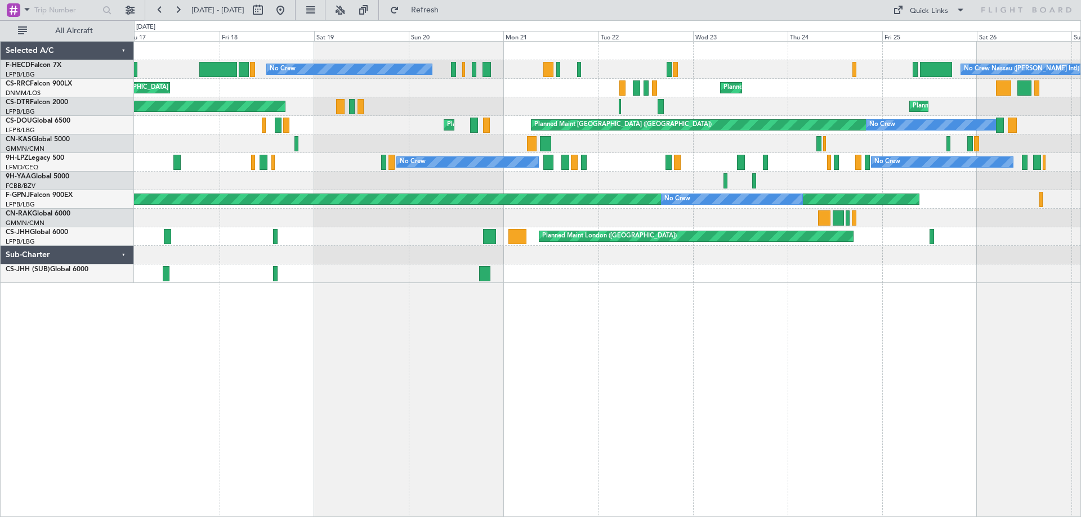
click at [361, 141] on div at bounding box center [607, 144] width 947 height 19
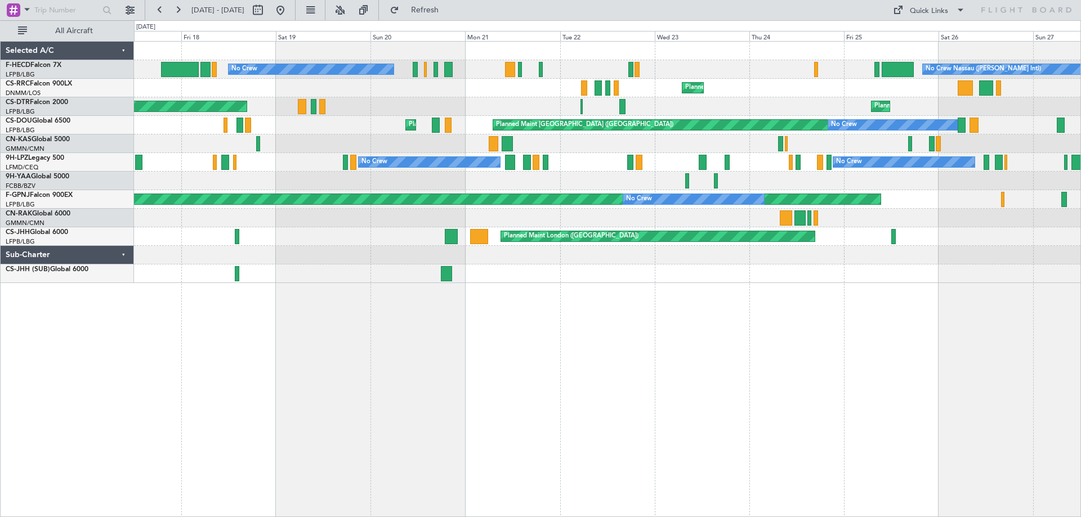
click at [391, 144] on div at bounding box center [607, 144] width 947 height 19
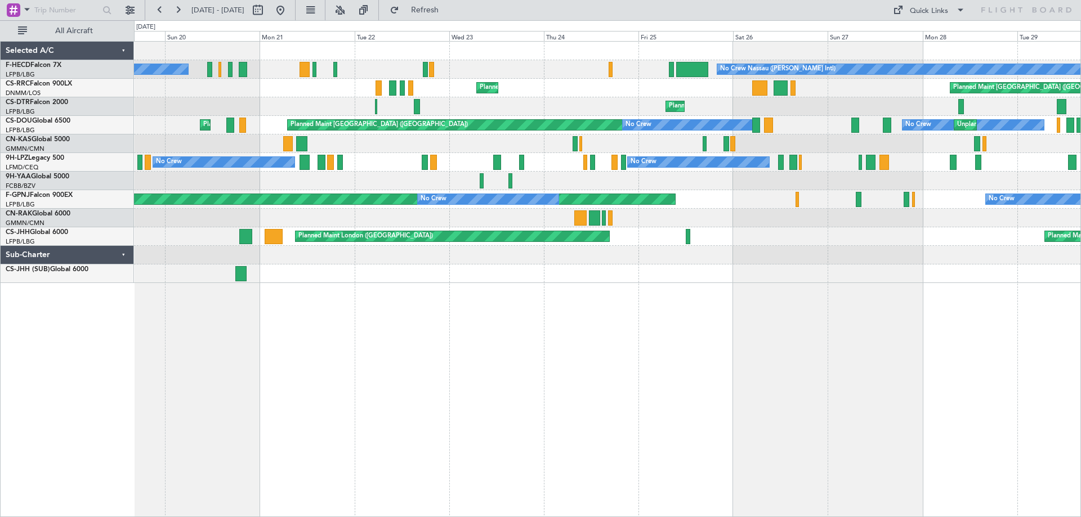
click at [382, 145] on div "No Crew No Crew Nassau ([PERSON_NAME] Intl) No Crew Planned Maint [GEOGRAPHIC_D…" at bounding box center [607, 163] width 947 height 242
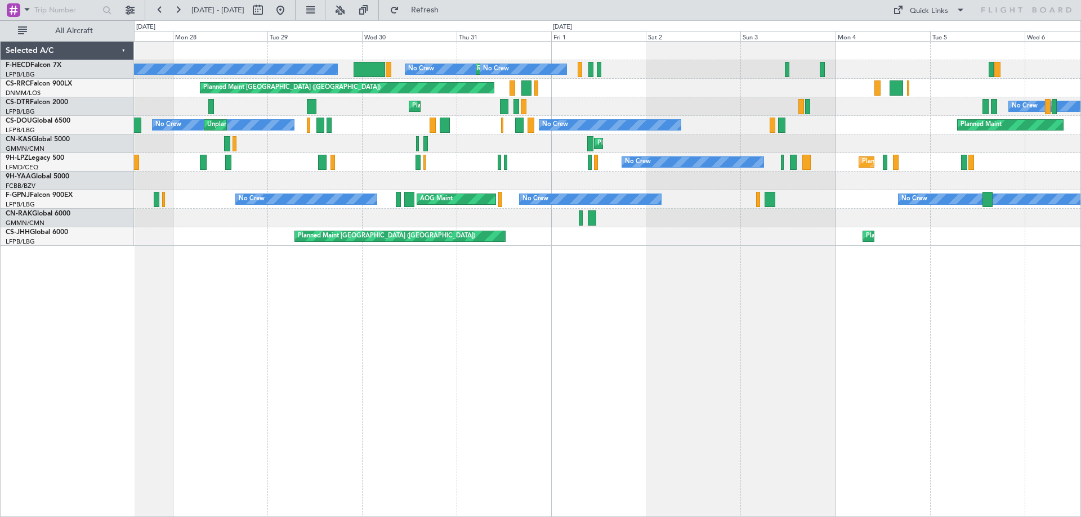
click at [481, 156] on div "No Crew Nassau ([PERSON_NAME] Intl) Planned Maint [GEOGRAPHIC_DATA] ([GEOGRAPHI…" at bounding box center [607, 144] width 947 height 204
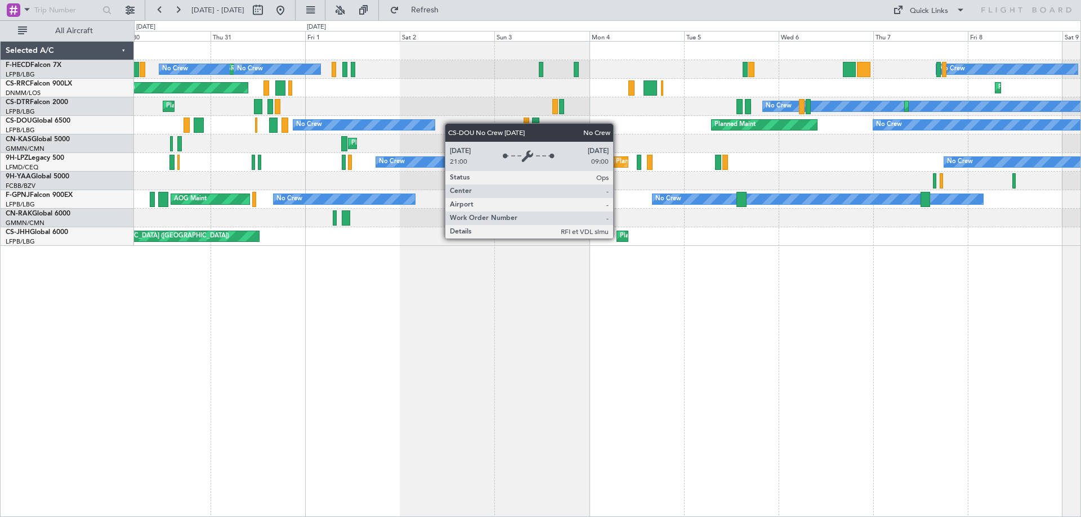
click at [315, 142] on div "Planned Maint [GEOGRAPHIC_DATA] ([GEOGRAPHIC_DATA]) No Crew No Crew No Crew No …" at bounding box center [607, 144] width 947 height 204
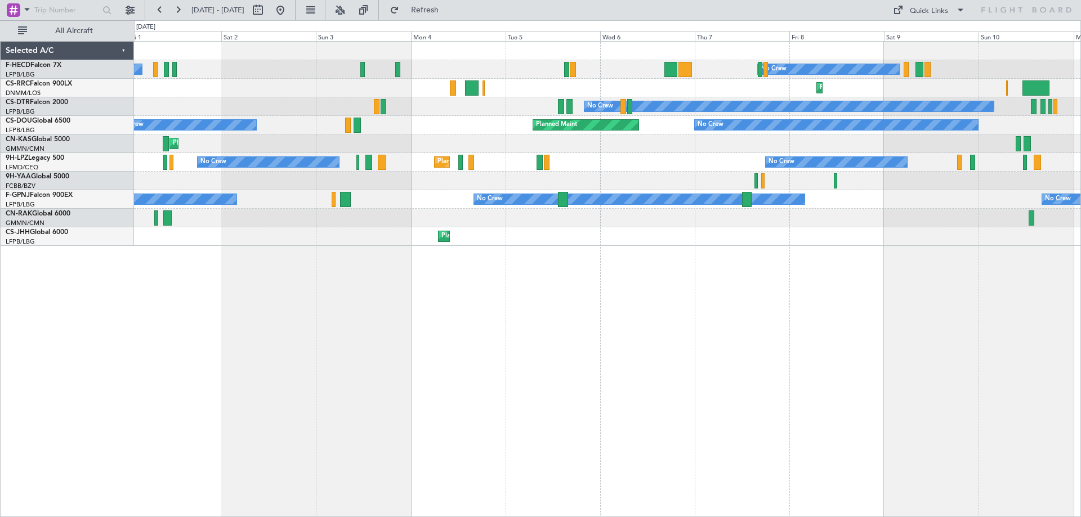
click at [478, 191] on div "No Crew No Crew Planned Maint [GEOGRAPHIC_DATA] ([GEOGRAPHIC_DATA]) No Crew No …" at bounding box center [607, 144] width 947 height 204
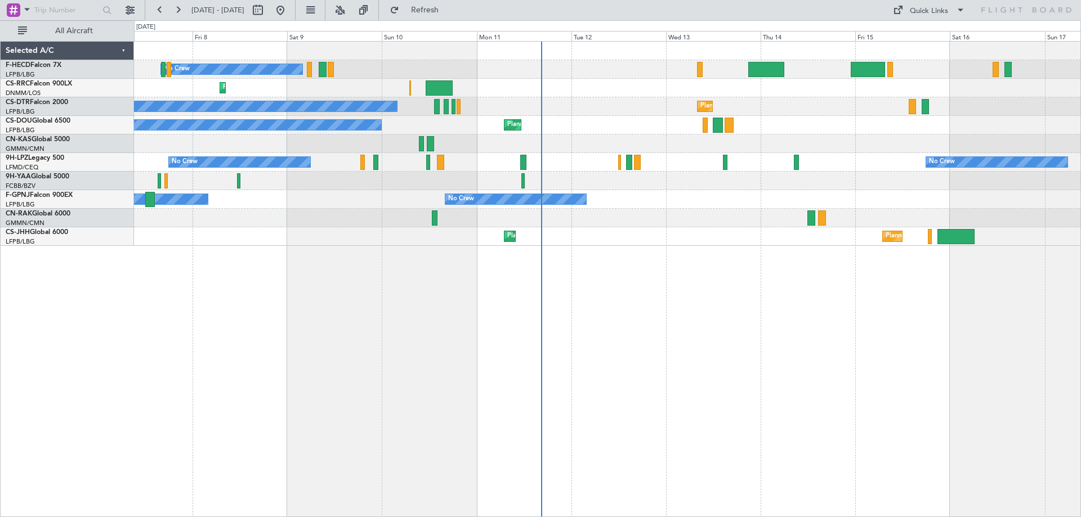
click at [295, 188] on div "No Crew Planned Maint Larnaca ([GEOGRAPHIC_DATA]) No Crew Planned Maint Sofia P…" at bounding box center [607, 144] width 947 height 204
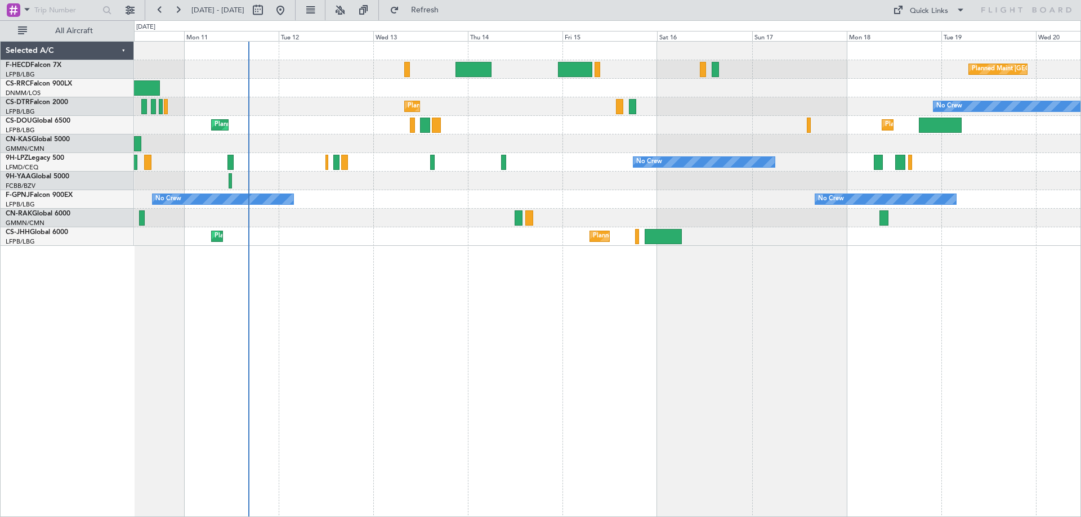
click at [504, 185] on div "Planned Maint [GEOGRAPHIC_DATA] ([GEOGRAPHIC_DATA]) No Crew Planned Maint Larna…" at bounding box center [607, 144] width 947 height 204
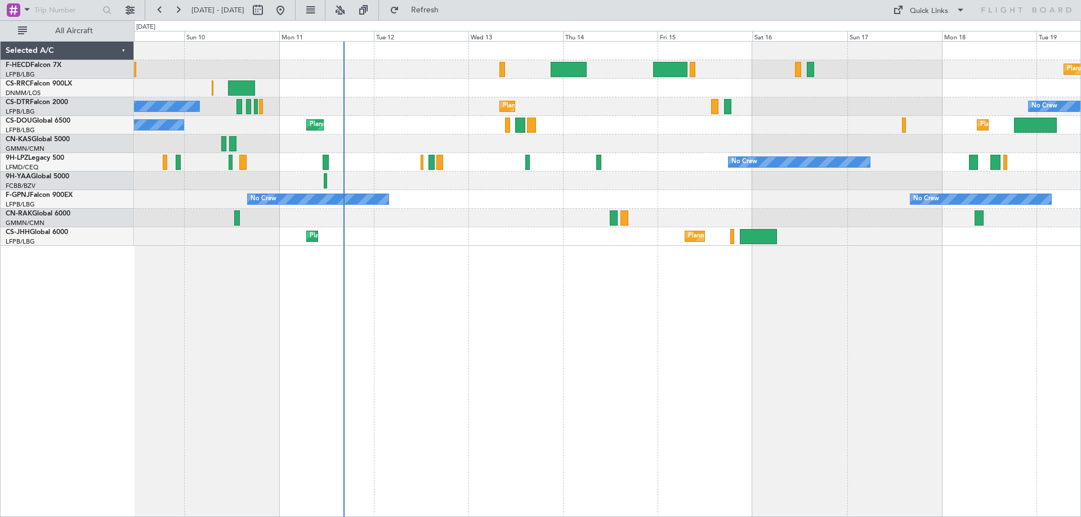
click at [913, 200] on div "Planned Maint [GEOGRAPHIC_DATA] ([GEOGRAPHIC_DATA]) No Crew Planned Maint Larna…" at bounding box center [607, 144] width 947 height 204
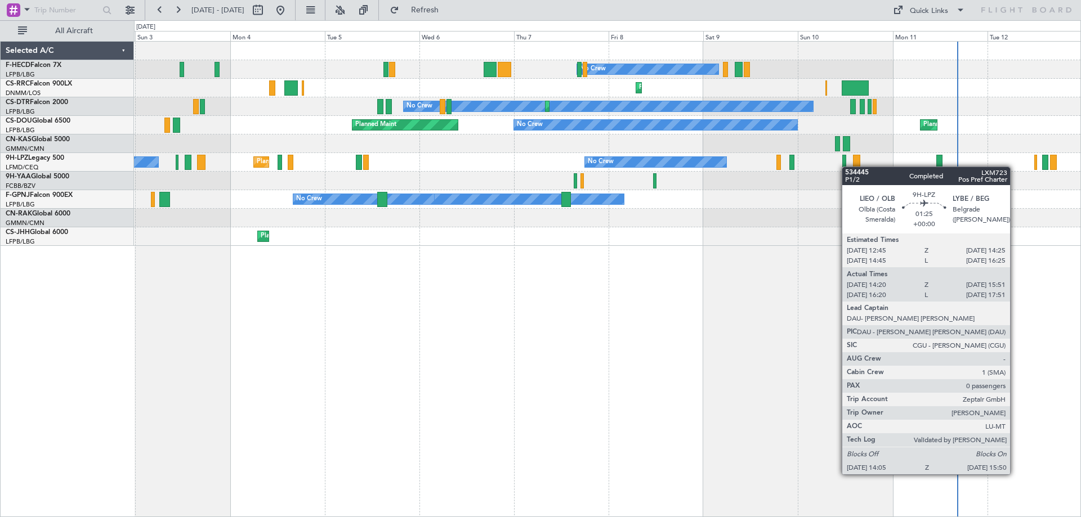
click at [853, 172] on div at bounding box center [607, 181] width 947 height 19
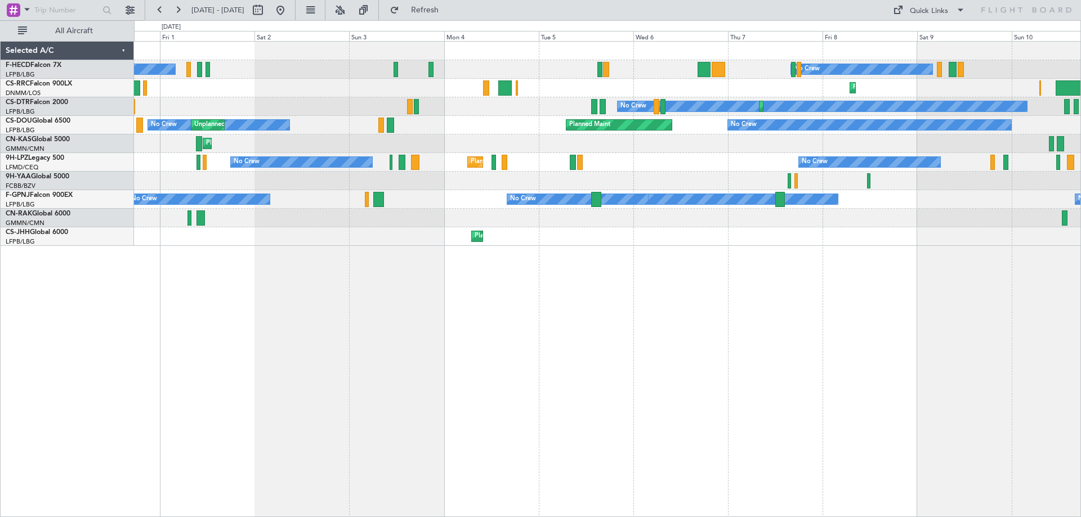
click at [704, 167] on div "No Crew [GEOGRAPHIC_DATA] ([GEOGRAPHIC_DATA]) No Crew" at bounding box center [607, 162] width 947 height 19
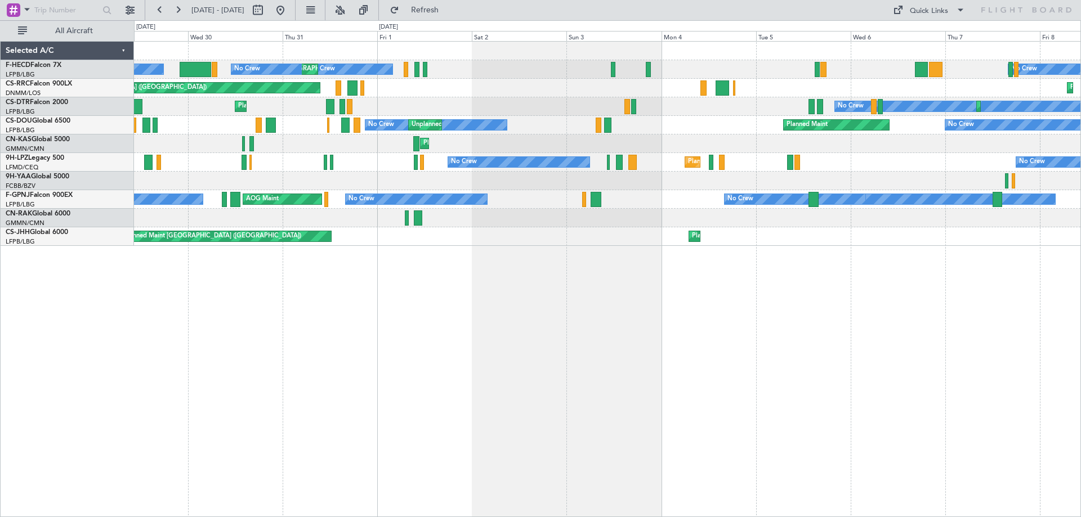
click at [779, 159] on div "No Crew [GEOGRAPHIC_DATA] ([GEOGRAPHIC_DATA]) No Crew" at bounding box center [607, 162] width 947 height 19
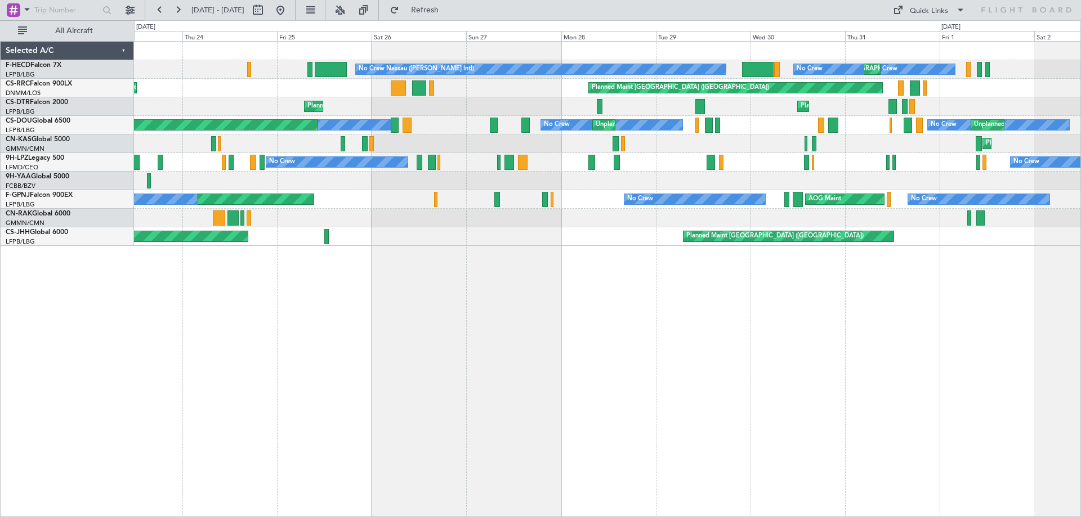
click at [774, 155] on div "No Crew No Crew [GEOGRAPHIC_DATA] ([GEOGRAPHIC_DATA]) No Crew" at bounding box center [607, 162] width 947 height 19
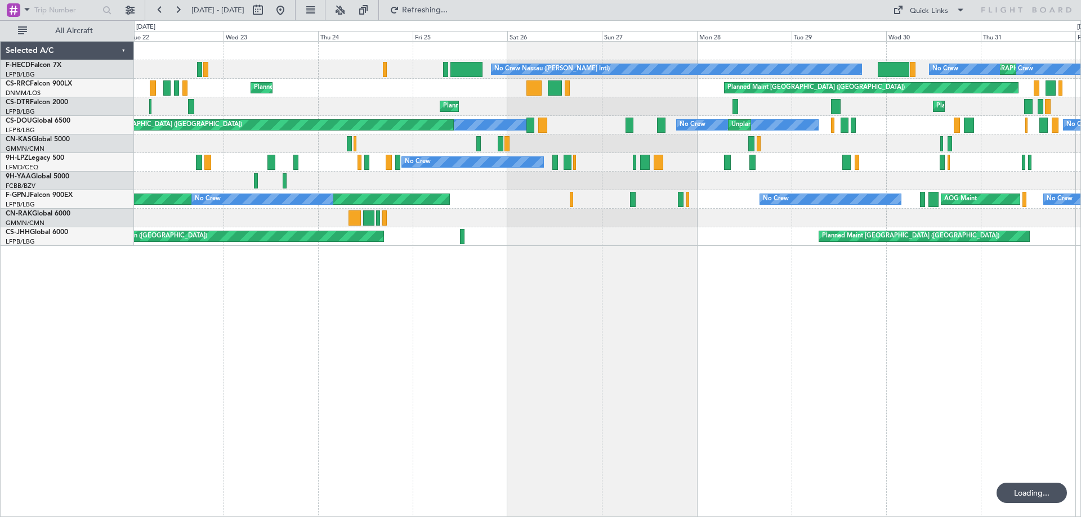
click at [593, 106] on div "No Crew Planned Maint [GEOGRAPHIC_DATA] ([GEOGRAPHIC_DATA]) No Crew No Crew Nas…" at bounding box center [607, 144] width 947 height 204
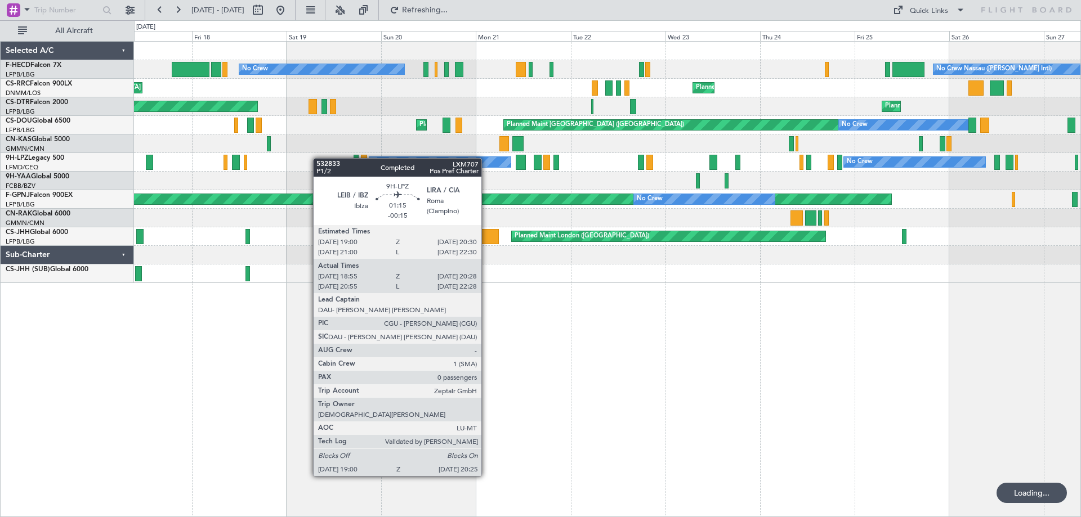
click at [580, 158] on div "No Crew No Crew Nassau ([PERSON_NAME] Intl) Planned Maint [GEOGRAPHIC_DATA] ([G…" at bounding box center [607, 163] width 947 height 242
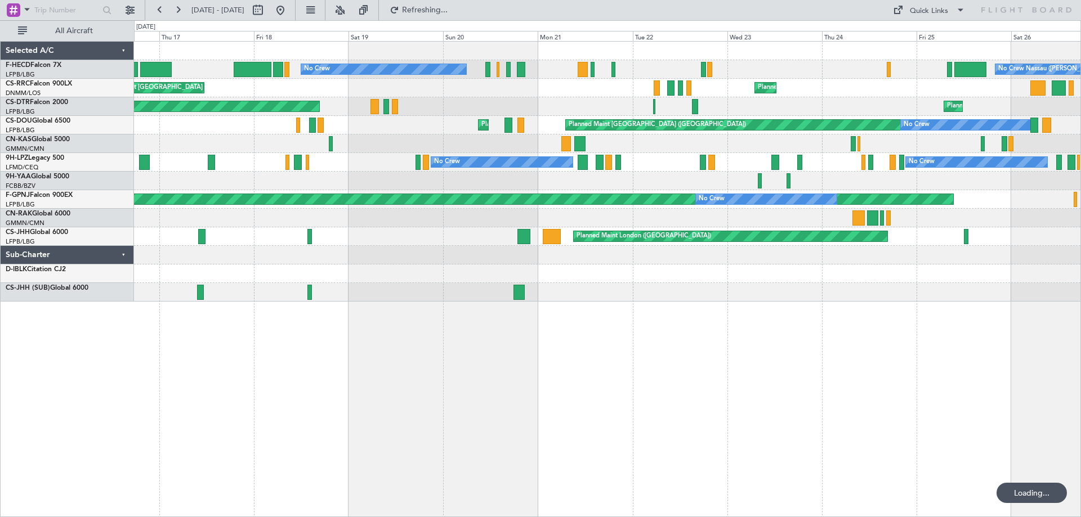
click at [443, 136] on div "No Crew No Crew Nassau ([PERSON_NAME] Intl) Planned Maint [GEOGRAPHIC_DATA] ([G…" at bounding box center [607, 172] width 947 height 260
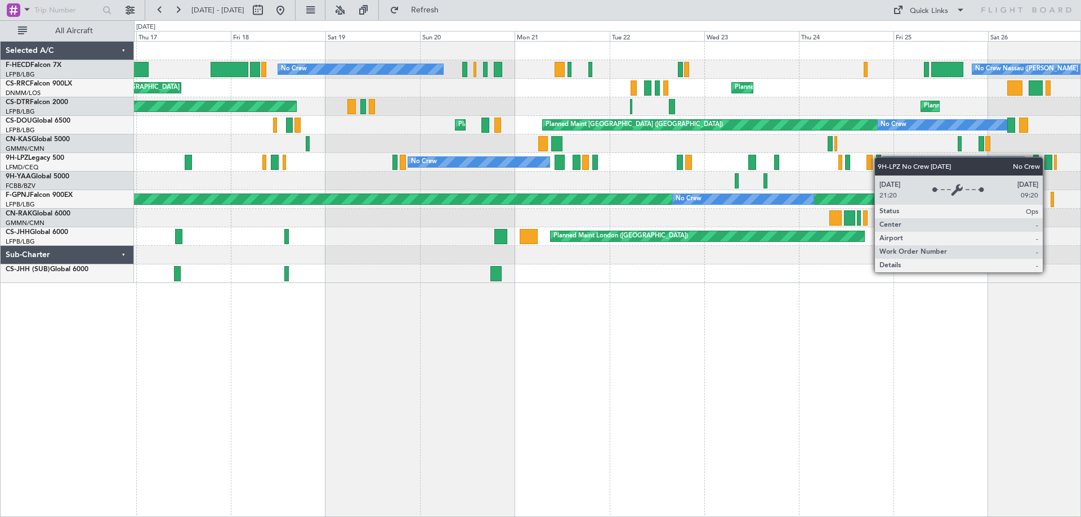
click at [997, 155] on div "No Crew No Crew Nassau ([PERSON_NAME] Intl) Planned Maint [GEOGRAPHIC_DATA] ([G…" at bounding box center [607, 163] width 947 height 242
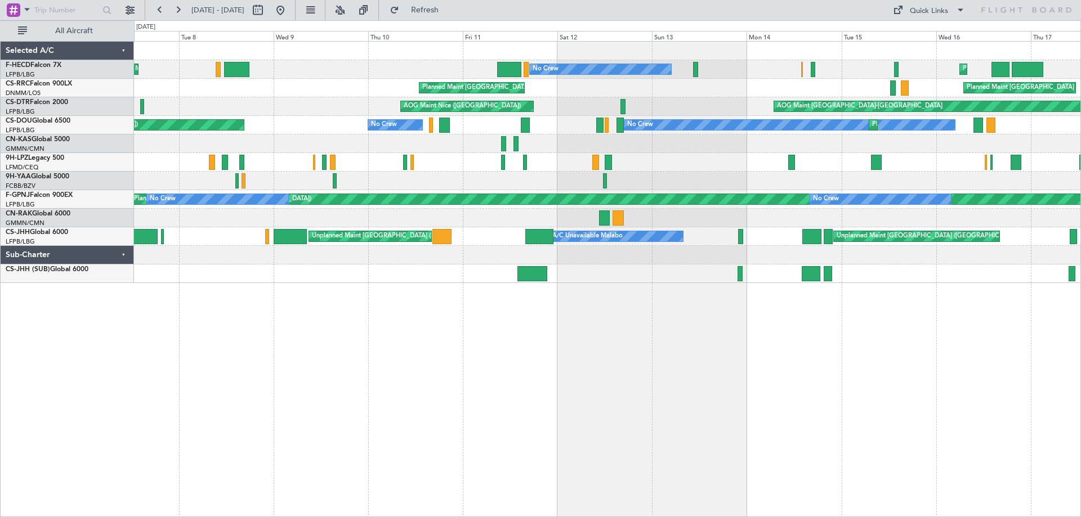
click at [665, 112] on div "Planned Maint [GEOGRAPHIC_DATA] ([GEOGRAPHIC_DATA]) No Crew Planned Maint [GEOG…" at bounding box center [607, 163] width 947 height 242
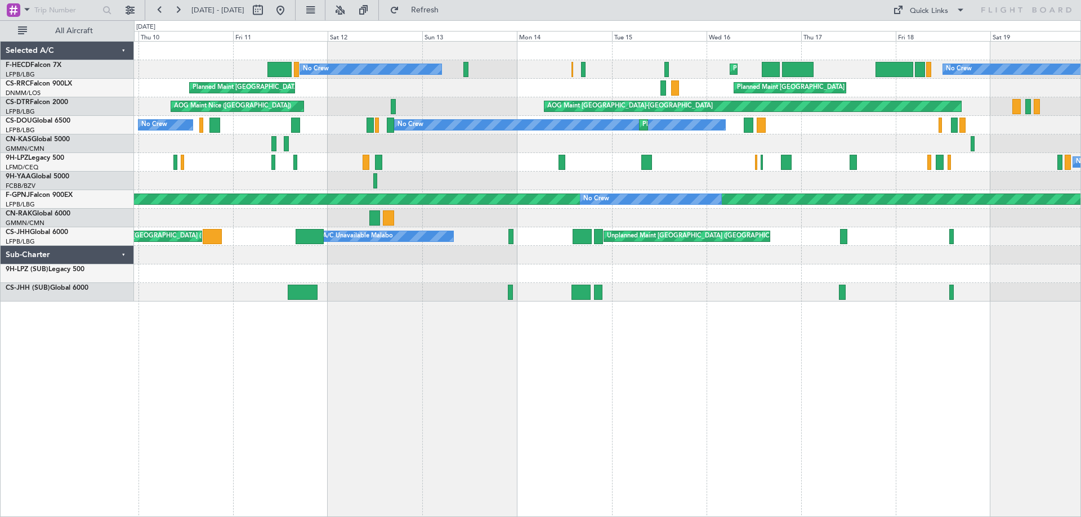
click at [153, 183] on div "No Crew Planned Maint [GEOGRAPHIC_DATA] ([GEOGRAPHIC_DATA]) No Crew Planned Mai…" at bounding box center [607, 172] width 947 height 260
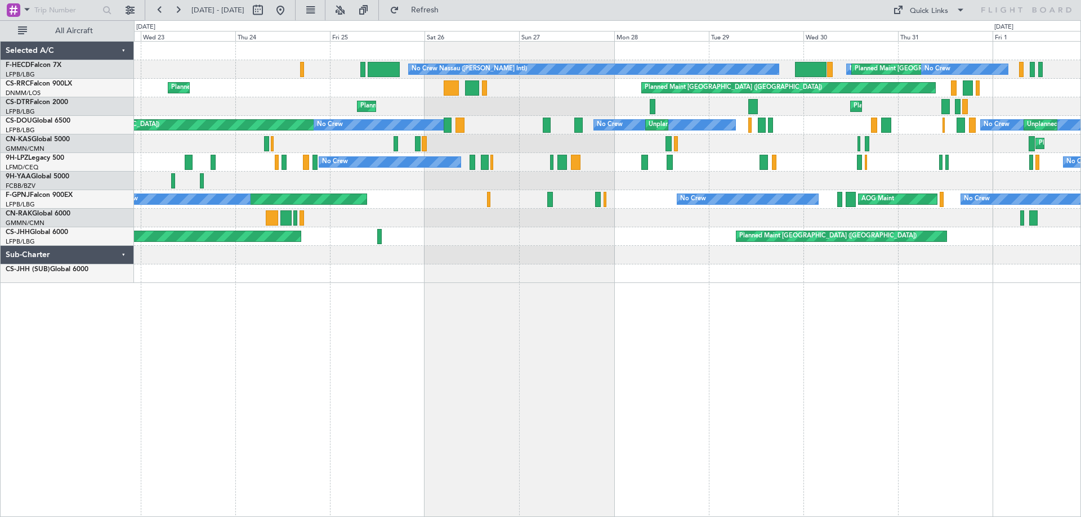
click at [289, 151] on div "No Crew Nassau ([PERSON_NAME] Intl) No Crew Planned Maint [GEOGRAPHIC_DATA] ([G…" at bounding box center [607, 163] width 947 height 242
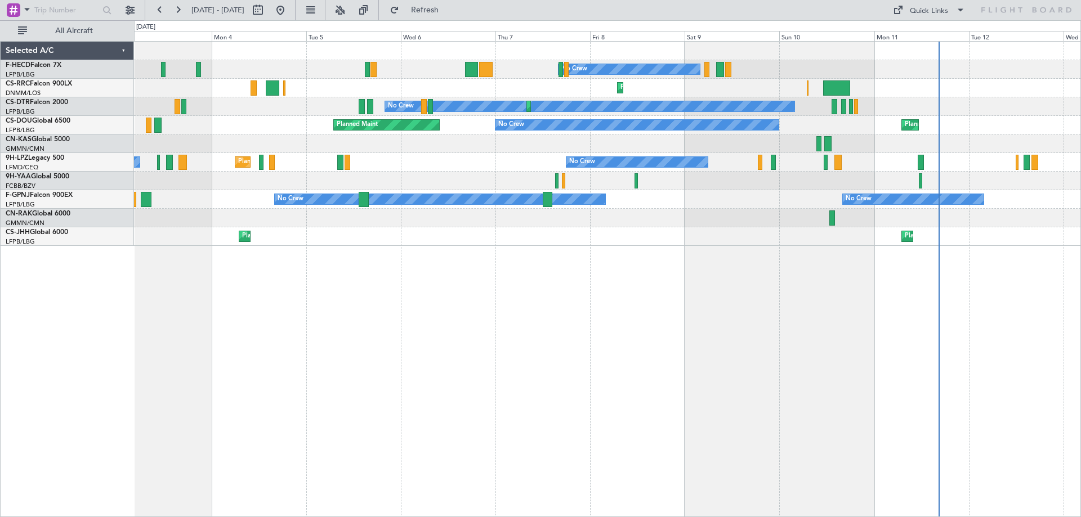
click at [70, 167] on div "No Crew No Crew Planned Maint Larnaca ([GEOGRAPHIC_DATA]) No Crew Planned Maint…" at bounding box center [540, 268] width 1081 height 497
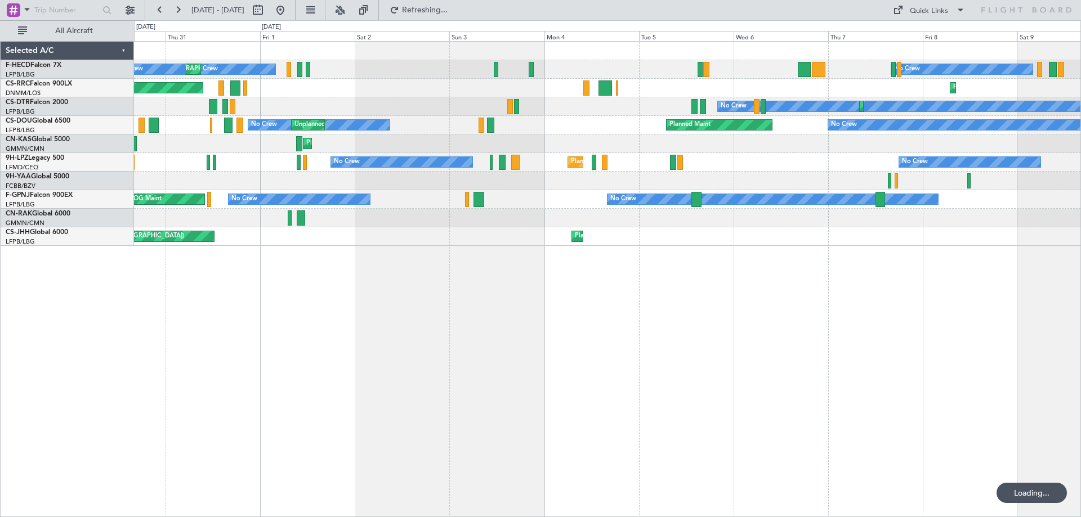
click at [603, 115] on div "No Crew No Crew Planned Maint [GEOGRAPHIC_DATA] ([GEOGRAPHIC_DATA]) No Crew No …" at bounding box center [607, 144] width 947 height 204
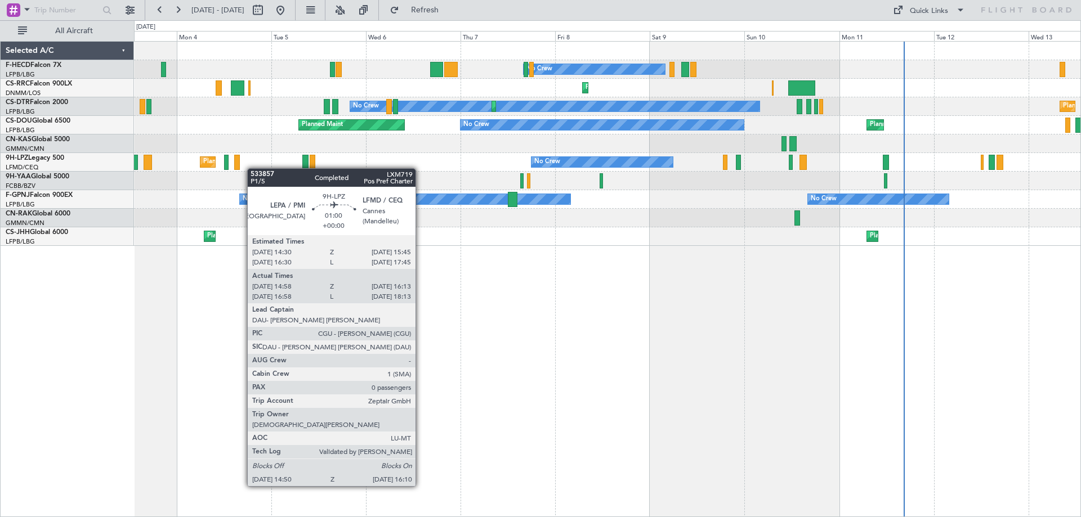
click at [215, 171] on div "No Crew No Crew Planned Maint Larnaca ([GEOGRAPHIC_DATA]) No Crew Planned Maint…" at bounding box center [607, 144] width 947 height 204
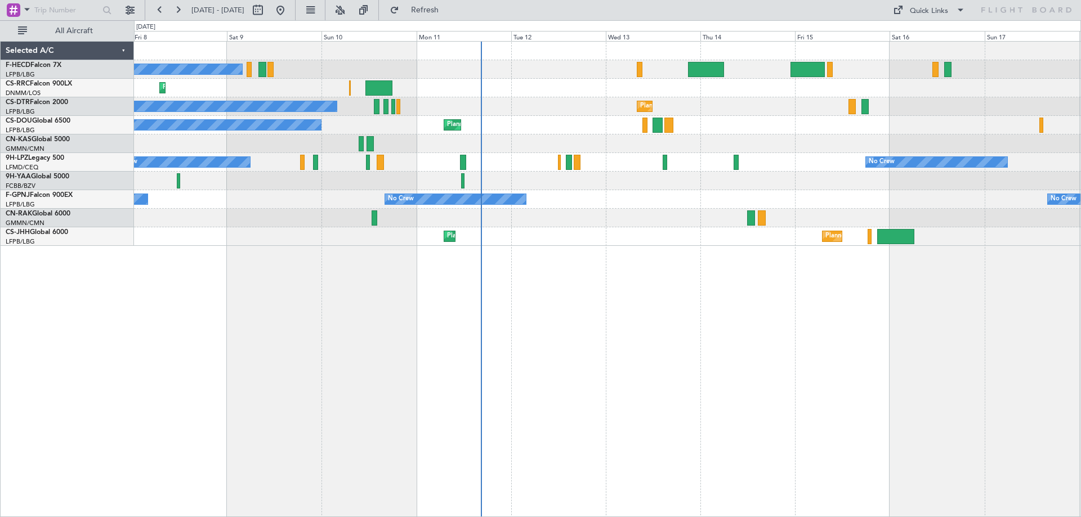
click at [226, 147] on div "No Crew Planned Maint [GEOGRAPHIC_DATA] ([GEOGRAPHIC_DATA]) Planned Maint Larna…" at bounding box center [607, 144] width 947 height 204
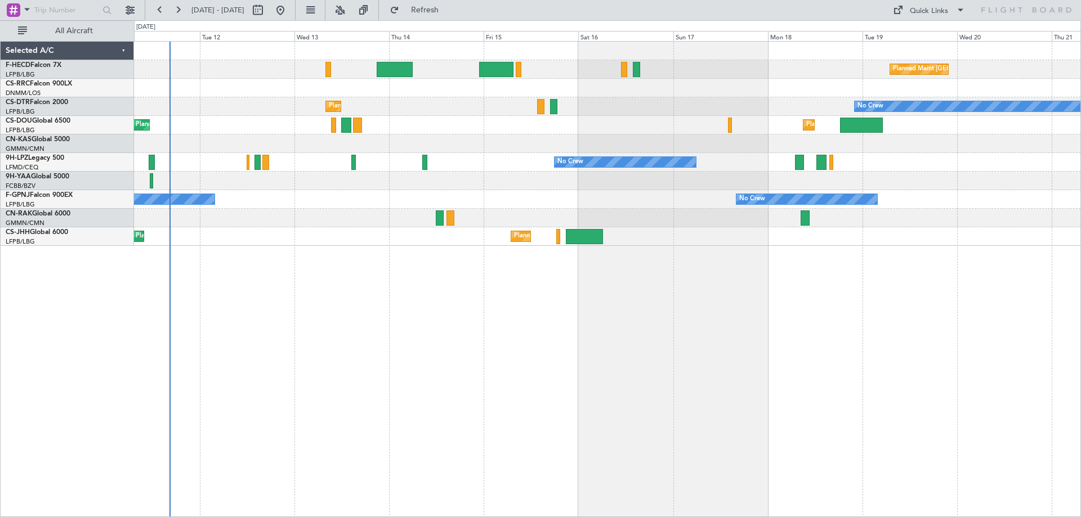
click at [305, 172] on div "Planned Maint [GEOGRAPHIC_DATA] ([GEOGRAPHIC_DATA]) No Crew Planned Maint Sofia…" at bounding box center [607, 144] width 947 height 204
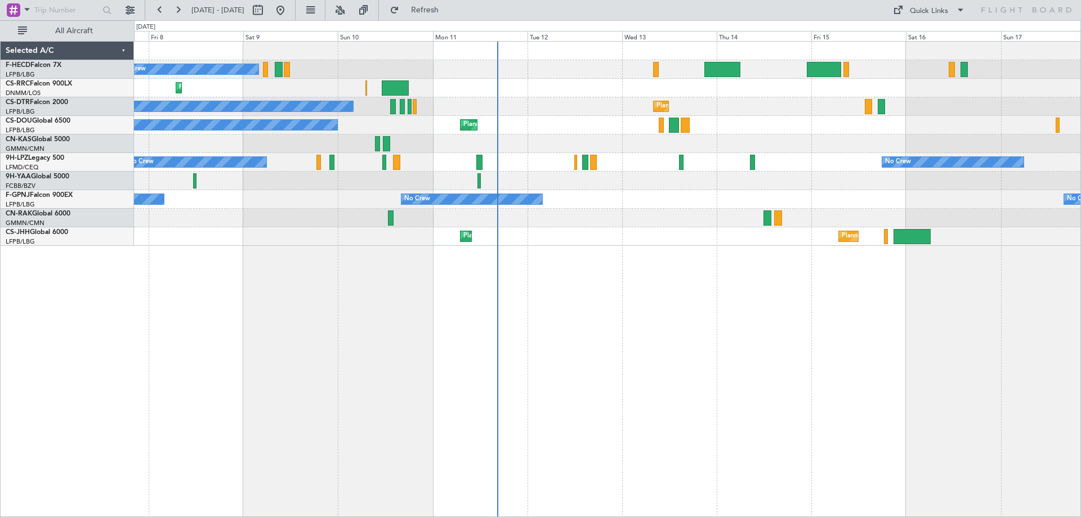
click at [729, 164] on div "No Crew No Crew" at bounding box center [607, 162] width 947 height 19
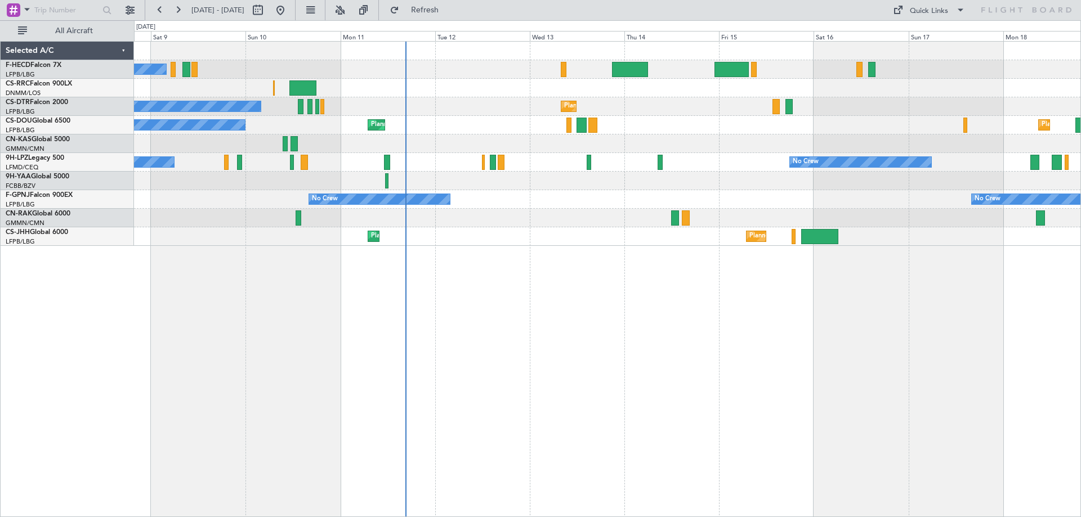
click at [646, 154] on div "No Crew Planned Maint [GEOGRAPHIC_DATA] ([GEOGRAPHIC_DATA]) Planned Maint Larna…" at bounding box center [607, 144] width 947 height 204
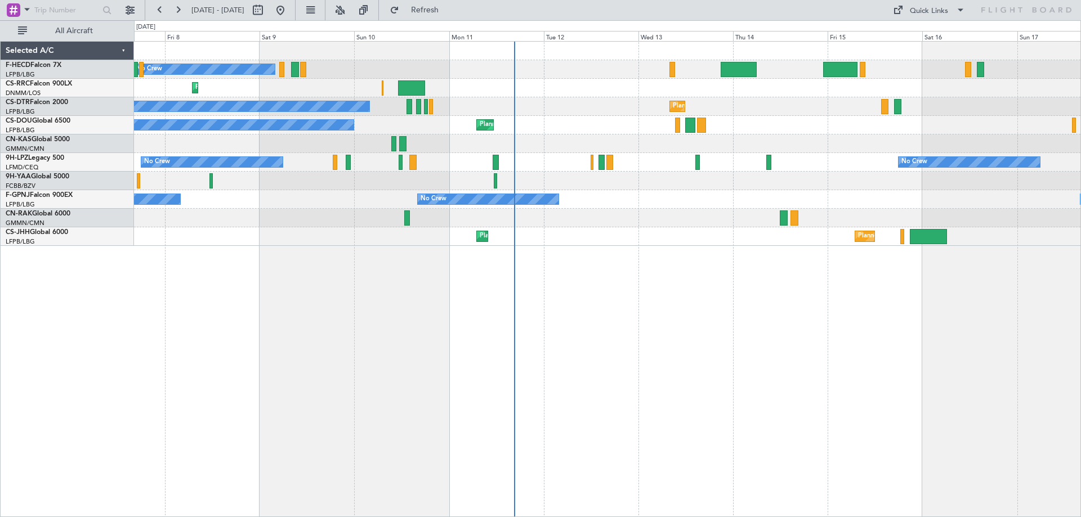
click at [491, 112] on div "No Crew Planned Maint [GEOGRAPHIC_DATA] ([GEOGRAPHIC_DATA]) Planned Maint Larna…" at bounding box center [607, 144] width 947 height 204
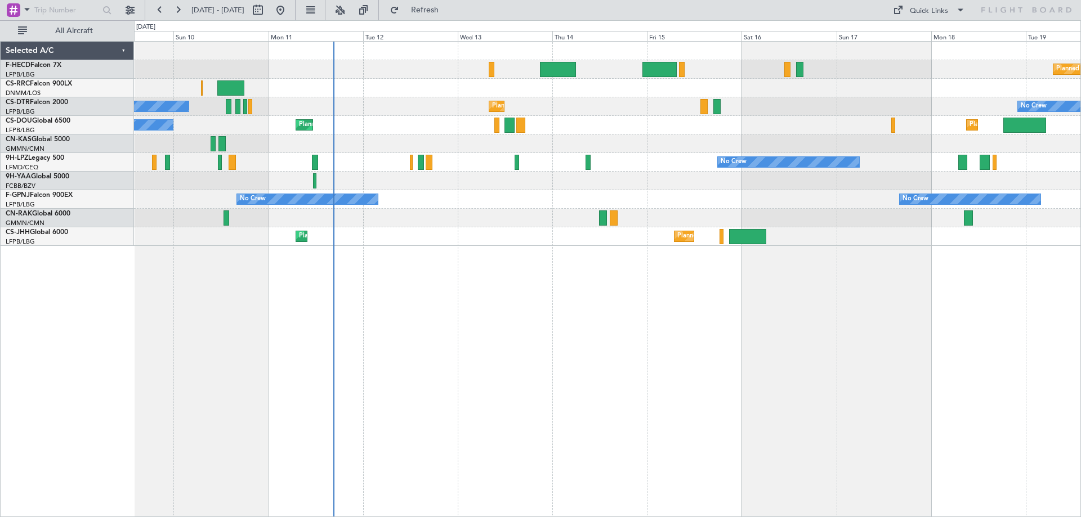
click at [475, 153] on div "Planned Maint [GEOGRAPHIC_DATA] ([GEOGRAPHIC_DATA]) No Crew Planned Maint Larna…" at bounding box center [607, 144] width 947 height 204
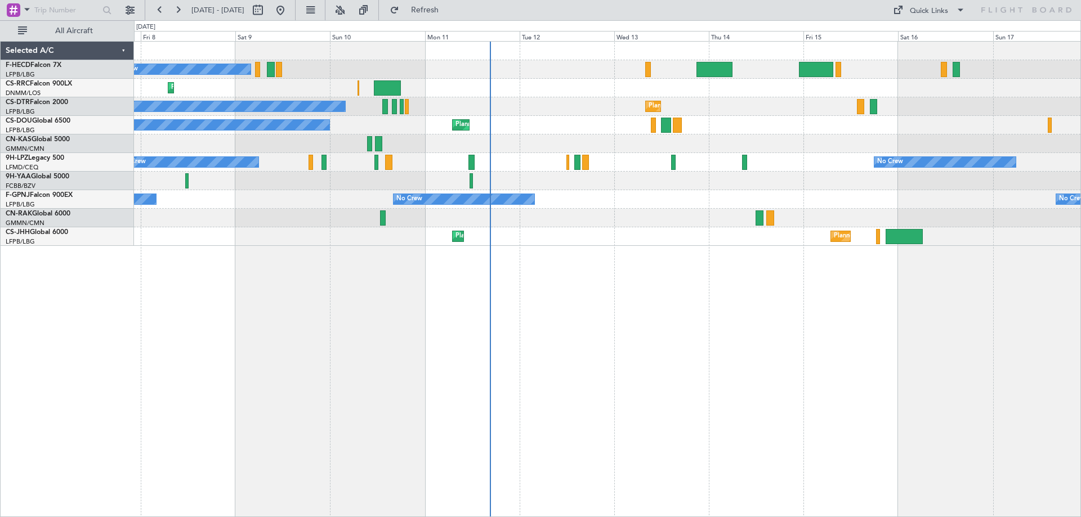
click at [482, 171] on div "No Crew No Crew" at bounding box center [607, 162] width 947 height 19
click at [605, 185] on div "No Crew Planned Maint [GEOGRAPHIC_DATA] ([GEOGRAPHIC_DATA]) Planned Maint Larna…" at bounding box center [607, 144] width 947 height 204
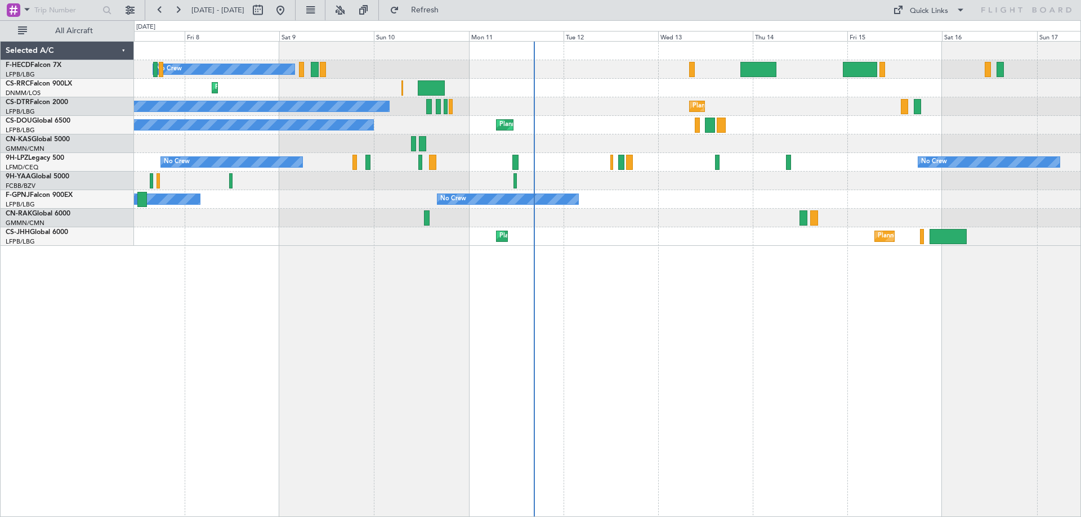
click at [548, 151] on div "No Crew Planned Maint [GEOGRAPHIC_DATA] ([GEOGRAPHIC_DATA]) Planned Maint Larna…" at bounding box center [607, 144] width 947 height 204
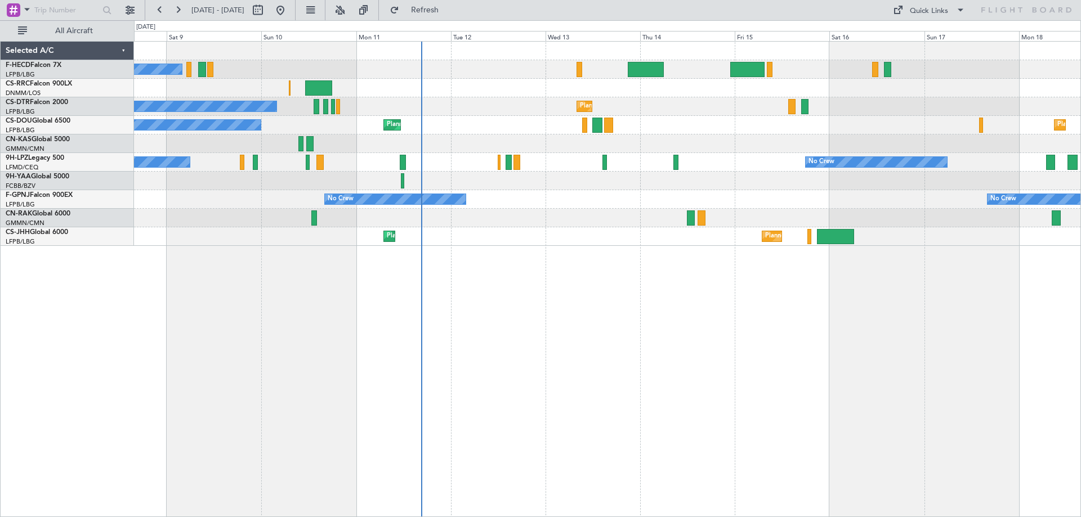
click at [477, 148] on div "No Crew Planned Maint [GEOGRAPHIC_DATA] ([GEOGRAPHIC_DATA]) Planned Maint Larna…" at bounding box center [607, 144] width 947 height 204
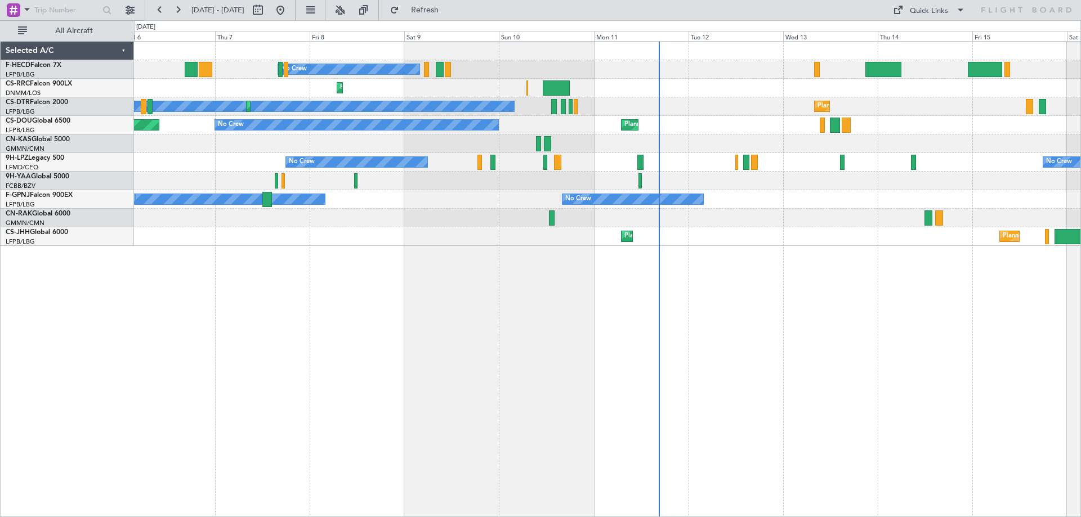
click at [519, 196] on div "No Crew Planned Maint Larnaca ([GEOGRAPHIC_DATA]) Planned Maint Sofia No Crew P…" at bounding box center [607, 144] width 947 height 204
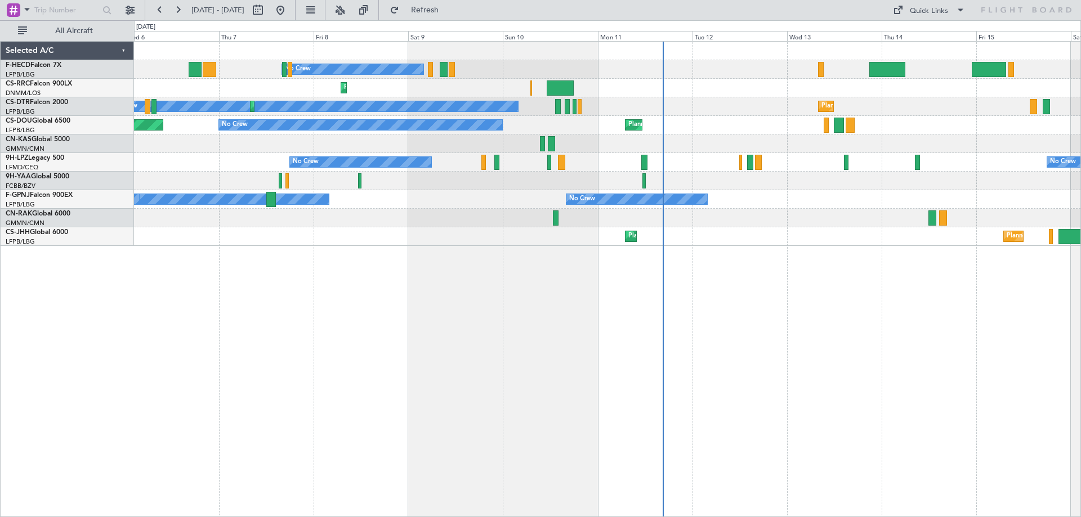
click at [620, 67] on div "No Crew Planned Maint Larnaca ([GEOGRAPHIC_DATA]) Planned Maint Sofia No Crew P…" at bounding box center [607, 144] width 947 height 204
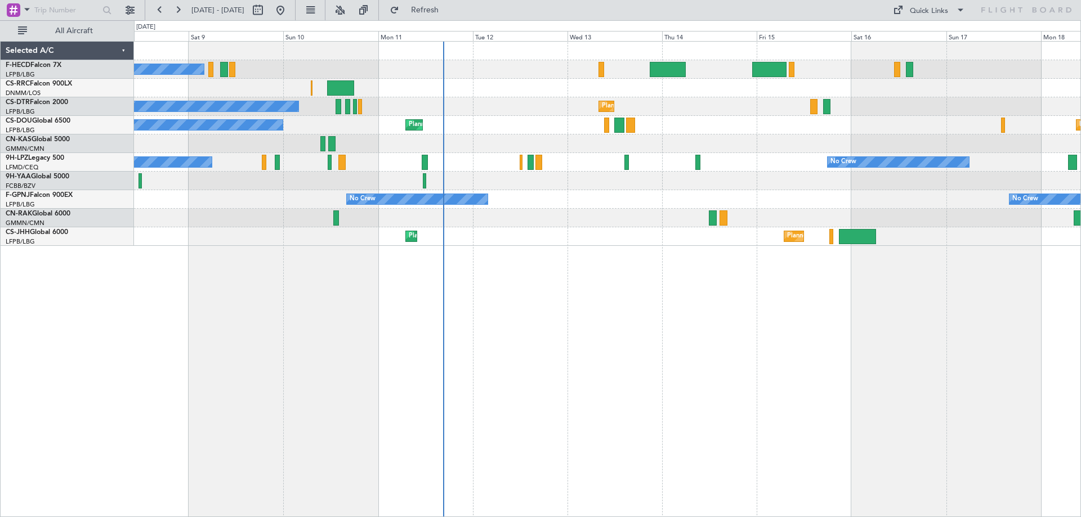
click at [452, 146] on div "No Crew Planned Maint [GEOGRAPHIC_DATA] ([GEOGRAPHIC_DATA]) Planned Maint Larna…" at bounding box center [607, 144] width 947 height 204
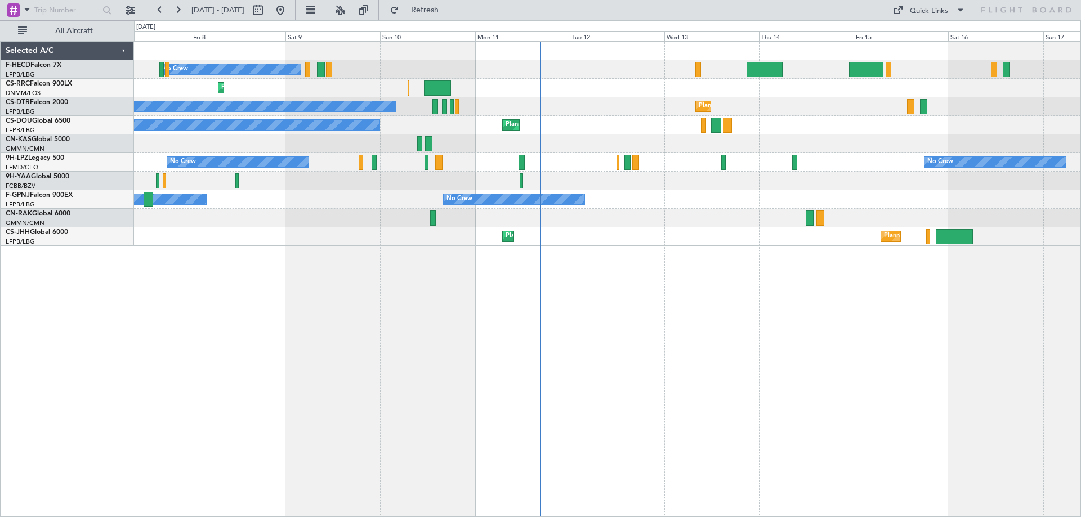
click at [561, 140] on div "No Crew Planned Maint [GEOGRAPHIC_DATA] ([GEOGRAPHIC_DATA]) Planned Maint Larna…" at bounding box center [607, 144] width 947 height 204
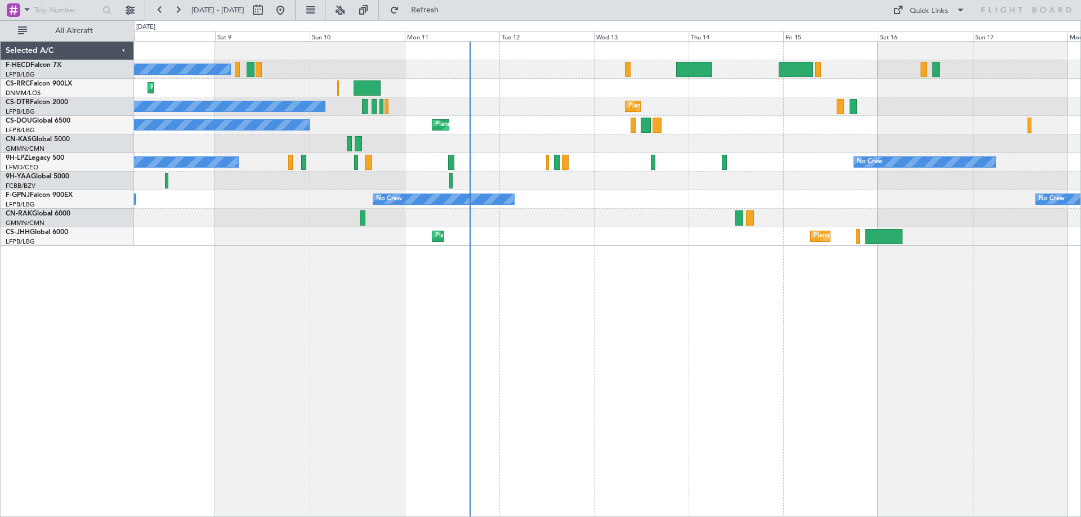
click at [591, 122] on div "No Crew Planned Maint [GEOGRAPHIC_DATA] ([GEOGRAPHIC_DATA]) Planned Maint Larna…" at bounding box center [607, 144] width 947 height 204
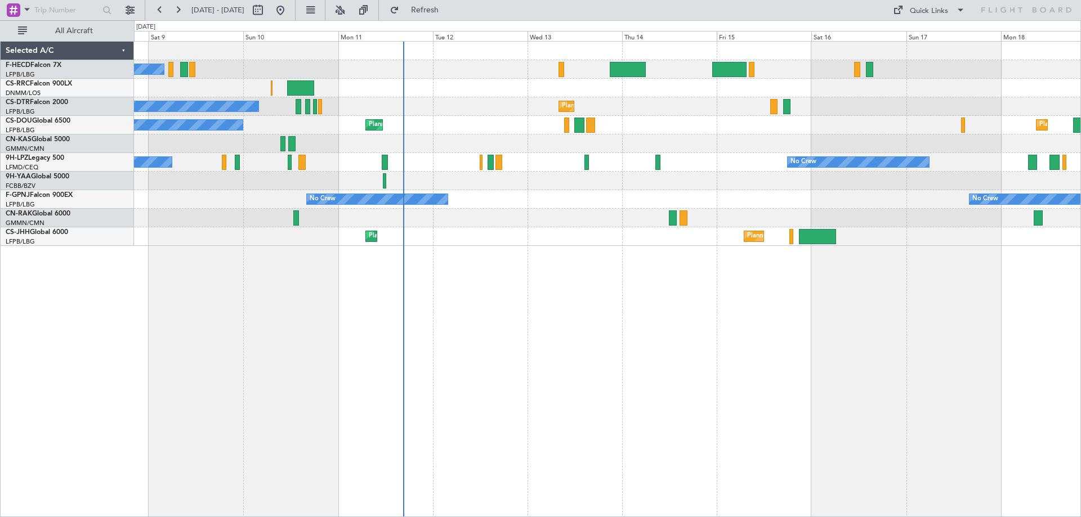
click at [485, 128] on div "No Crew Planned Maint [GEOGRAPHIC_DATA] ([GEOGRAPHIC_DATA]) Planned Maint [GEOG…" at bounding box center [607, 125] width 947 height 19
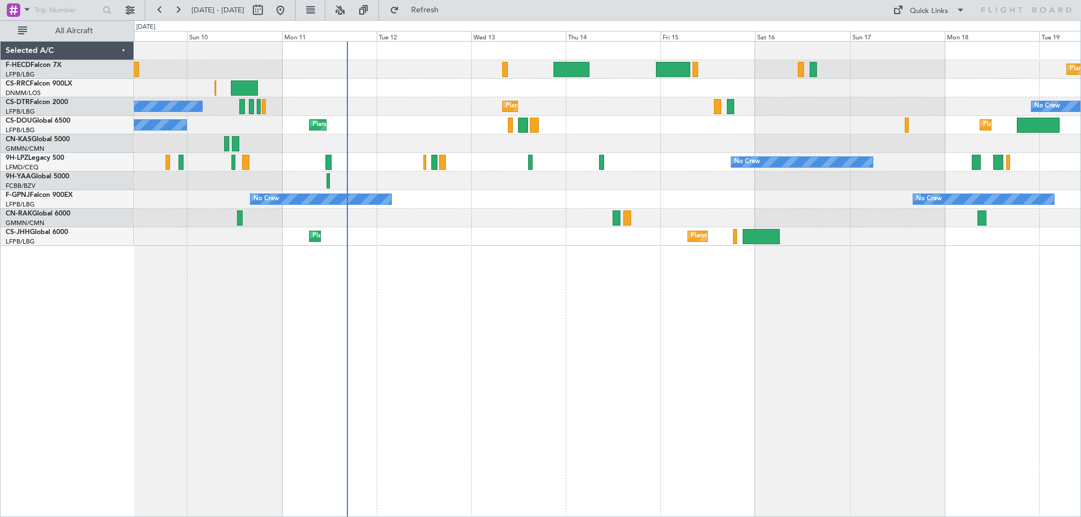
click at [556, 156] on div "No Crew No Crew" at bounding box center [607, 162] width 947 height 19
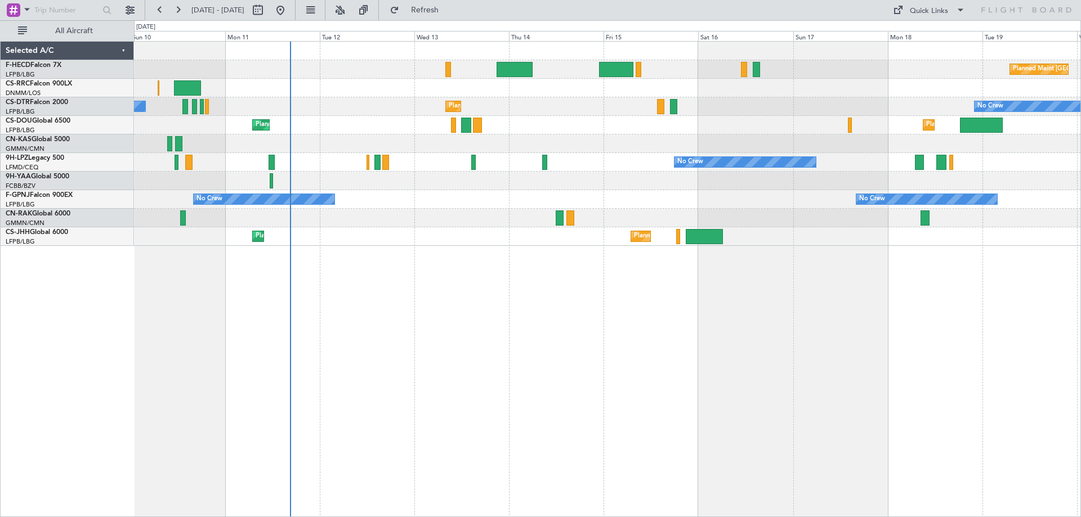
click at [547, 98] on div "No Crew Planned Maint Sofia No Crew" at bounding box center [607, 106] width 947 height 19
